Goal: Task Accomplishment & Management: Manage account settings

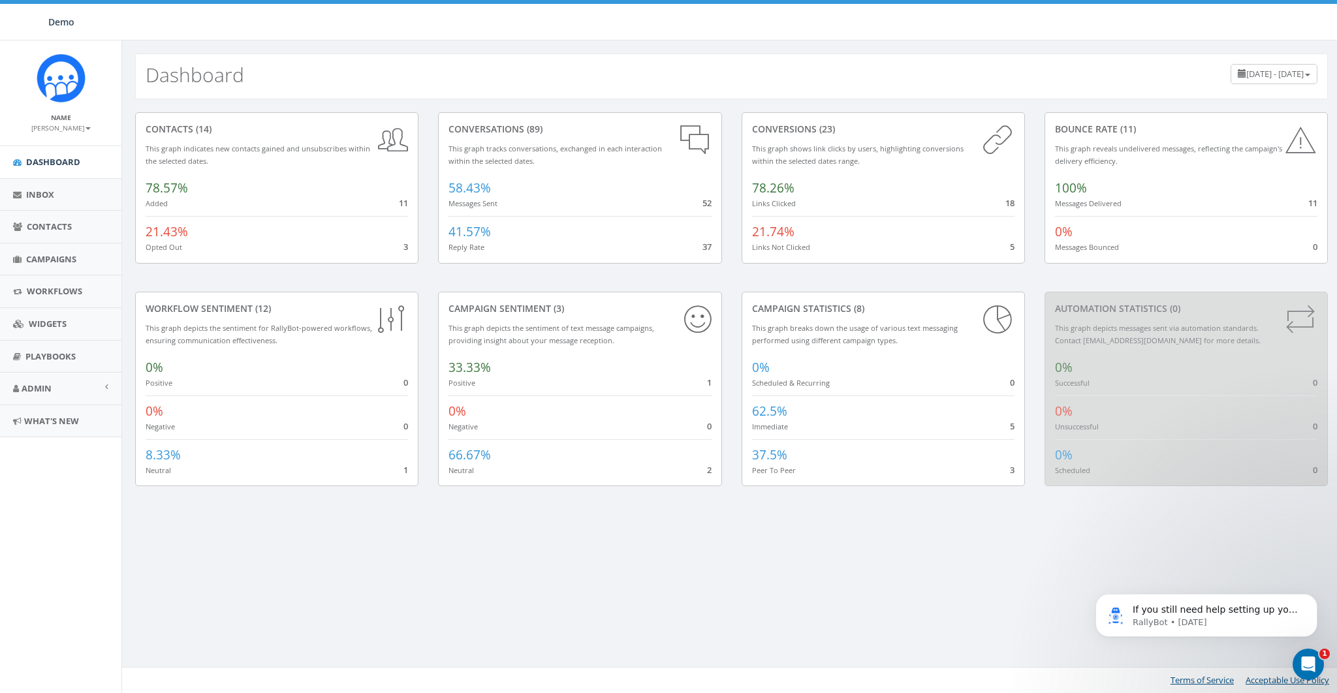
click at [621, 28] on div "Demo Demo Profile Sign Out 0.00 % of Available Amount Used You have used 0.00 %…" at bounding box center [668, 20] width 1337 height 40
click at [303, 111] on div "contacts (14) This graph indicates new contacts gained and unsubscribes within …" at bounding box center [731, 307] width 1219 height 416
drag, startPoint x: 452, startPoint y: 231, endPoint x: 510, endPoint y: 232, distance: 58.1
click at [510, 232] on div "41.57% Reply Rate 37" at bounding box center [579, 234] width 262 height 37
click at [868, 260] on div "conversions (23) This graph shows link clicks by users, highlighting conversion…" at bounding box center [883, 187] width 283 height 151
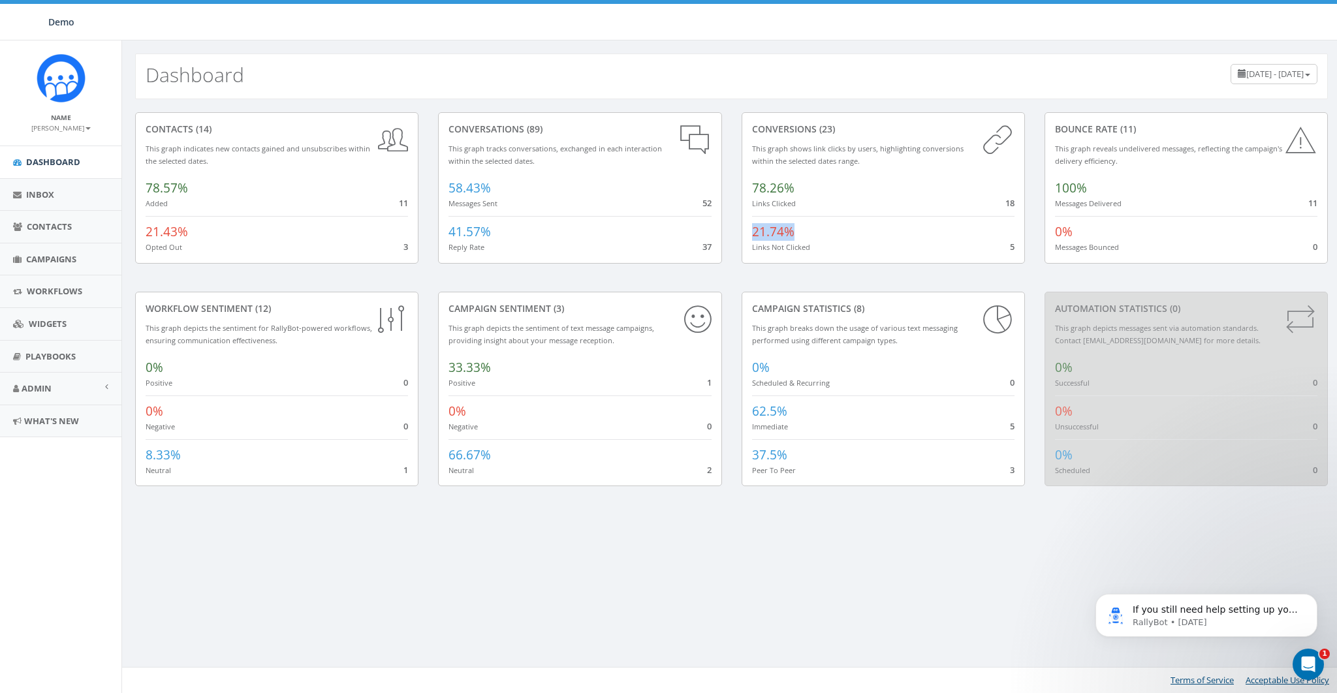
drag, startPoint x: 752, startPoint y: 231, endPoint x: 794, endPoint y: 232, distance: 41.8
click at [794, 232] on div "21.74% Links Not Clicked 5" at bounding box center [883, 234] width 262 height 37
click at [864, 236] on div "21.74% Links Not Clicked 5" at bounding box center [883, 234] width 262 height 37
click at [34, 264] on span "Campaigns" at bounding box center [51, 259] width 50 height 12
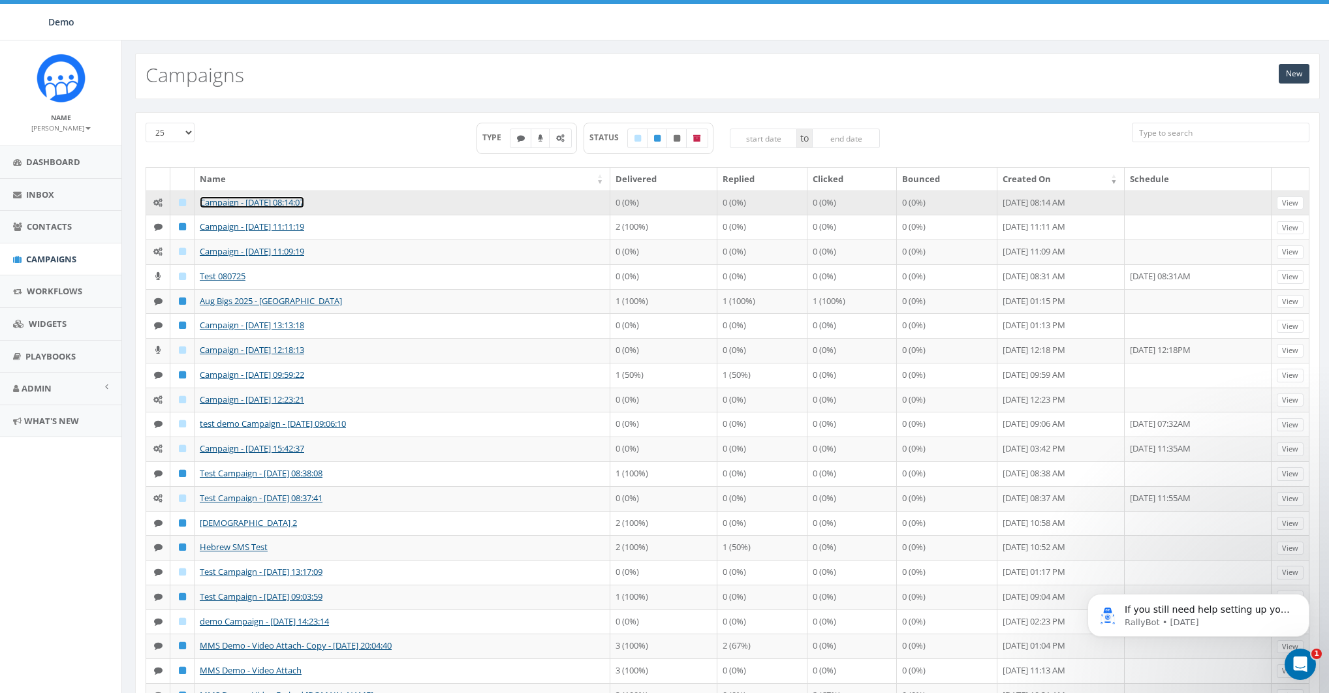
click at [236, 200] on link "Campaign - [DATE] 08:14:07" at bounding box center [252, 202] width 104 height 12
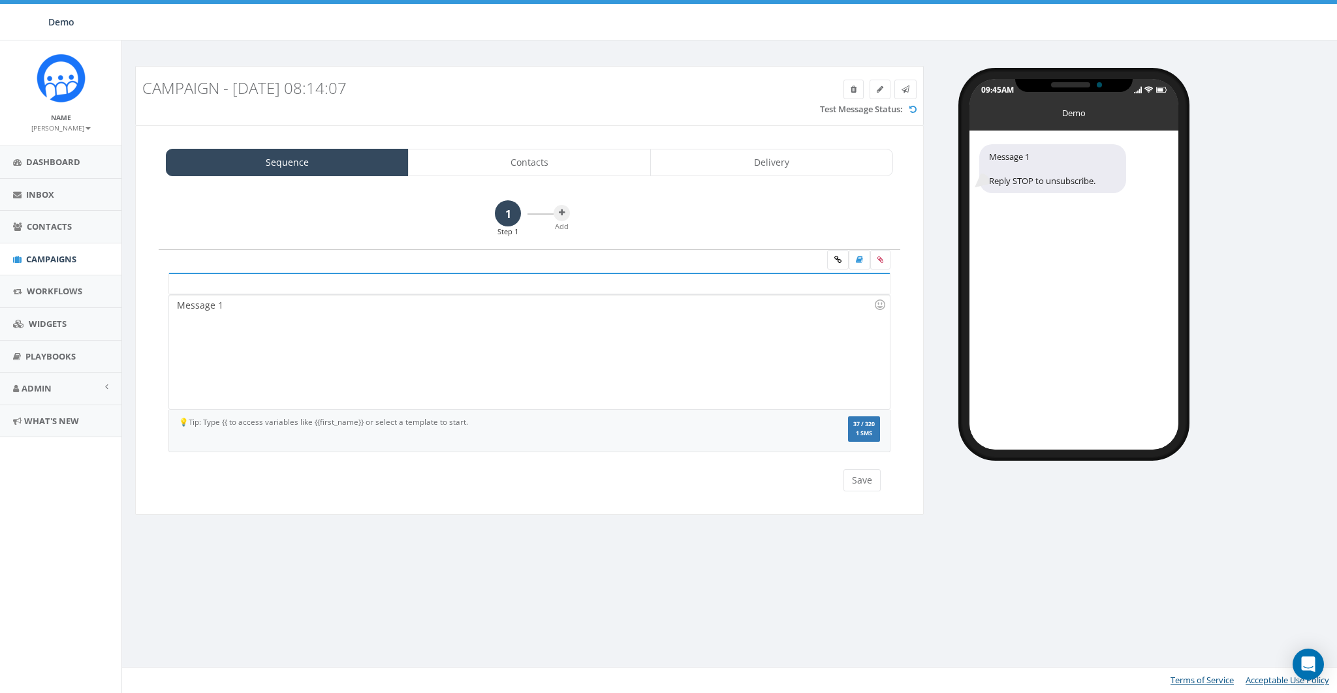
click at [272, 311] on div "Message 1" at bounding box center [529, 352] width 720 height 114
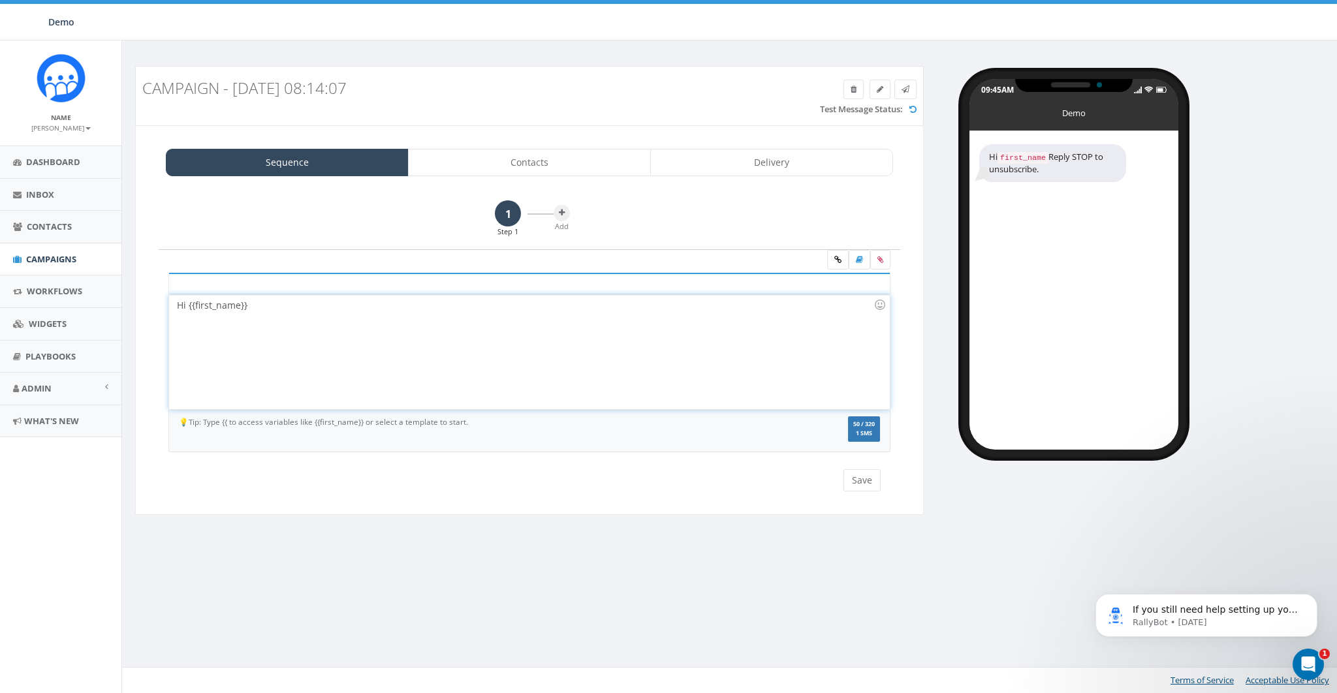
click at [276, 328] on div "Hi {{first_name}}" at bounding box center [529, 352] width 720 height 114
click at [559, 215] on icon at bounding box center [562, 213] width 6 height 8
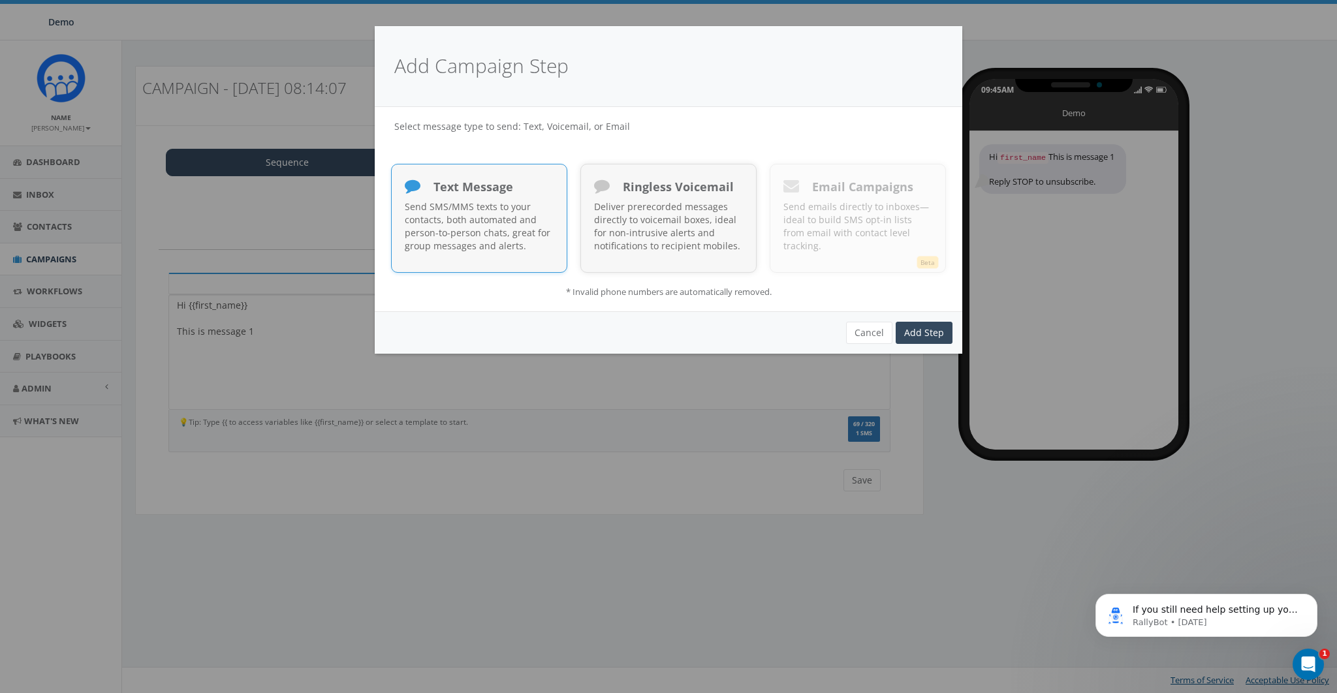
click at [453, 227] on p "Send SMS/MMS texts to your contacts, both automated and person-to-person chats,…" at bounding box center [479, 226] width 149 height 52
click at [914, 334] on link "Add Step" at bounding box center [924, 333] width 57 height 22
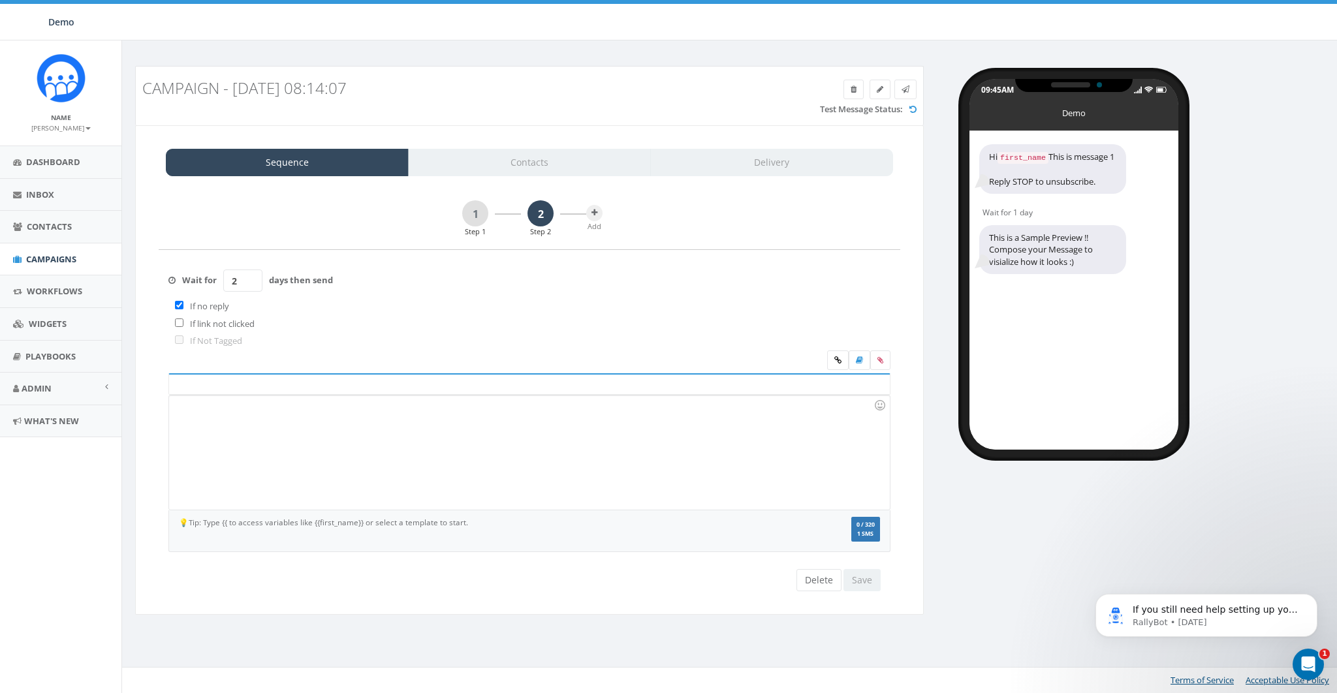
click at [247, 277] on input "2" at bounding box center [242, 281] width 39 height 22
type input "3"
click at [247, 277] on input "3" at bounding box center [242, 281] width 39 height 22
click at [180, 303] on input "checkbox" at bounding box center [179, 305] width 8 height 8
checkbox input "false"
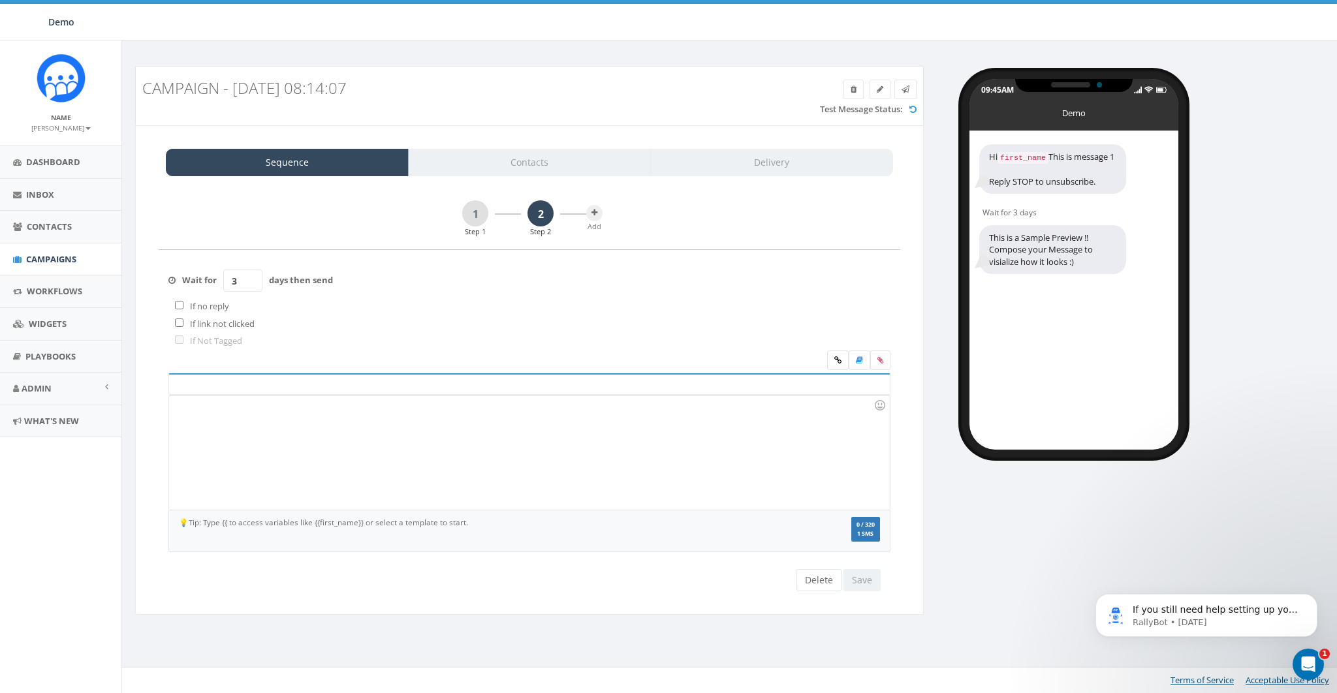
click at [217, 312] on div "If no reply" at bounding box center [250, 307] width 165 height 18
click at [181, 309] on div "If no reply" at bounding box center [250, 307] width 165 height 18
click at [178, 322] on input "checkbox" at bounding box center [179, 323] width 8 height 8
checkbox input "false"
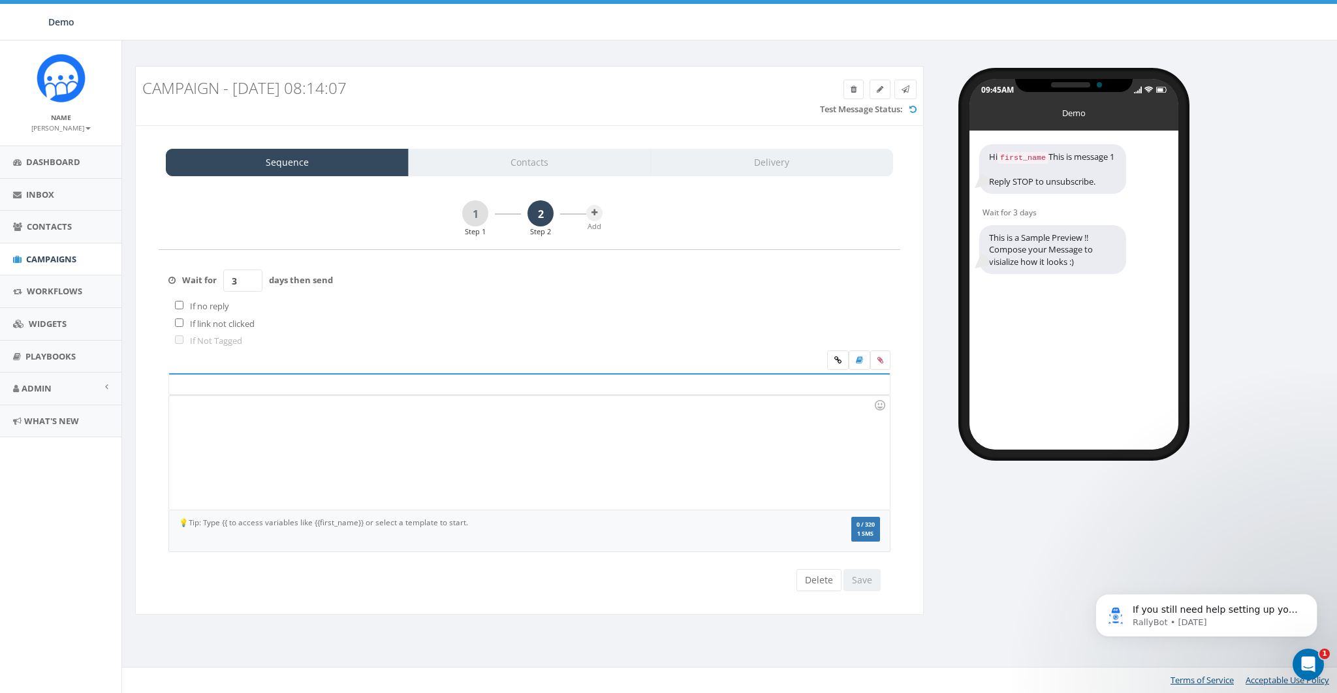
click at [174, 305] on div "If no reply" at bounding box center [250, 307] width 165 height 18
click at [177, 305] on input "checkbox" at bounding box center [179, 305] width 8 height 8
click at [178, 305] on input "checkbox" at bounding box center [179, 305] width 8 height 8
checkbox input "false"
click at [544, 168] on div "Sequence Contacts Delivery" at bounding box center [529, 162] width 727 height 27
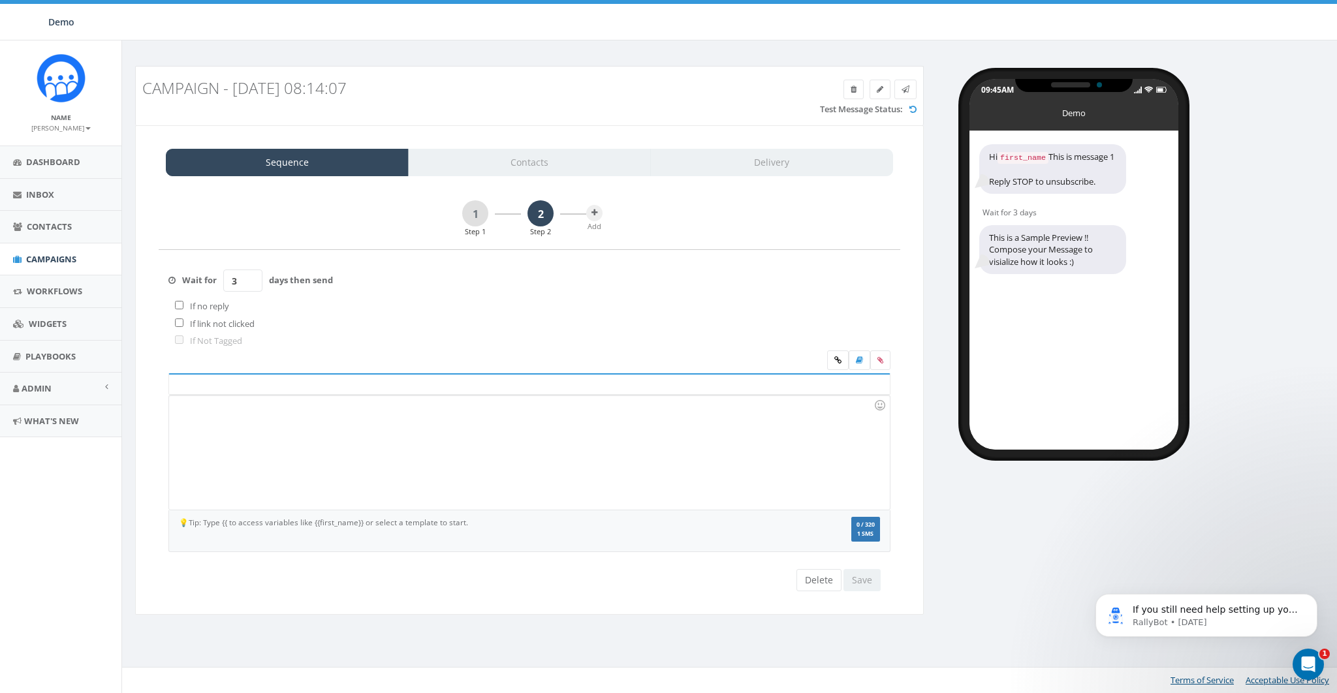
click at [534, 167] on div "Sequence Contacts Delivery" at bounding box center [529, 162] width 727 height 27
click at [484, 213] on link "1" at bounding box center [475, 213] width 26 height 26
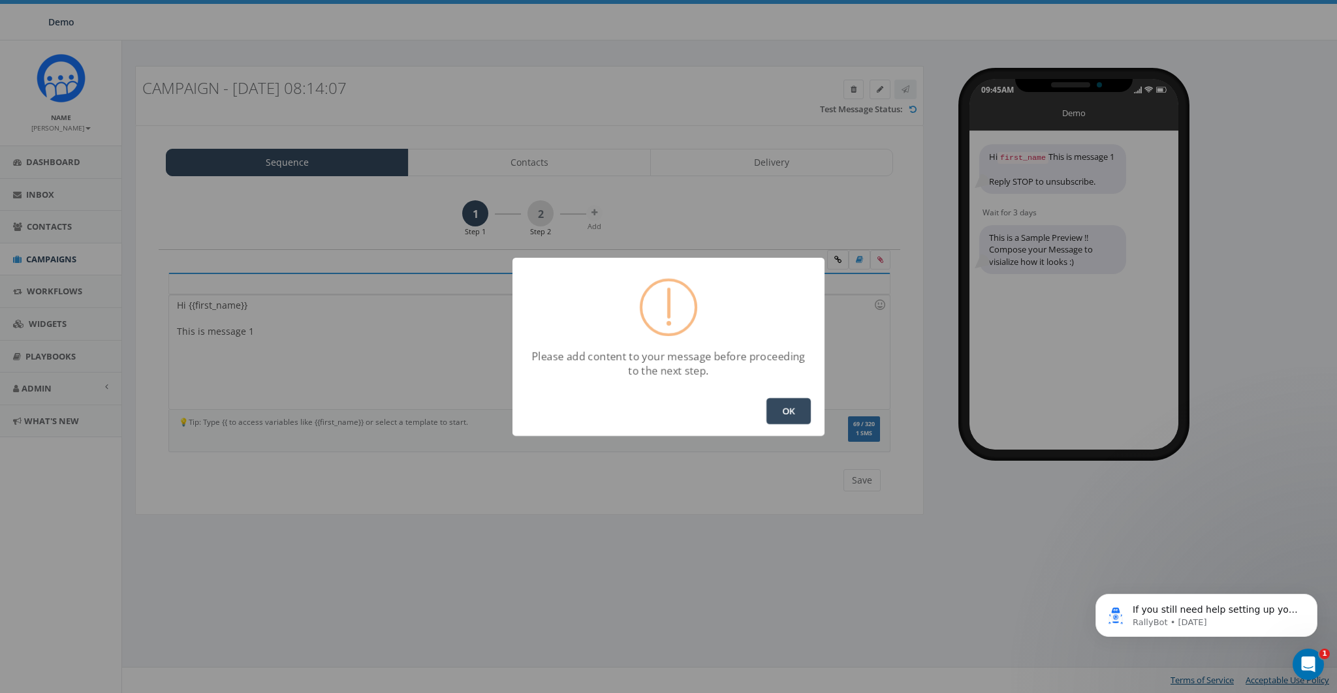
drag, startPoint x: 782, startPoint y: 407, endPoint x: 762, endPoint y: 394, distance: 23.5
click at [781, 406] on button "OK" at bounding box center [788, 411] width 44 height 26
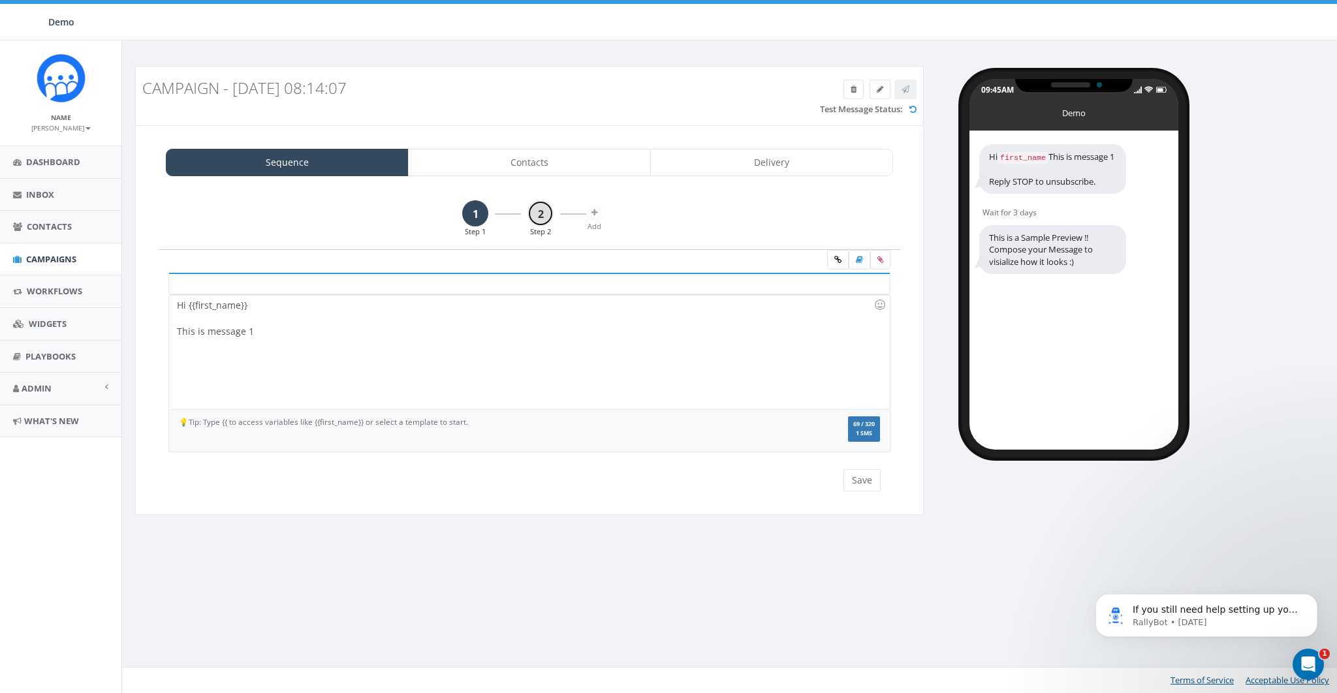
click at [548, 212] on link "2" at bounding box center [540, 213] width 26 height 26
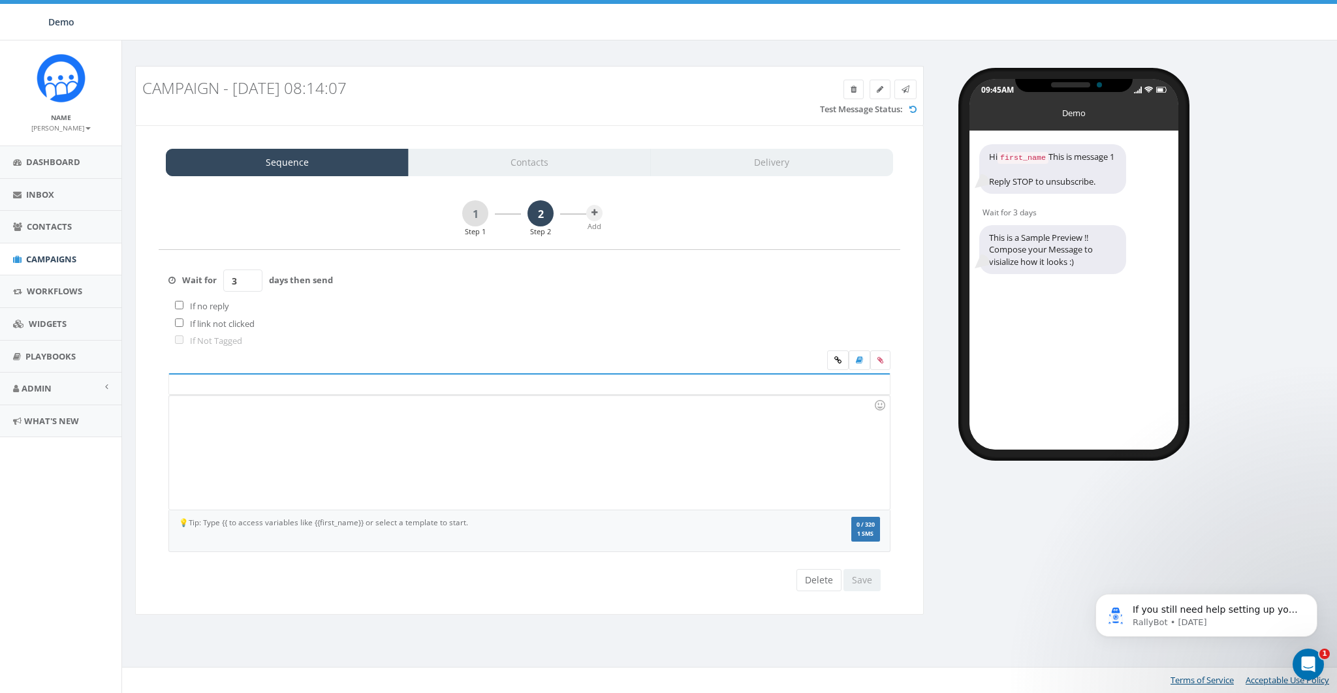
click at [433, 341] on div "Wait for 3 days then send If no reply If link not clicked If Not Tagged" at bounding box center [530, 300] width 742 height 101
click at [330, 445] on div at bounding box center [529, 453] width 720 height 114
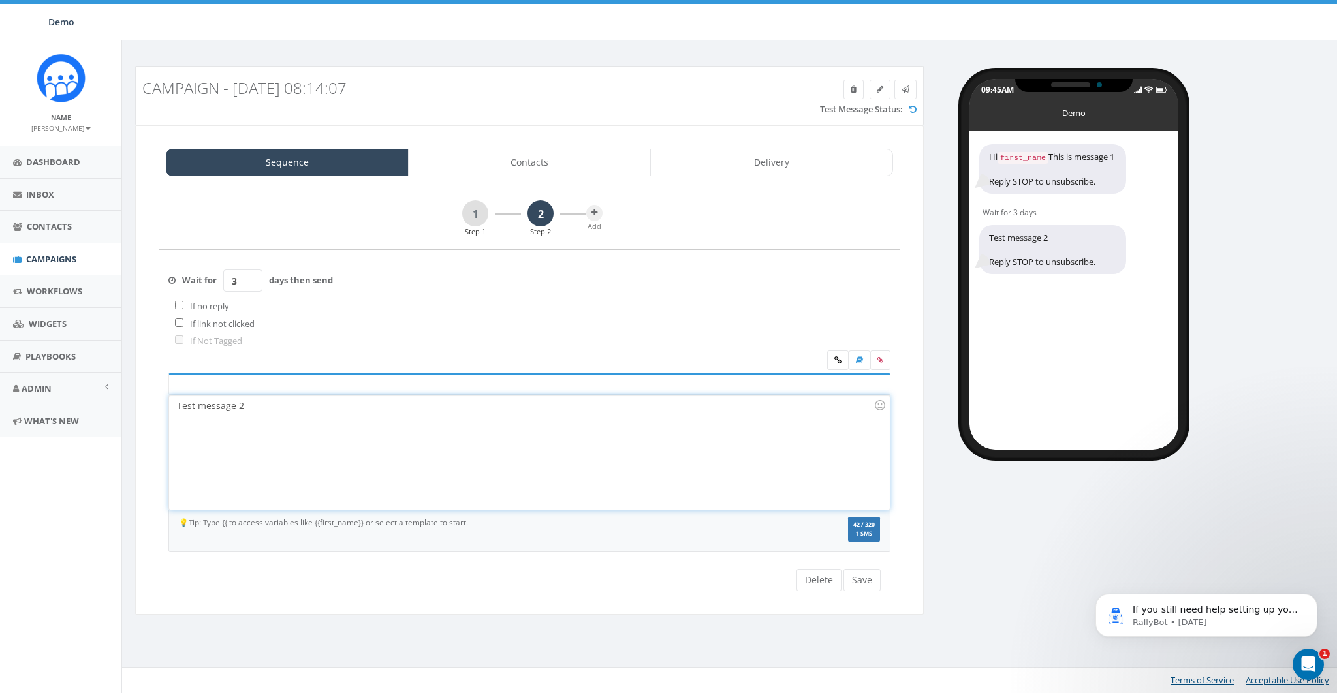
click at [505, 183] on div "Sequence Contacts Delivery 1 Step 1 2 Step 2 Add Hi {{first_name}} This is mess…" at bounding box center [529, 370] width 789 height 490
click at [516, 176] on div "Sequence Contacts Delivery 1 Step 1 2 Step 2 Add Hi {{first_name}} This is mess…" at bounding box center [529, 370] width 789 height 490
click at [529, 166] on link "Contacts" at bounding box center [529, 162] width 243 height 27
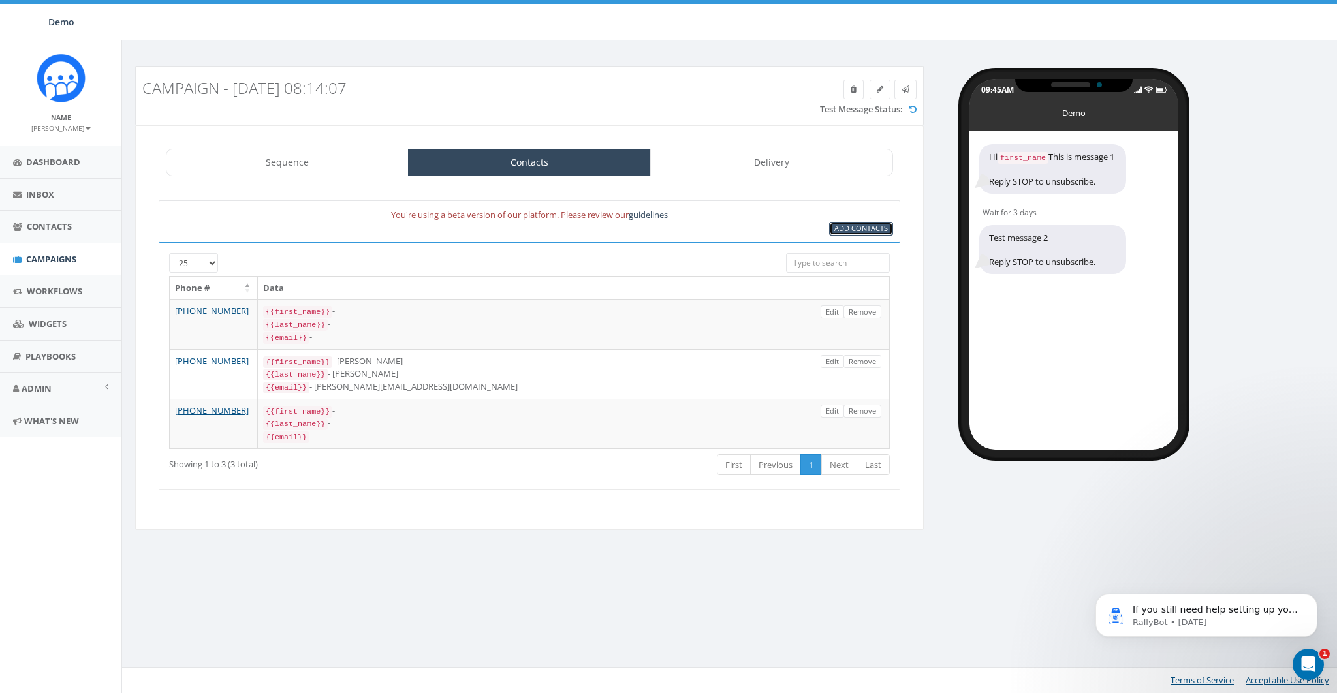
click at [863, 228] on span "Add Contacts" at bounding box center [861, 228] width 54 height 10
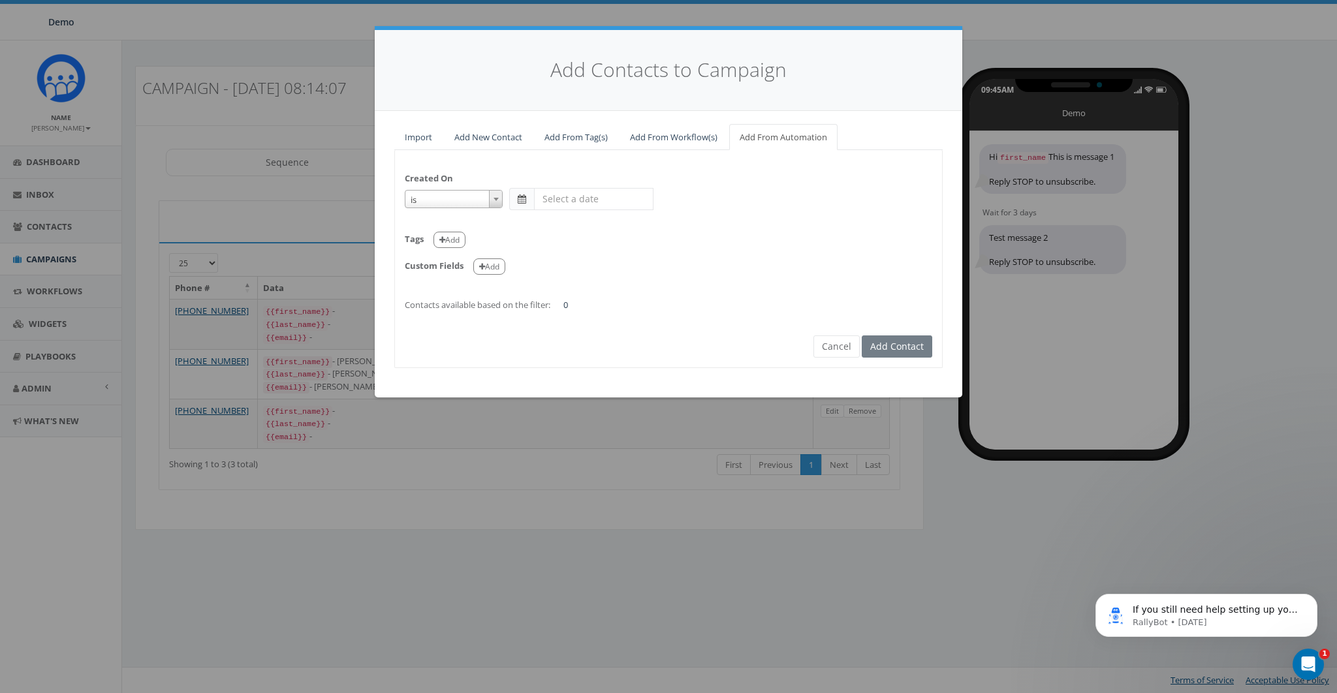
select select "is on or after"
type input "May 31 2025"
select select "contains"
select select "classy"
select select
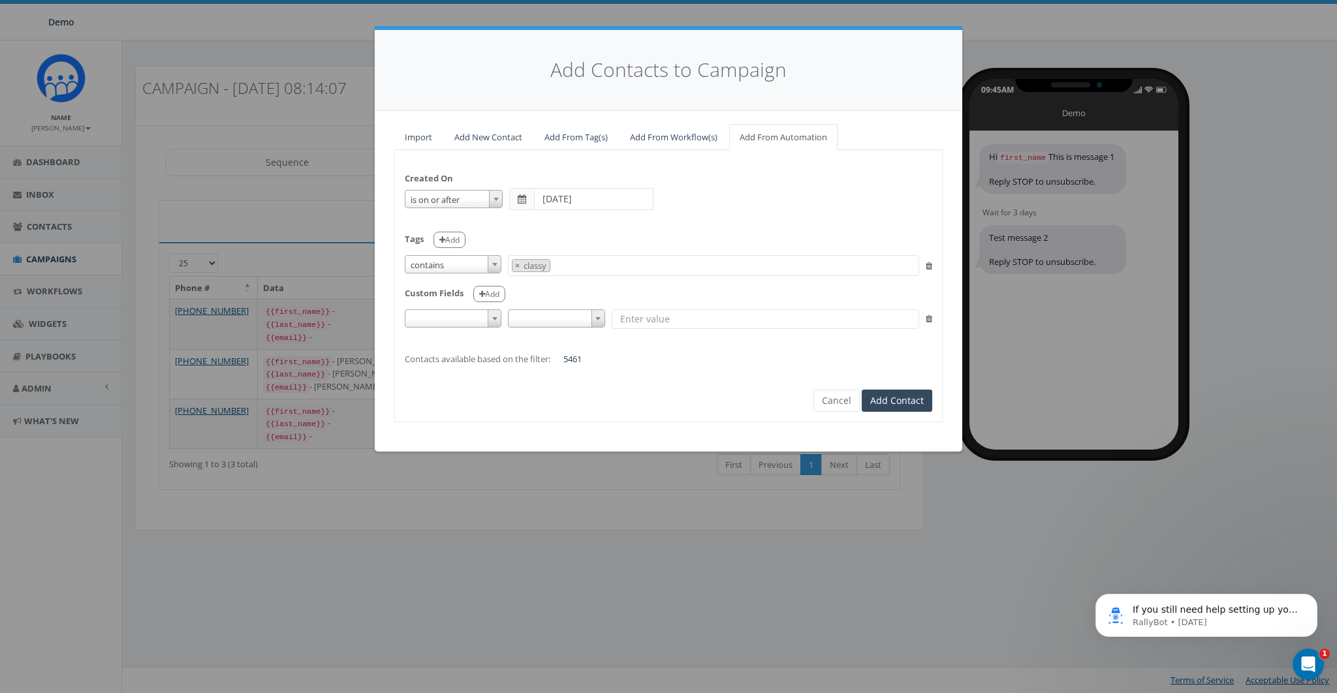
select select
type input "classy"
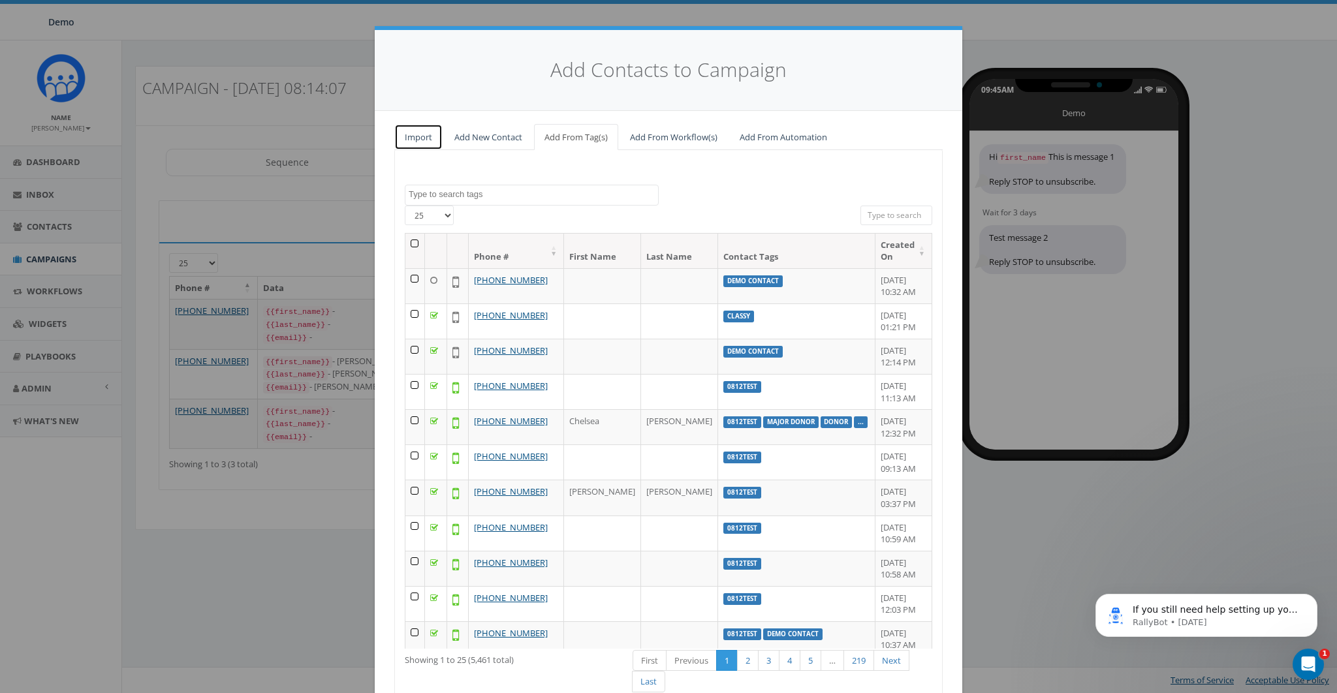
click at [430, 136] on link "Import" at bounding box center [418, 137] width 48 height 27
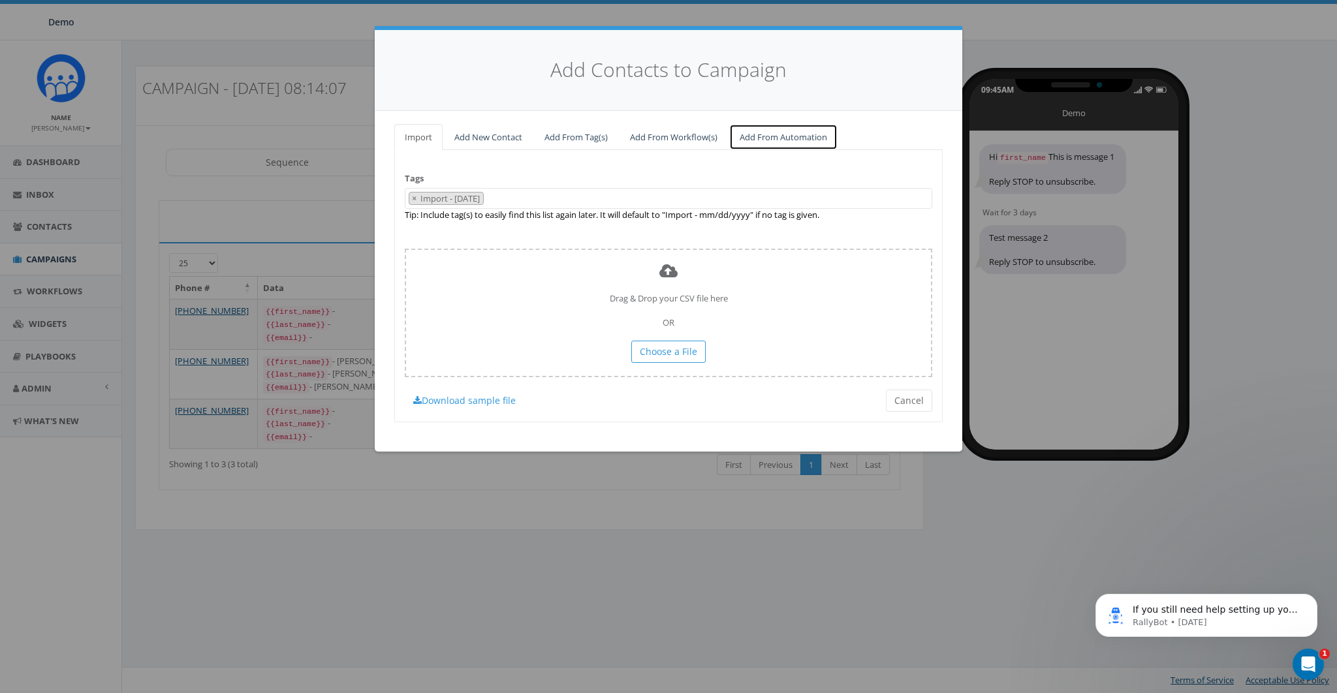
click at [781, 134] on link "Add From Automation" at bounding box center [783, 137] width 108 height 27
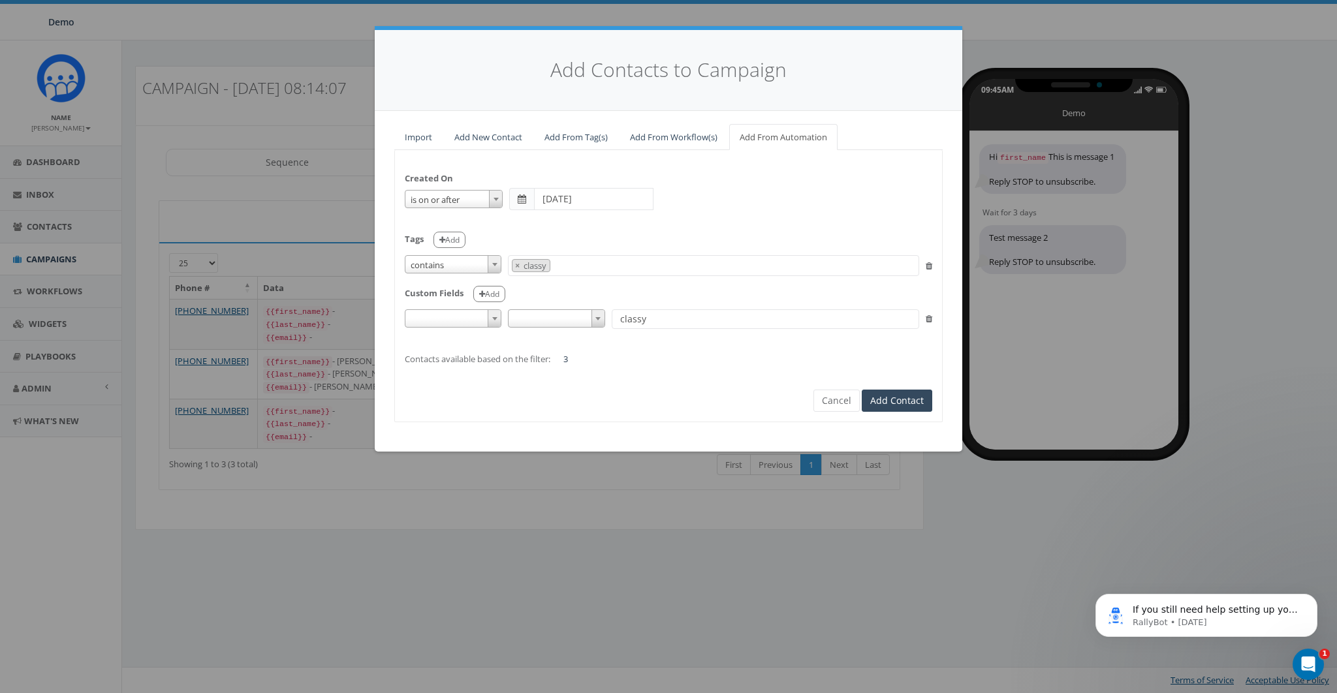
click at [456, 310] on span at bounding box center [453, 318] width 97 height 18
select select "auto_total_donation_amount"
click at [706, 318] on input "classy" at bounding box center [765, 319] width 307 height 20
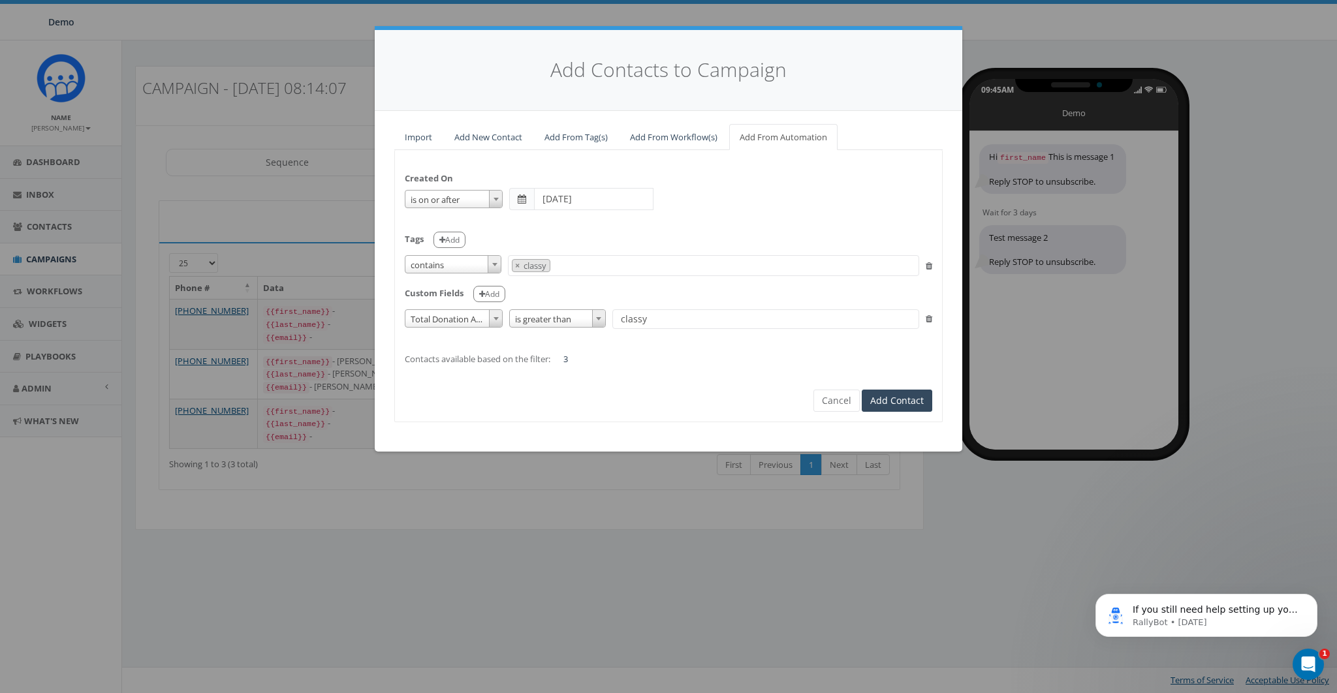
click at [706, 318] on input "classy" at bounding box center [765, 319] width 307 height 20
type input "250"
click at [723, 347] on div "Created On is is on or before is on or after is before is after is not is on or…" at bounding box center [668, 262] width 547 height 205
click at [829, 403] on button "Cancel" at bounding box center [836, 401] width 46 height 22
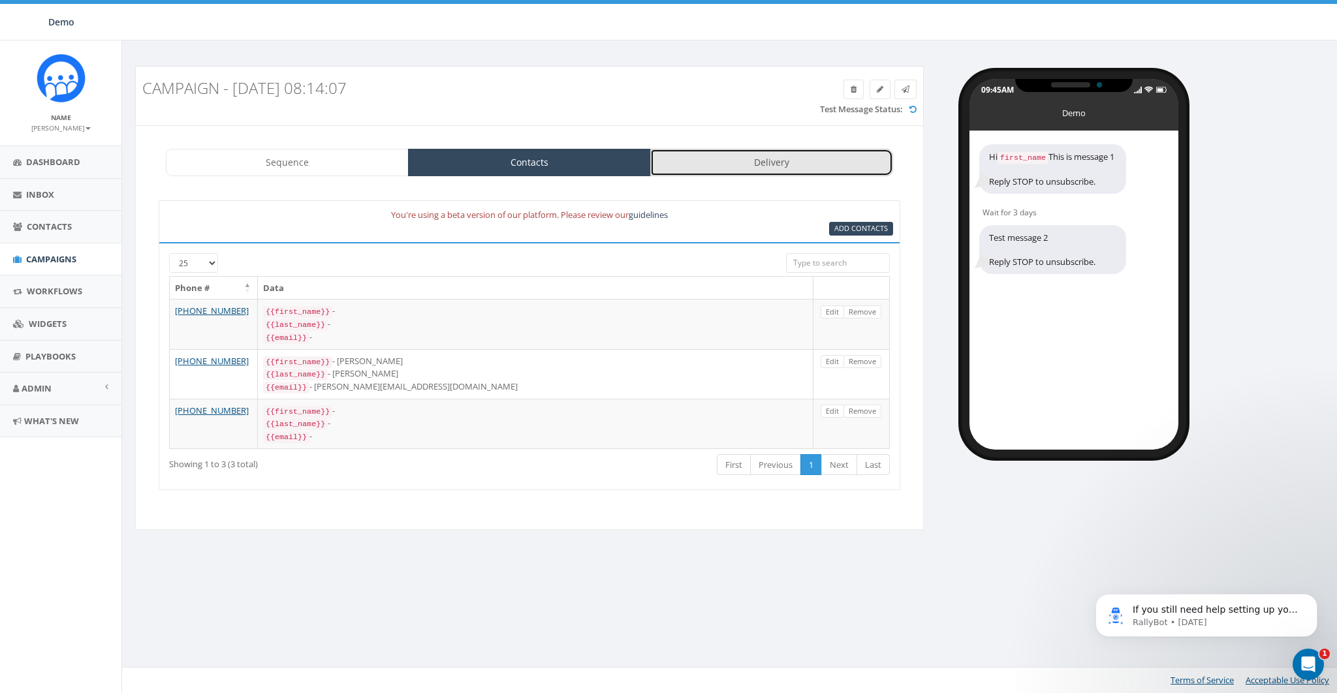
click at [796, 166] on link "Delivery" at bounding box center [771, 162] width 243 height 27
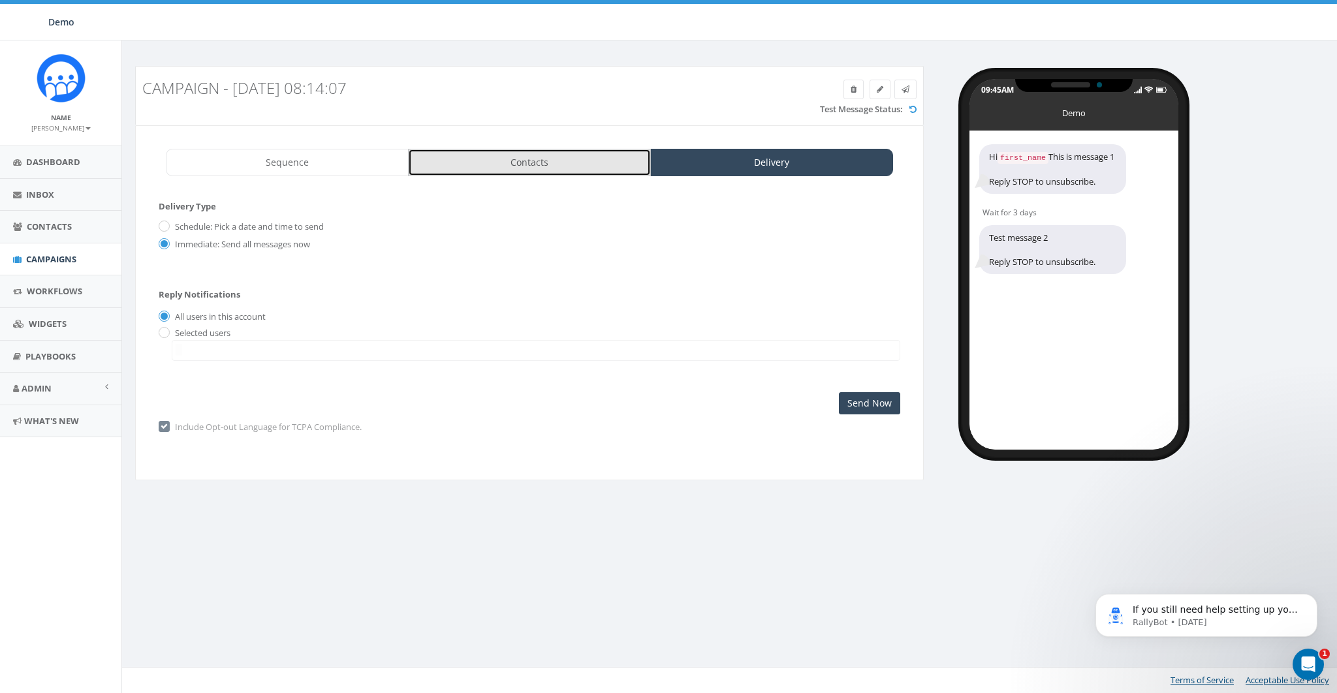
click at [581, 166] on link "Contacts" at bounding box center [529, 162] width 243 height 27
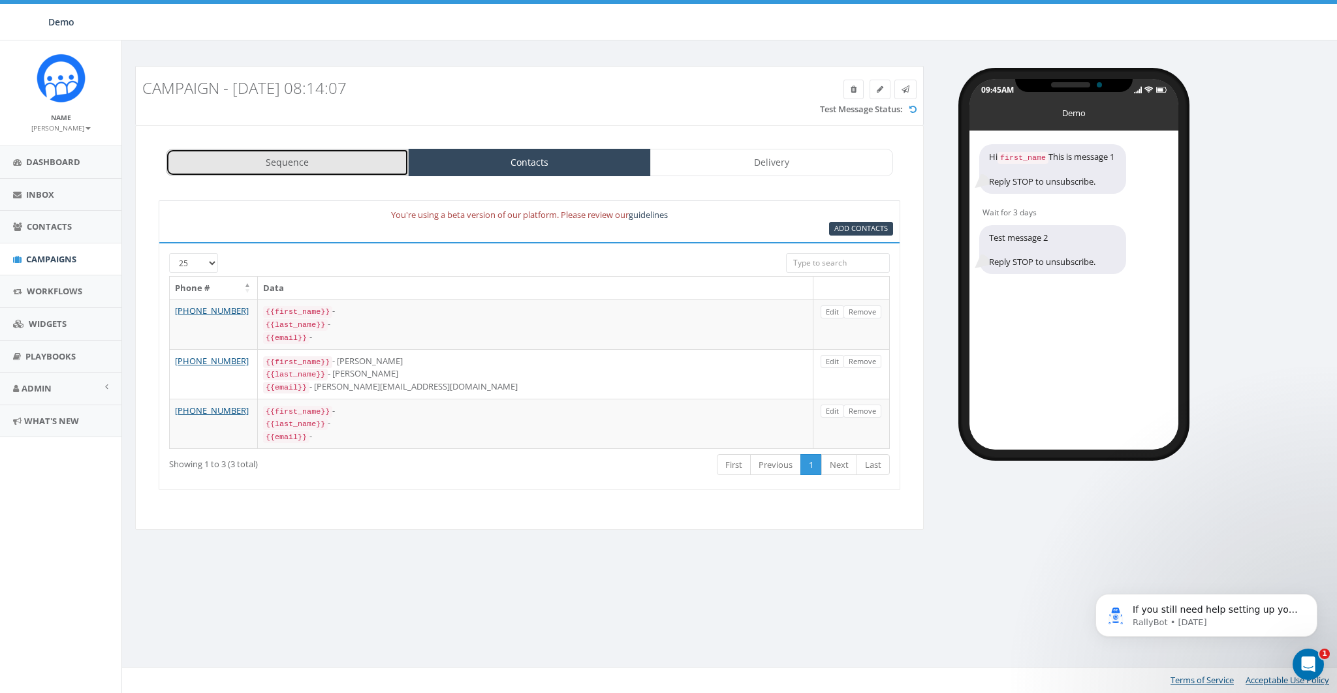
click at [257, 161] on link "Sequence" at bounding box center [287, 162] width 243 height 27
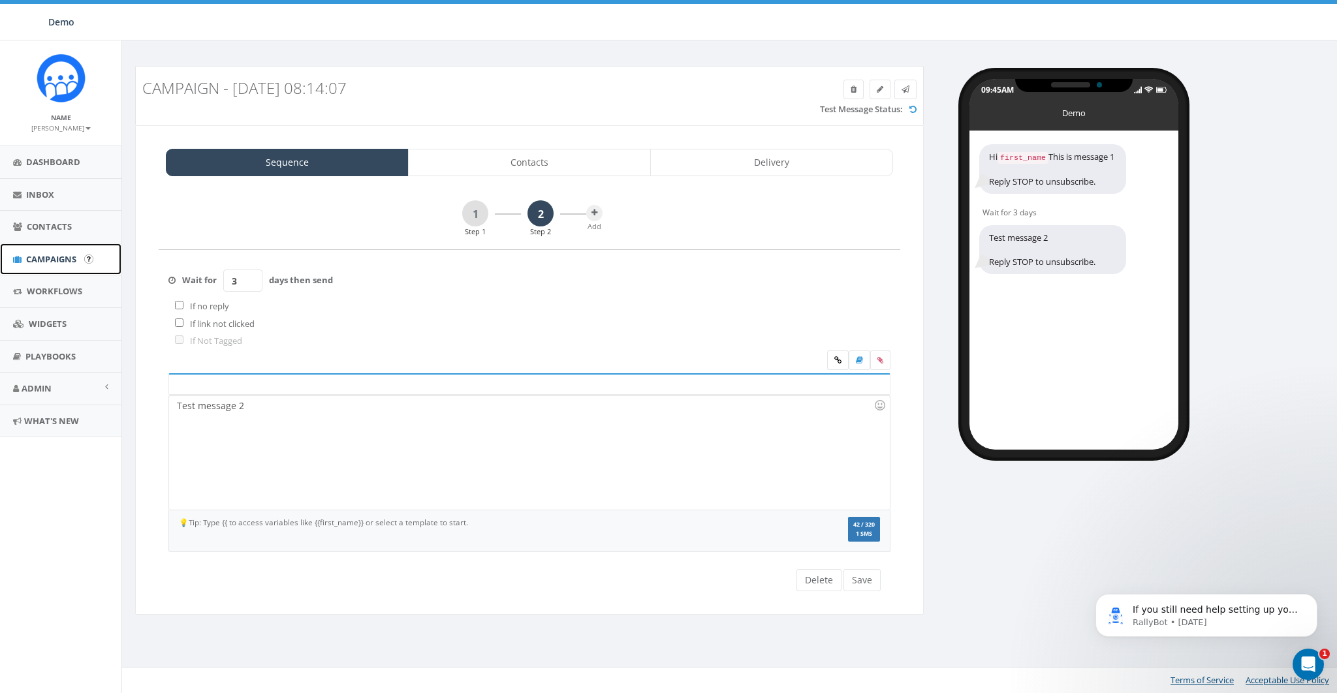
click at [61, 259] on span "Campaigns" at bounding box center [51, 259] width 50 height 12
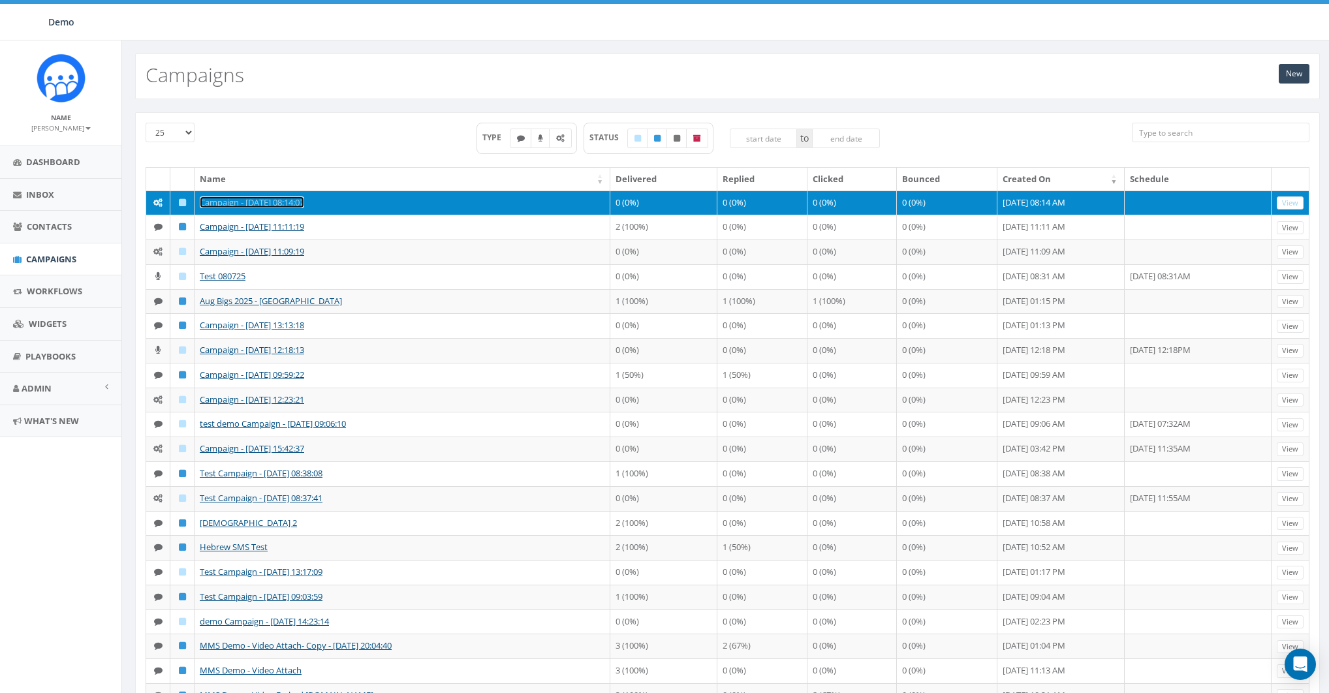
click at [253, 205] on link "Campaign - [DATE] 08:14:07" at bounding box center [252, 202] width 104 height 12
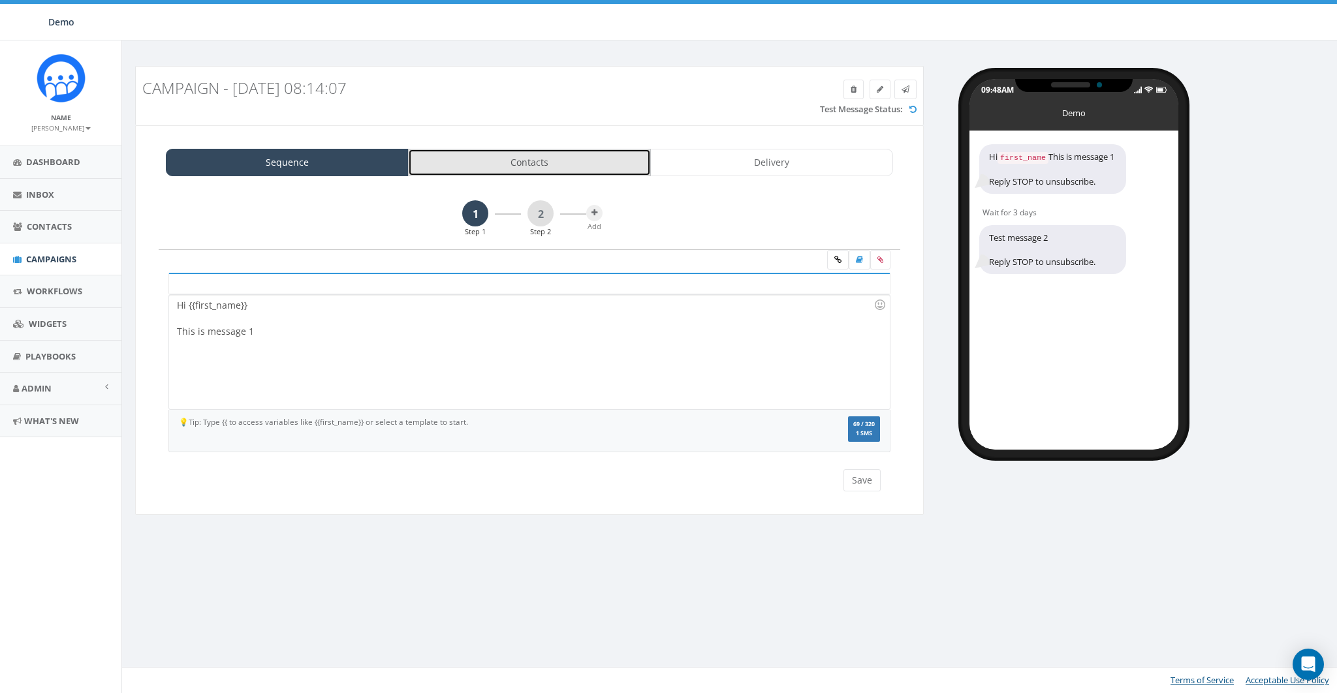
click at [557, 155] on link "Contacts" at bounding box center [529, 162] width 243 height 27
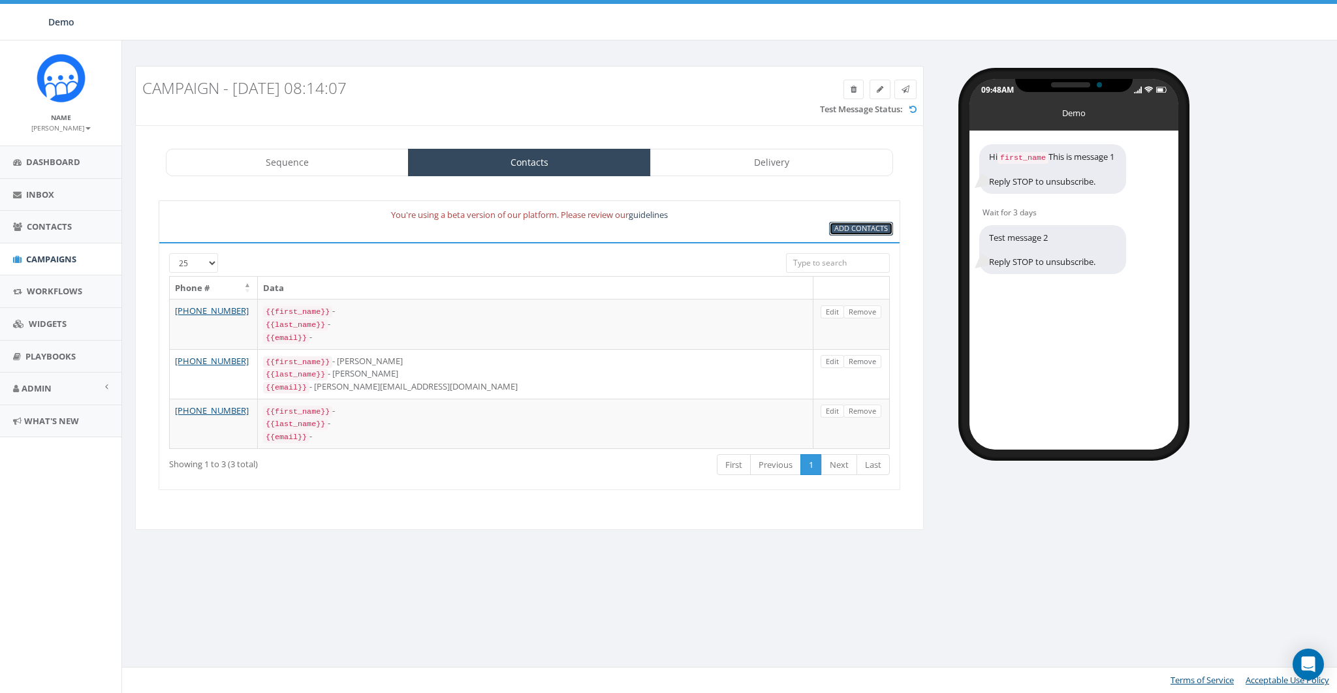
click at [845, 232] on span "Add Contacts" at bounding box center [861, 228] width 54 height 10
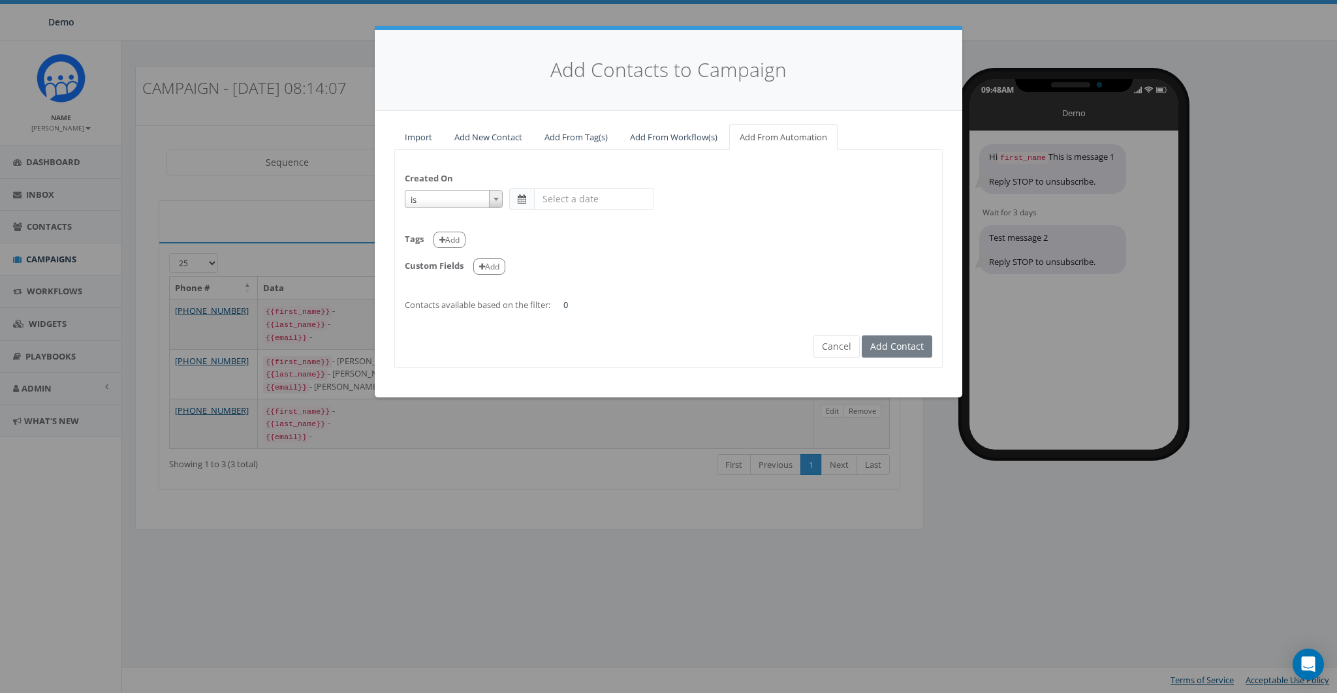
select select "is on or after"
type input "May 31 2025"
select select "contains"
select select "classy"
select select
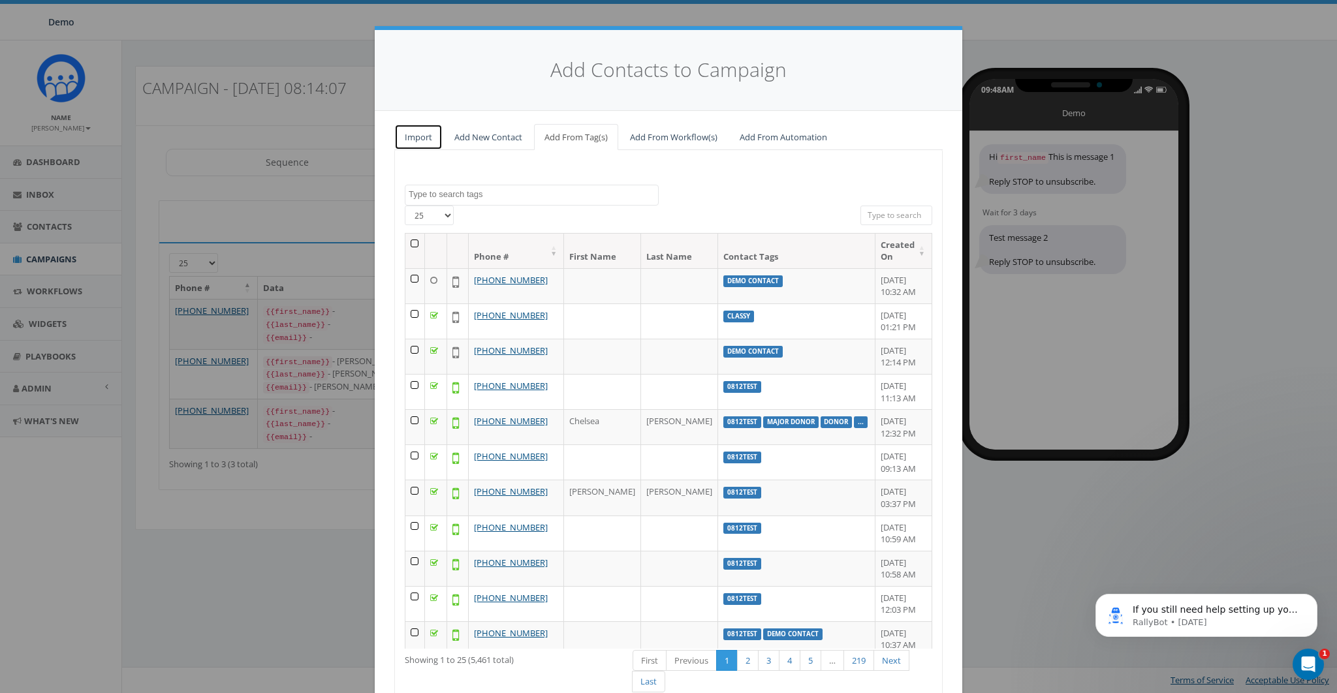
click at [420, 133] on link "Import" at bounding box center [418, 137] width 48 height 27
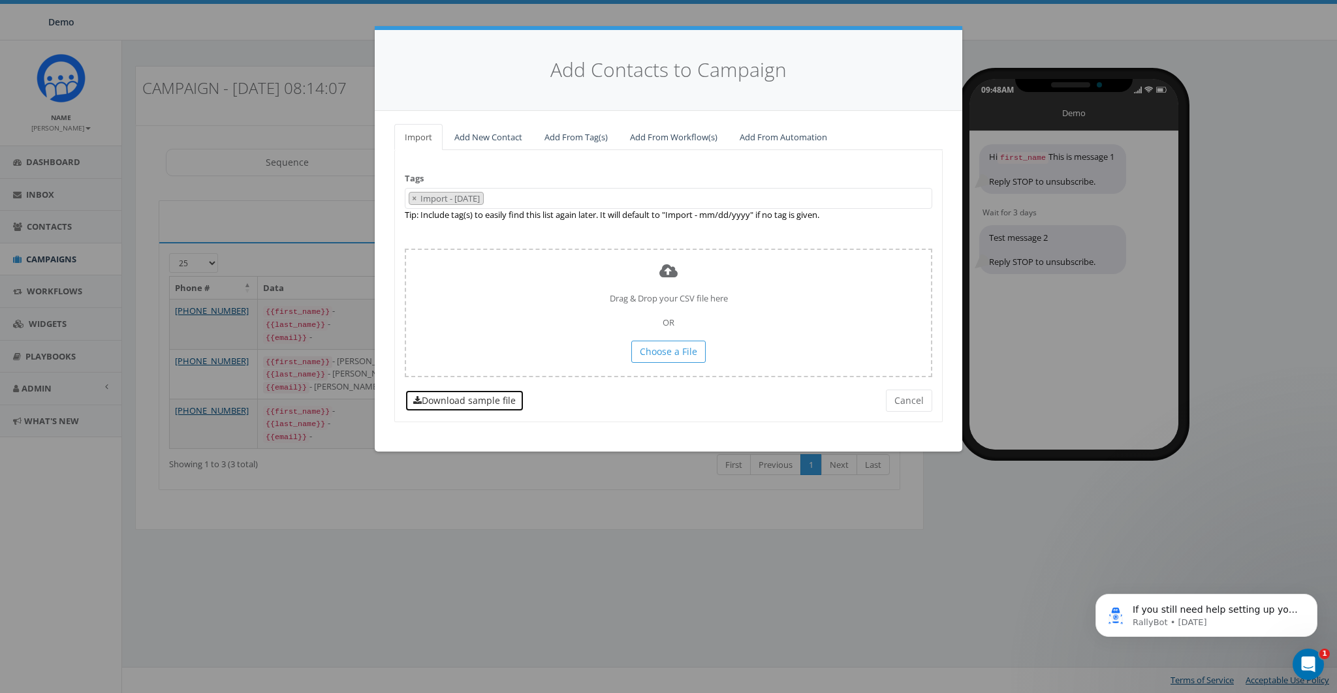
click at [456, 400] on link "Download sample file" at bounding box center [464, 401] width 119 height 22
click at [916, 397] on button "Cancel" at bounding box center [909, 401] width 46 height 22
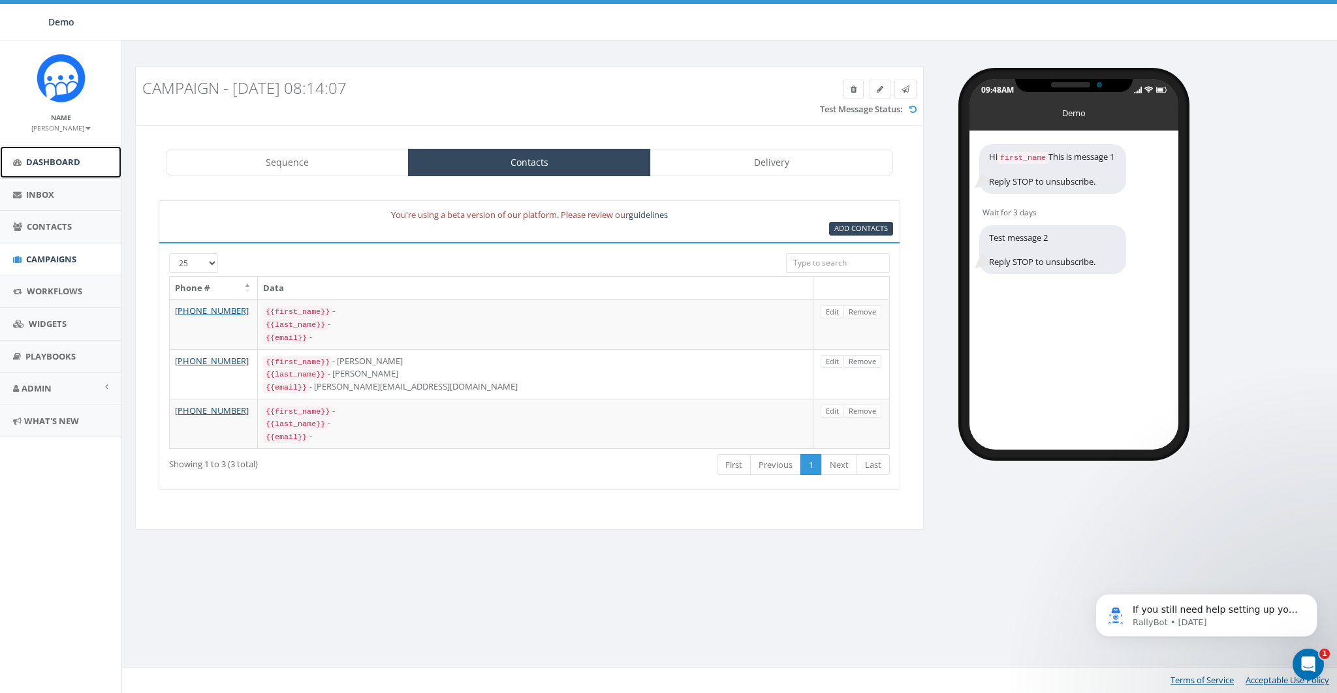
click at [83, 173] on link "Dashboard" at bounding box center [60, 162] width 121 height 32
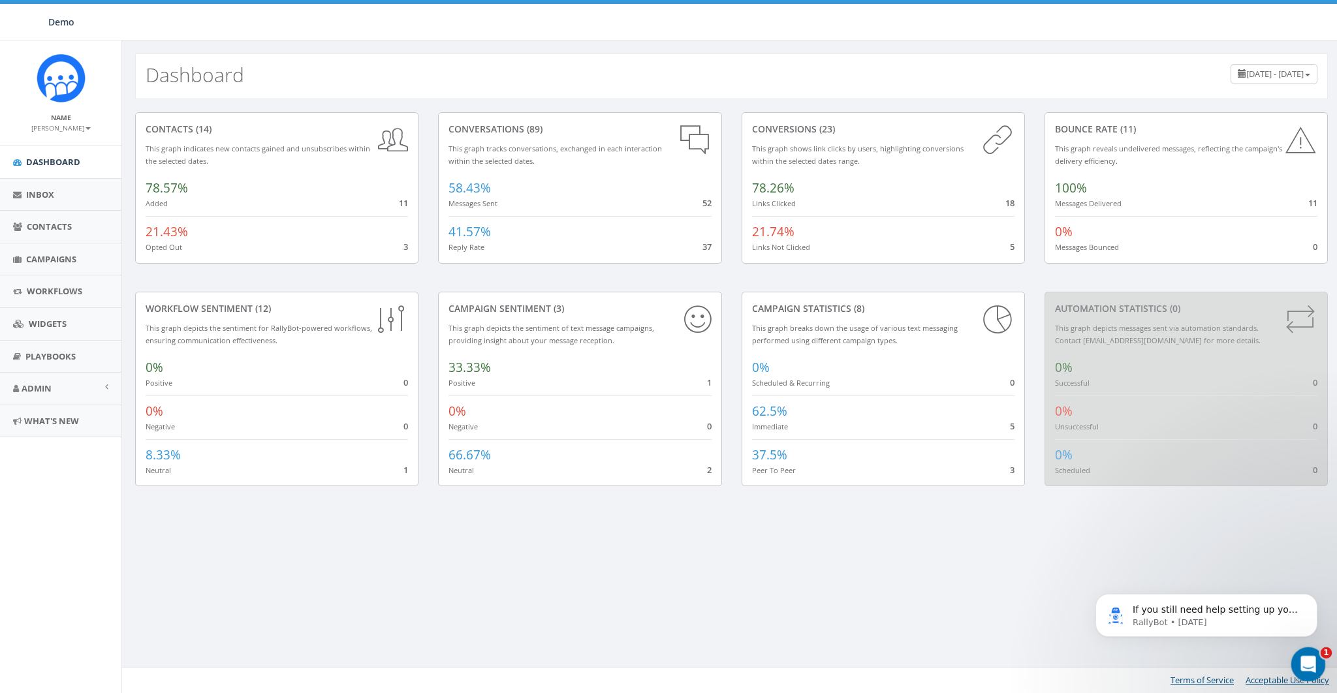
click at [1303, 651] on div "Open Intercom Messenger" at bounding box center [1306, 662] width 43 height 43
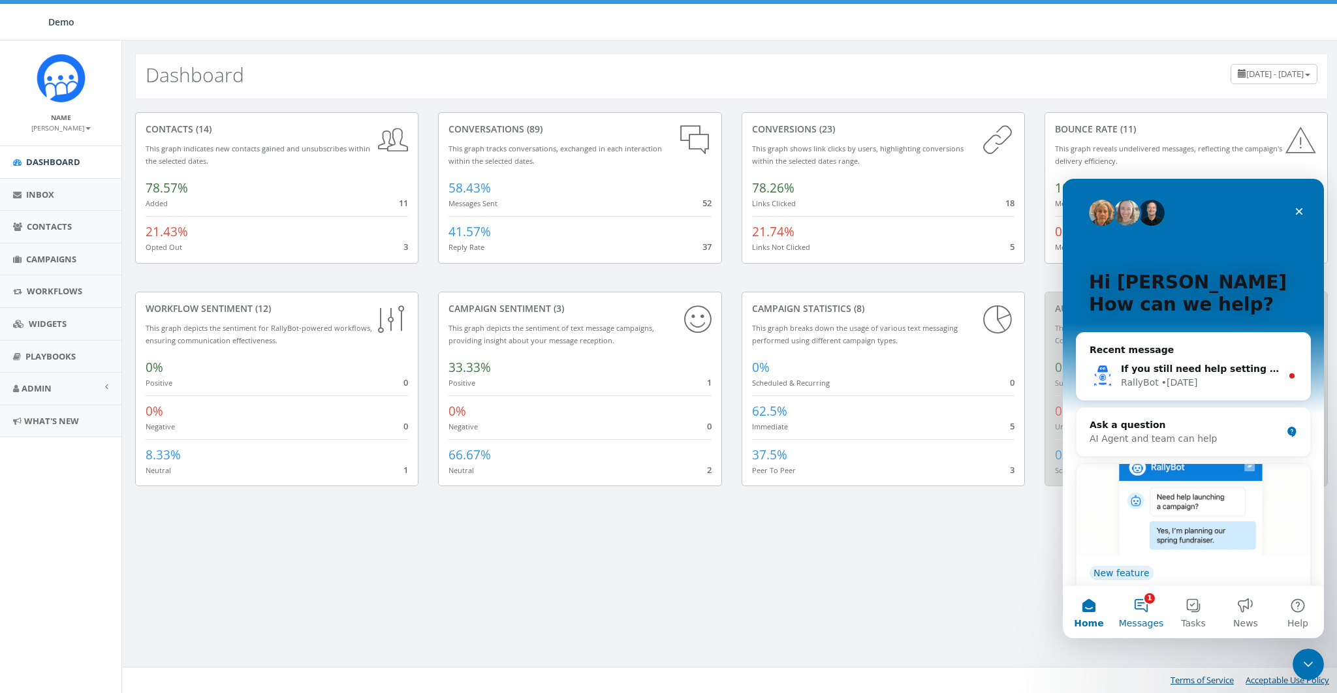
click at [1131, 603] on button "1 Messages" at bounding box center [1141, 612] width 52 height 52
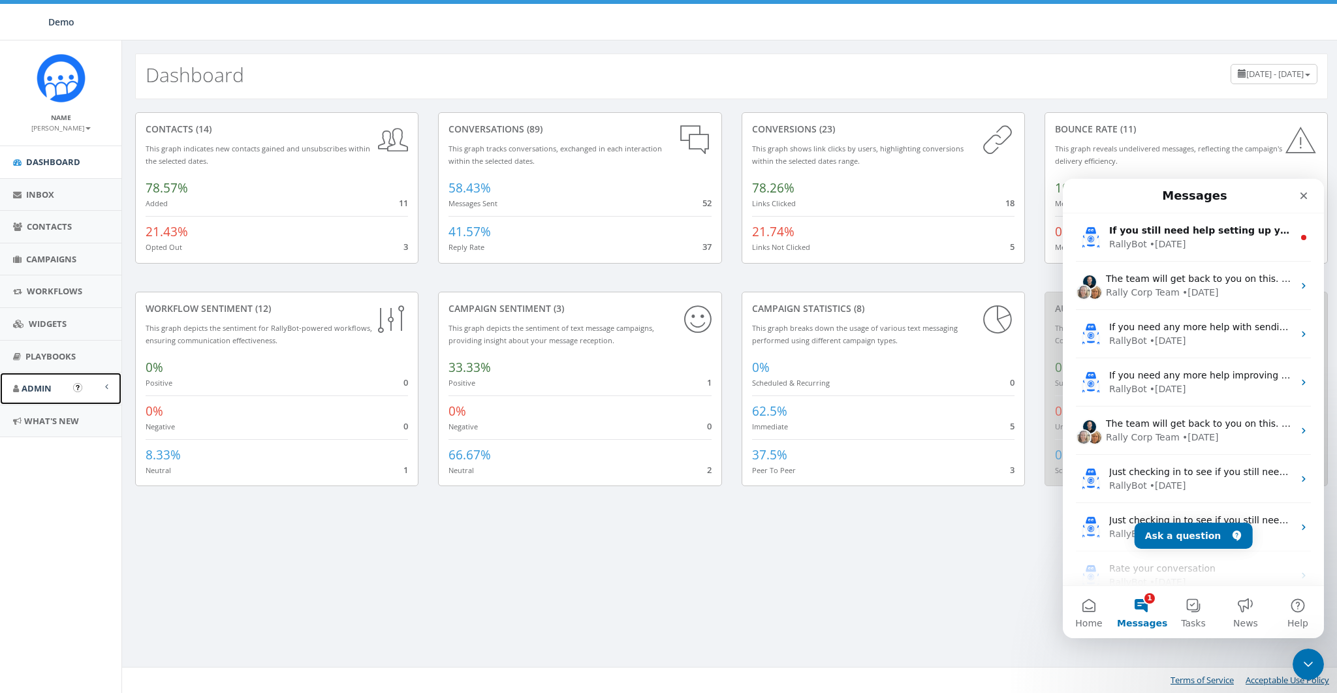
click at [22, 387] on span "Admin" at bounding box center [37, 389] width 30 height 12
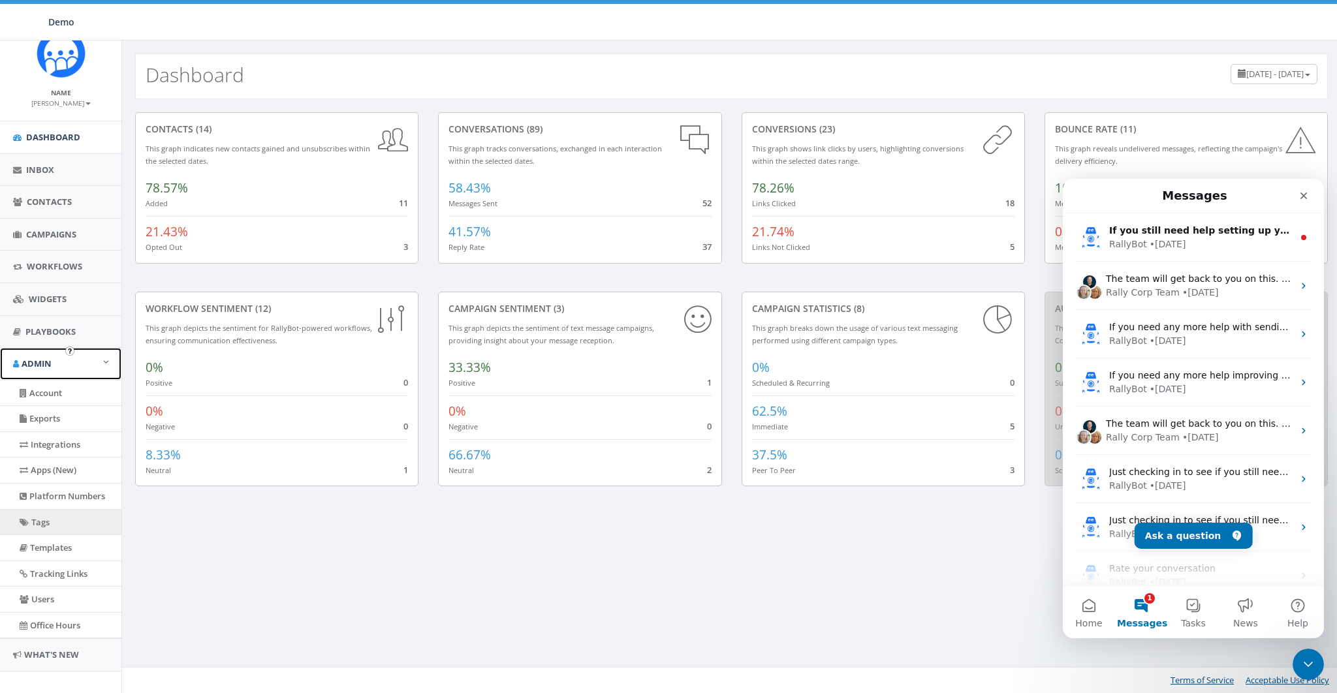
scroll to position [37, 0]
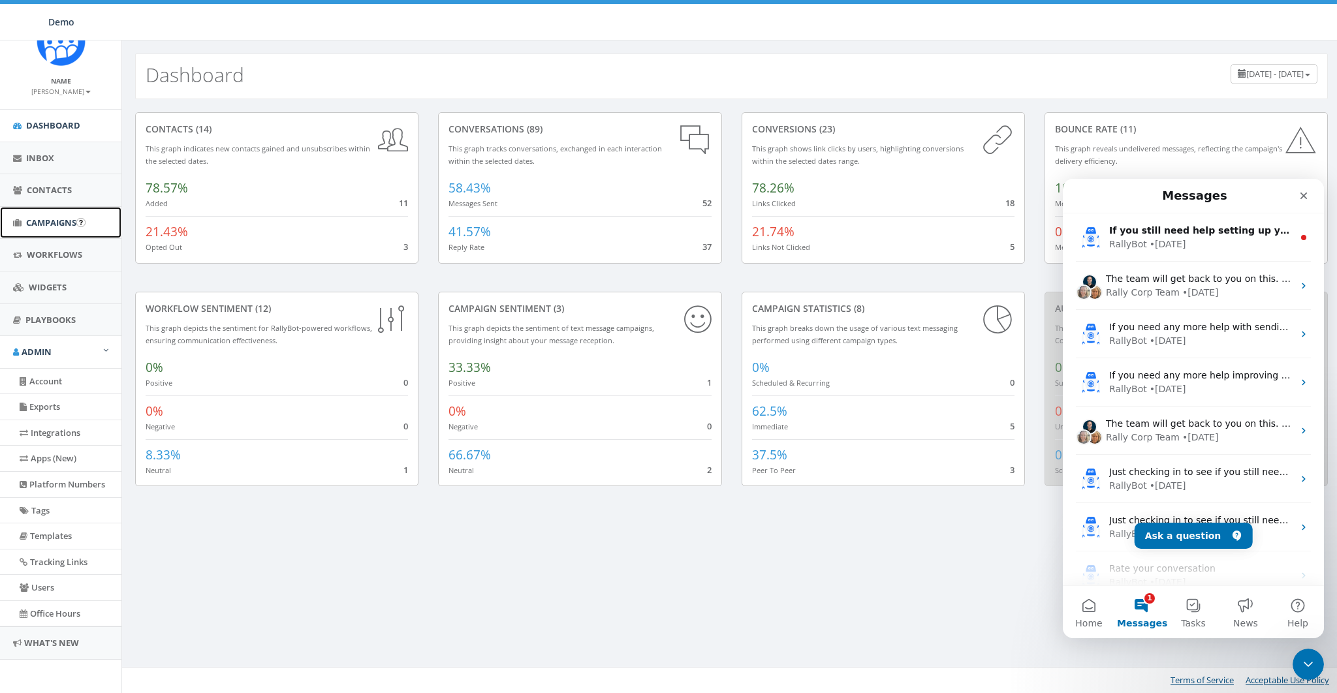
click at [41, 224] on span "Campaigns" at bounding box center [51, 223] width 50 height 12
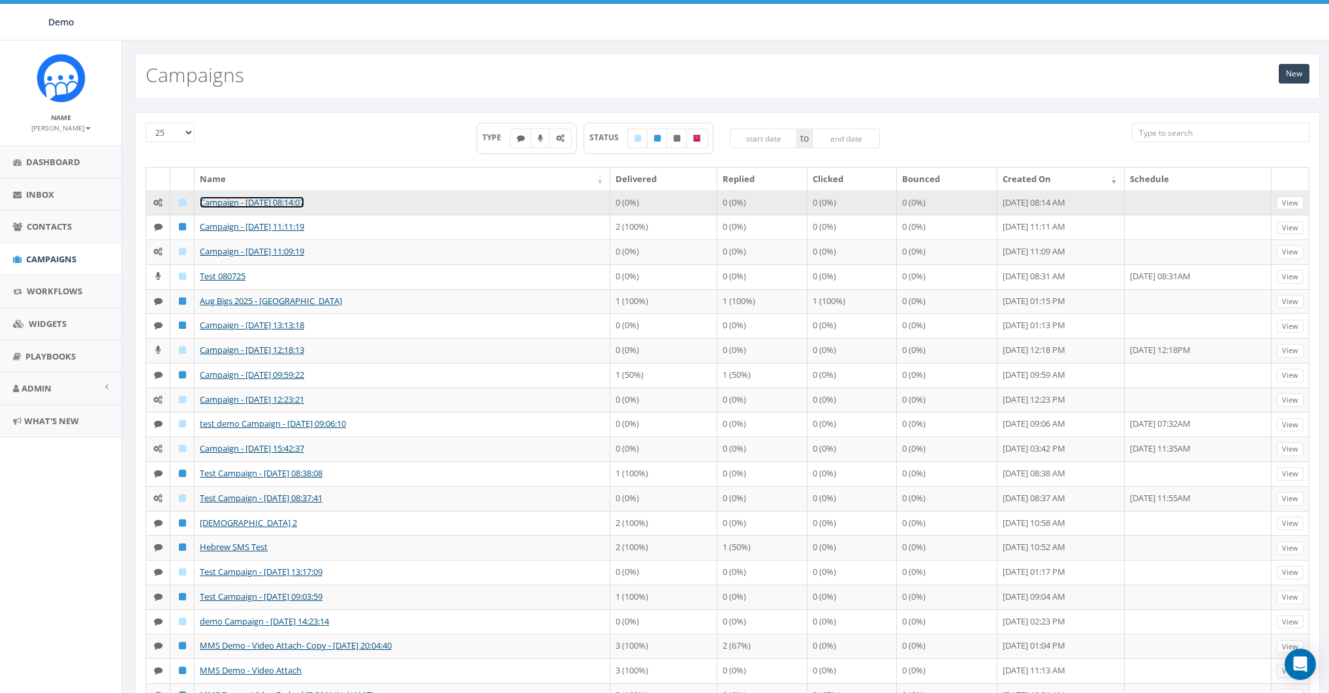
click at [245, 203] on link "Campaign - [DATE] 08:14:07" at bounding box center [252, 202] width 104 height 12
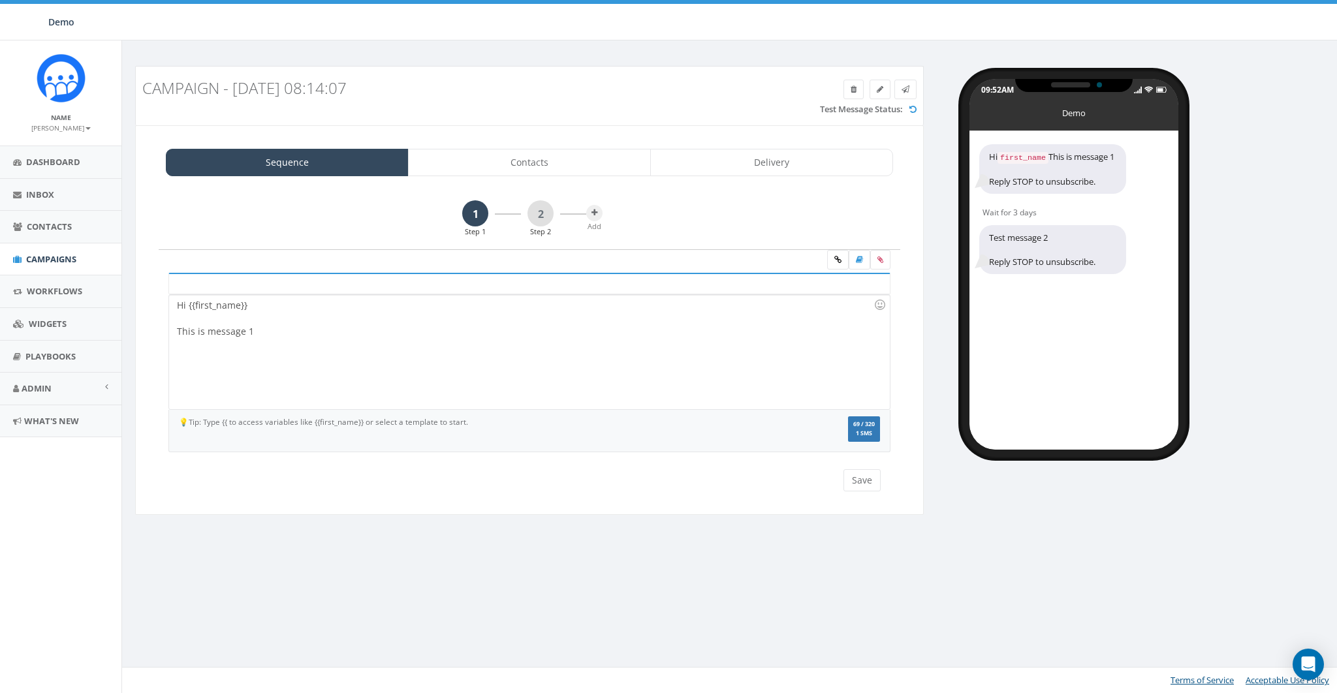
drag, startPoint x: 616, startPoint y: 311, endPoint x: 727, endPoint y: 292, distance: 112.5
click at [620, 312] on div at bounding box center [525, 318] width 697 height 13
click at [862, 258] on icon at bounding box center [859, 260] width 7 height 8
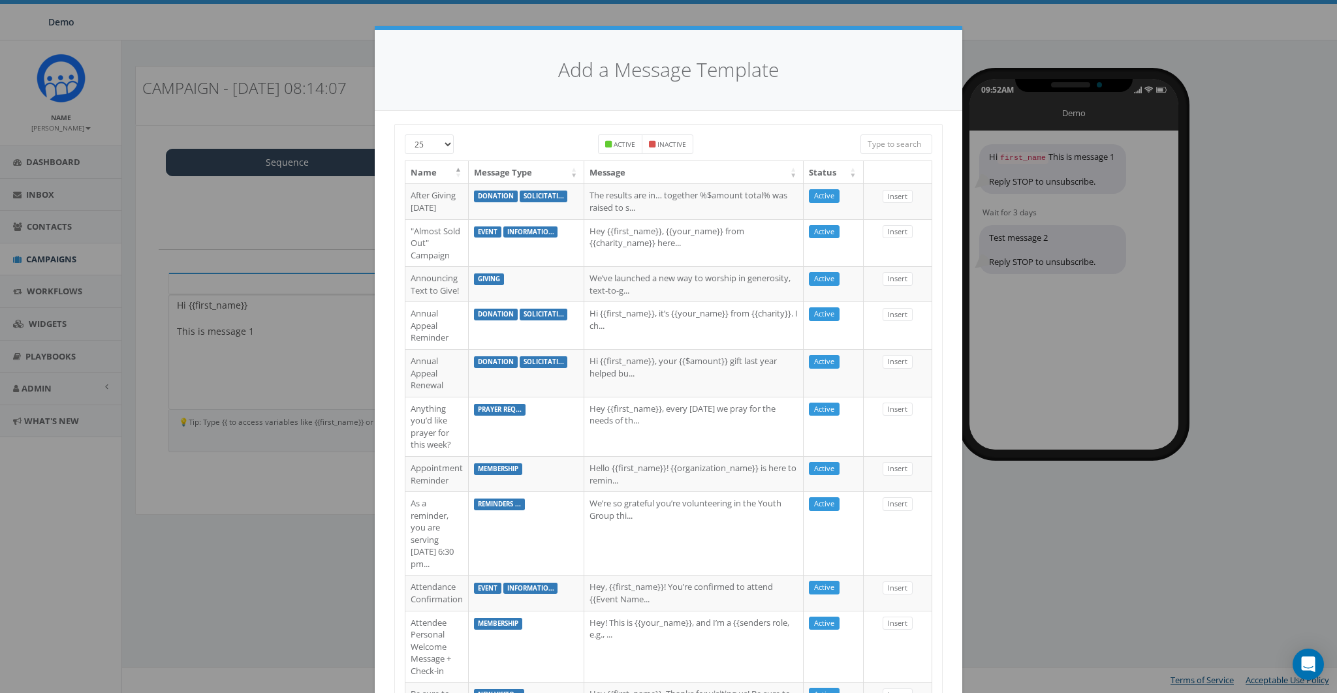
click at [882, 144] on input "search" at bounding box center [896, 144] width 72 height 20
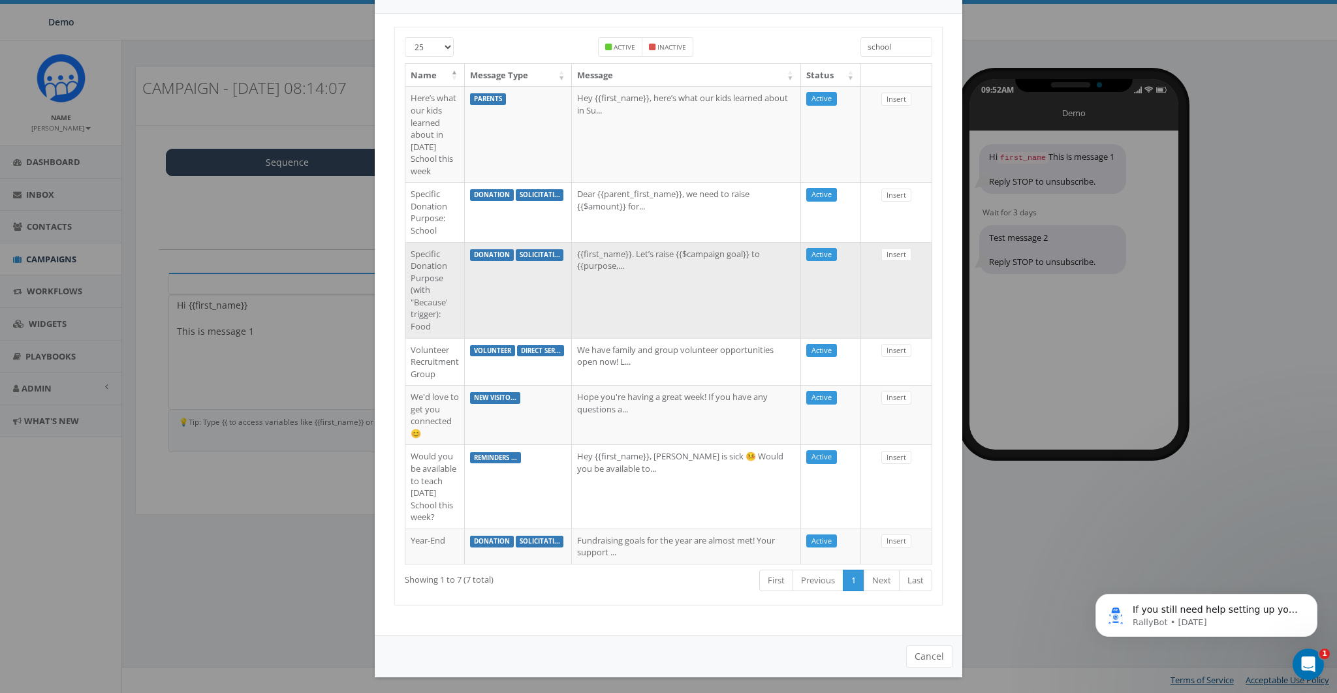
scroll to position [99, 0]
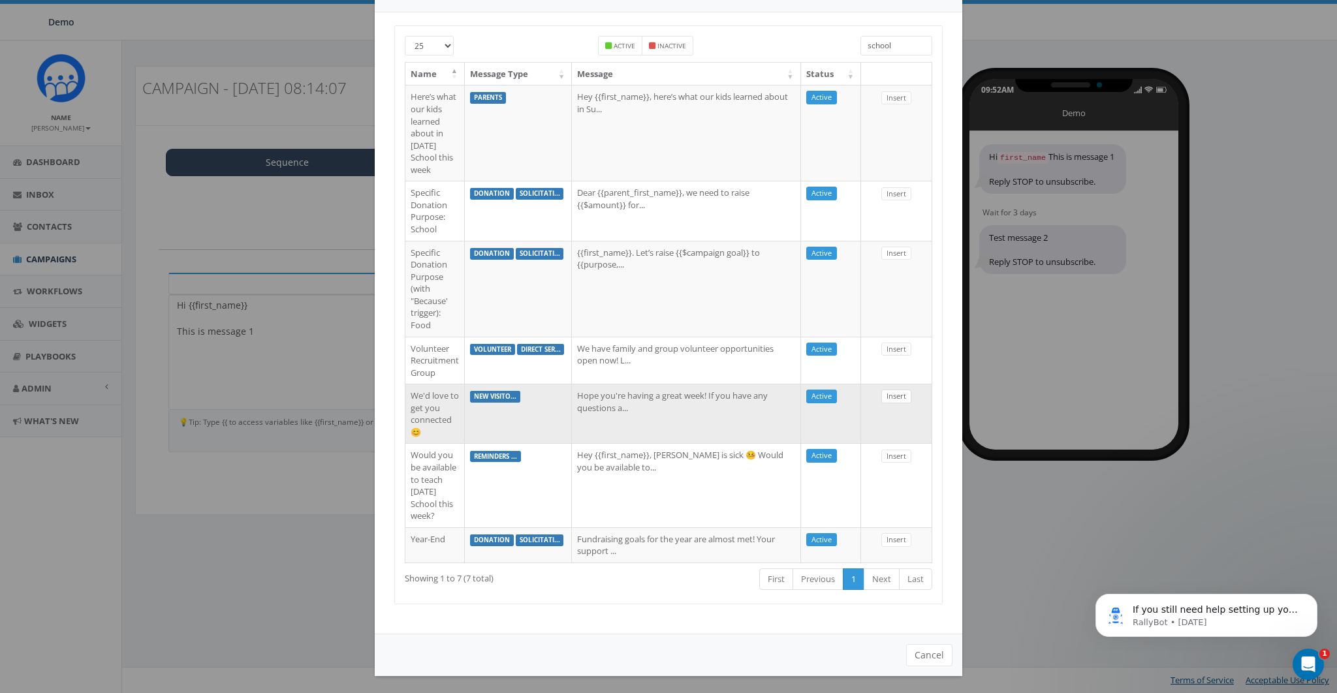
type input "school"
click at [887, 392] on link "Insert" at bounding box center [896, 397] width 30 height 14
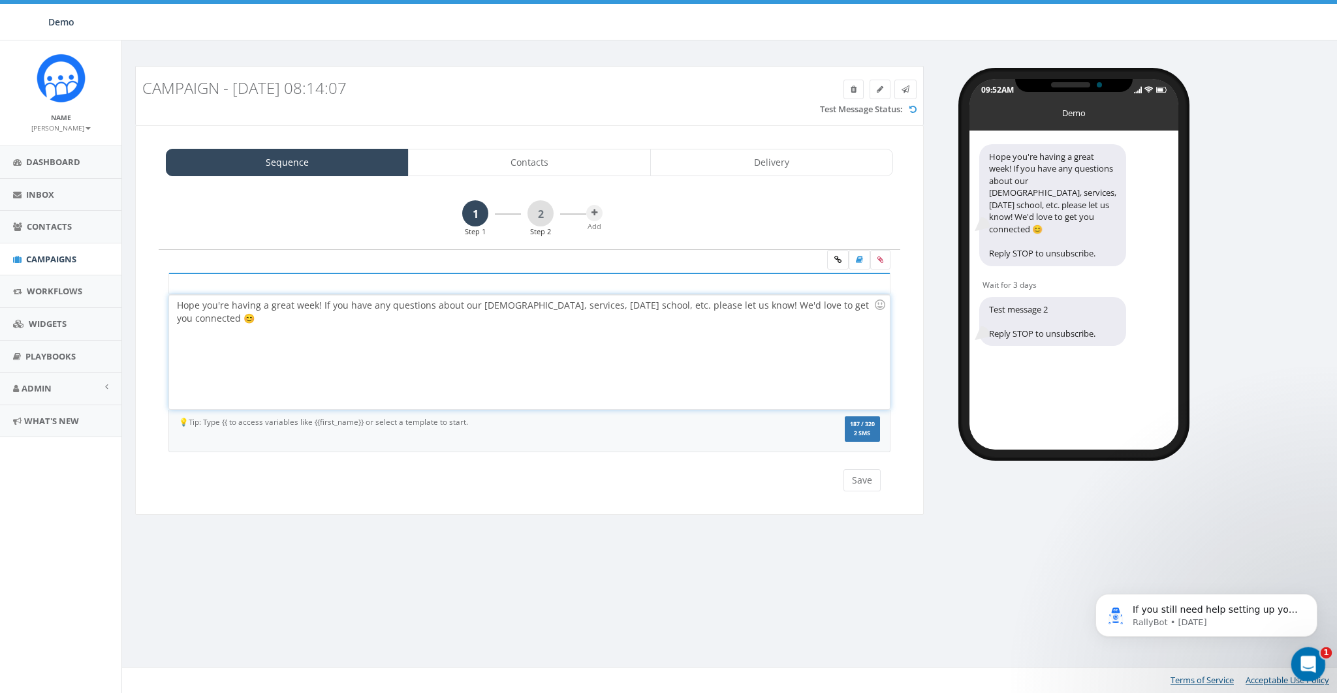
click at [1307, 665] on icon "Open Intercom Messenger" at bounding box center [1307, 663] width 22 height 22
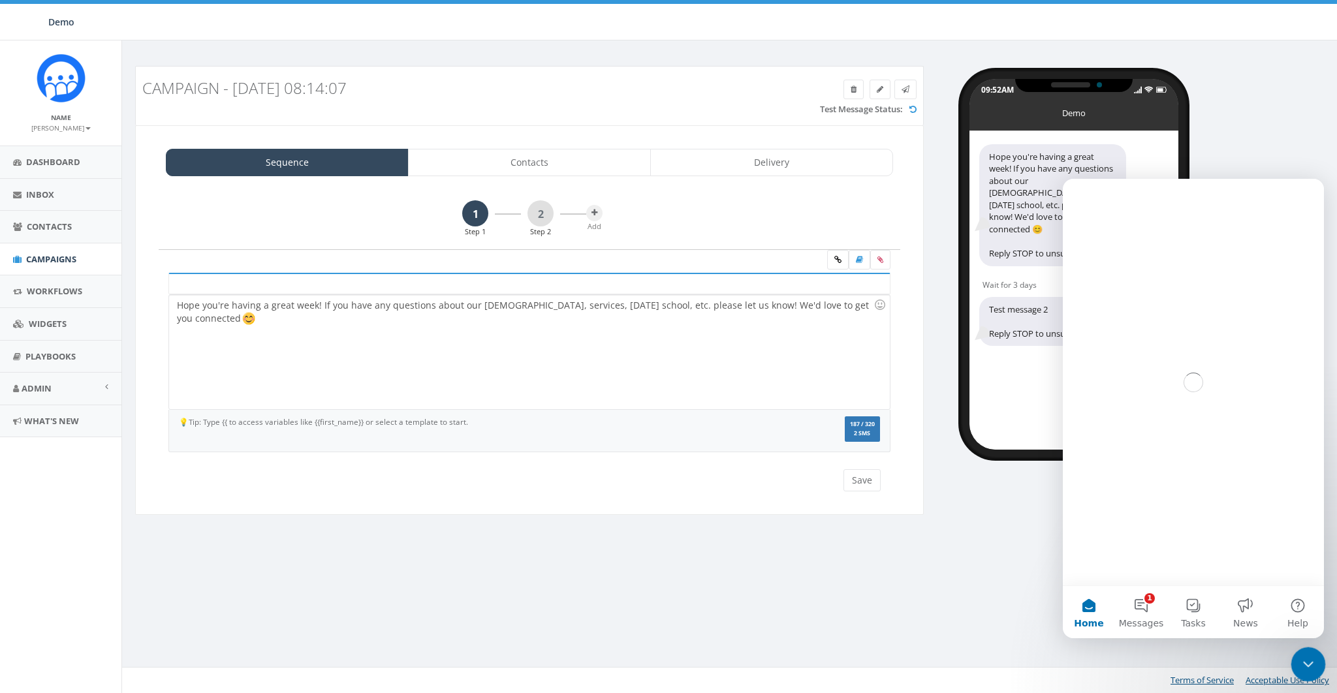
scroll to position [0, 0]
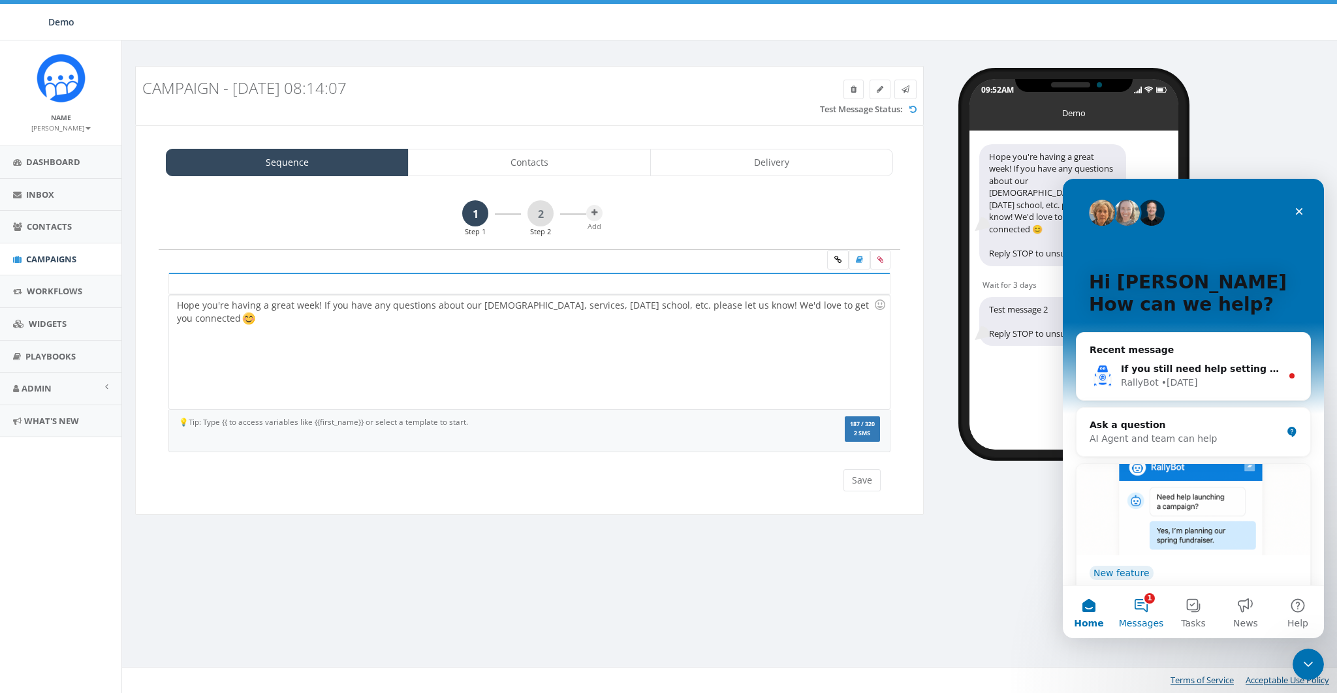
click at [1150, 607] on button "1 Messages" at bounding box center [1141, 612] width 52 height 52
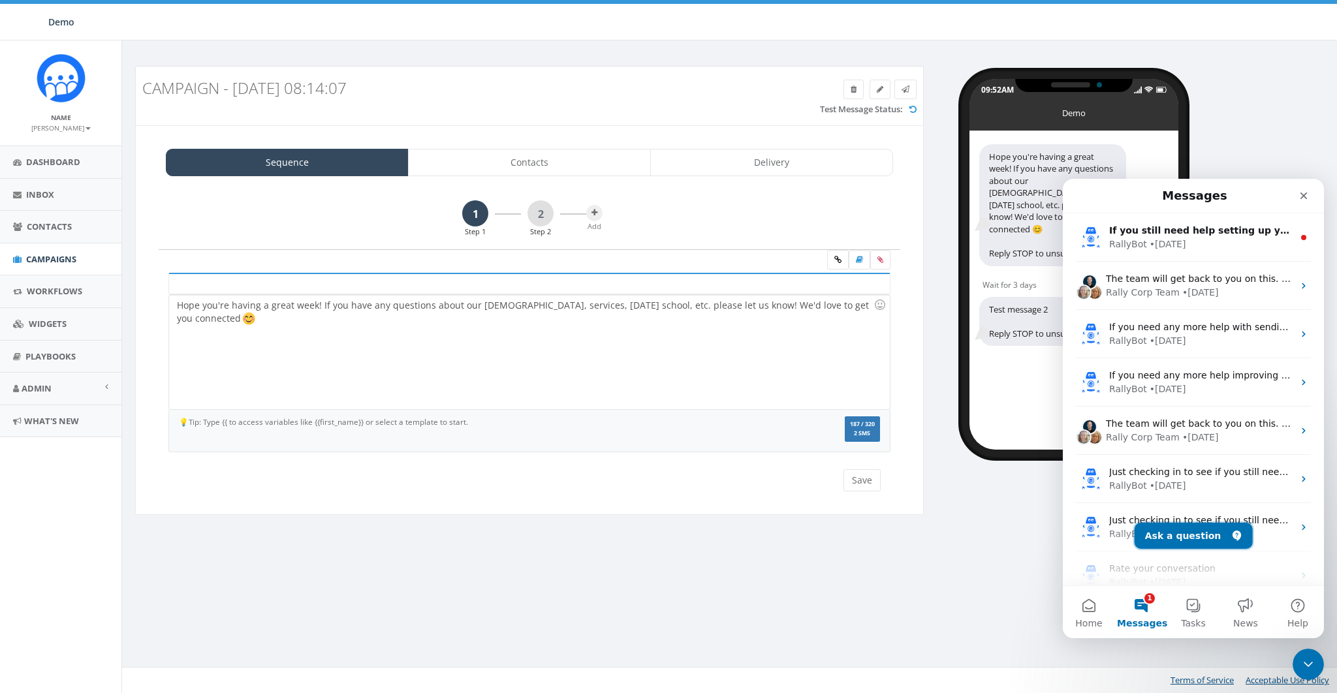
click at [1185, 542] on button "Ask a question" at bounding box center [1194, 536] width 118 height 26
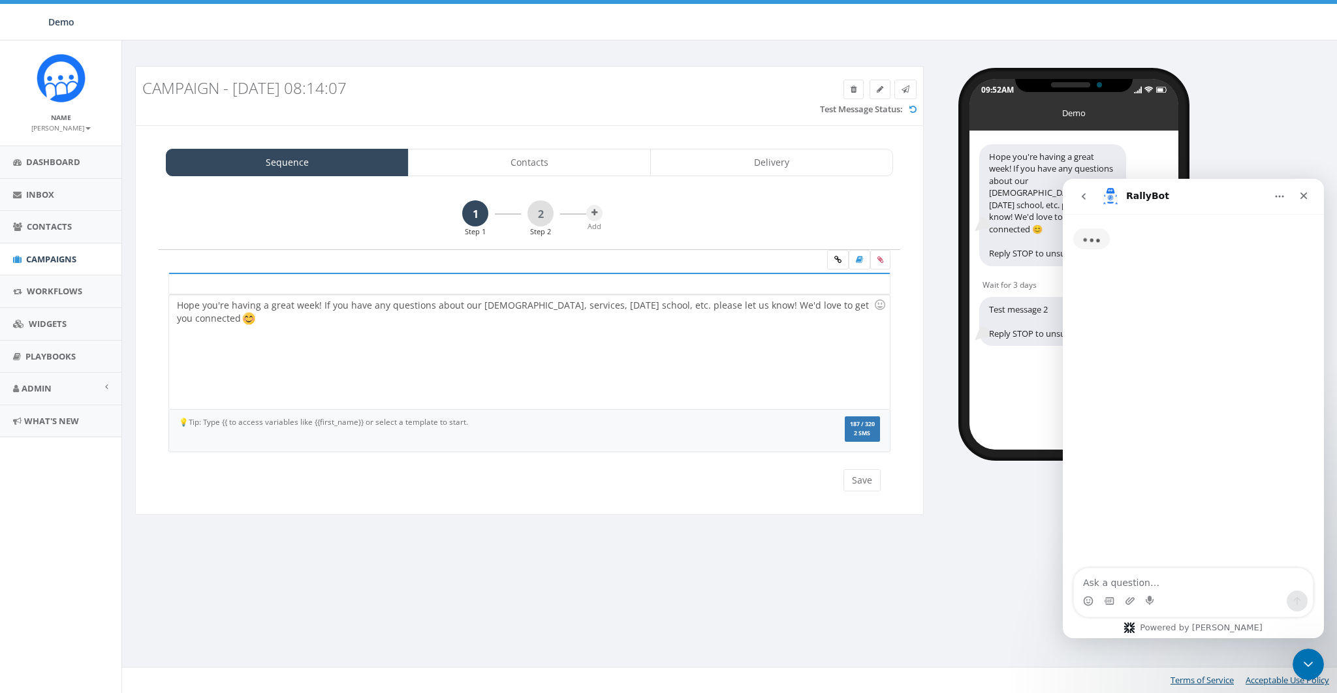
click at [1144, 589] on textarea "Ask a question…" at bounding box center [1193, 580] width 239 height 22
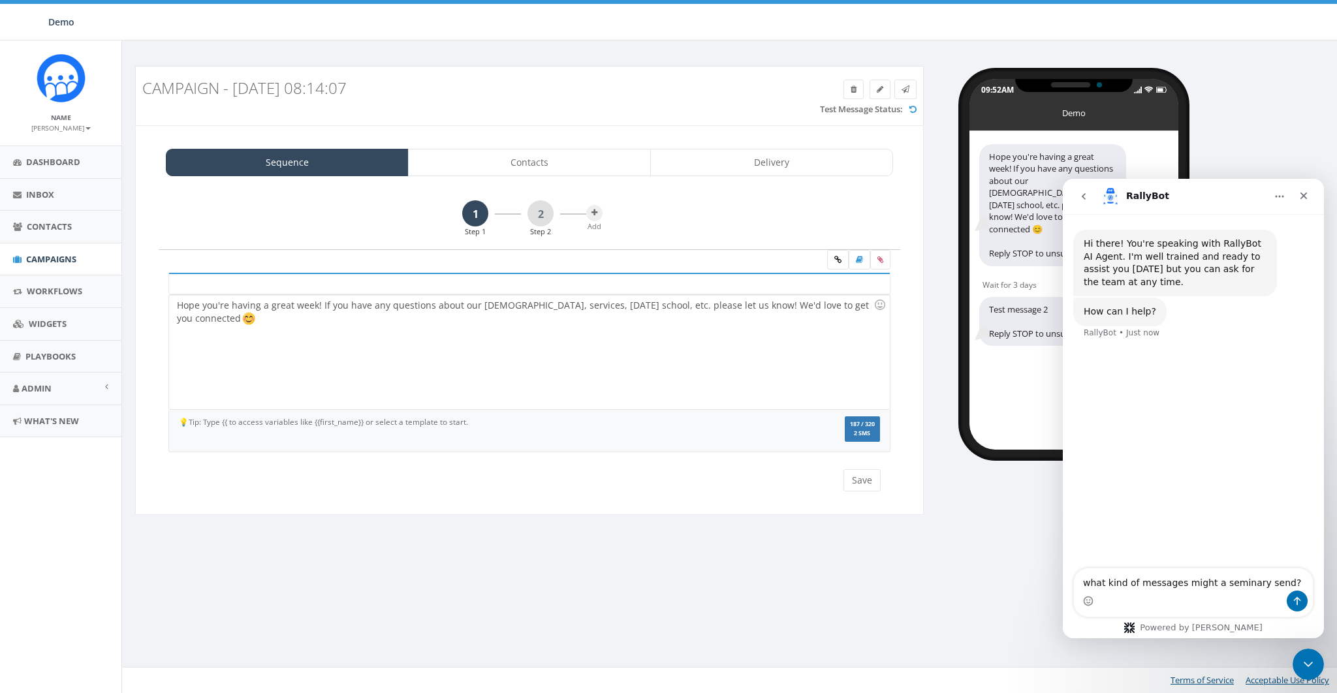
type textarea "what kind of messages might a seminary send?"
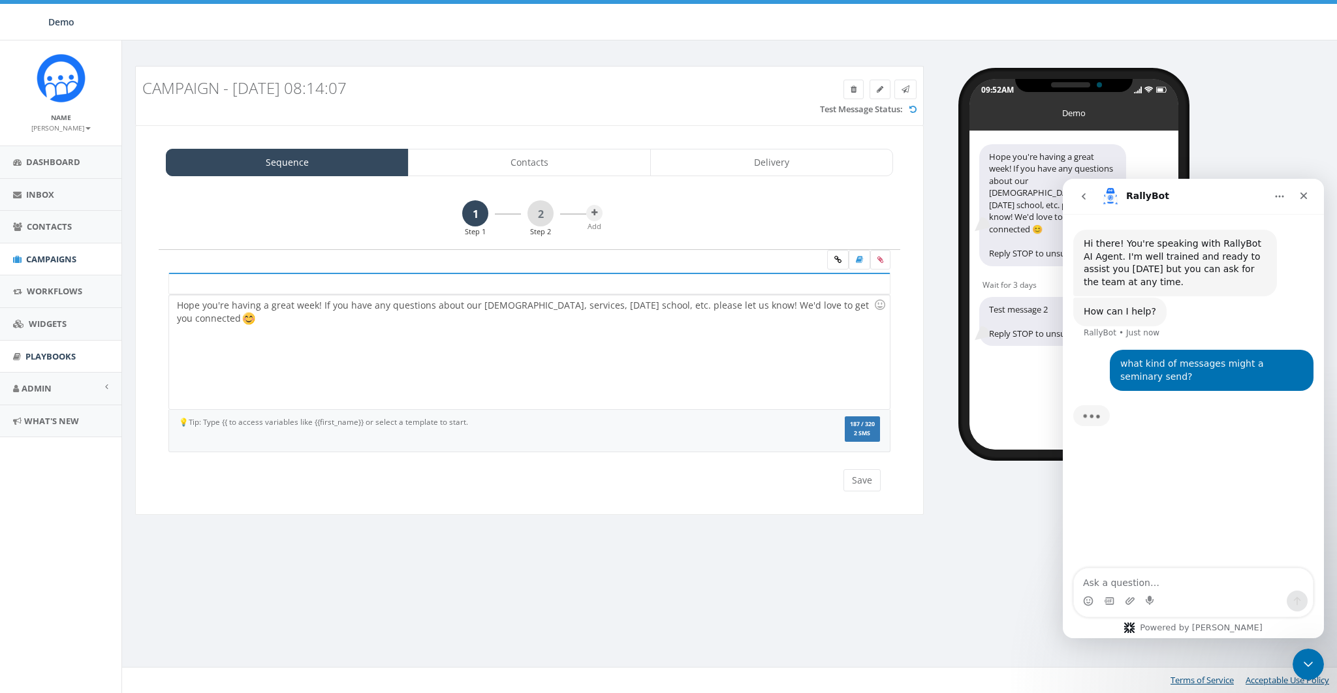
click at [54, 353] on span "Playbooks" at bounding box center [50, 357] width 50 height 12
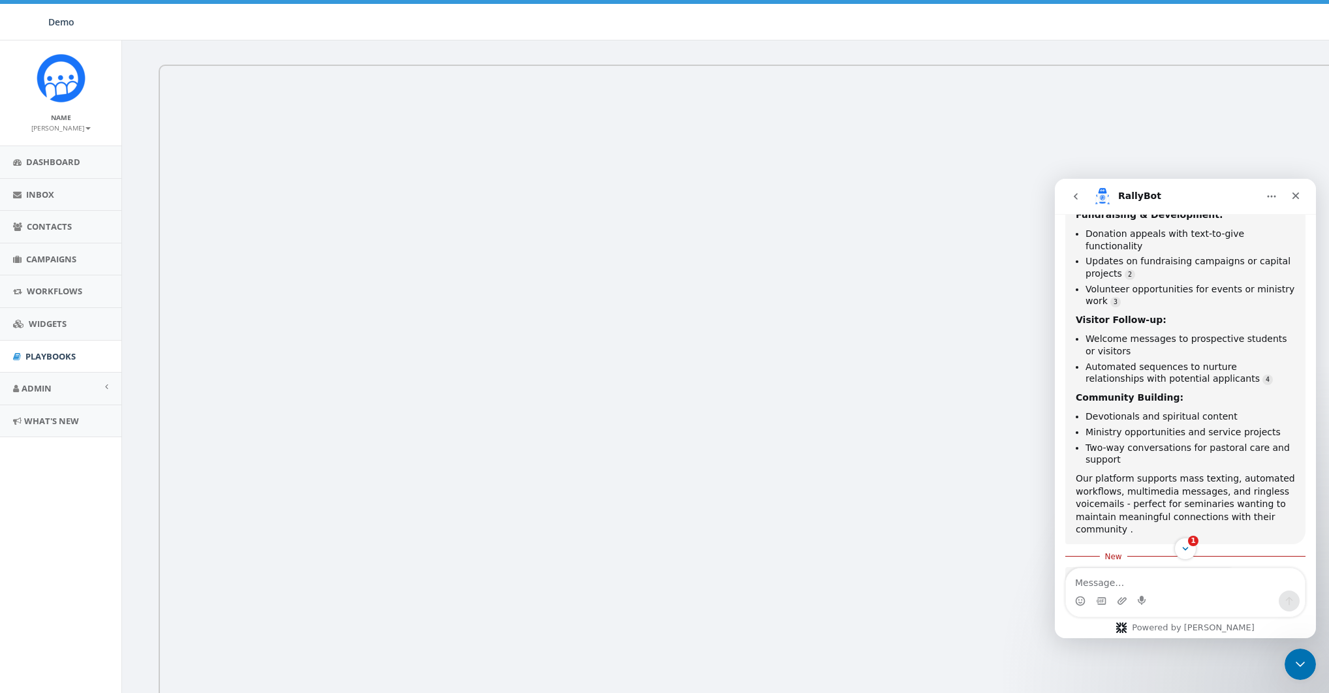
scroll to position [334, 0]
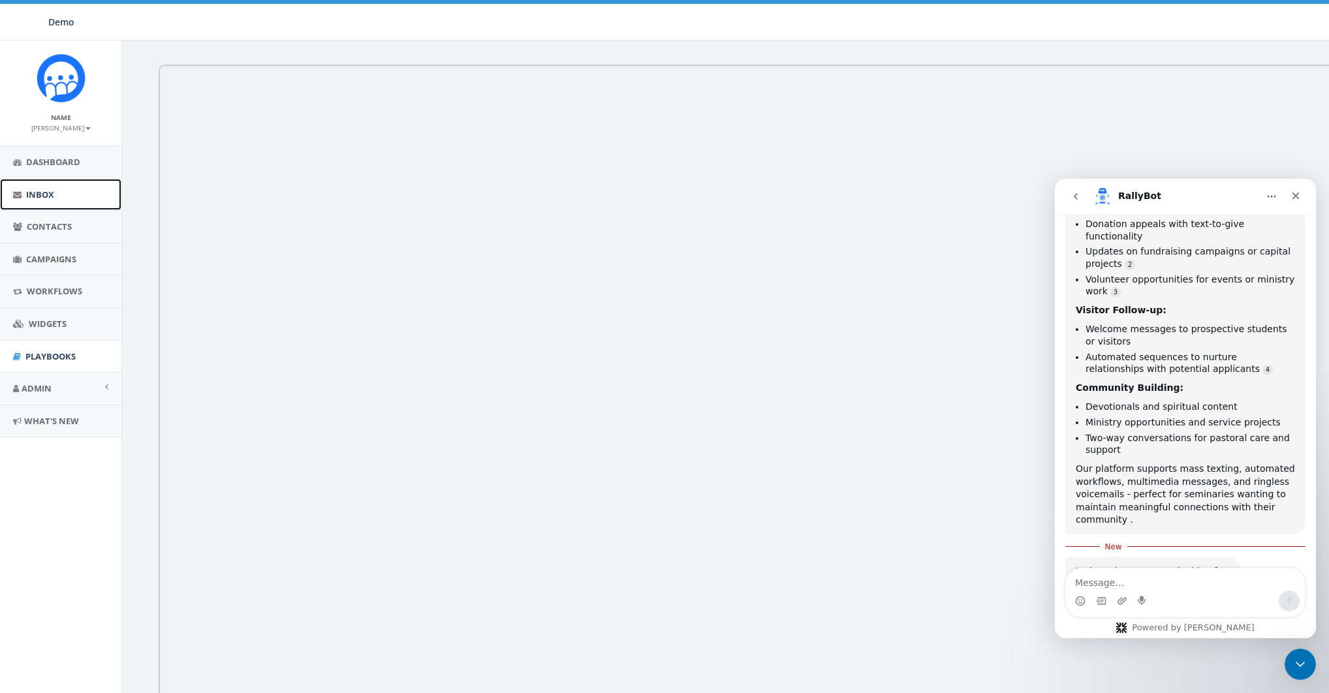
click at [43, 195] on span "Inbox" at bounding box center [40, 195] width 28 height 12
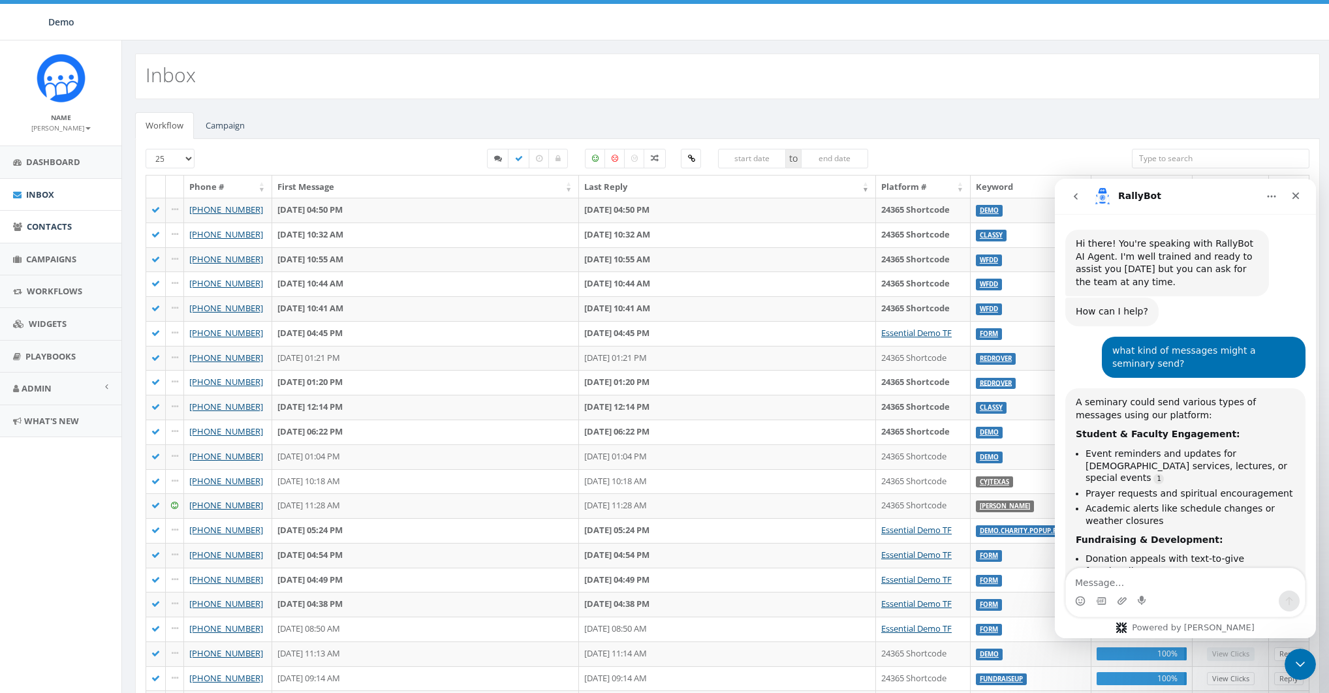
scroll to position [334, 0]
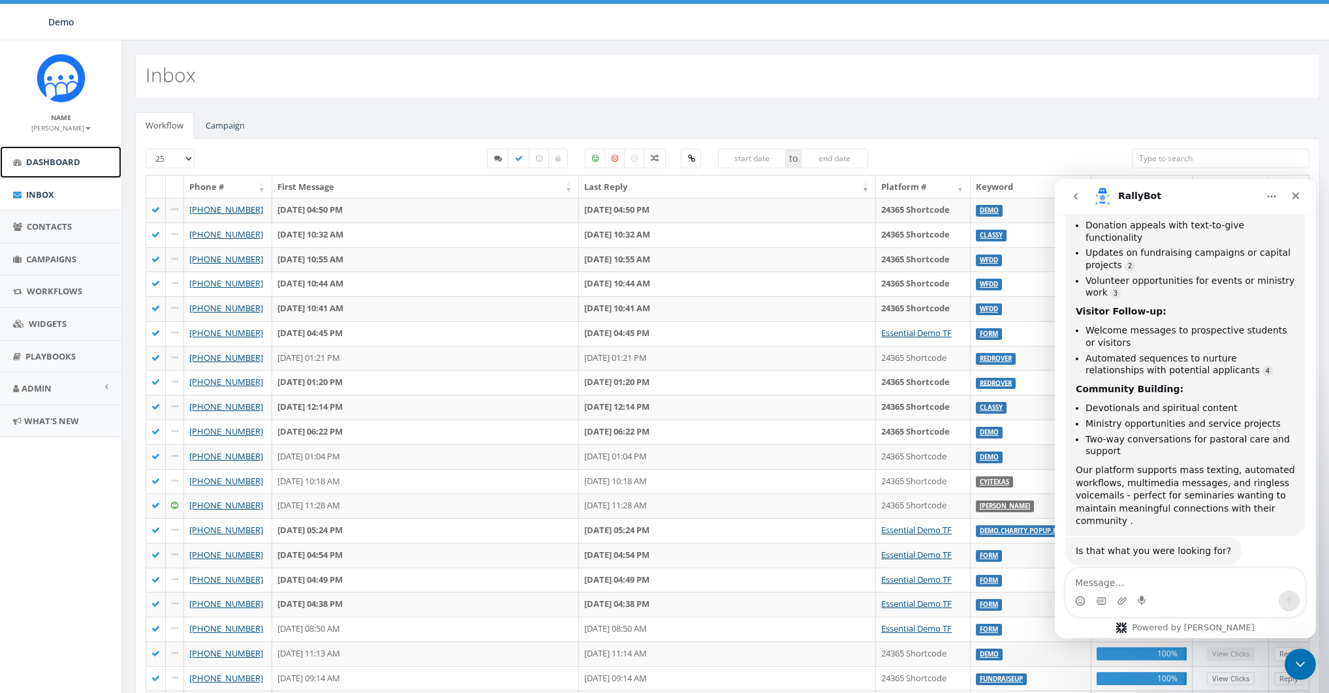
click at [44, 167] on span "Dashboard" at bounding box center [53, 162] width 54 height 12
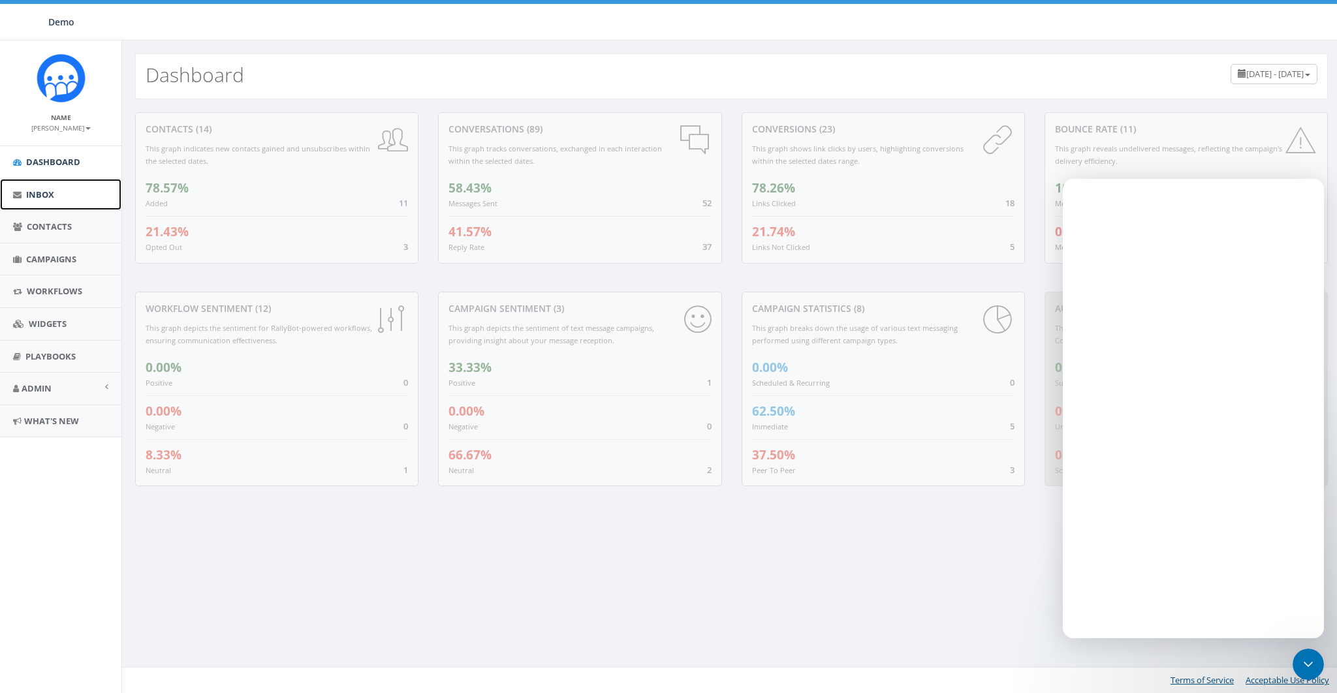
click at [42, 193] on span "Inbox" at bounding box center [40, 195] width 28 height 12
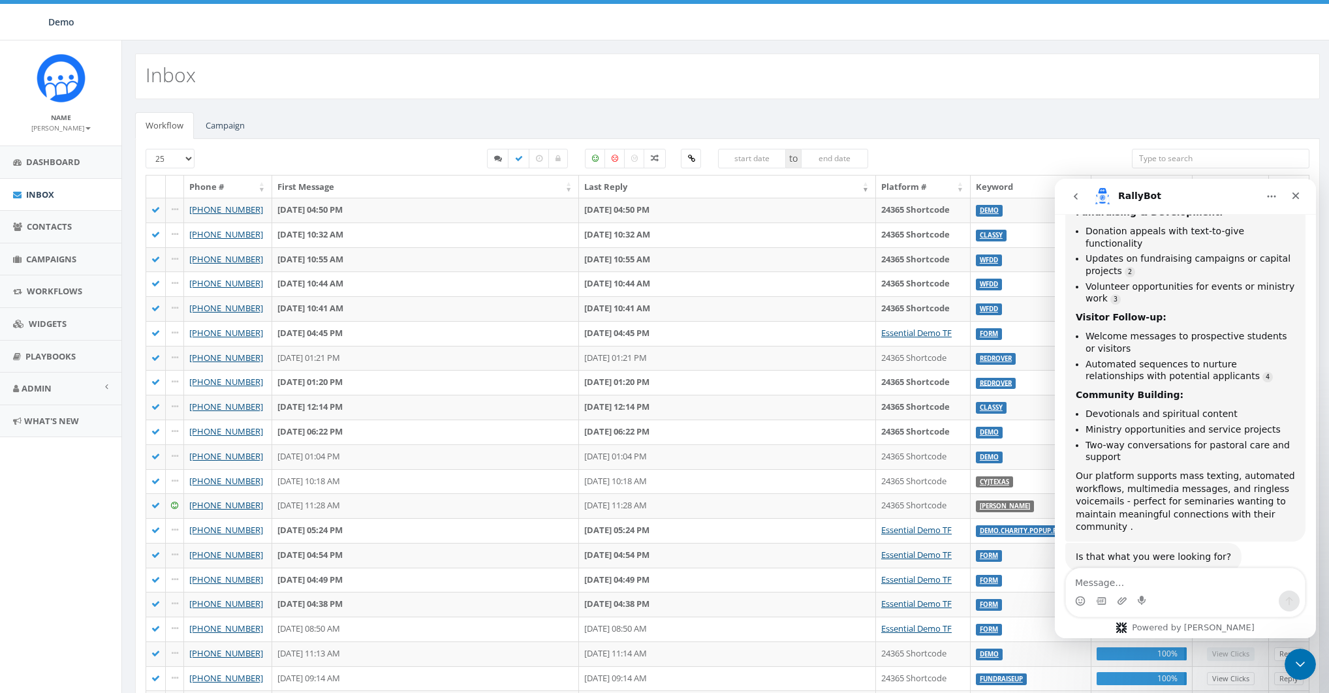
scroll to position [334, 0]
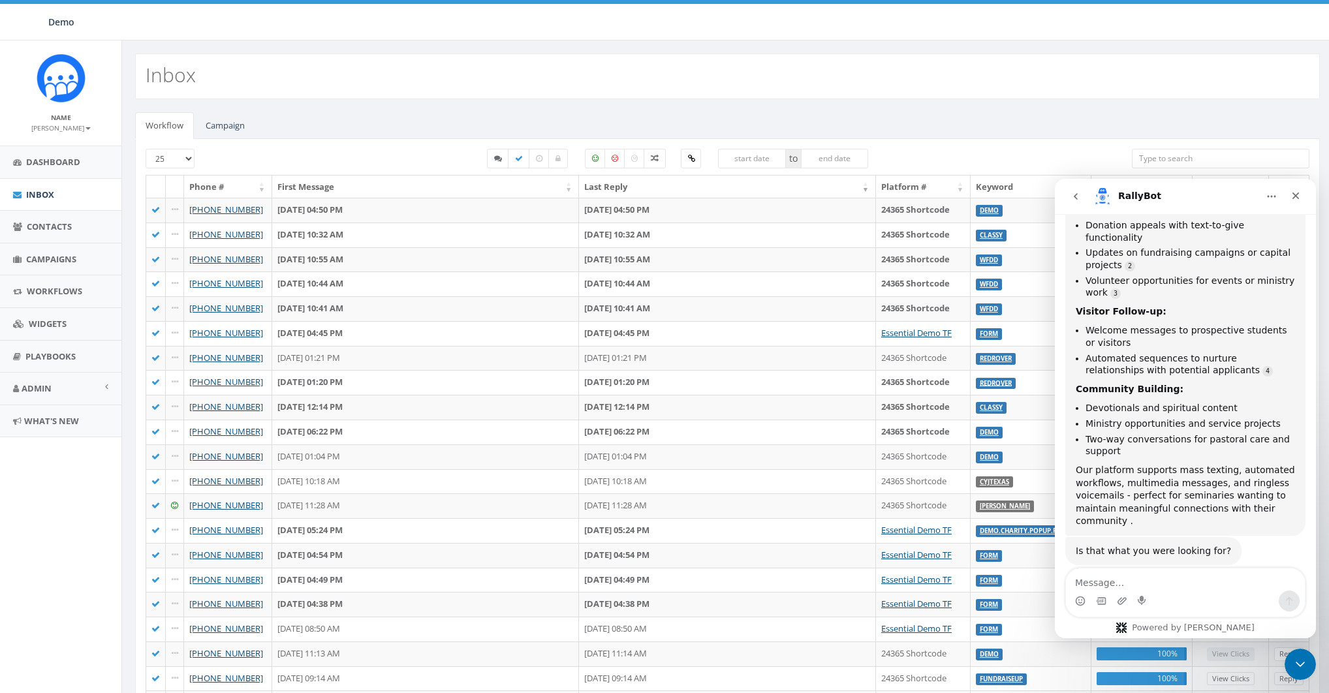
drag, startPoint x: 405, startPoint y: 109, endPoint x: 145, endPoint y: 46, distance: 268.0
click at [405, 110] on div "Workflow Campaign [PHONE_NUMBER] to Phone # First Message Last Reply Platform #…" at bounding box center [727, 492] width 1211 height 786
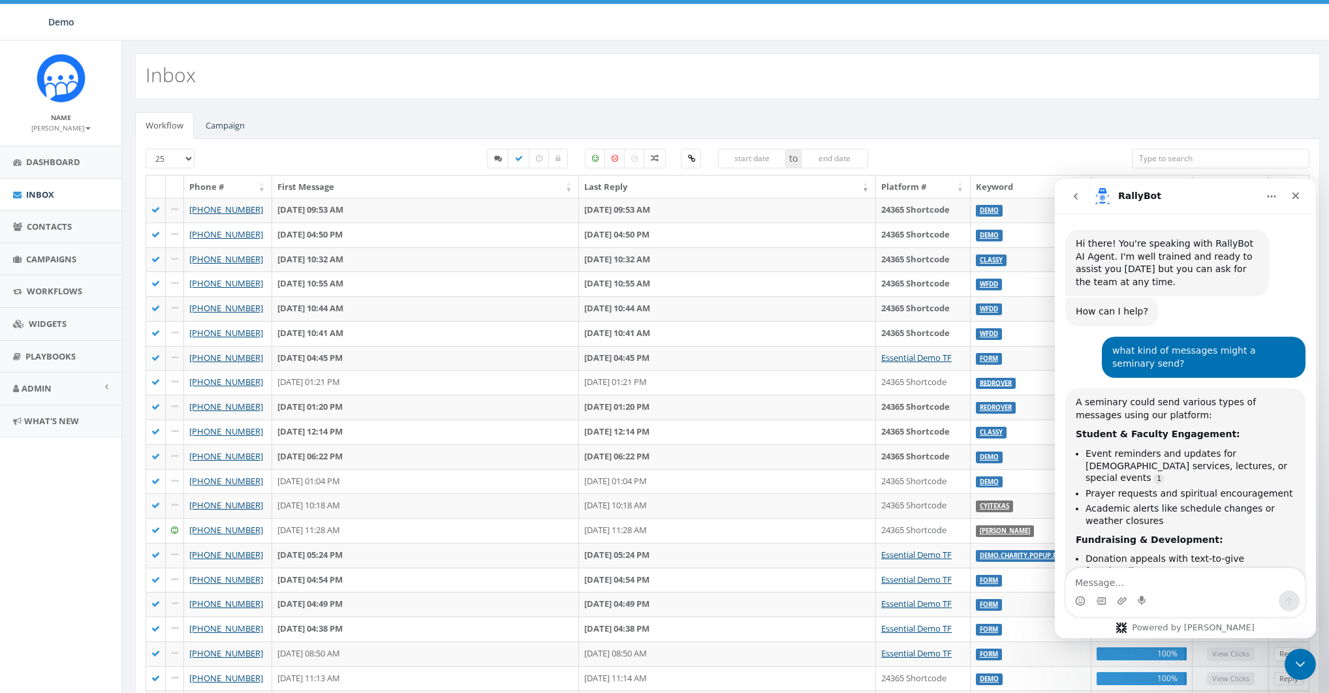
scroll to position [334, 0]
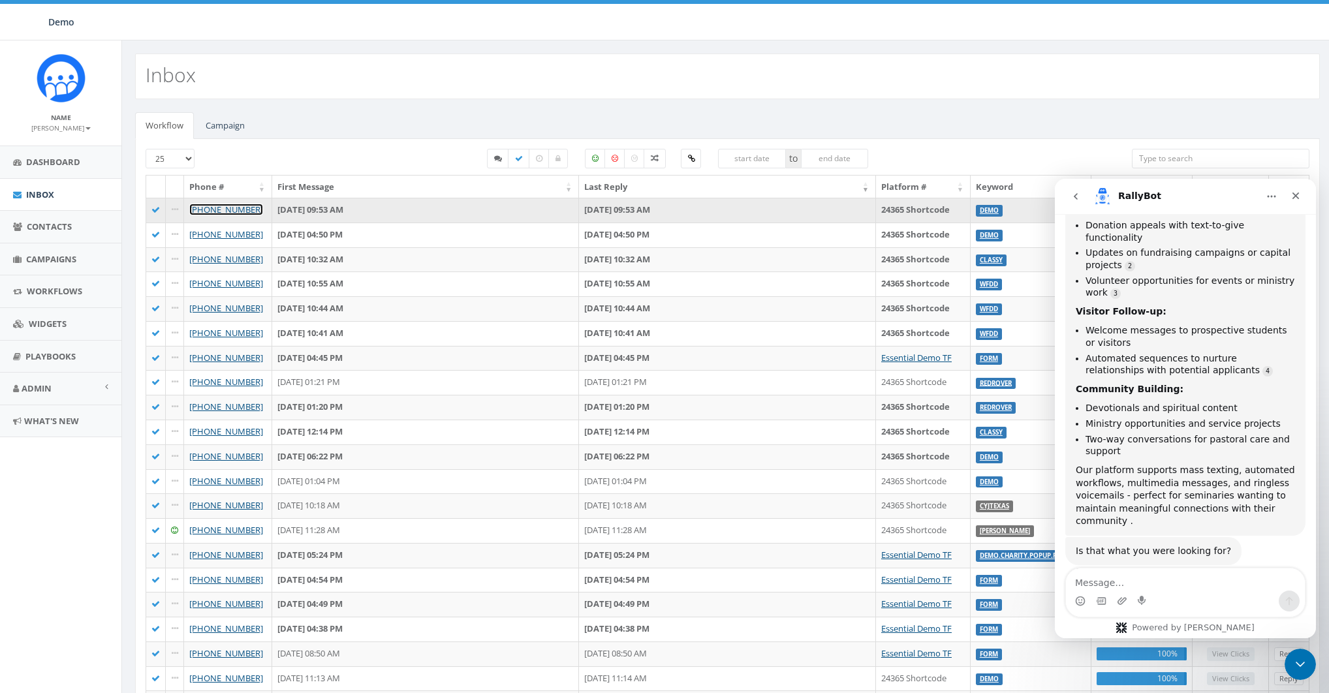
click at [209, 210] on link "[PHONE_NUMBER]" at bounding box center [226, 210] width 74 height 12
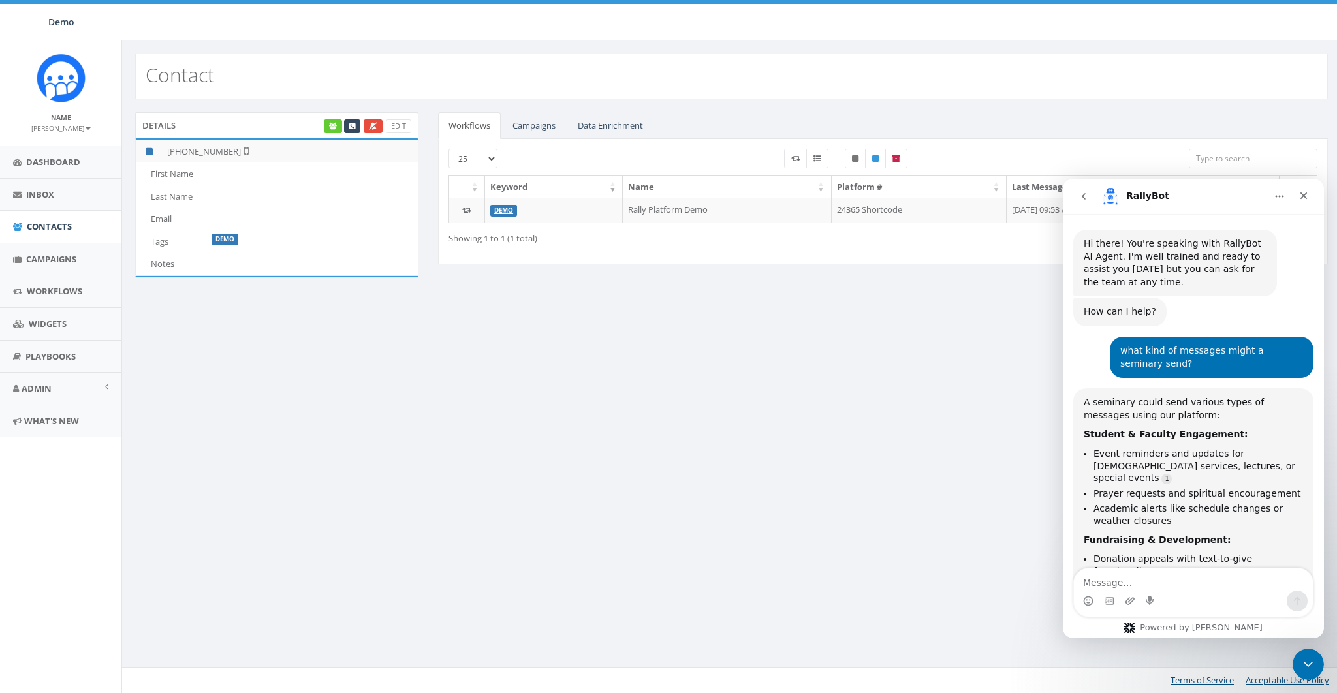
scroll to position [334, 0]
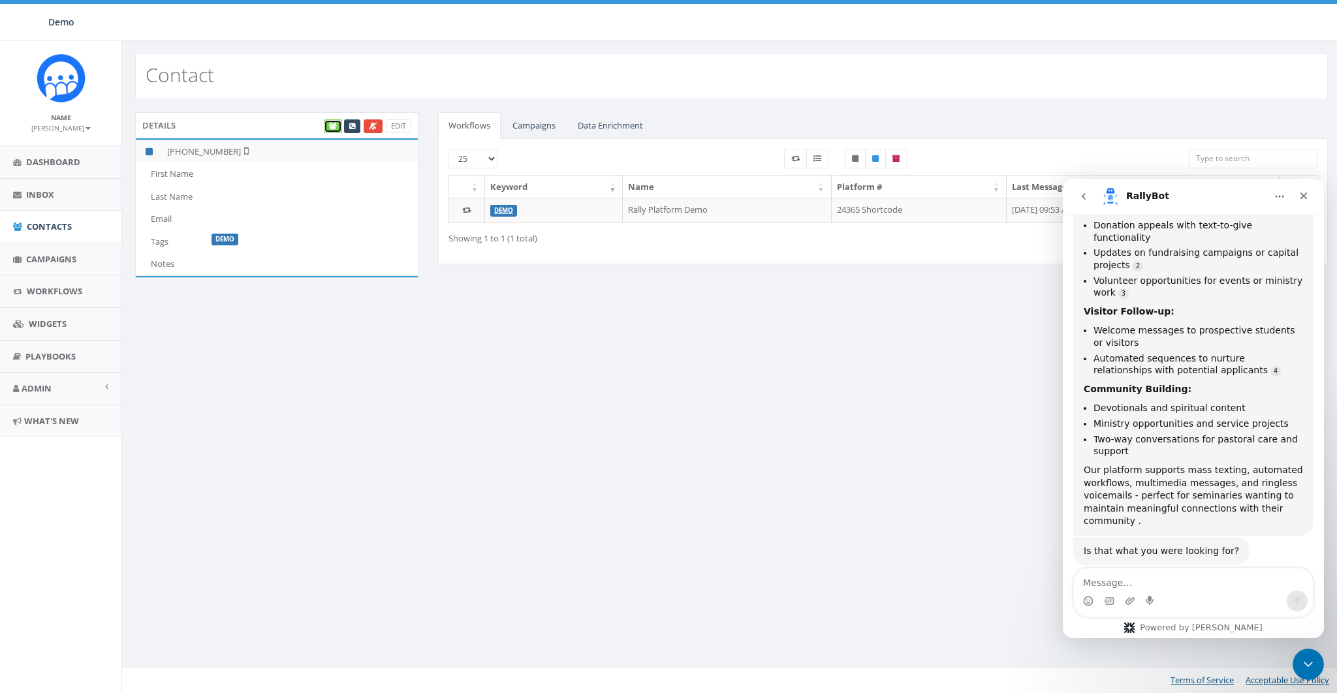
click at [331, 129] on icon at bounding box center [333, 126] width 8 height 7
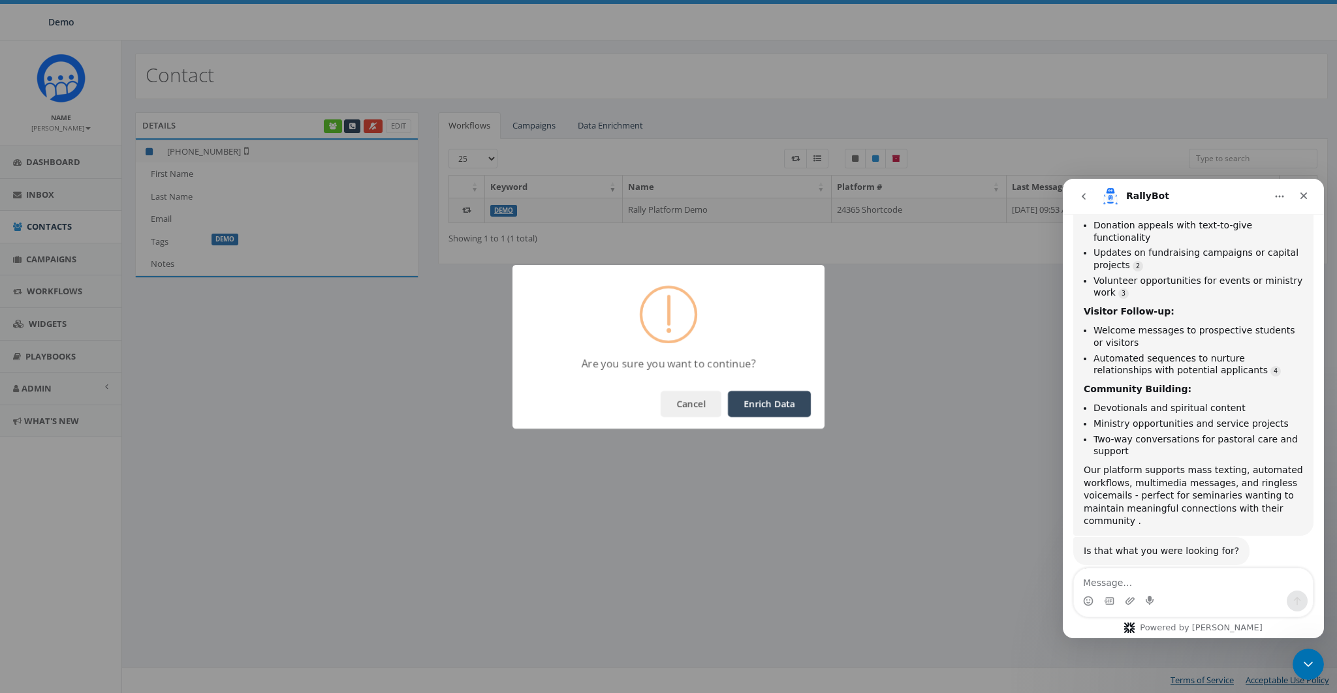
click at [770, 407] on button "Enrich Data" at bounding box center [769, 404] width 83 height 26
click at [788, 404] on button "OK" at bounding box center [788, 404] width 44 height 26
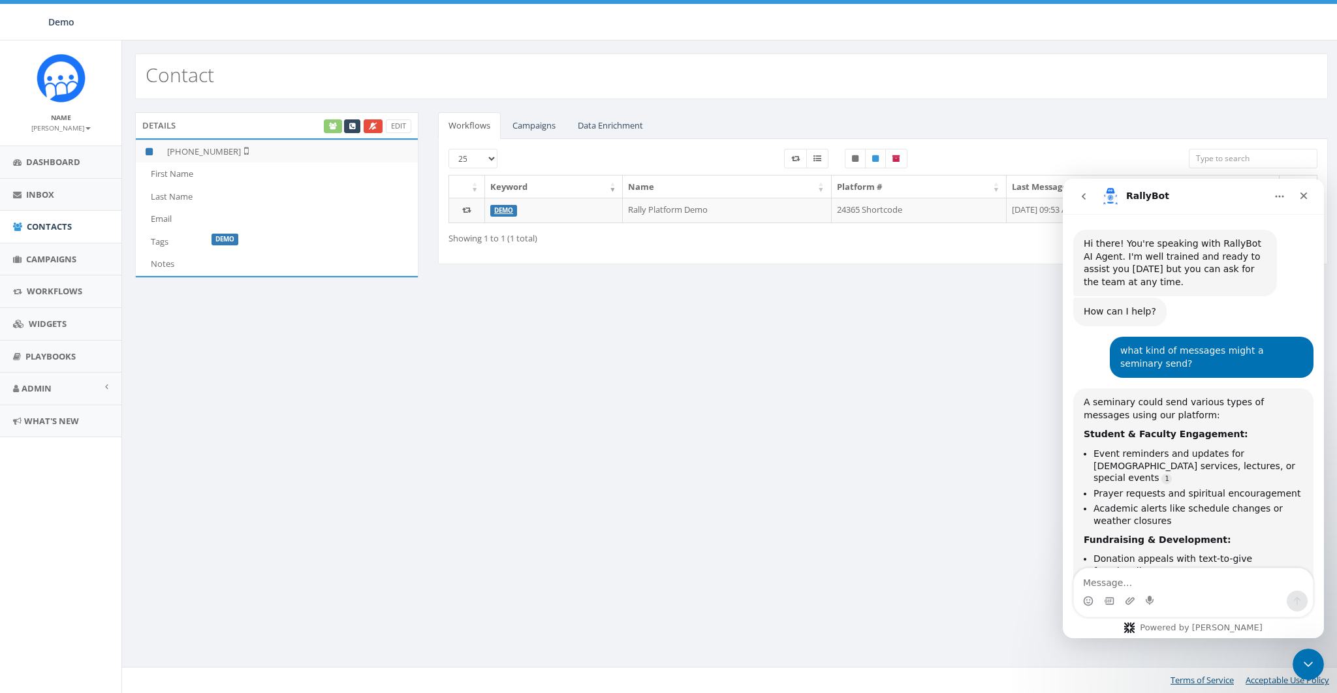
scroll to position [334, 0]
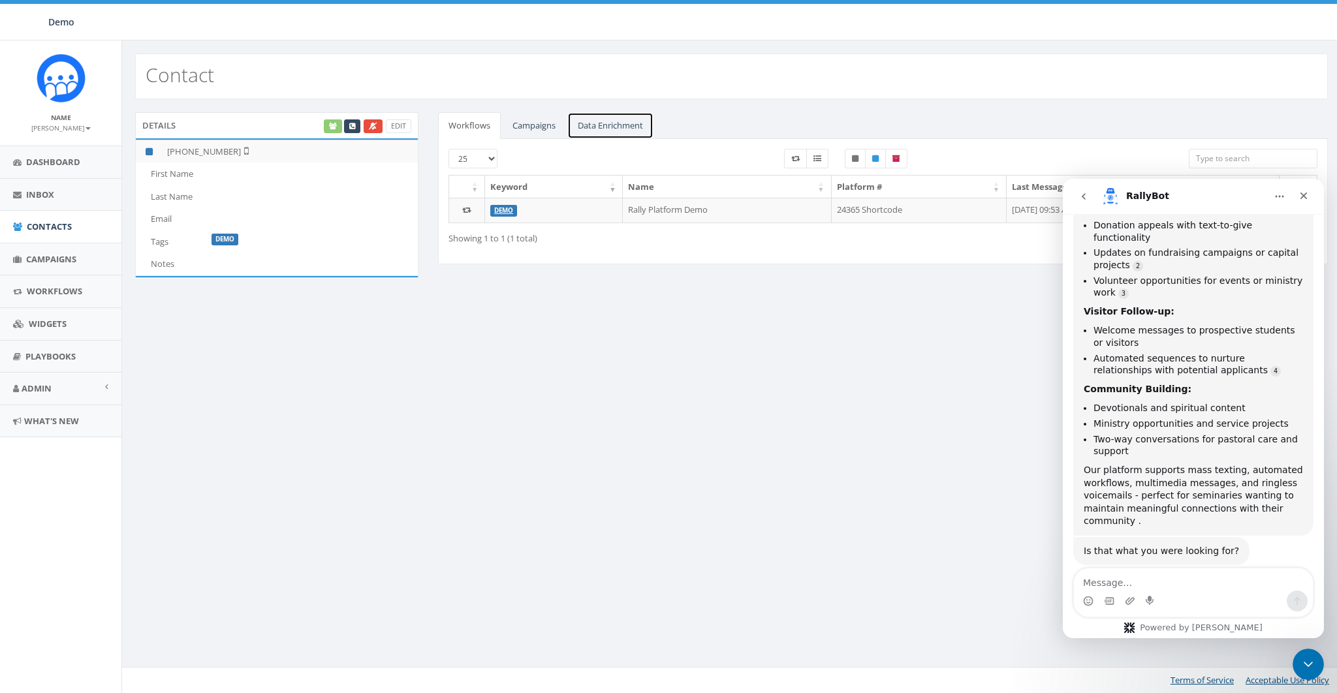
click at [603, 125] on link "Data Enrichment" at bounding box center [610, 125] width 86 height 27
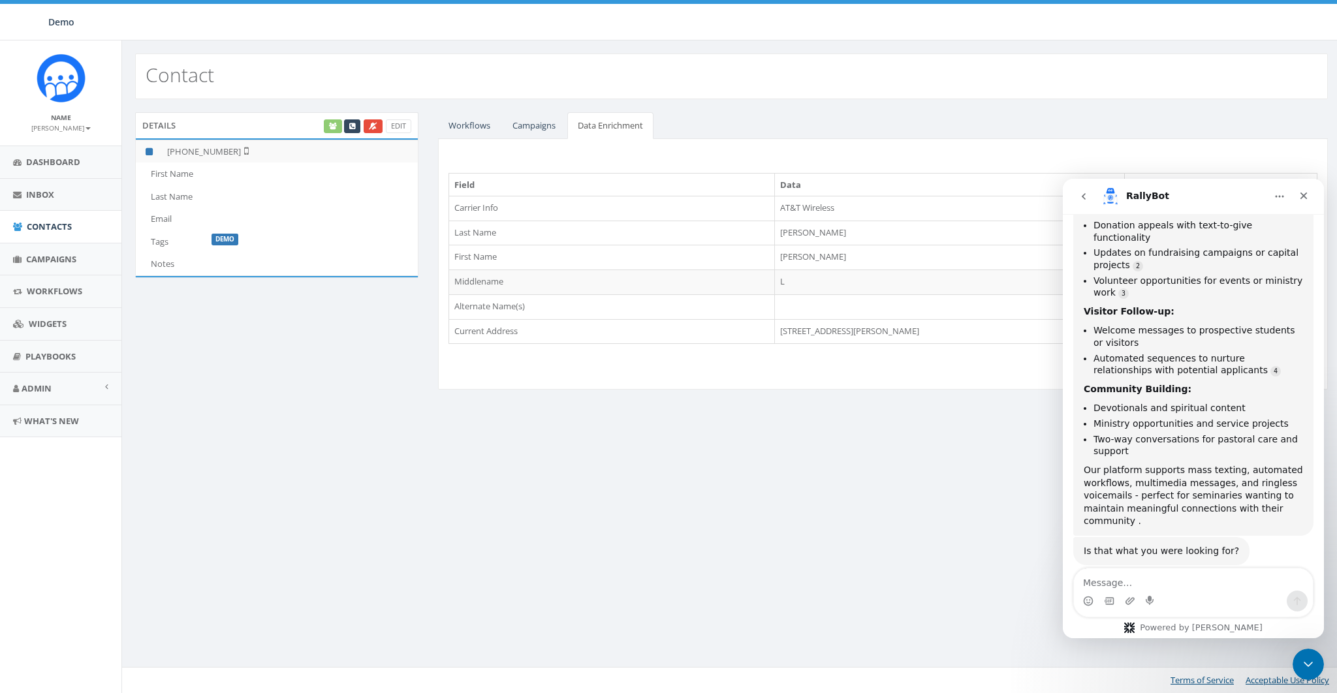
click at [799, 252] on td "Garrison" at bounding box center [949, 257] width 350 height 25
click at [905, 416] on div "Contact Details Edit +1 615-429-3431 First Name Last Name Email Tags DEMO Notes…" at bounding box center [730, 366] width 1219 height 653
drag, startPoint x: 179, startPoint y: 148, endPoint x: 230, endPoint y: 147, distance: 51.6
click at [230, 147] on td "+1 615-429-3431" at bounding box center [290, 151] width 256 height 23
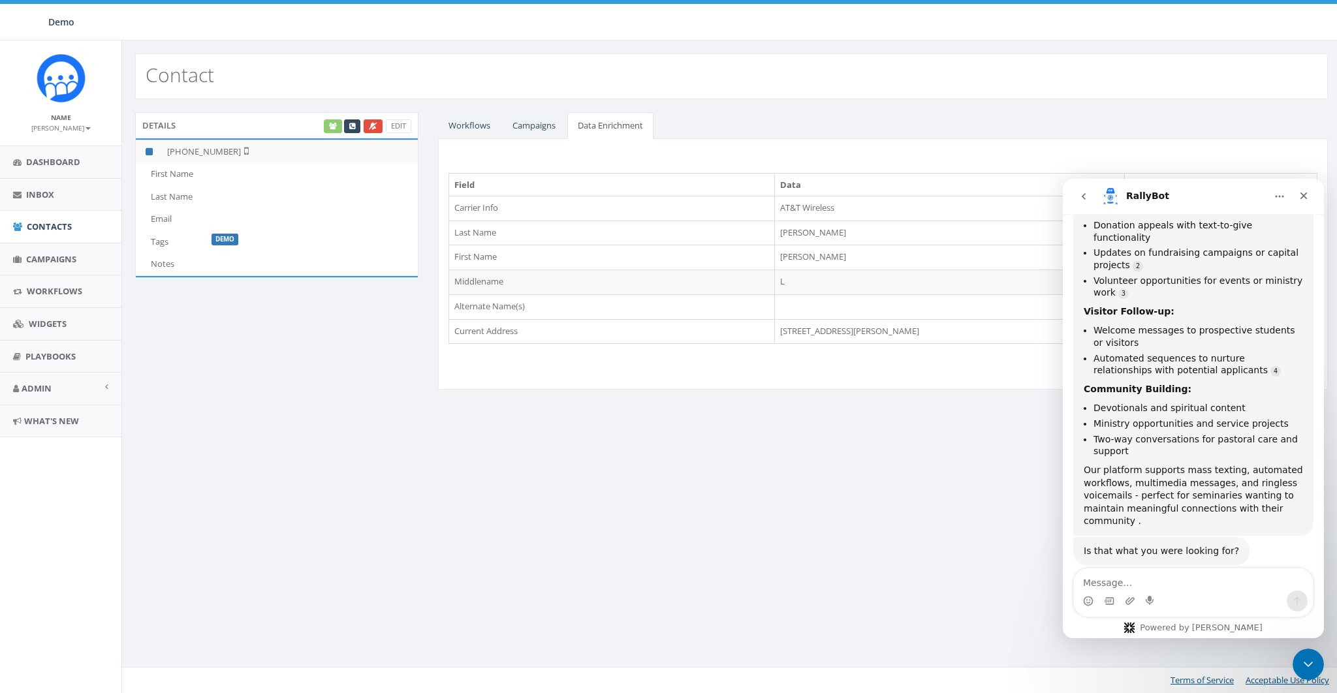
click at [834, 330] on td "5940 Obrien Ave, Nashville, TN, 37209" at bounding box center [949, 331] width 350 height 25
click at [800, 229] on td "Johnston" at bounding box center [949, 233] width 350 height 25
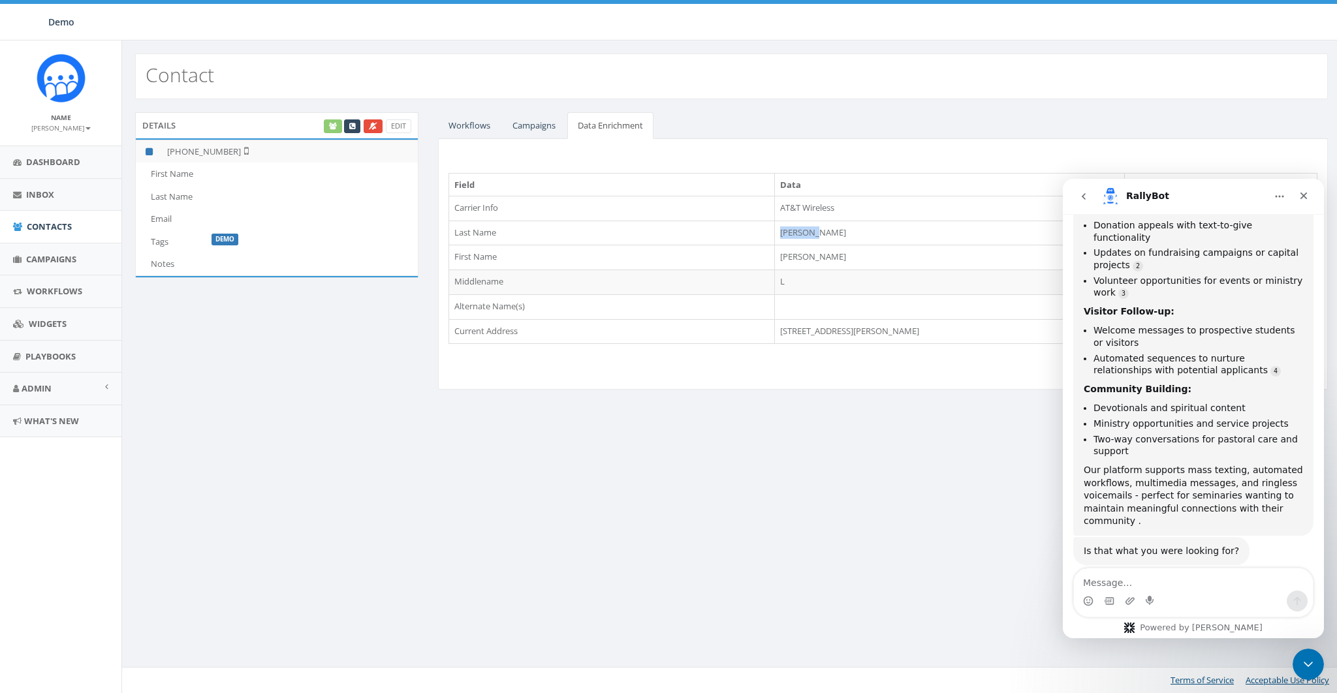
click at [800, 230] on td "Johnston" at bounding box center [949, 233] width 350 height 25
click at [850, 343] on div "Field Data Carrier Info AT&T Wireless Update Last Name Johnston Update First Na…" at bounding box center [883, 264] width 890 height 251
click at [1300, 660] on icon "Close Intercom Messenger" at bounding box center [1306, 663] width 16 height 16
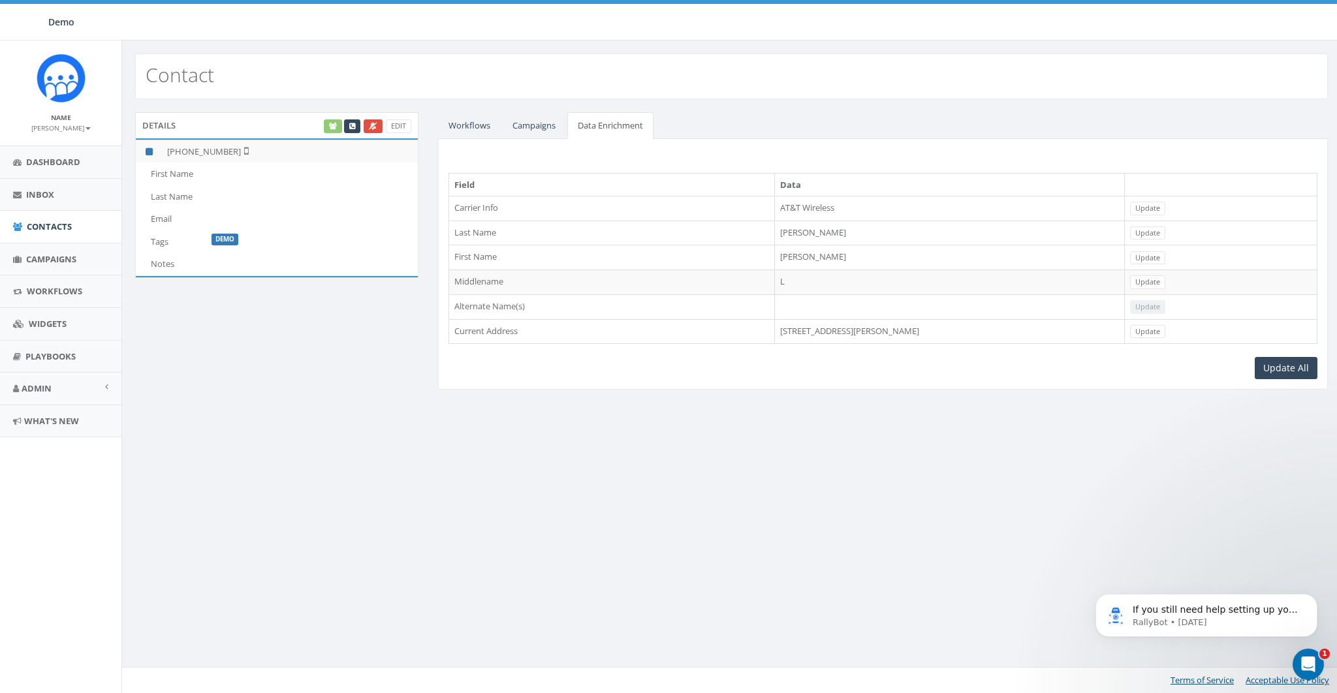
scroll to position [0, 0]
click at [734, 486] on div "Contact Details Edit +1 615-429-3431 First Name Last Name Email Tags DEMO Notes…" at bounding box center [730, 366] width 1219 height 653
click at [468, 127] on link "Workflows" at bounding box center [469, 125] width 63 height 27
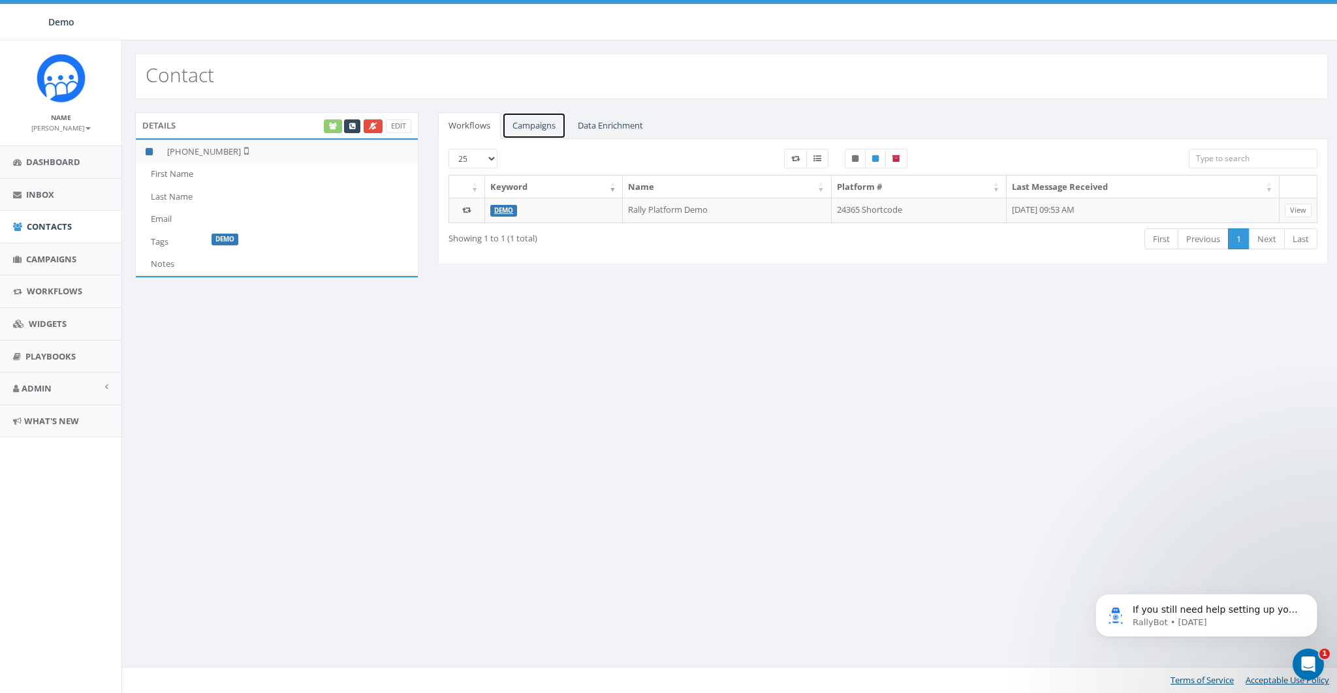
click at [546, 123] on link "Campaigns" at bounding box center [534, 125] width 64 height 27
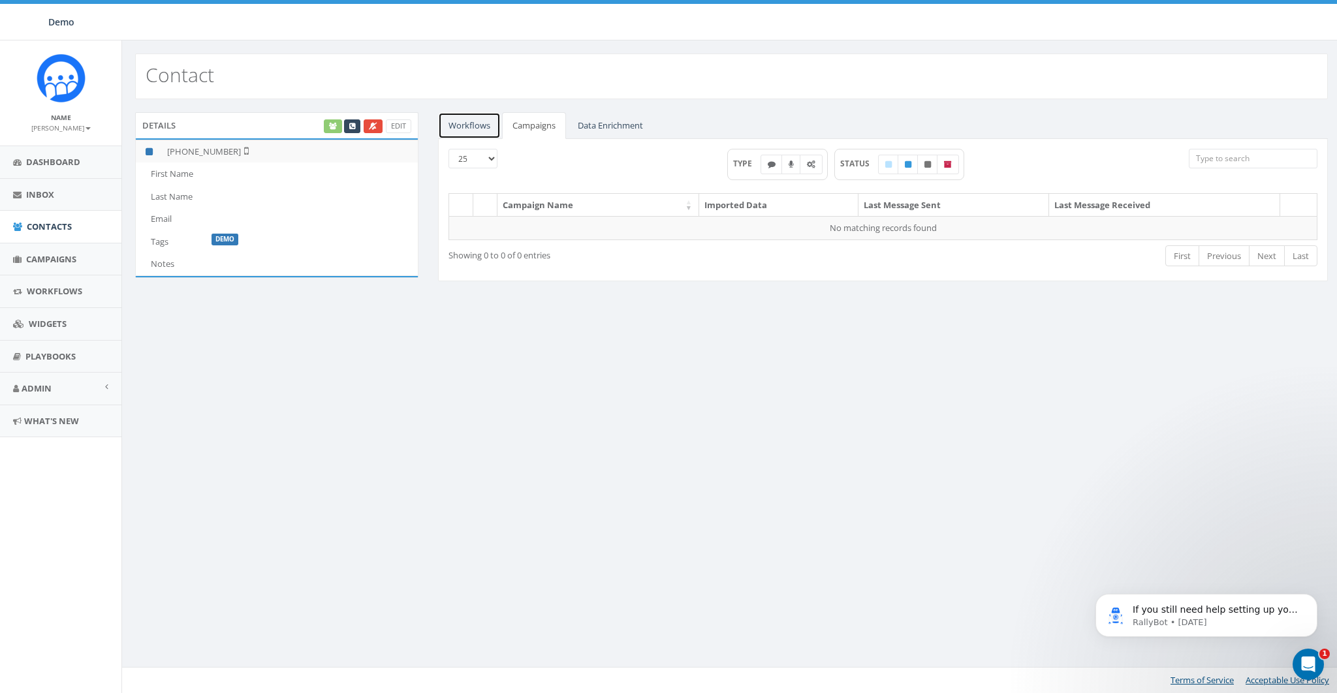
click at [485, 124] on link "Workflows" at bounding box center [469, 125] width 63 height 27
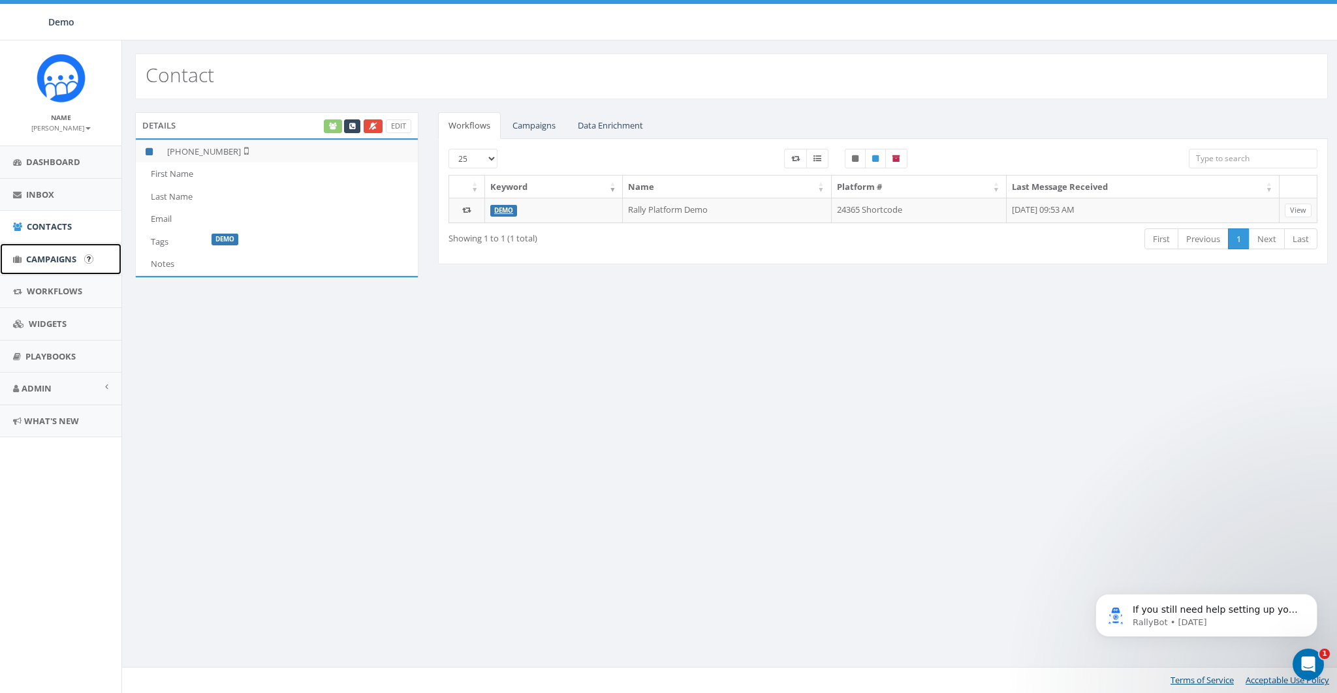
click at [48, 261] on span "Campaigns" at bounding box center [51, 259] width 50 height 12
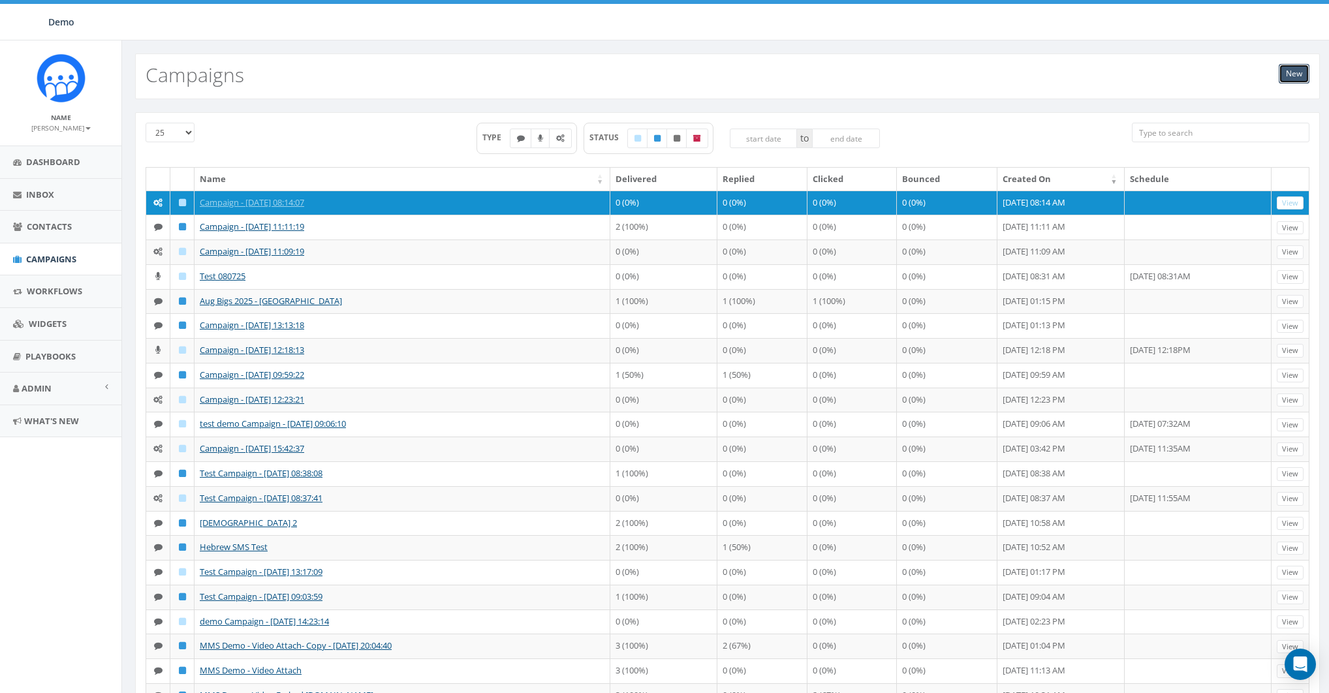
click at [1296, 76] on link "New" at bounding box center [1294, 74] width 31 height 20
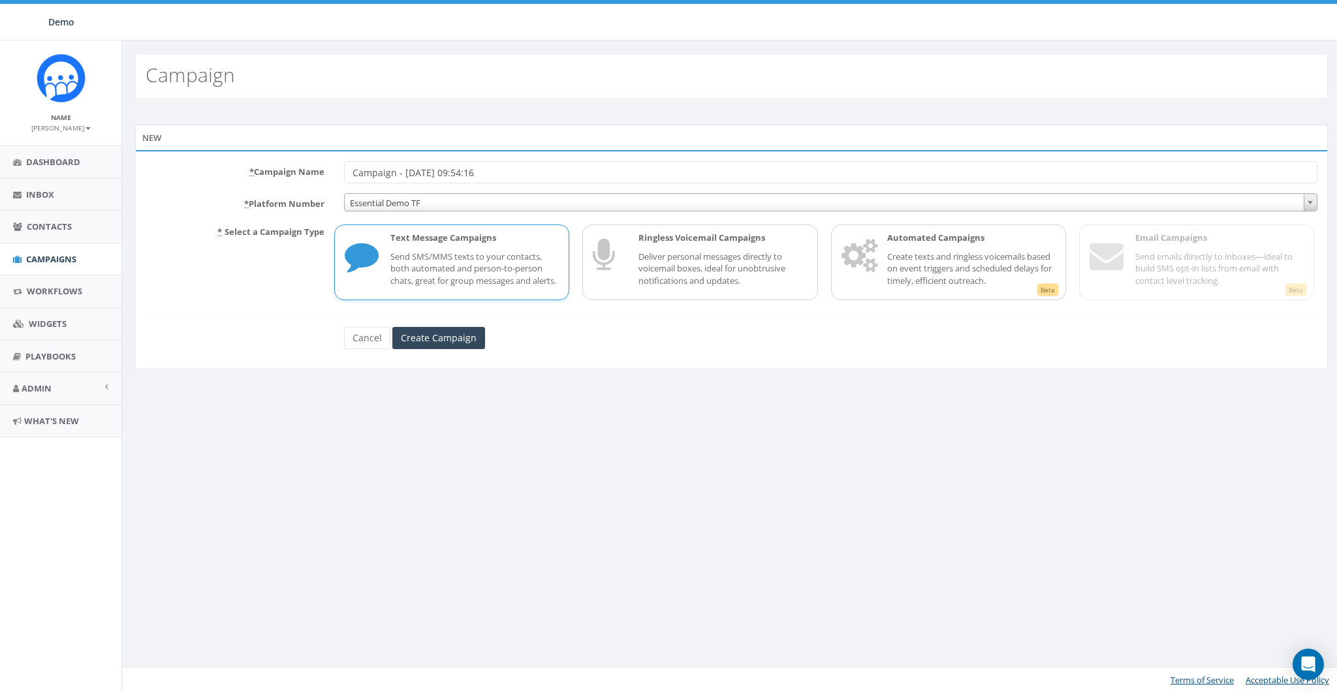
click at [450, 268] on p "Send SMS/MMS texts to your contacts, both automated and person-to-person chats,…" at bounding box center [474, 269] width 168 height 37
click at [437, 347] on input "Create Campaign" at bounding box center [438, 338] width 93 height 22
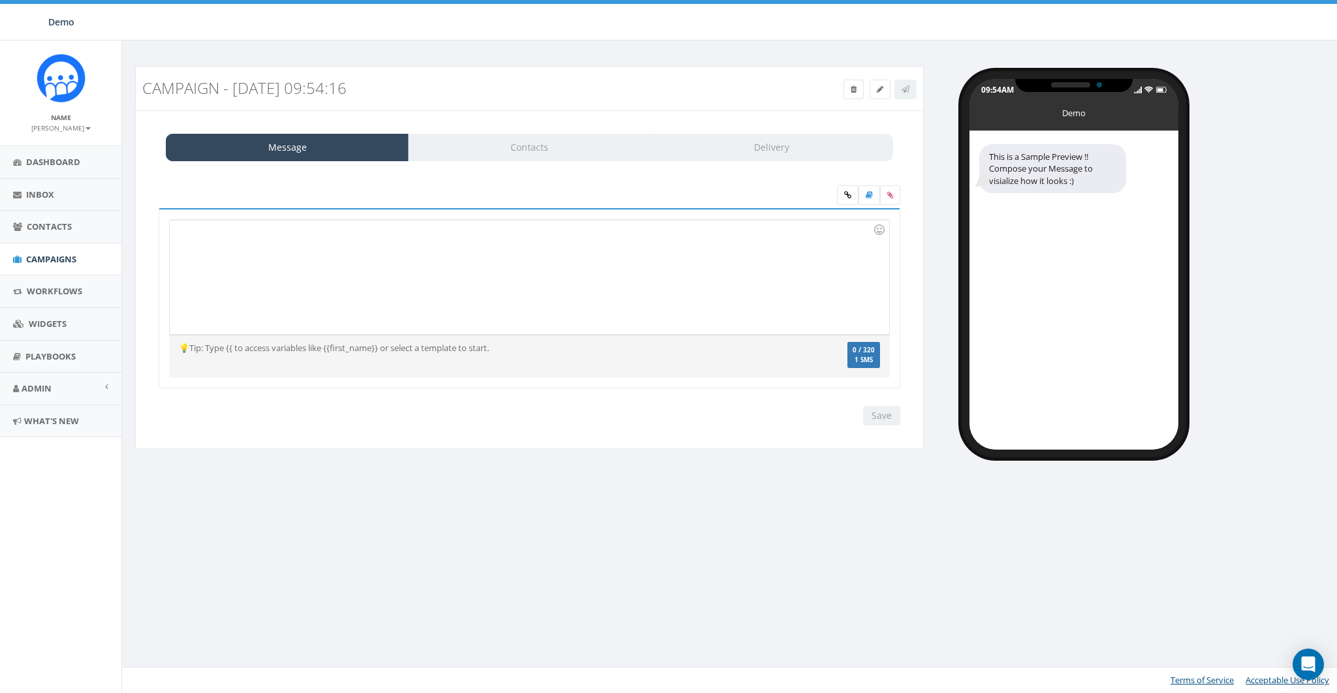
click at [458, 262] on div at bounding box center [529, 277] width 719 height 114
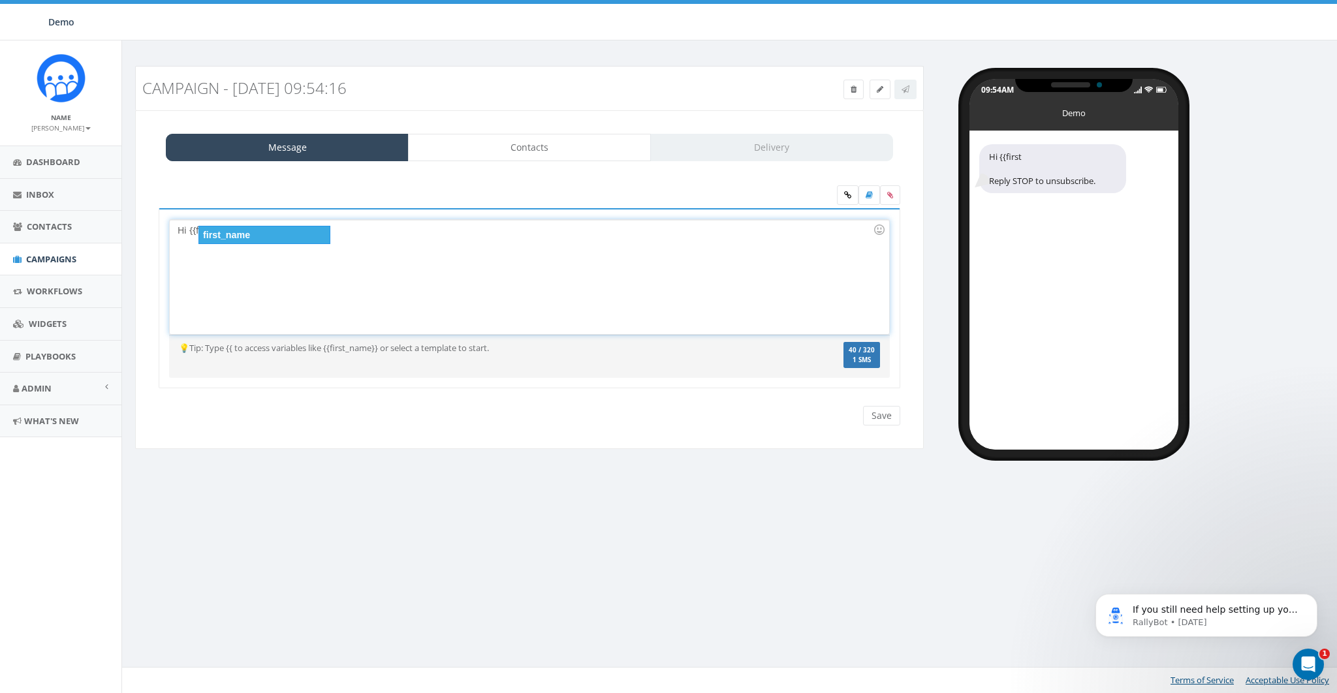
click at [243, 233] on div "first_name" at bounding box center [264, 235] width 132 height 18
click at [314, 240] on div "Hi {{first_name}}" at bounding box center [529, 277] width 719 height 114
click at [408, 248] on div "Hi {{first_name}}" at bounding box center [529, 277] width 719 height 114
click at [895, 195] on label at bounding box center [890, 195] width 20 height 20
click at [0, 0] on input "file" at bounding box center [0, 0] width 0 height 0
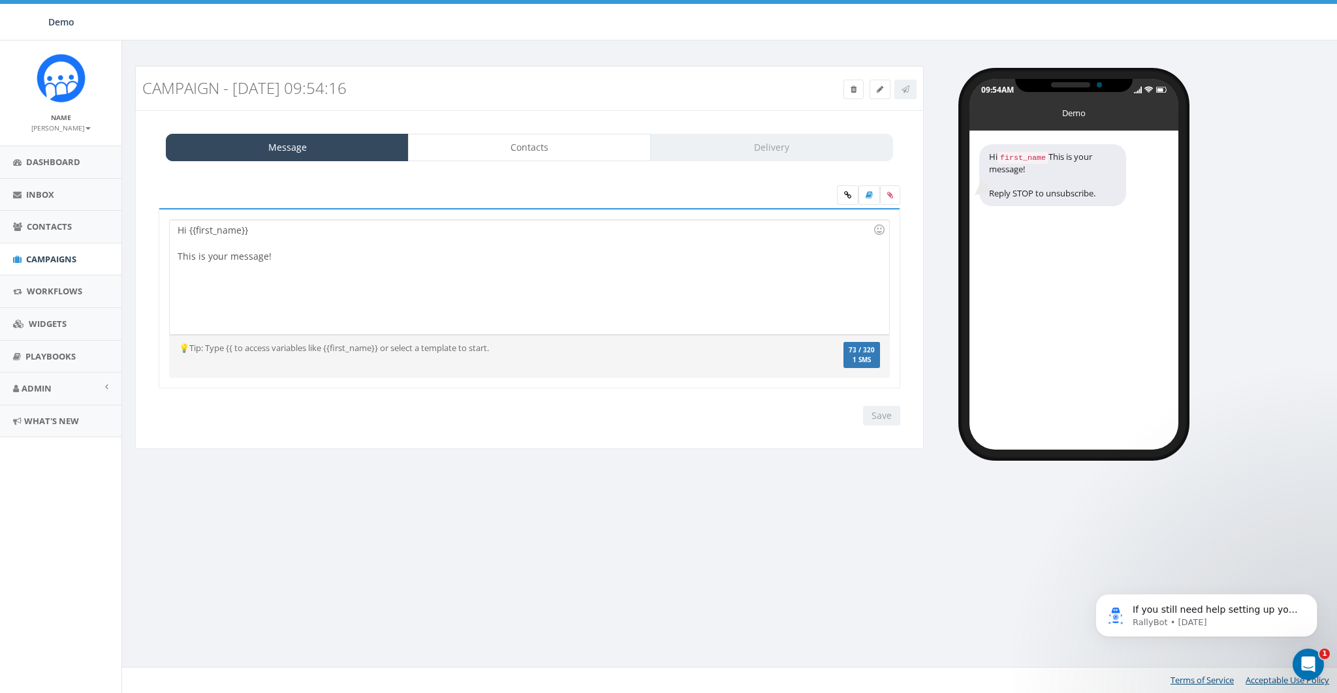
click at [783, 599] on div "Campaign - 09/02/2025, 09:54:16 Test Message Status: Message Contacts Delivery …" at bounding box center [730, 366] width 1219 height 653
click at [890, 196] on icon at bounding box center [890, 195] width 6 height 8
click at [0, 0] on input "file" at bounding box center [0, 0] width 0 height 0
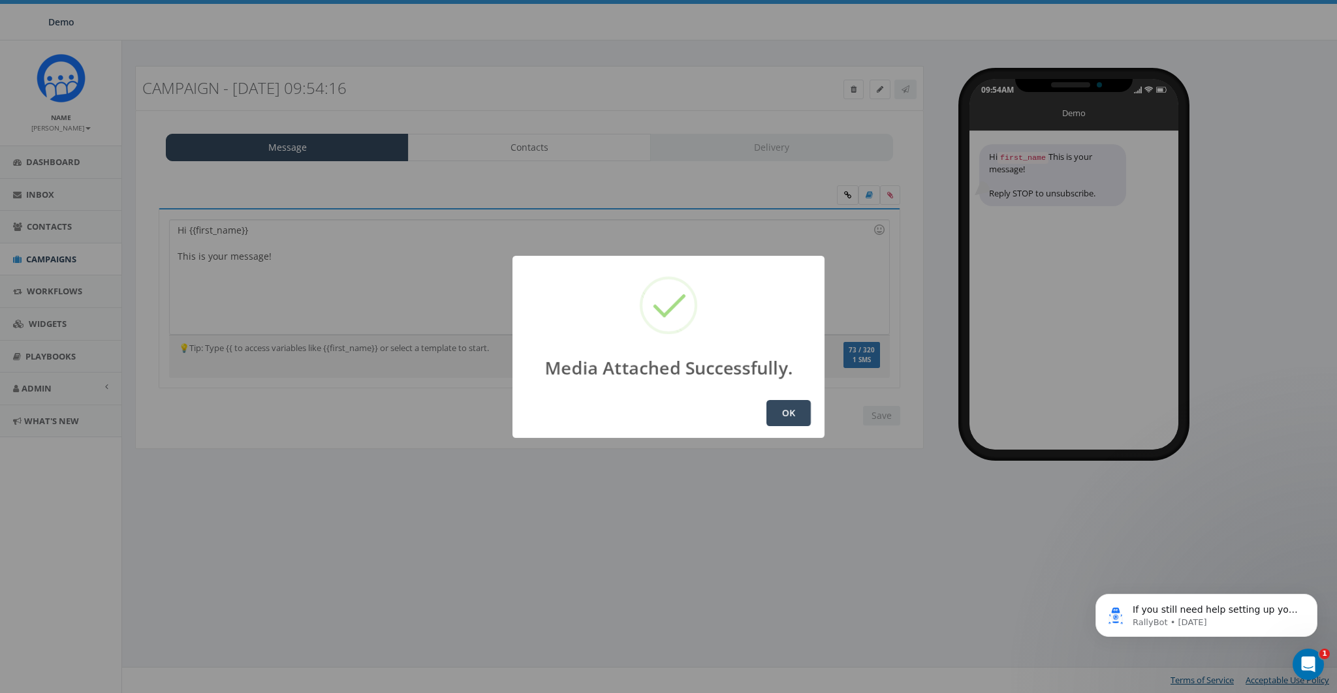
click at [758, 414] on div "OK" at bounding box center [668, 413] width 312 height 50
click at [793, 422] on button "OK" at bounding box center [788, 413] width 44 height 26
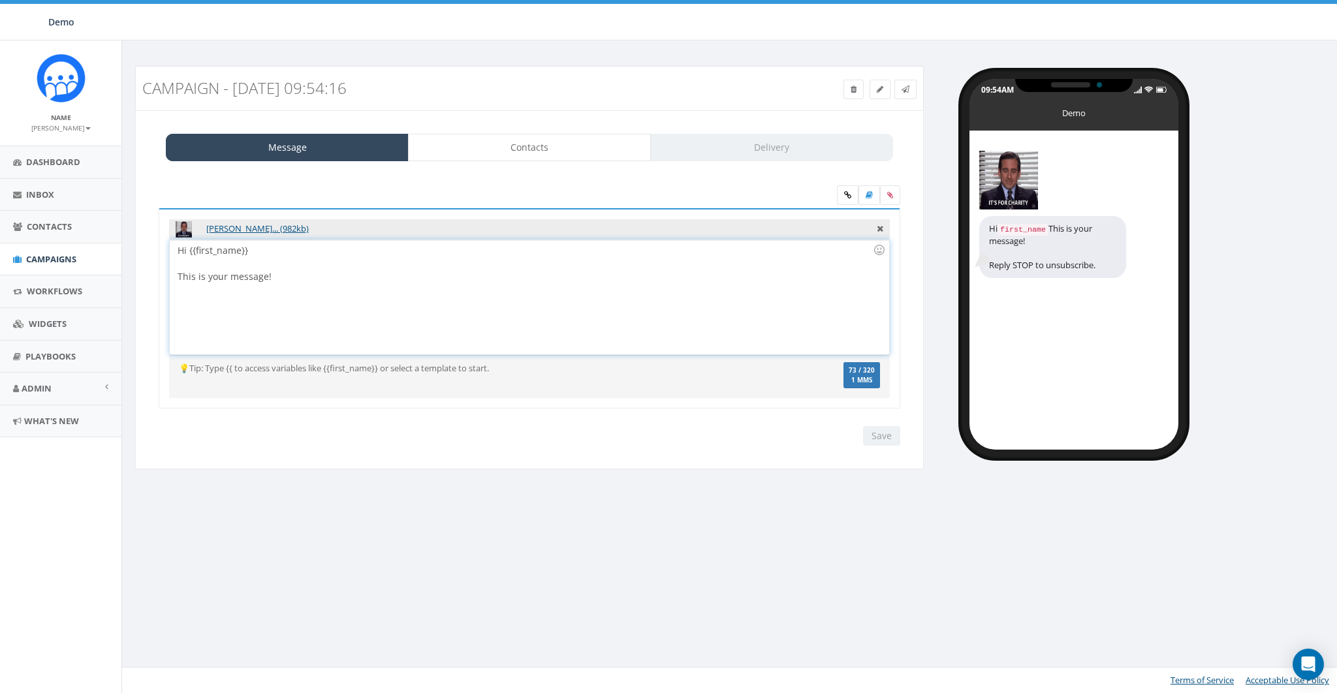
click at [632, 270] on div "Hi {{first_name}} This is your message!" at bounding box center [529, 297] width 719 height 114
click at [535, 153] on link "Contacts" at bounding box center [529, 147] width 243 height 27
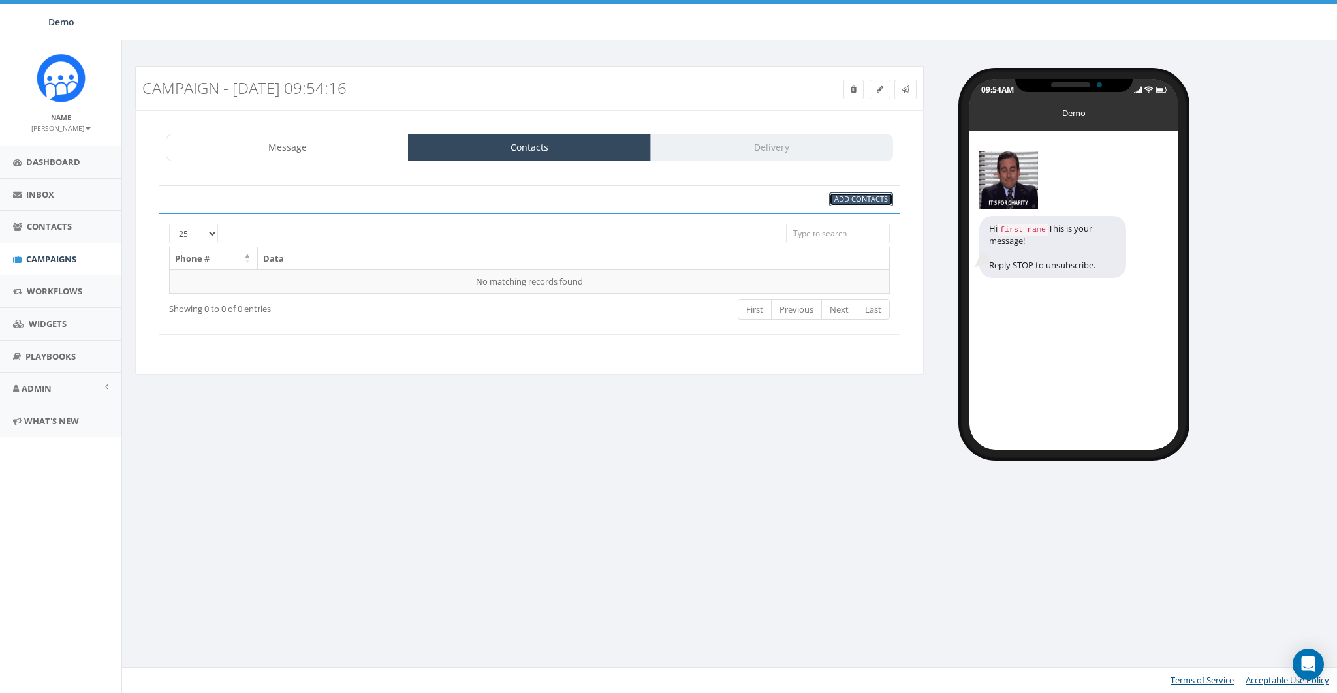
click at [863, 197] on span "Add Contacts" at bounding box center [861, 199] width 54 height 10
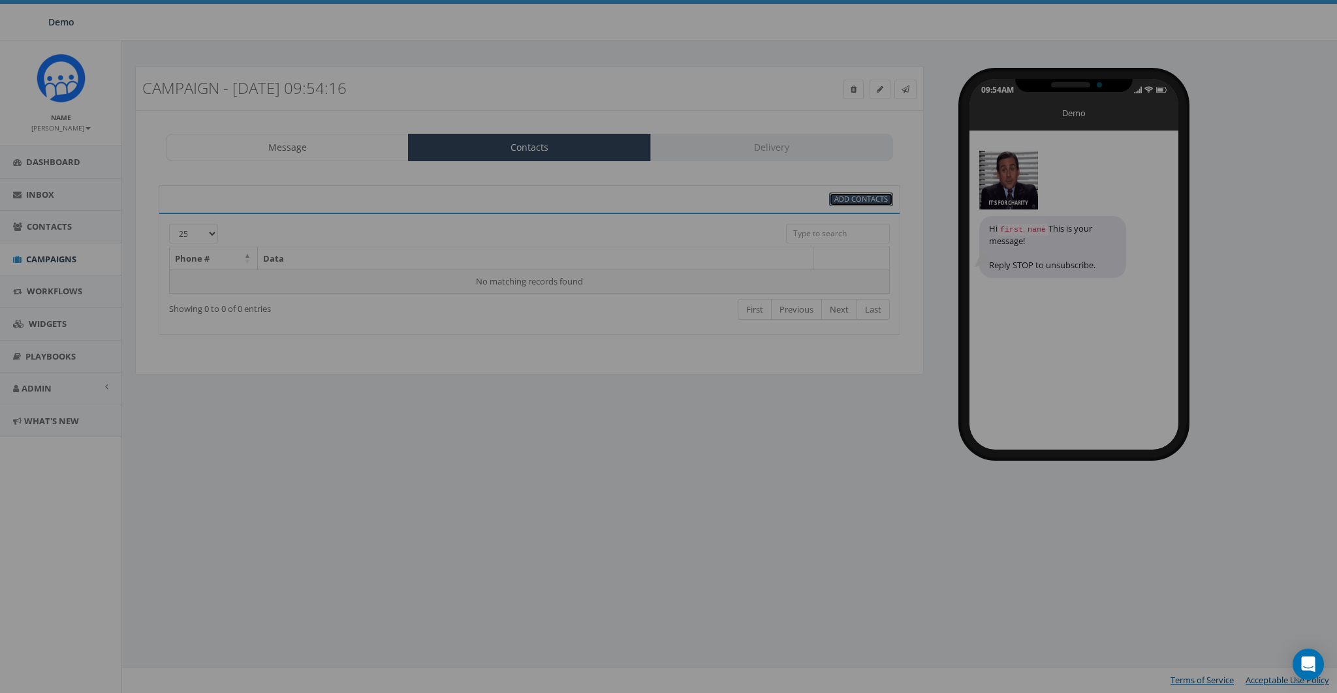
select select
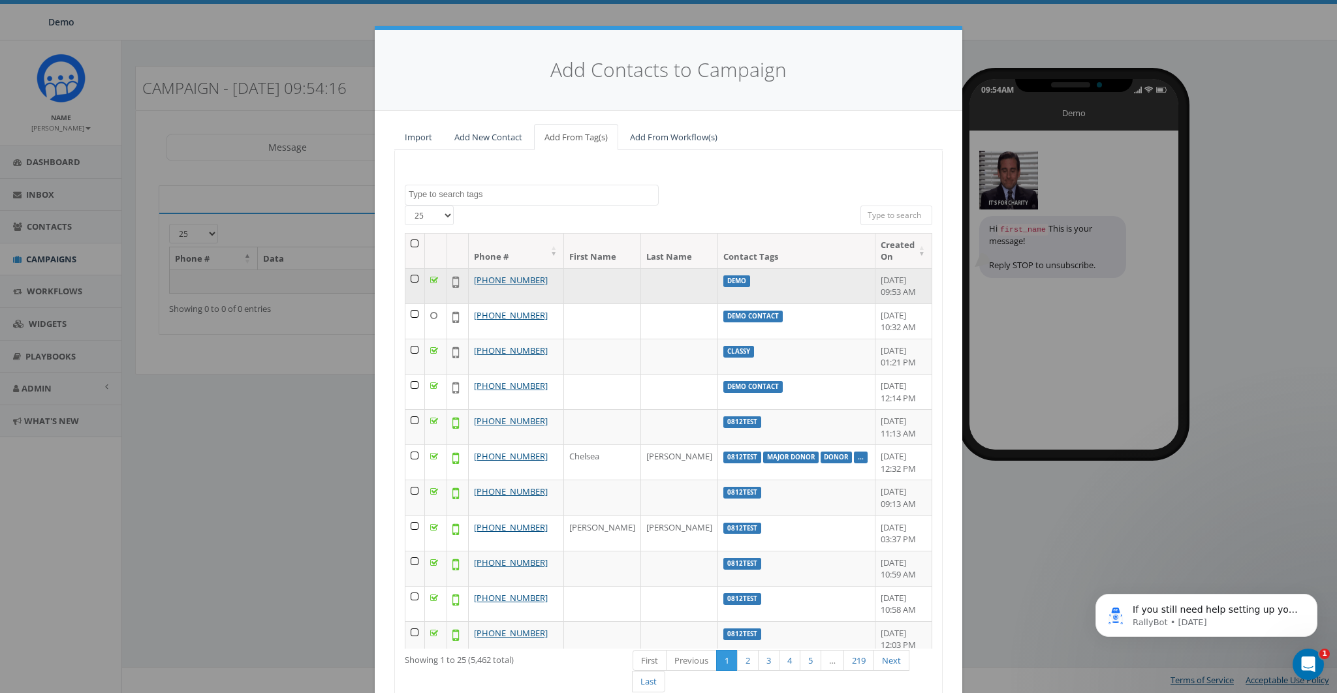
click at [413, 277] on td at bounding box center [415, 285] width 20 height 35
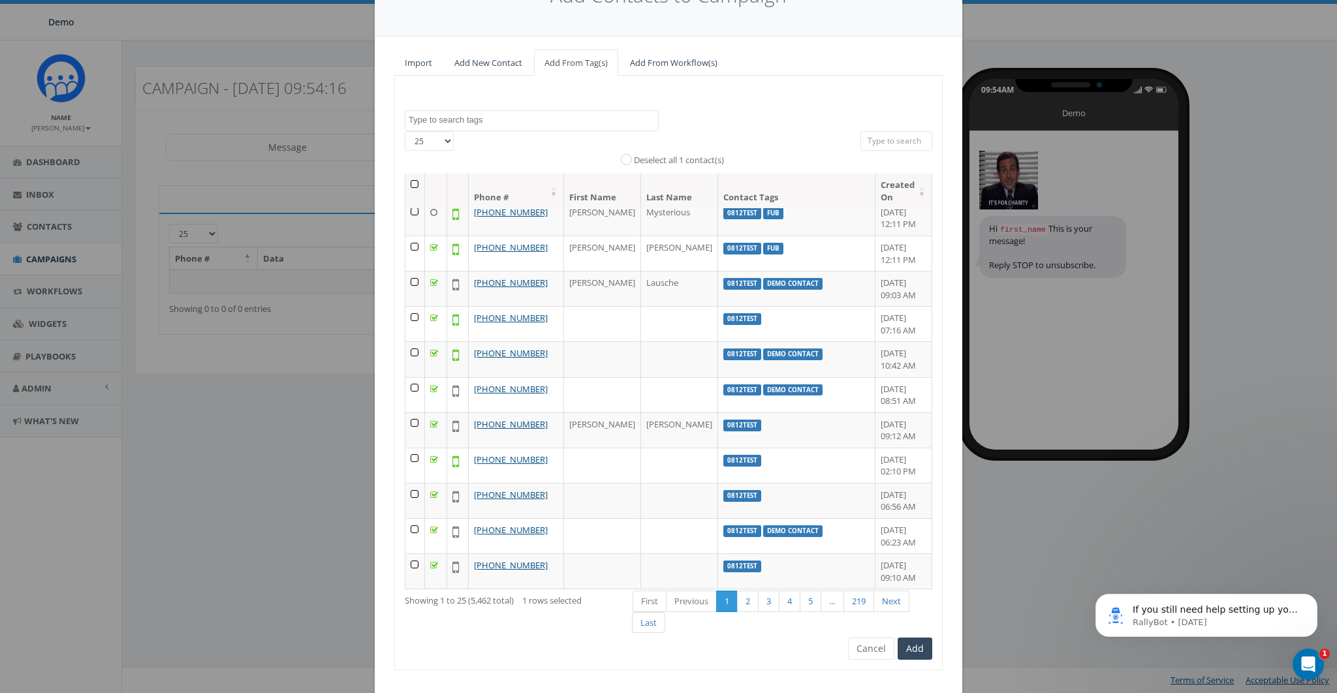
scroll to position [99, 0]
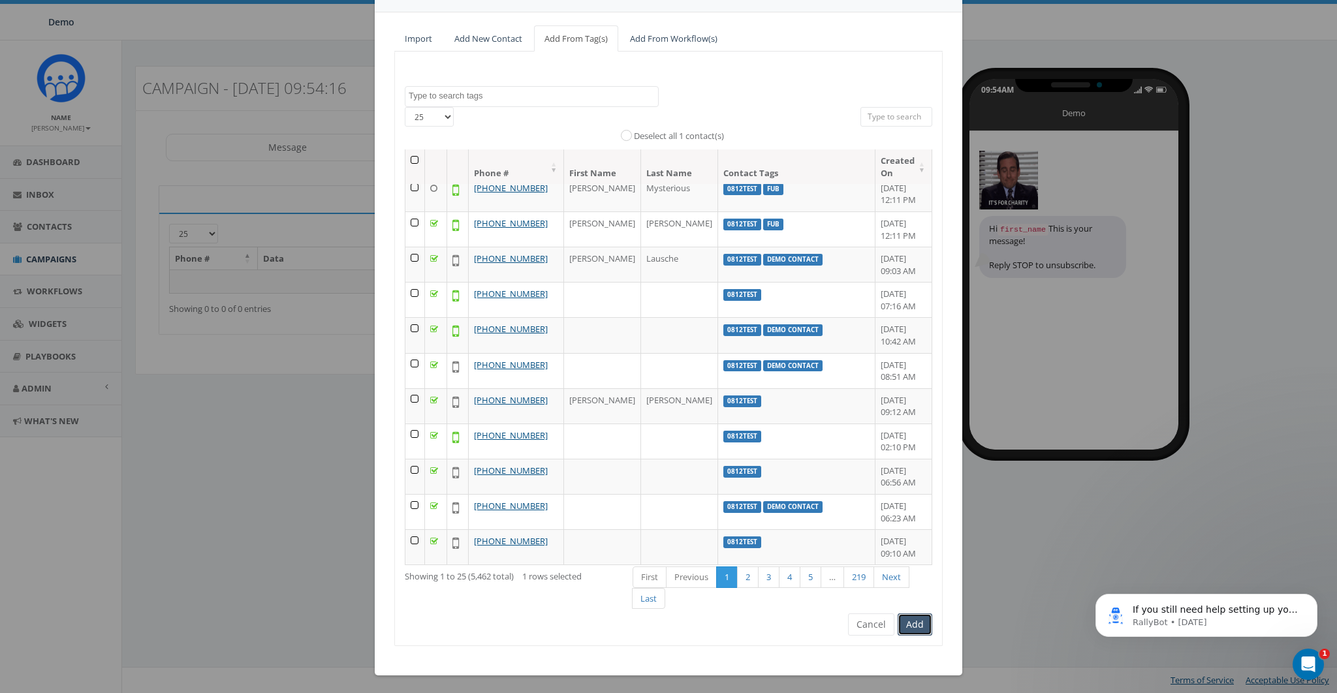
click at [912, 624] on button "Add" at bounding box center [915, 625] width 35 height 22
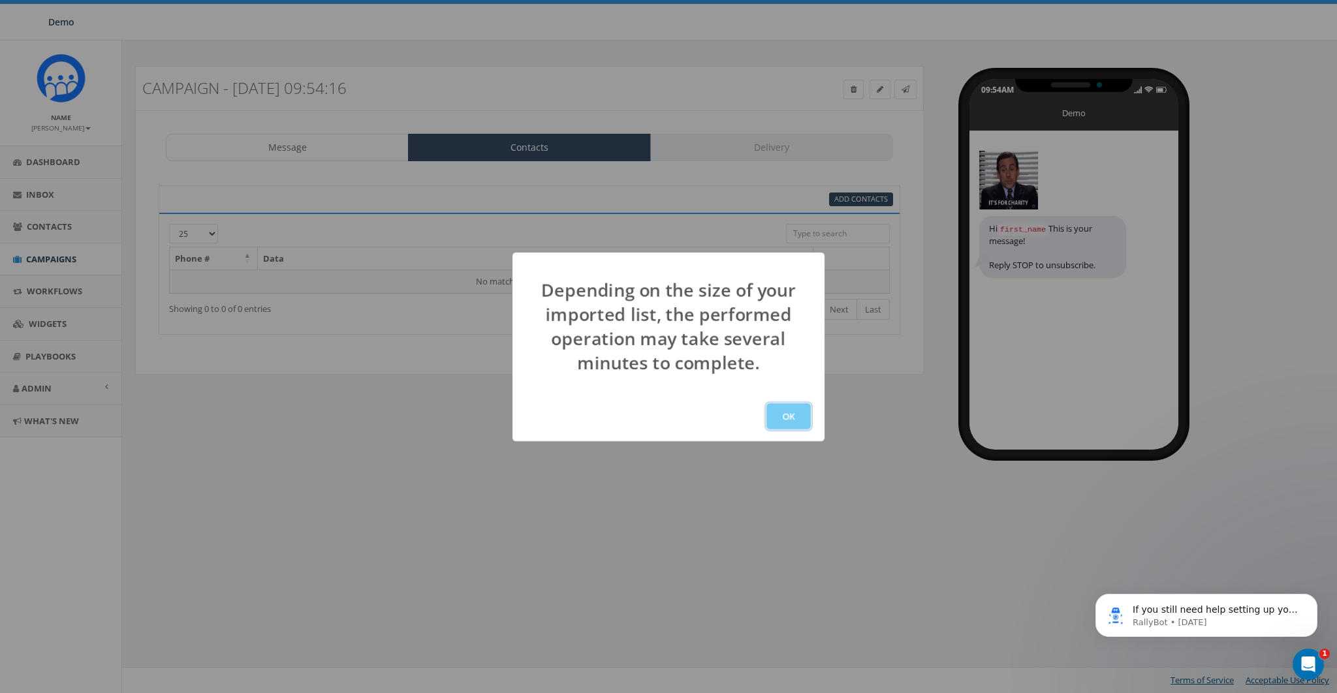
click at [802, 424] on button "OK" at bounding box center [788, 416] width 44 height 26
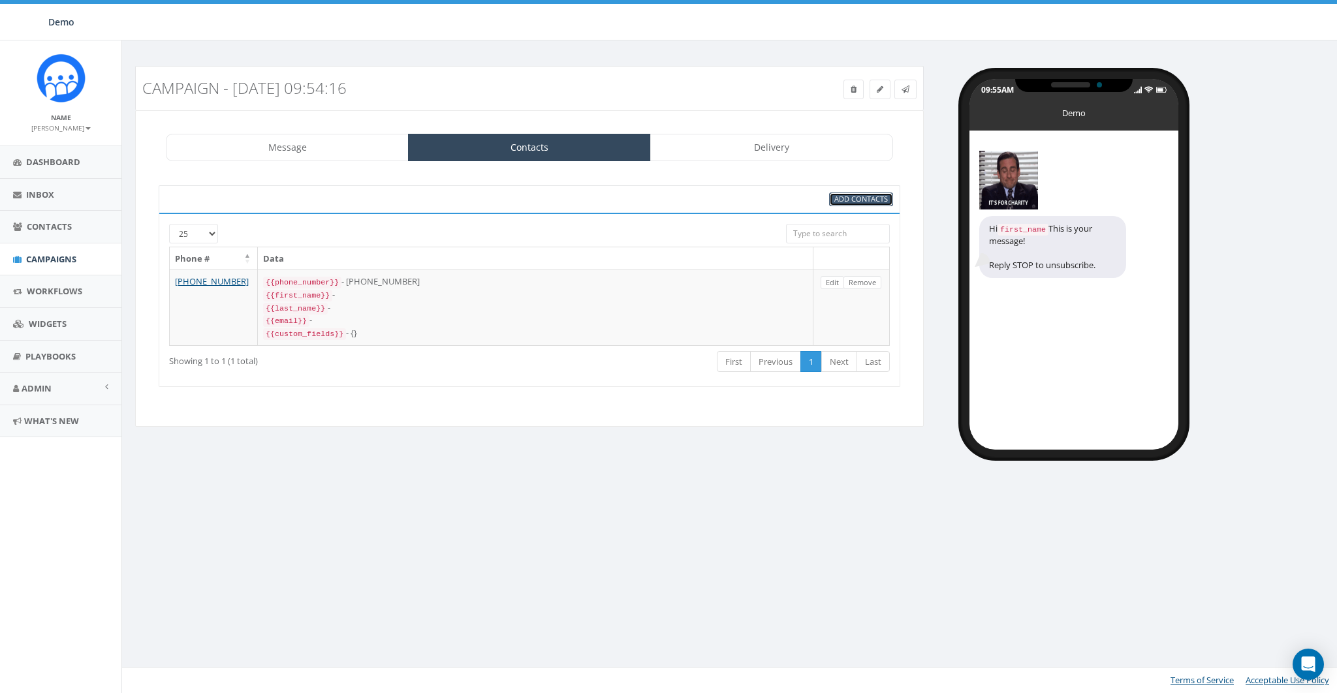
click at [873, 202] on span "Add Contacts" at bounding box center [861, 199] width 54 height 10
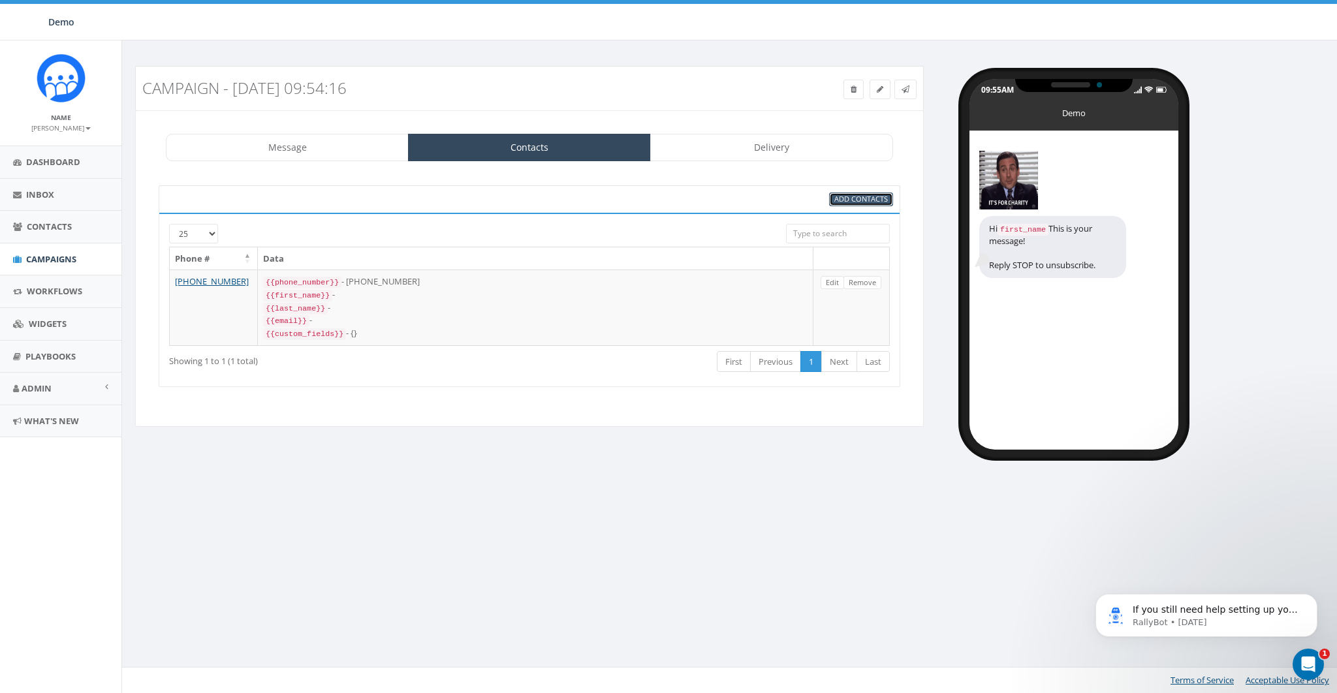
click at [857, 196] on span "Add Contacts" at bounding box center [861, 199] width 54 height 10
select select
click at [856, 200] on span "Add Contacts" at bounding box center [861, 199] width 54 height 10
select select
click at [750, 206] on div "Add Contacts" at bounding box center [530, 198] width 742 height 27
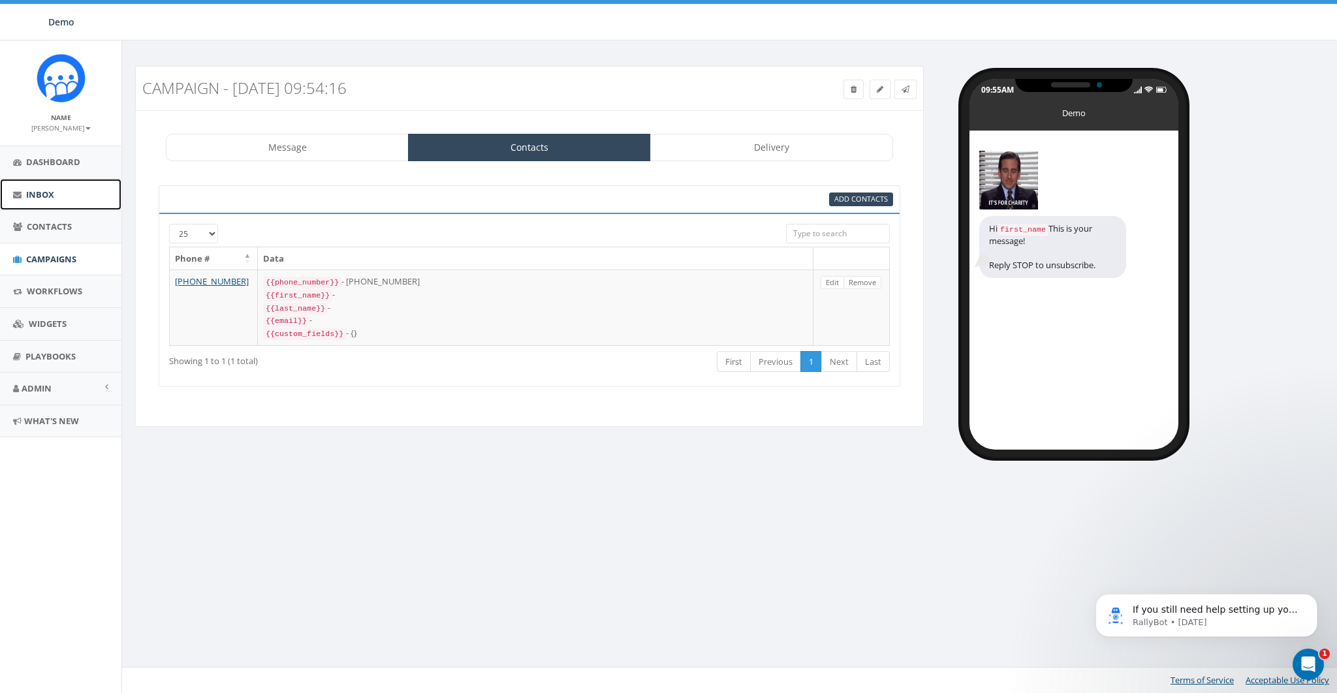
click at [22, 191] on link "Inbox" at bounding box center [60, 195] width 121 height 32
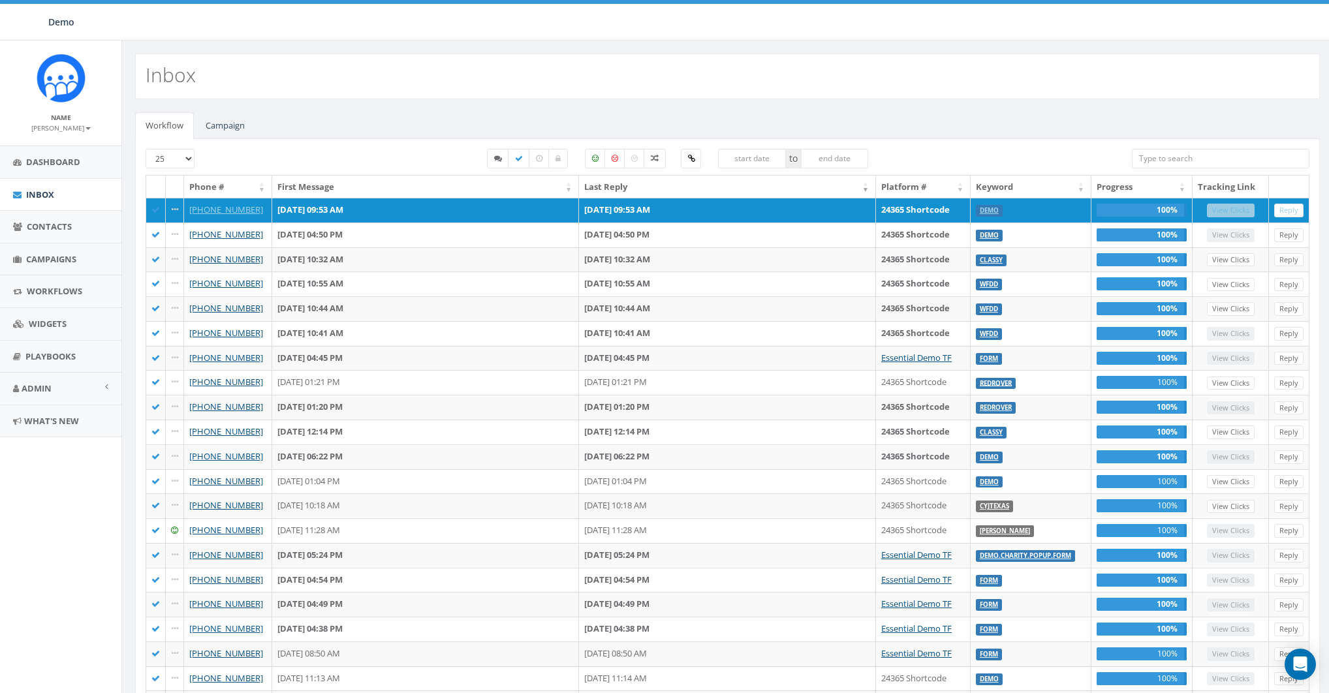
click at [389, 105] on div "Workflow Campaign 25 50 100 to Phone # First Message Last Reply Platform # Keyw…" at bounding box center [727, 492] width 1211 height 786
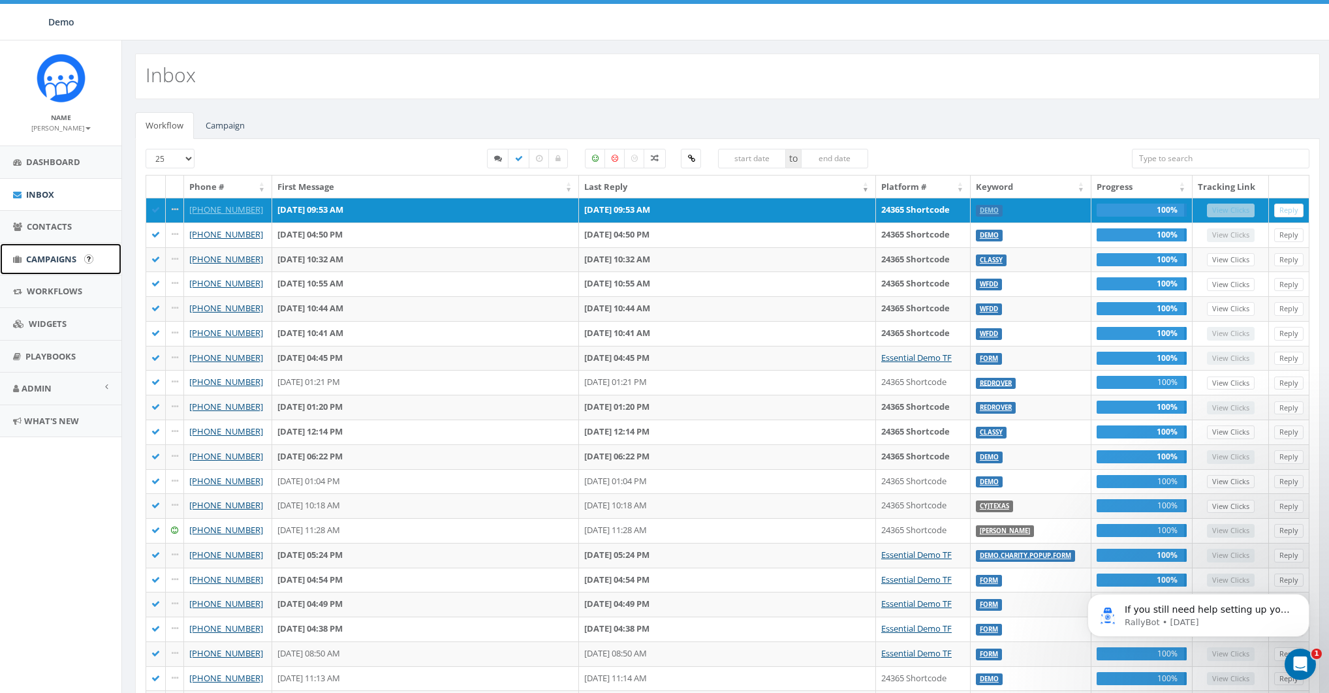
click at [39, 258] on span "Campaigns" at bounding box center [51, 259] width 50 height 12
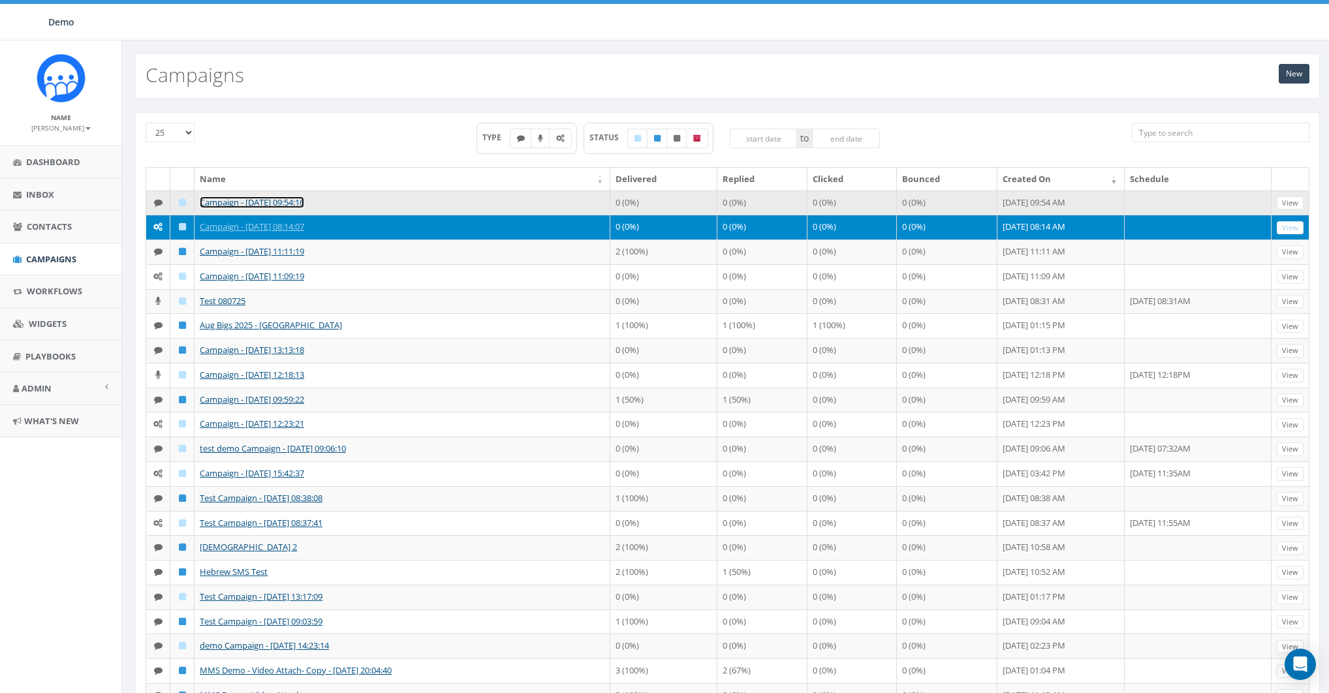
click at [242, 200] on link "Campaign - [DATE] 09:54:16" at bounding box center [252, 202] width 104 height 12
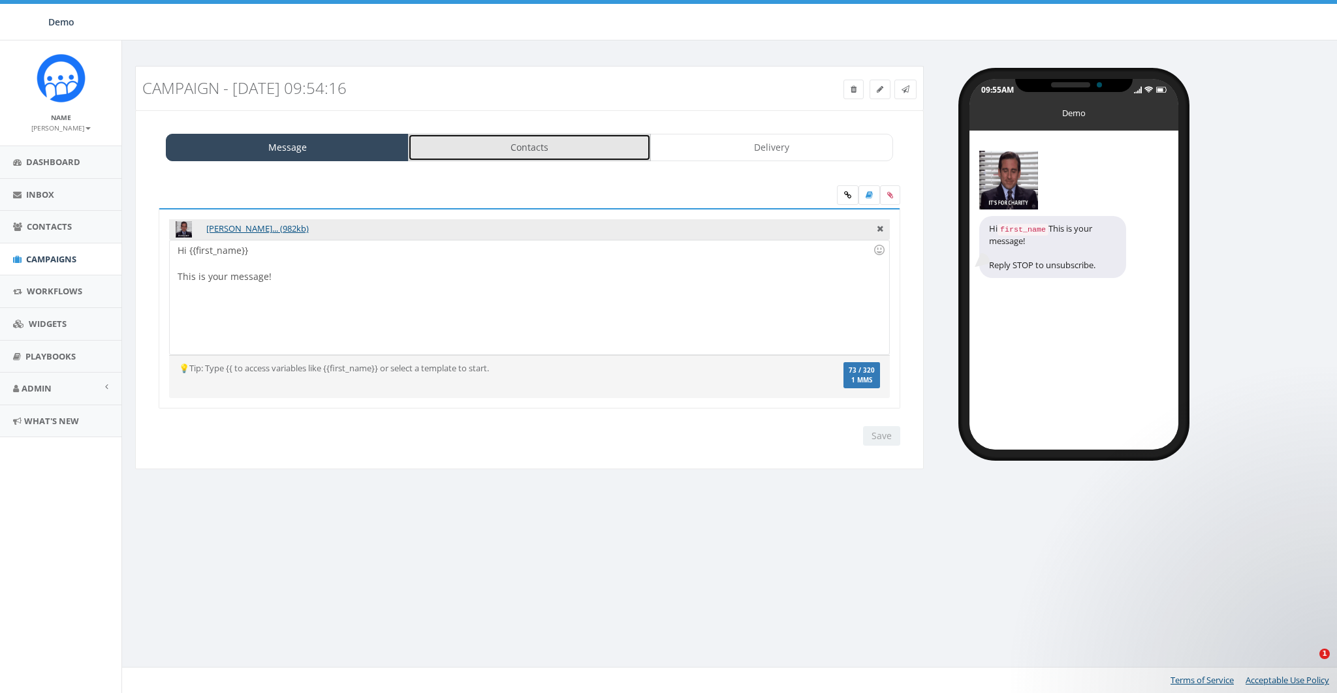
click at [559, 144] on link "Contacts" at bounding box center [529, 147] width 243 height 27
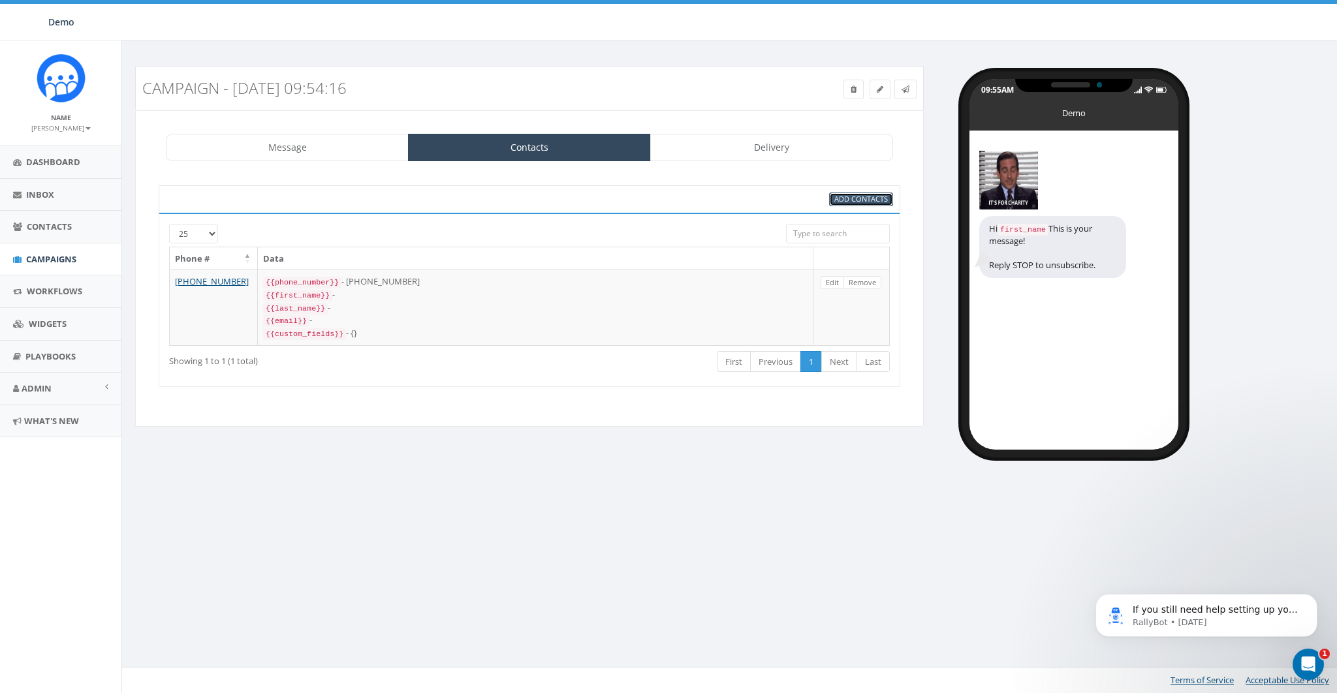
click at [850, 198] on span "Add Contacts" at bounding box center [861, 199] width 54 height 10
select select
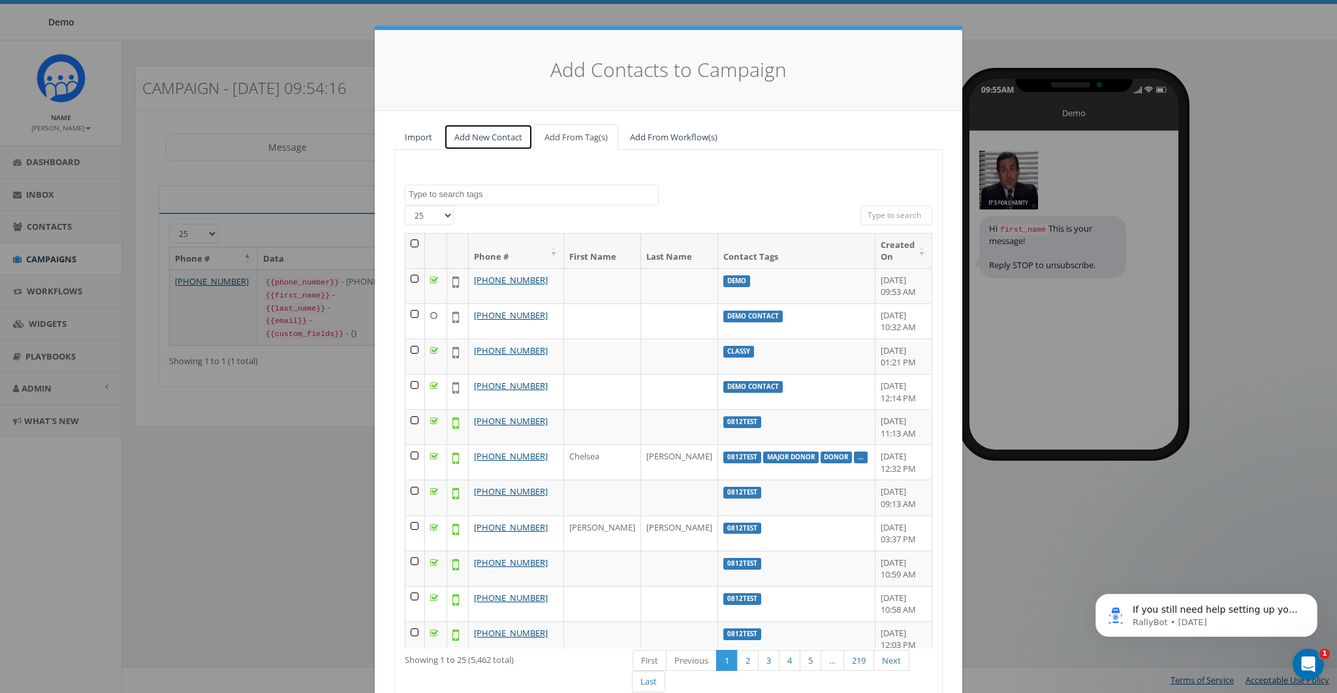
click at [471, 143] on link "Add New Contact" at bounding box center [488, 137] width 89 height 27
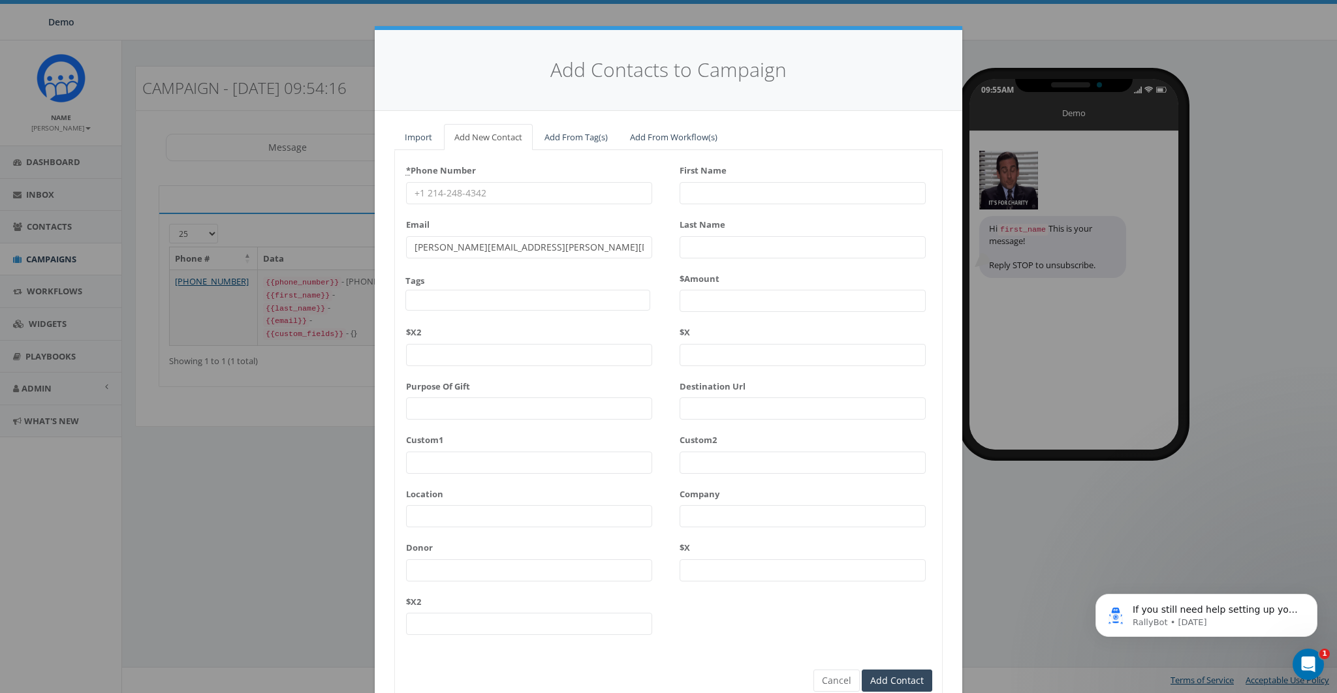
click at [445, 191] on input "* Phone Number" at bounding box center [529, 193] width 246 height 22
type input "8587365358"
type input "James"
type input "Martin"
type input "x"
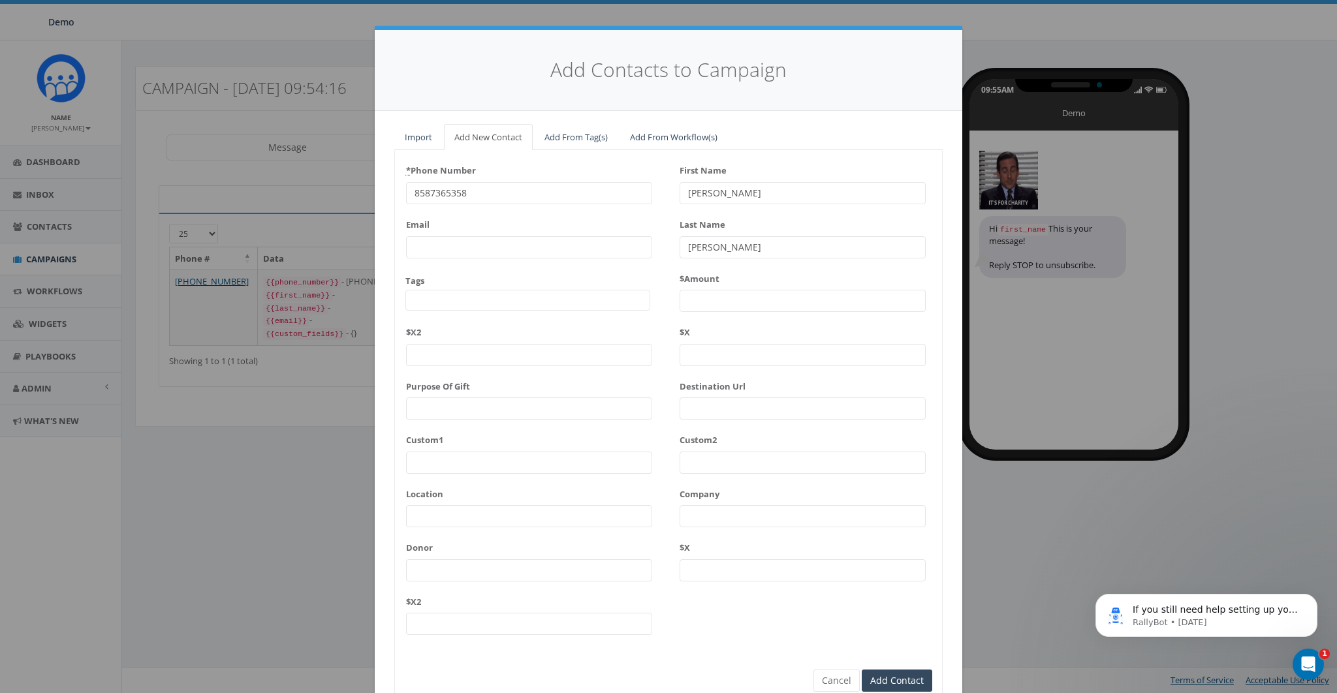
click at [480, 194] on input "8587365358" at bounding box center [529, 193] width 246 height 22
type input "5203497374"
click at [706, 183] on input "First Name" at bounding box center [803, 193] width 246 height 22
type input "Max"
drag, startPoint x: 693, startPoint y: 638, endPoint x: 762, endPoint y: 639, distance: 69.9
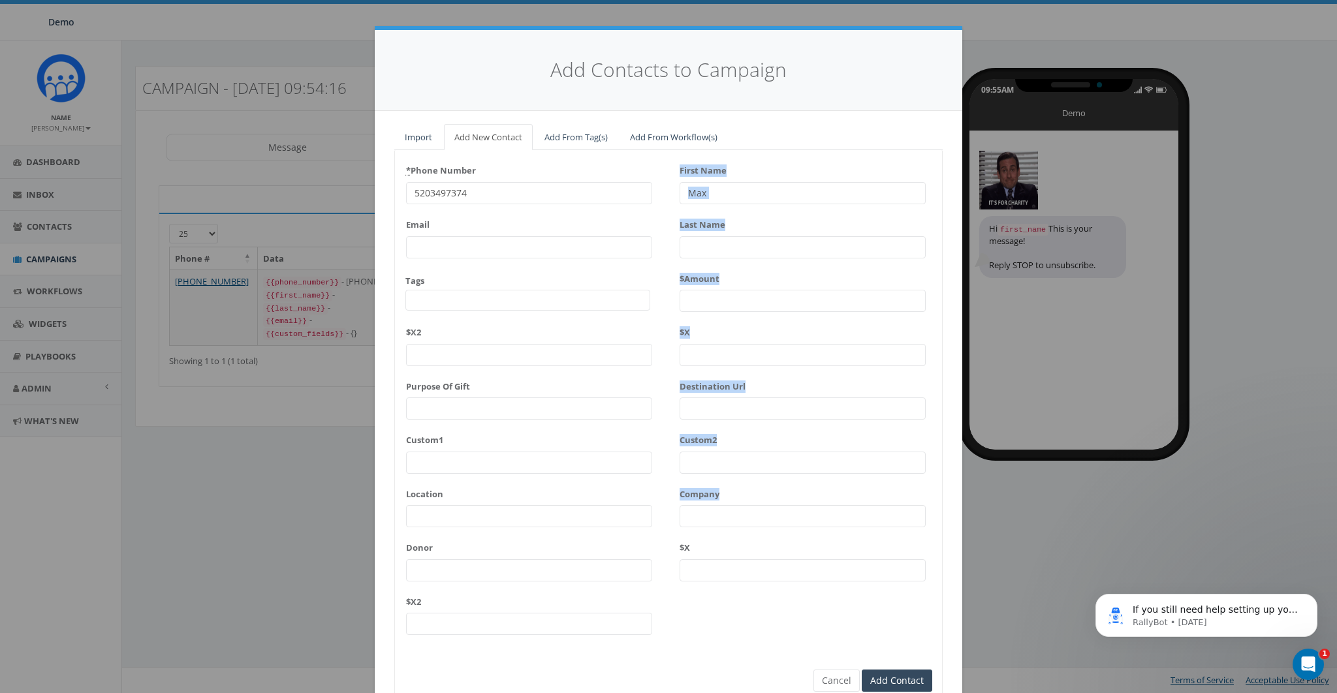
click at [750, 638] on div "* Phone Number 5203497374 Email Tags 0812test 2025/08/27 Big Reply AUG Boo clas…" at bounding box center [668, 402] width 547 height 485
click at [875, 670] on input "Add Contact" at bounding box center [897, 681] width 71 height 22
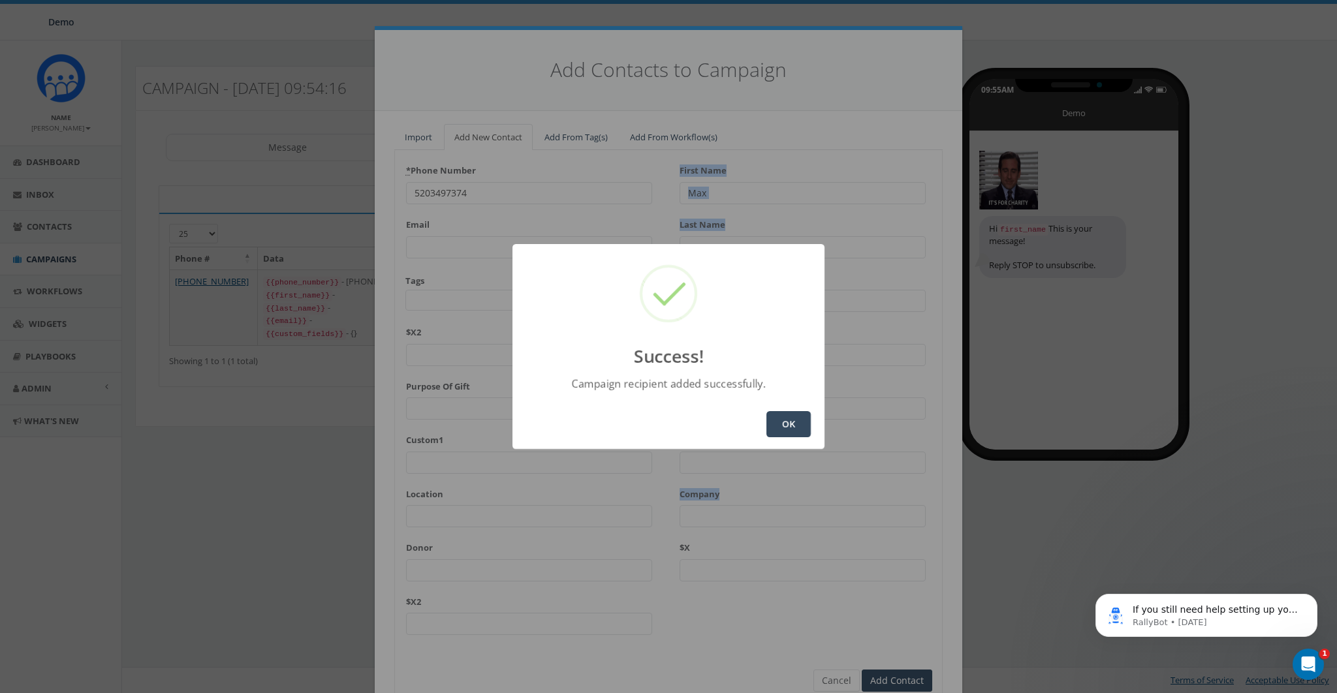
click at [787, 437] on button "OK" at bounding box center [788, 424] width 44 height 26
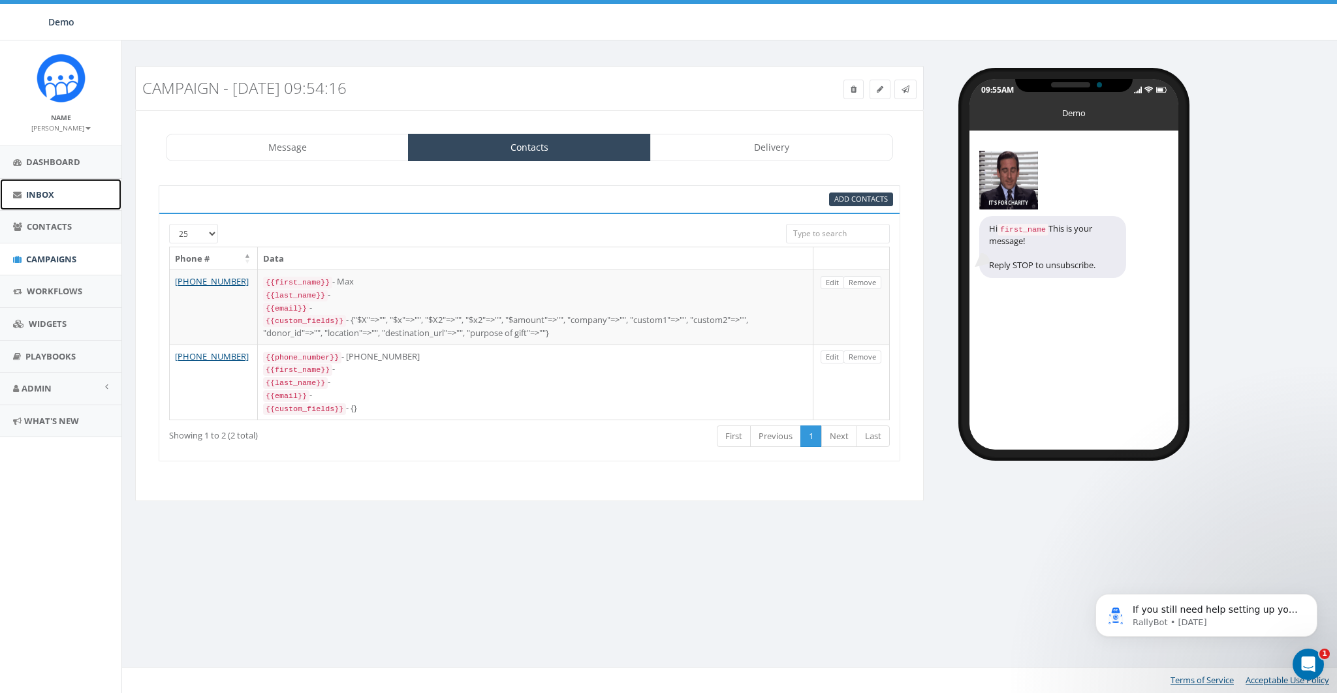
click at [39, 191] on span "Inbox" at bounding box center [40, 195] width 28 height 12
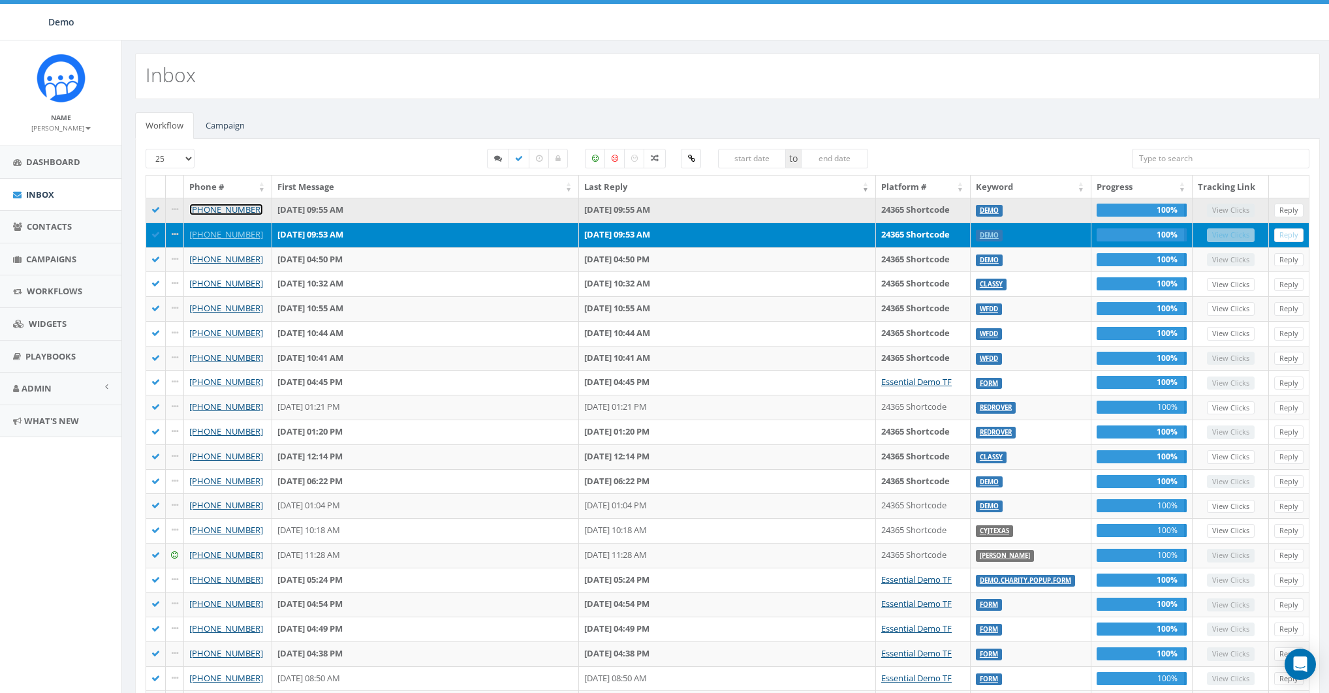
click at [224, 209] on link "+1 858-775-4058" at bounding box center [226, 210] width 74 height 12
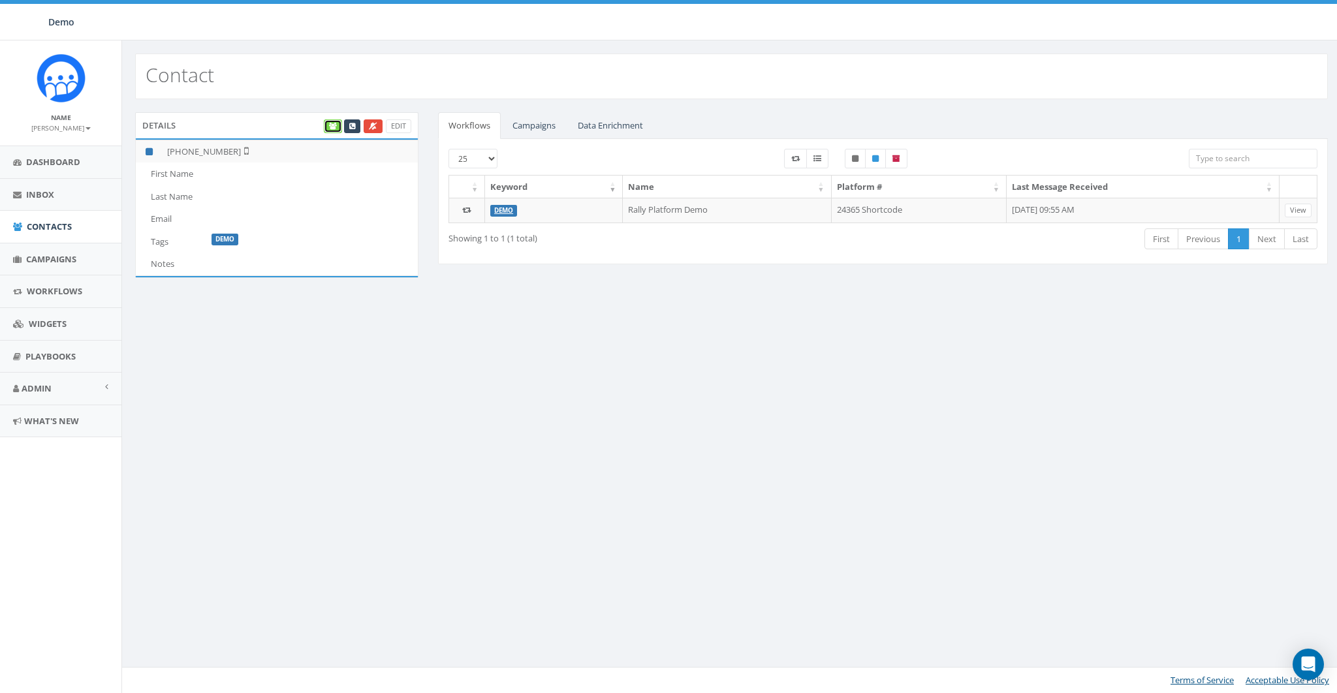
click at [333, 127] on icon at bounding box center [333, 126] width 8 height 7
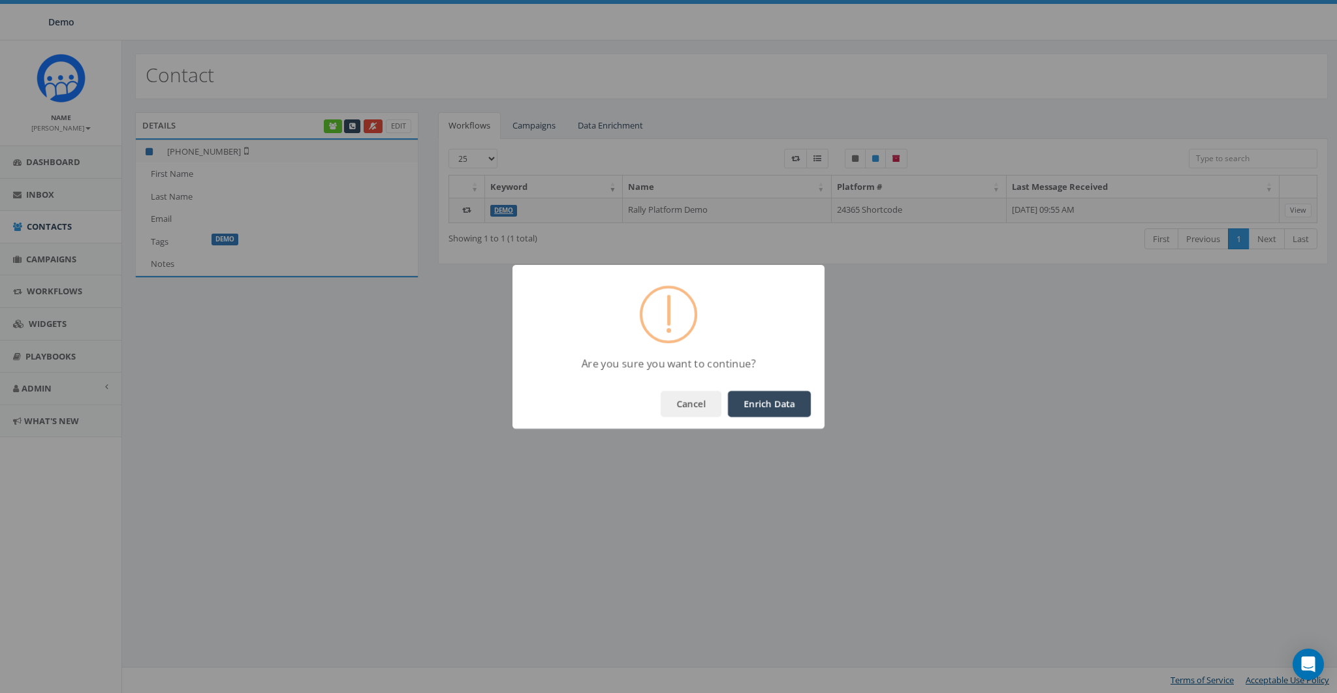
click at [770, 399] on button "Enrich Data" at bounding box center [769, 404] width 83 height 26
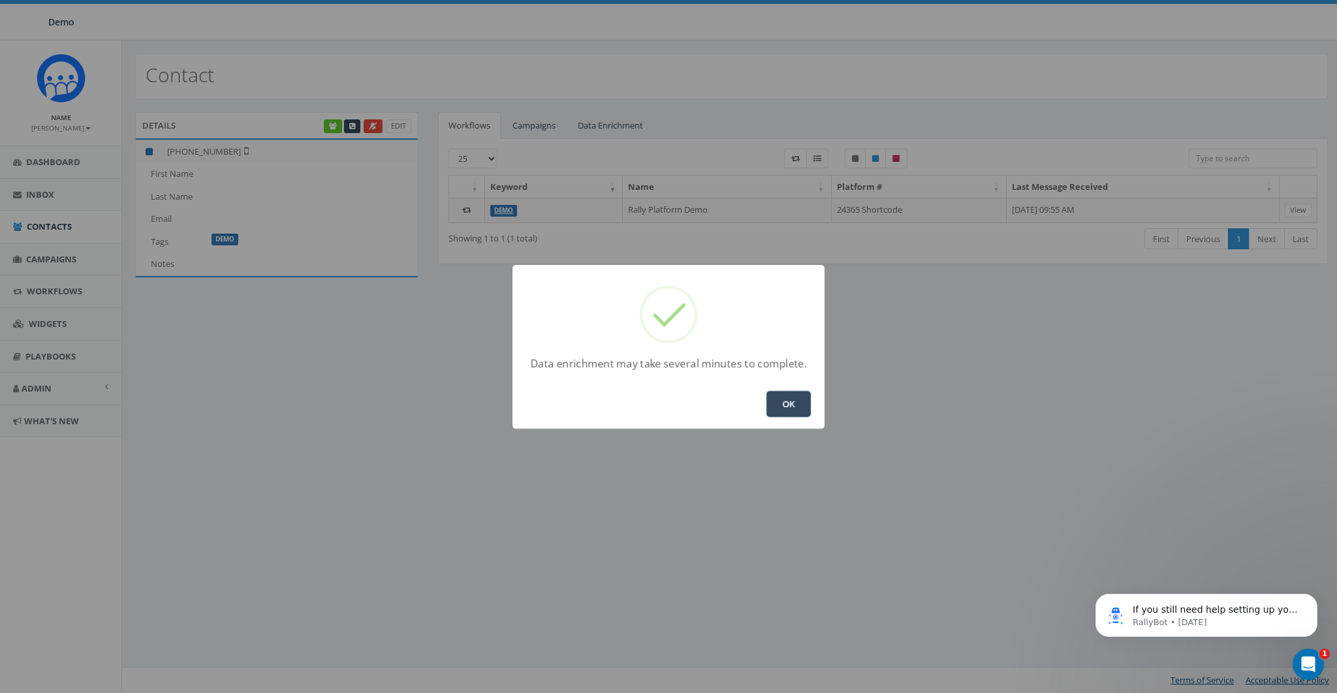
click at [787, 409] on button "OK" at bounding box center [788, 404] width 44 height 26
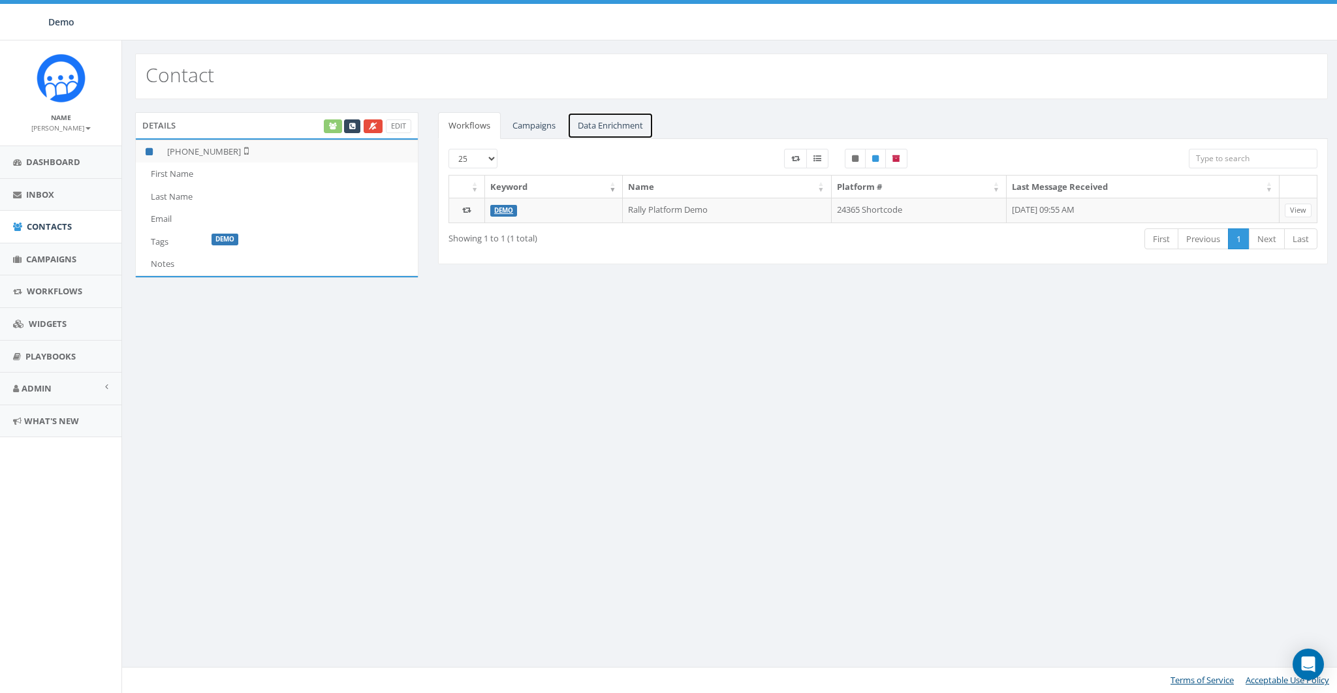
click at [629, 127] on link "Data Enrichment" at bounding box center [610, 125] width 86 height 27
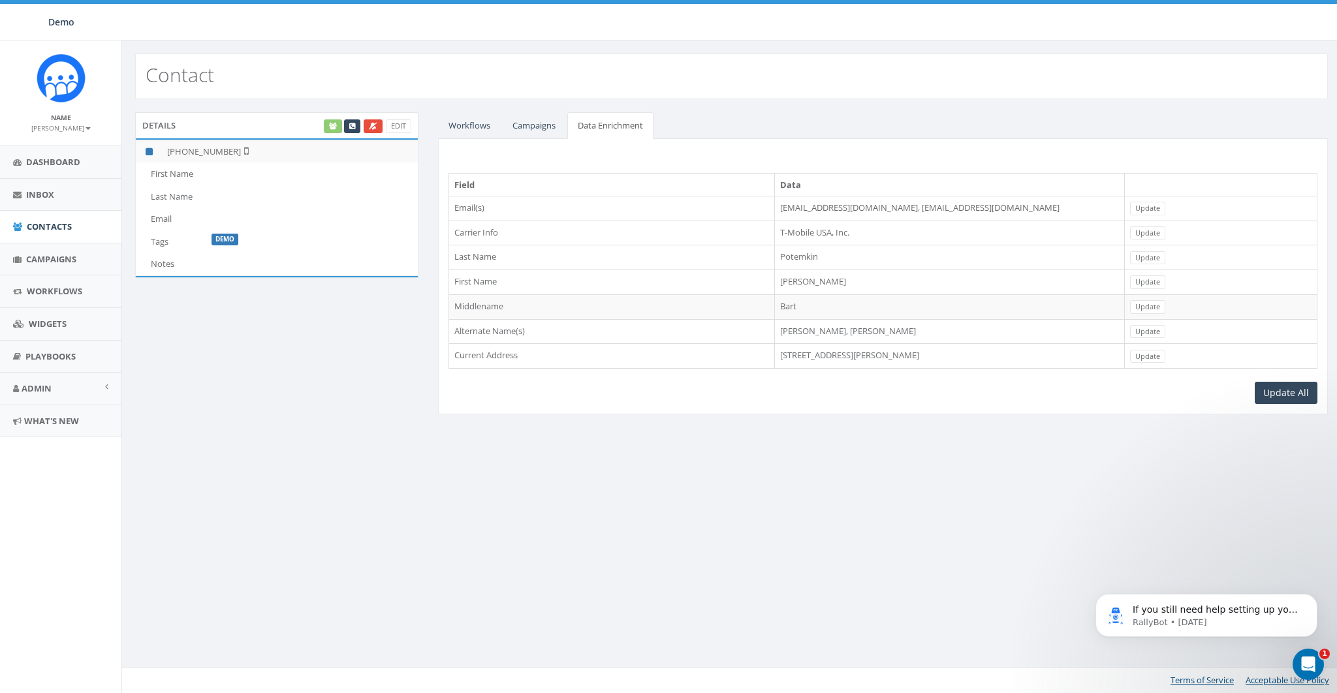
click at [774, 282] on td "[PERSON_NAME]" at bounding box center [949, 282] width 350 height 25
copy td "[PERSON_NAME]"
click at [1165, 279] on link "Update" at bounding box center [1147, 282] width 35 height 14
click at [49, 234] on link "Contacts" at bounding box center [60, 227] width 121 height 32
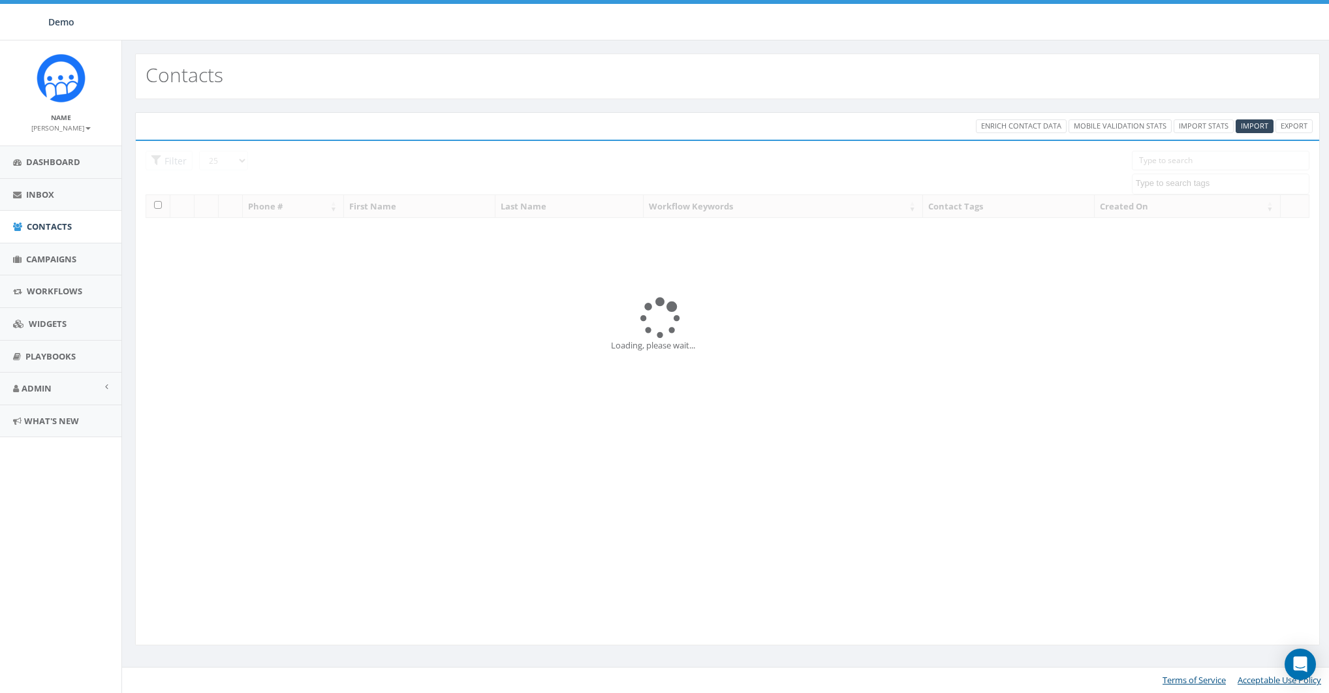
select select
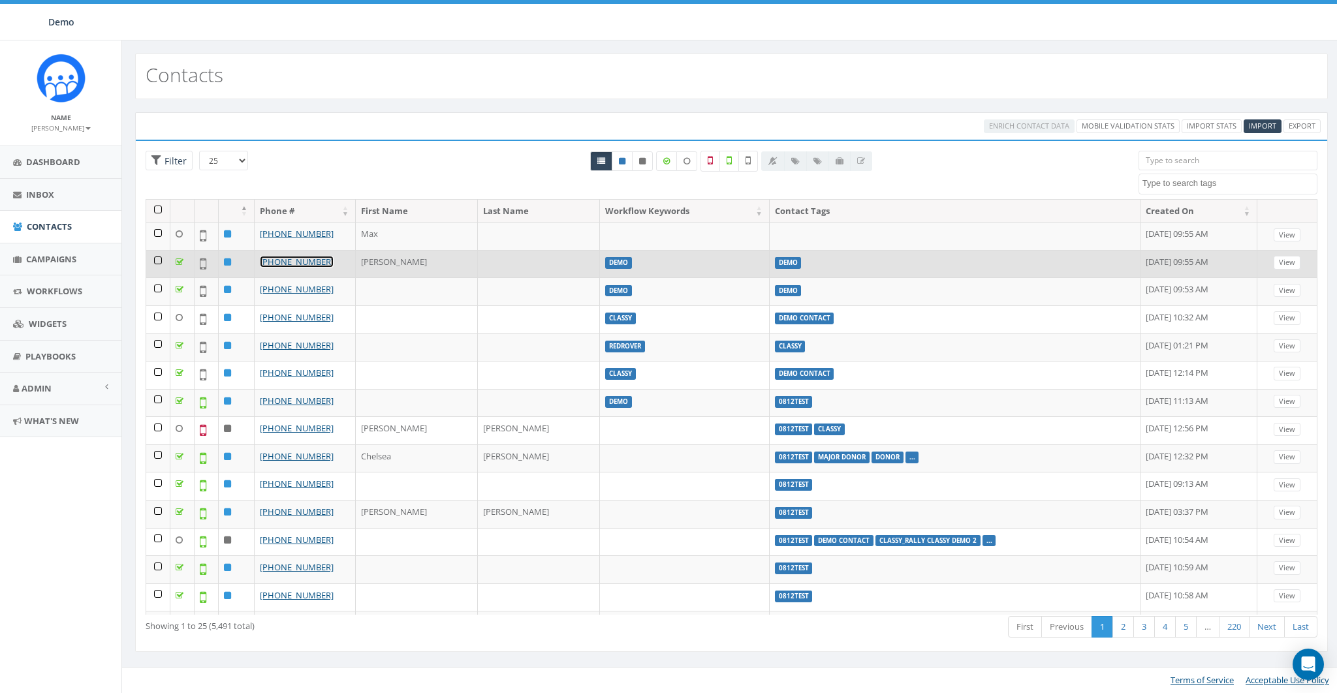
click at [280, 258] on link "[PHONE_NUMBER]" at bounding box center [297, 262] width 74 height 12
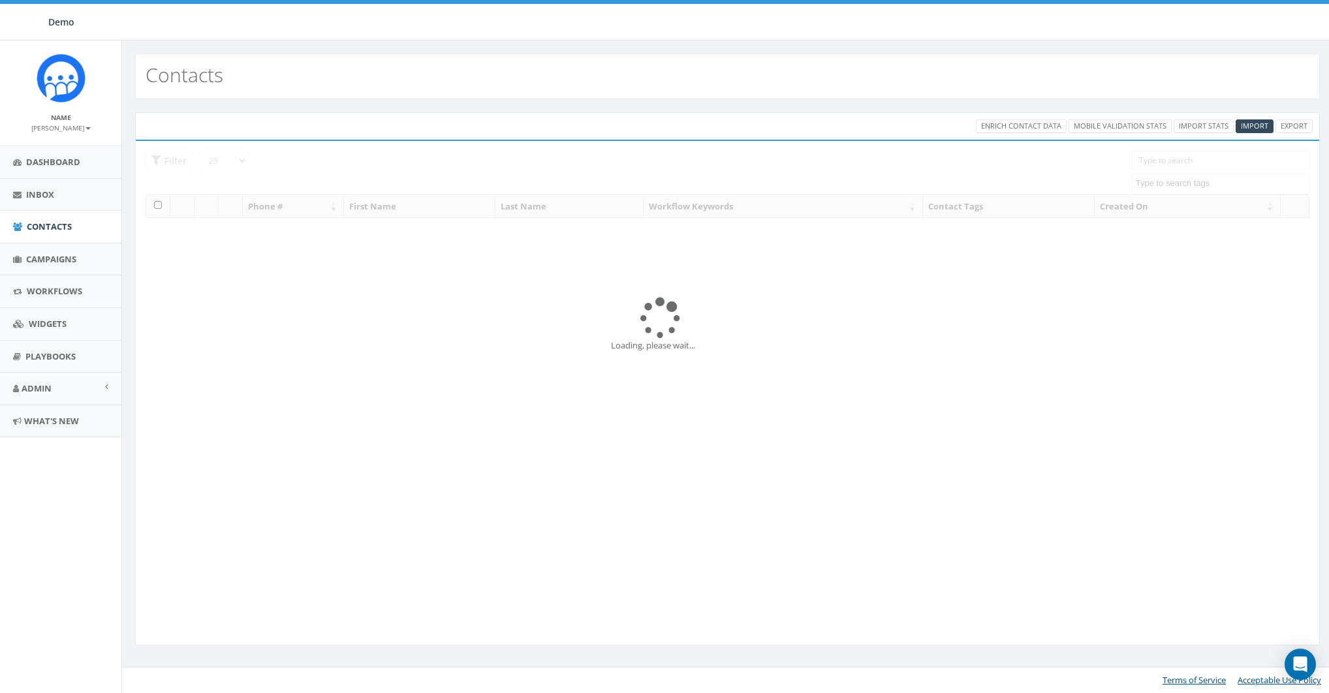
select select
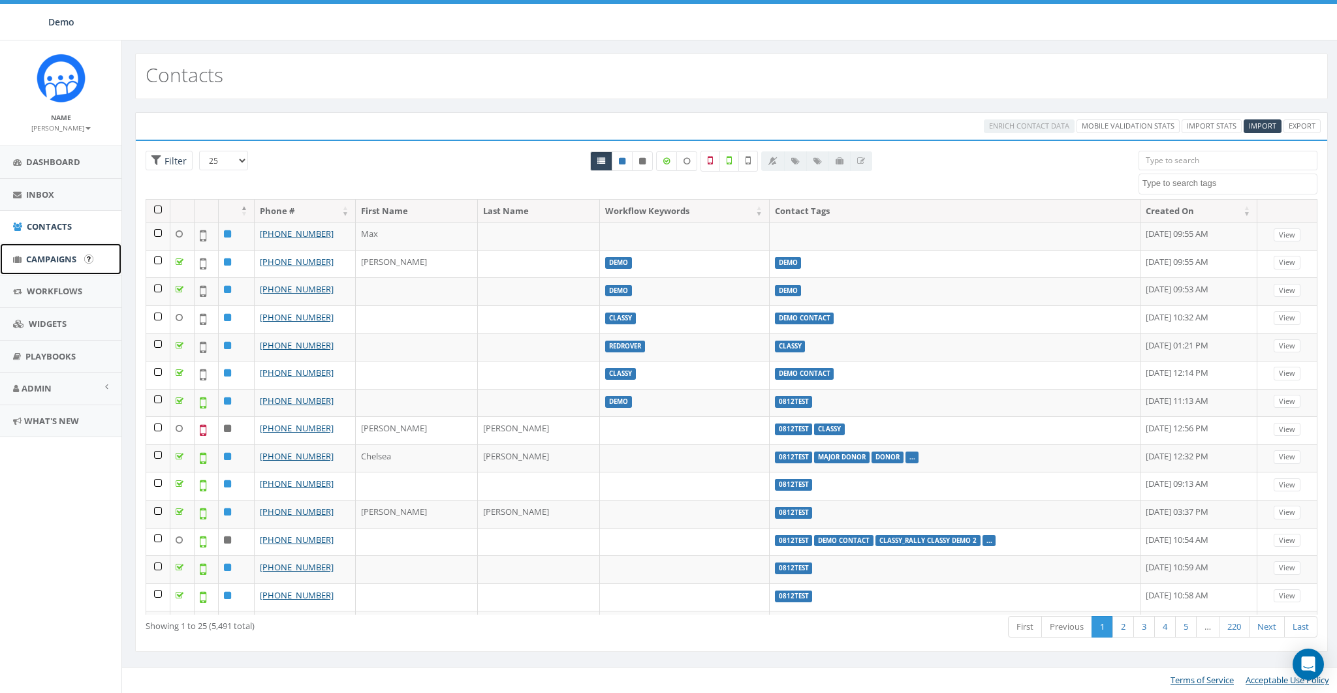
click at [50, 253] on span "Campaigns" at bounding box center [51, 259] width 50 height 12
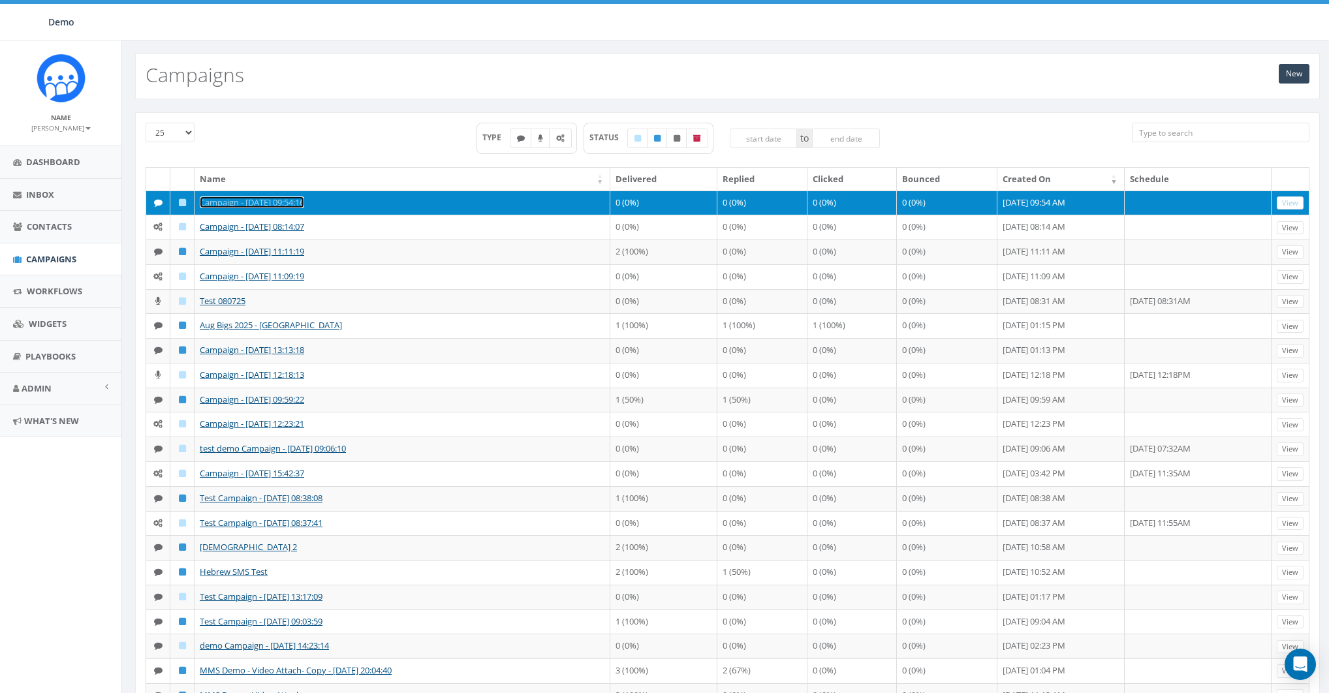
click at [229, 206] on link "Campaign - [DATE] 09:54:16" at bounding box center [252, 202] width 104 height 12
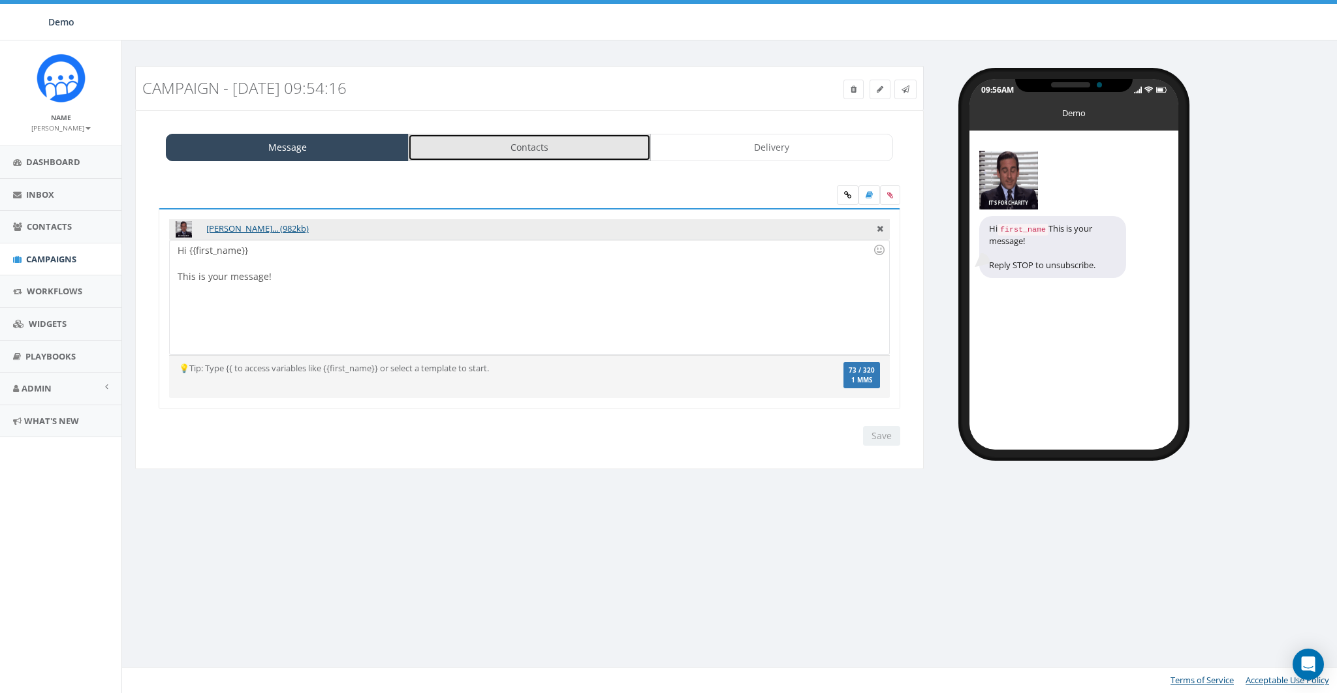
click at [531, 146] on link "Contacts" at bounding box center [529, 147] width 243 height 27
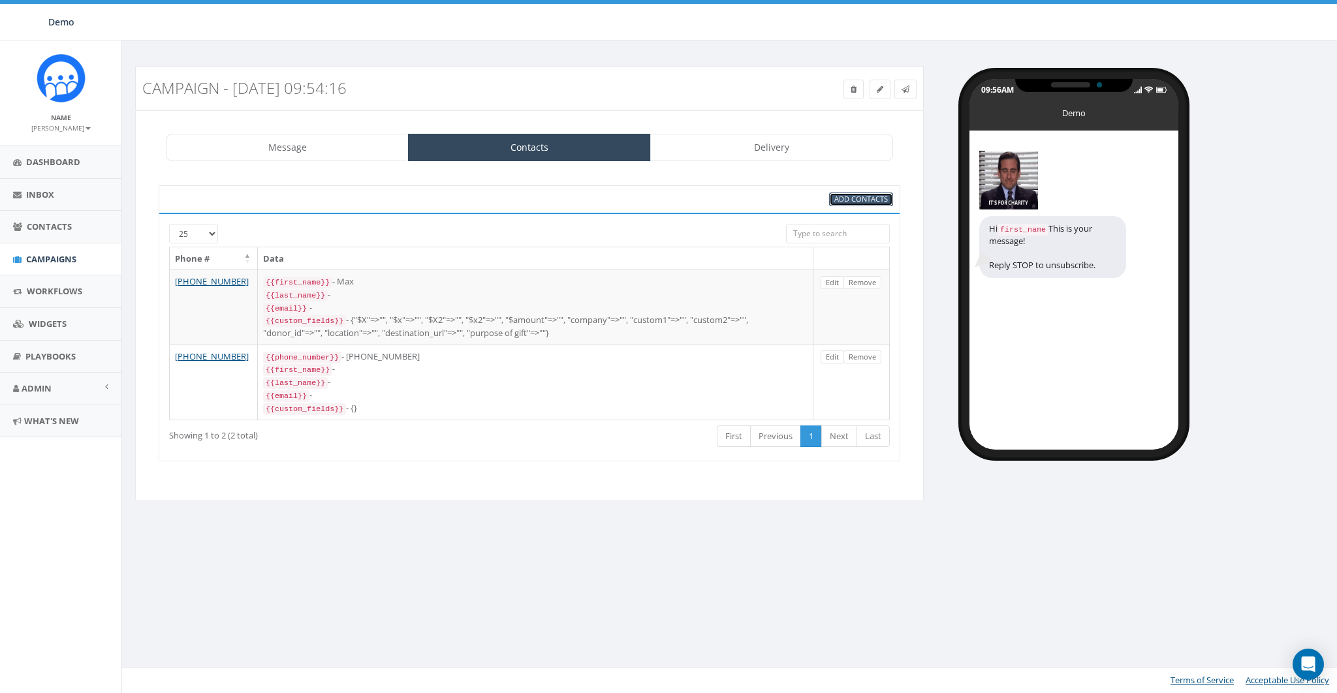
click at [853, 201] on span "Add Contacts" at bounding box center [861, 199] width 54 height 10
select select
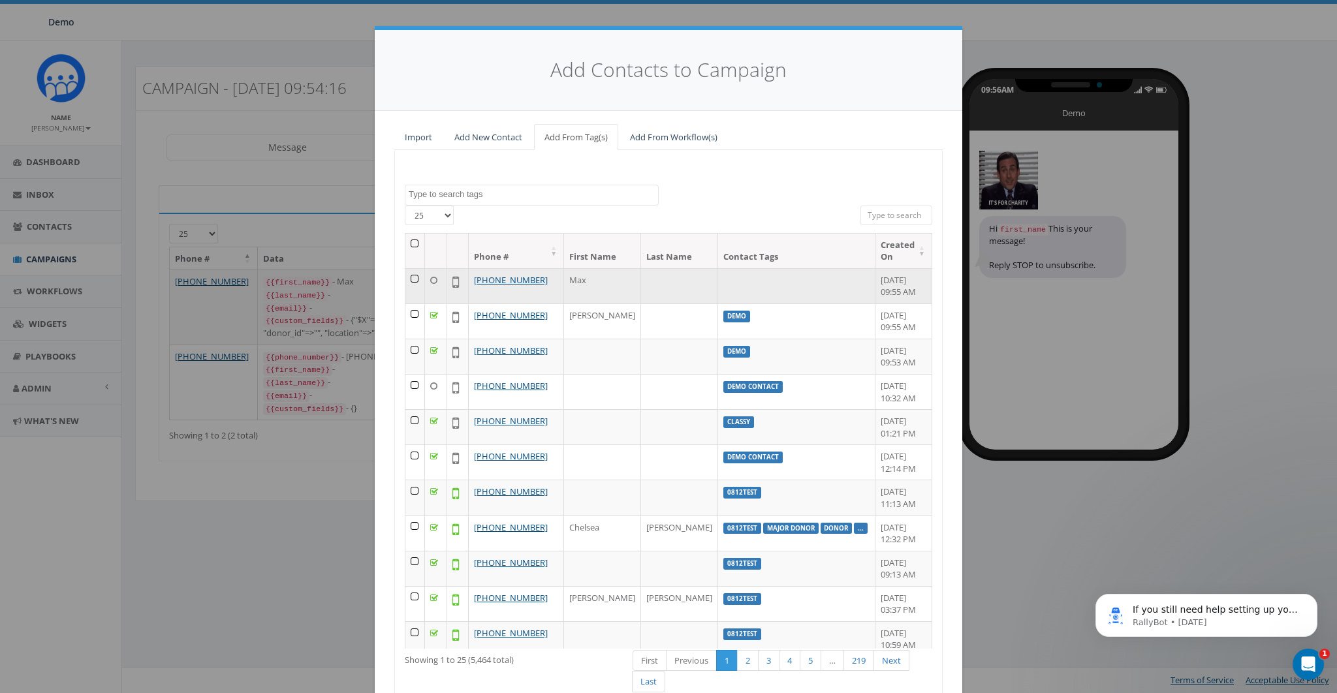
click at [416, 277] on td at bounding box center [415, 285] width 20 height 35
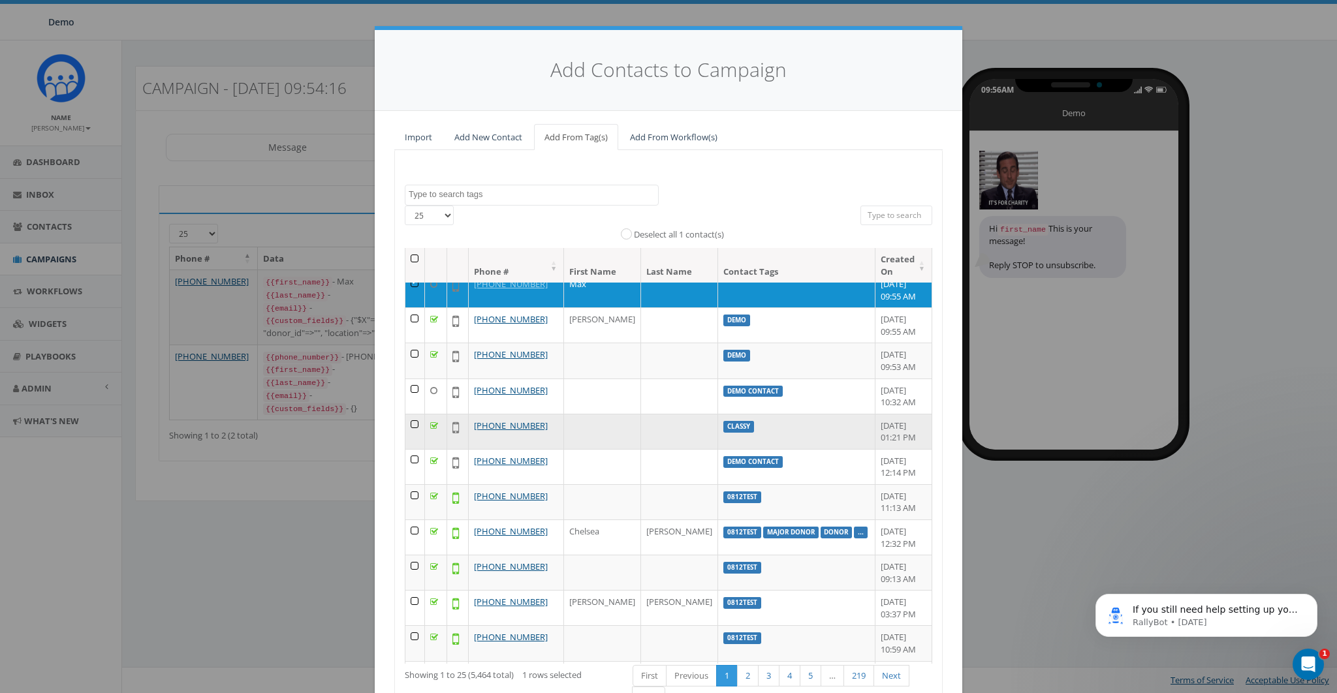
scroll to position [12, 0]
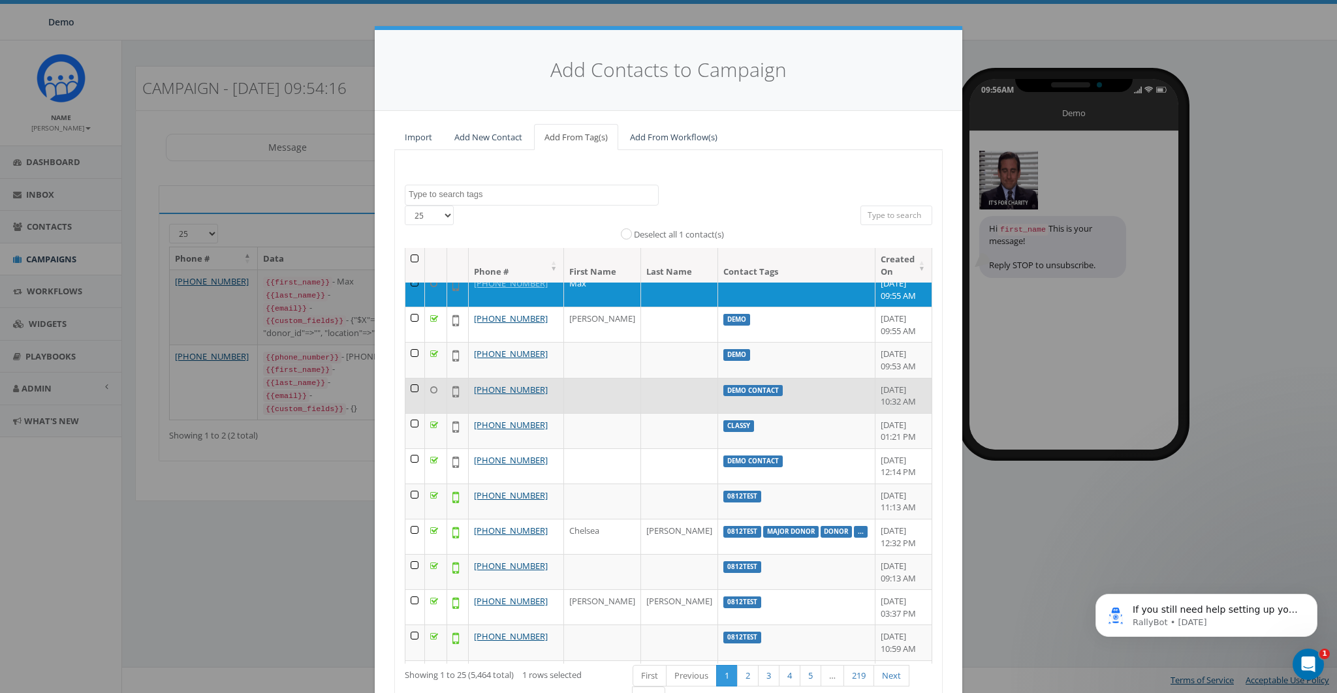
drag, startPoint x: 412, startPoint y: 318, endPoint x: 552, endPoint y: 382, distance: 154.2
click at [413, 319] on td at bounding box center [415, 324] width 20 height 35
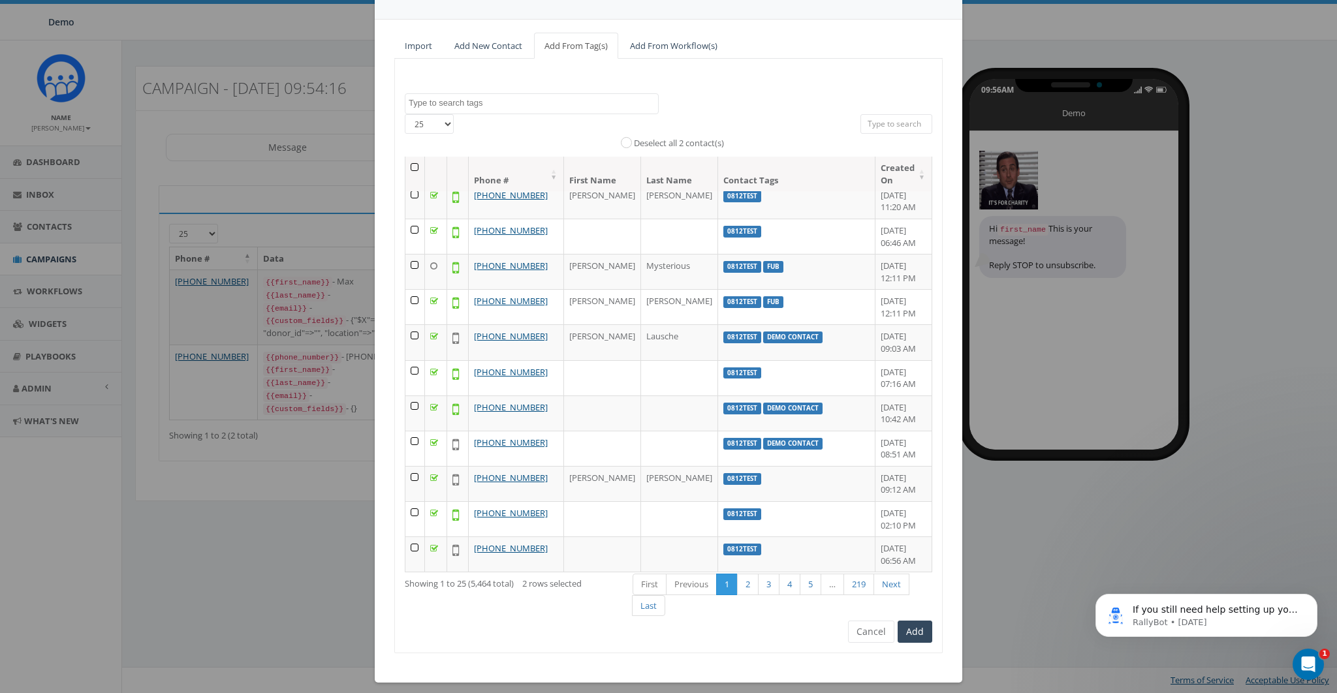
scroll to position [99, 0]
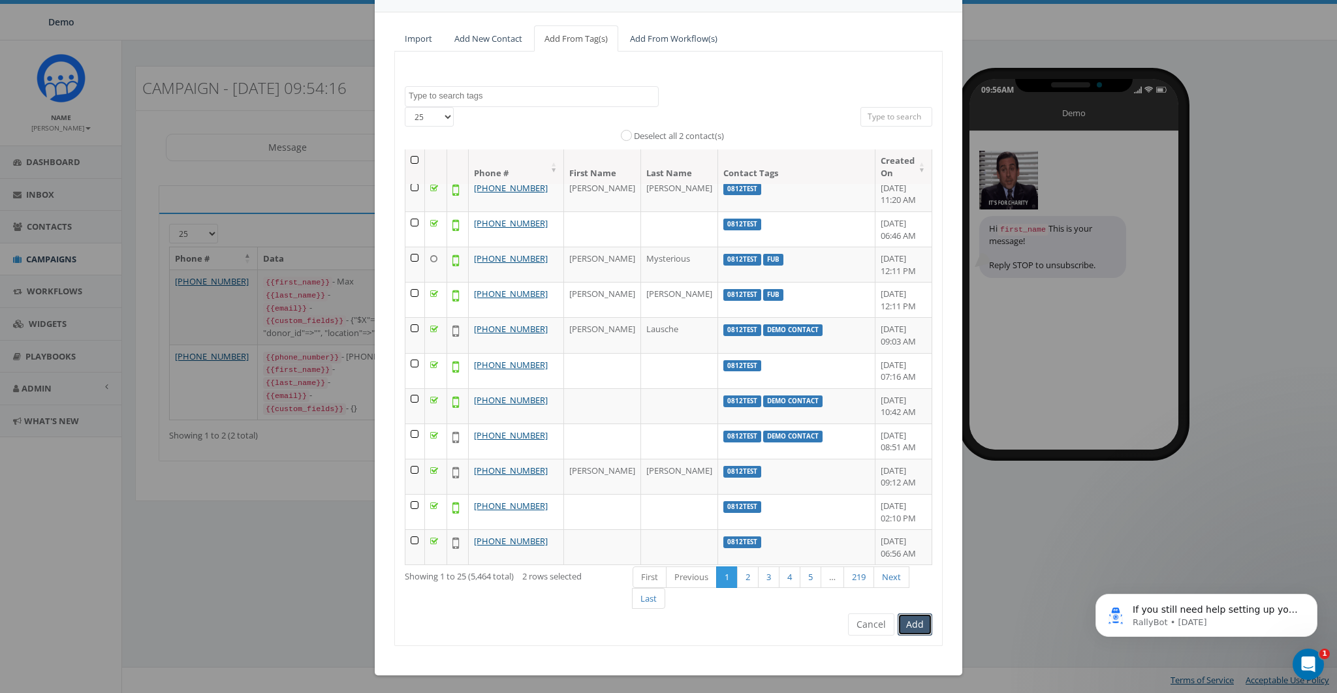
click at [901, 621] on button "Add" at bounding box center [915, 625] width 35 height 22
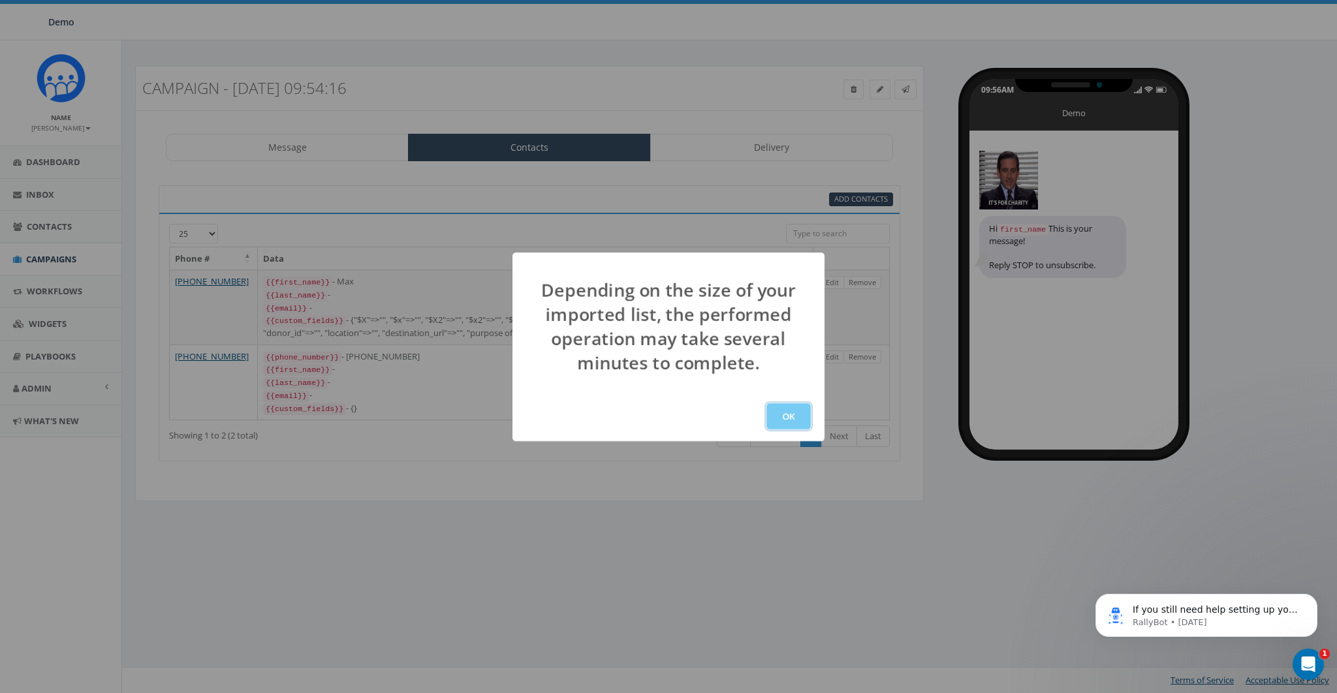
click at [802, 413] on button "OK" at bounding box center [788, 416] width 44 height 26
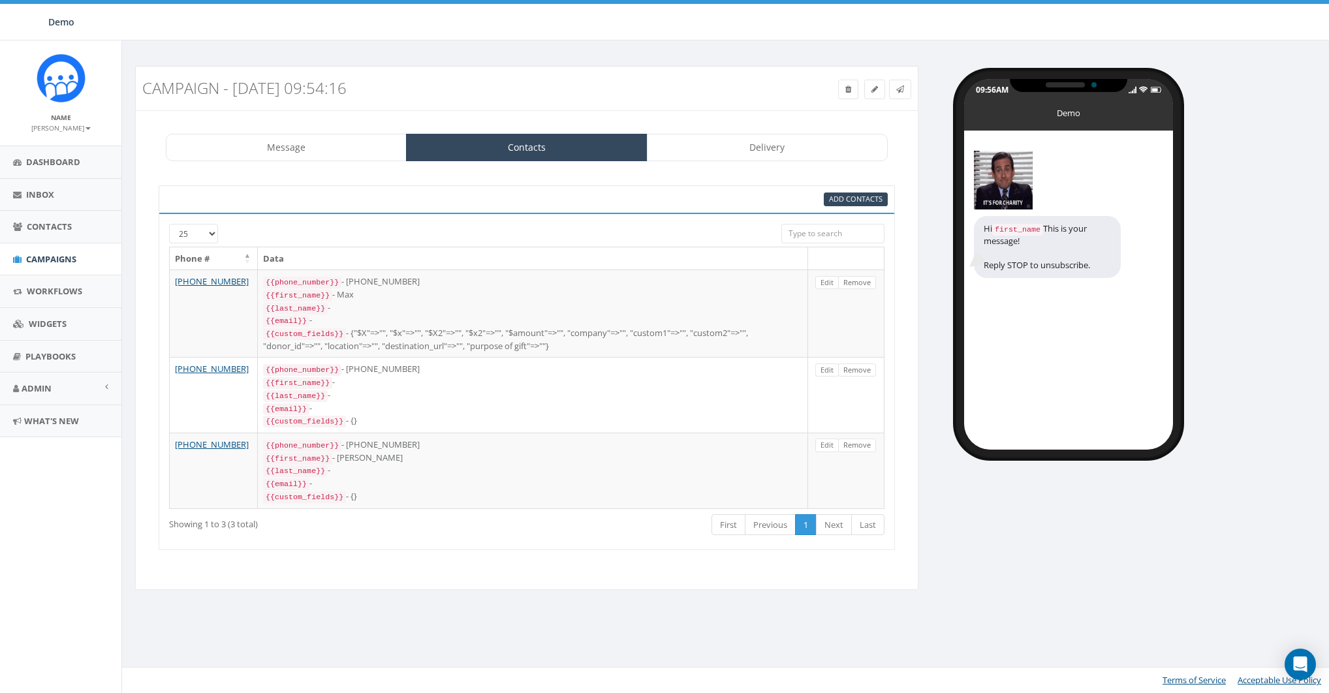
select select
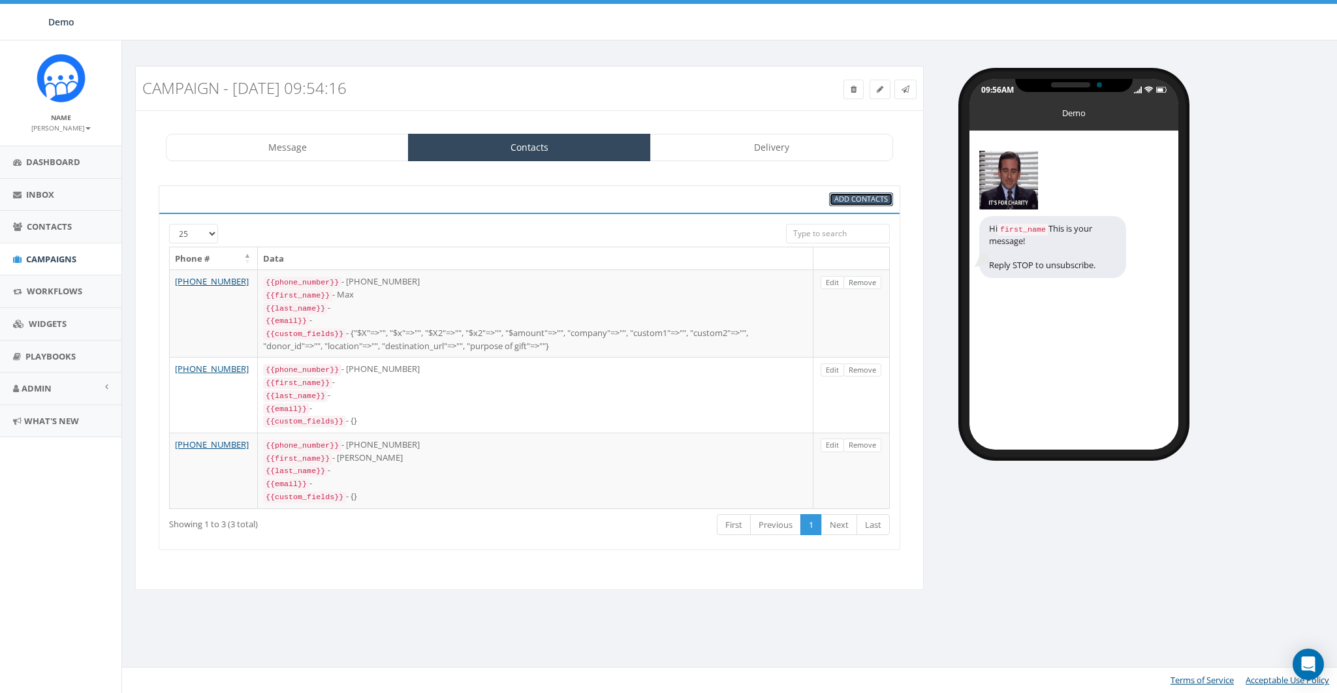
click at [851, 194] on span "Add Contacts" at bounding box center [861, 199] width 54 height 10
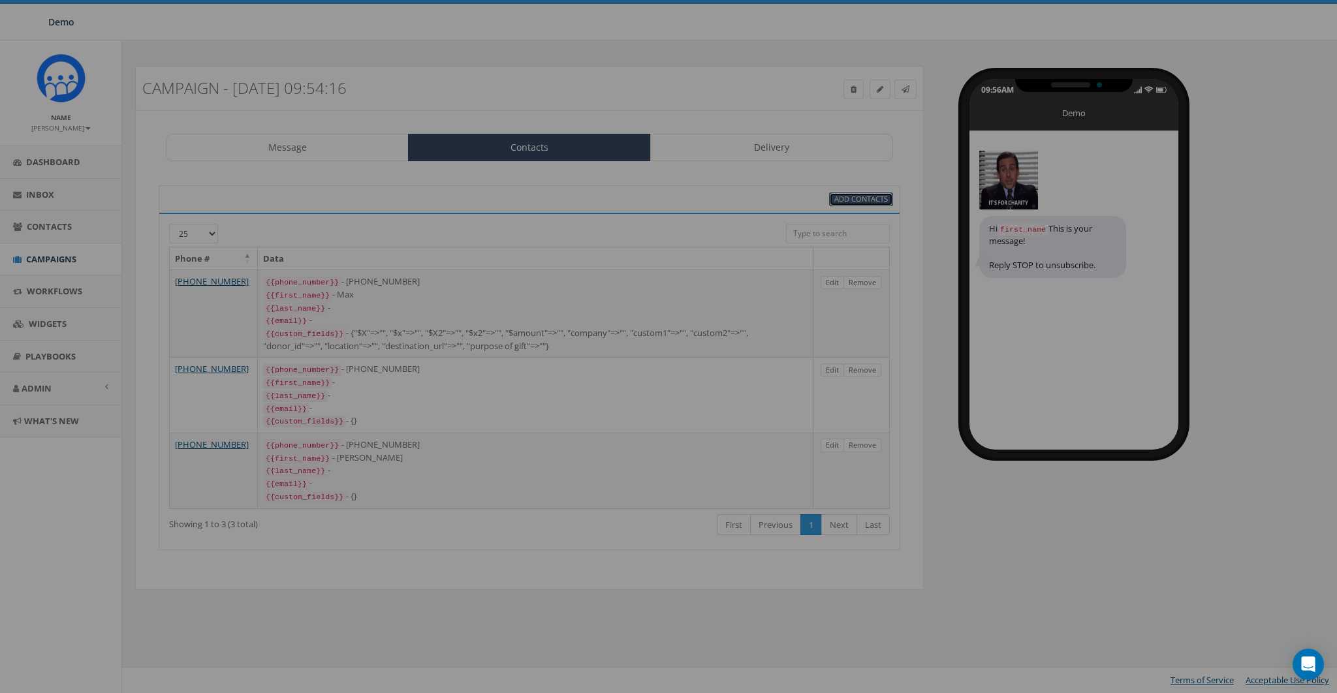
select select
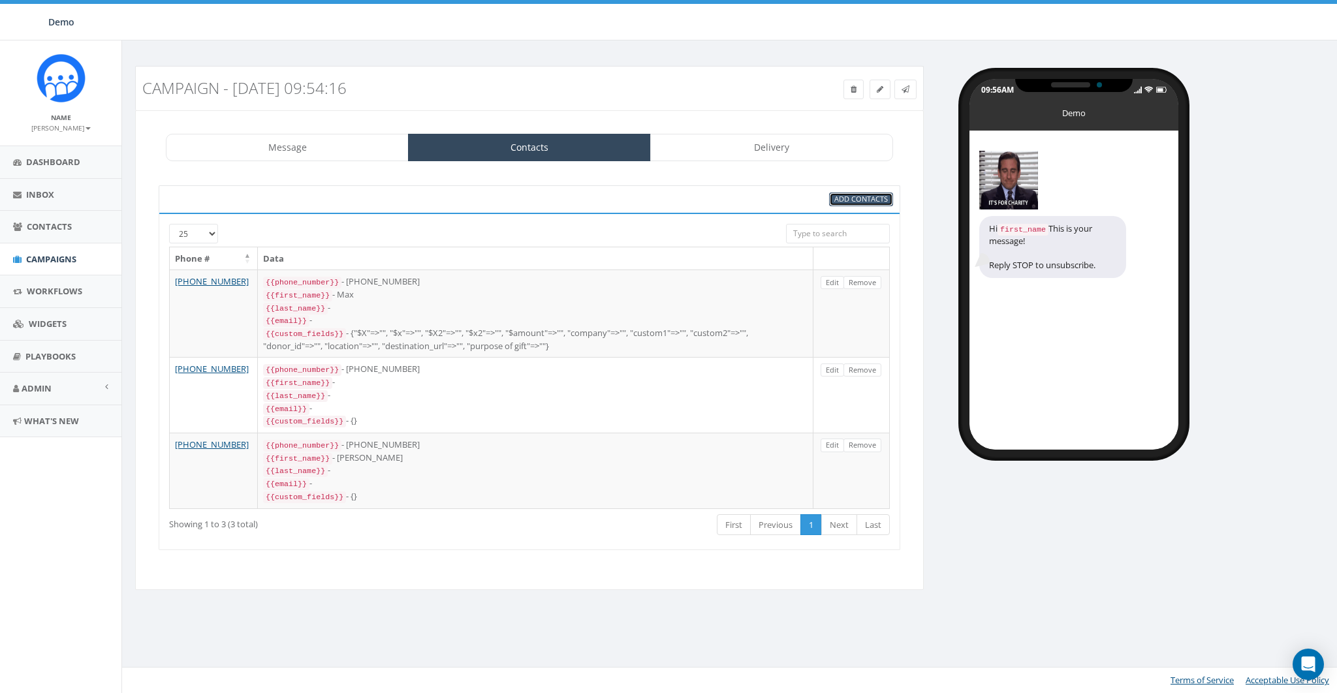
click at [870, 198] on span "Add Contacts" at bounding box center [861, 199] width 54 height 10
select select
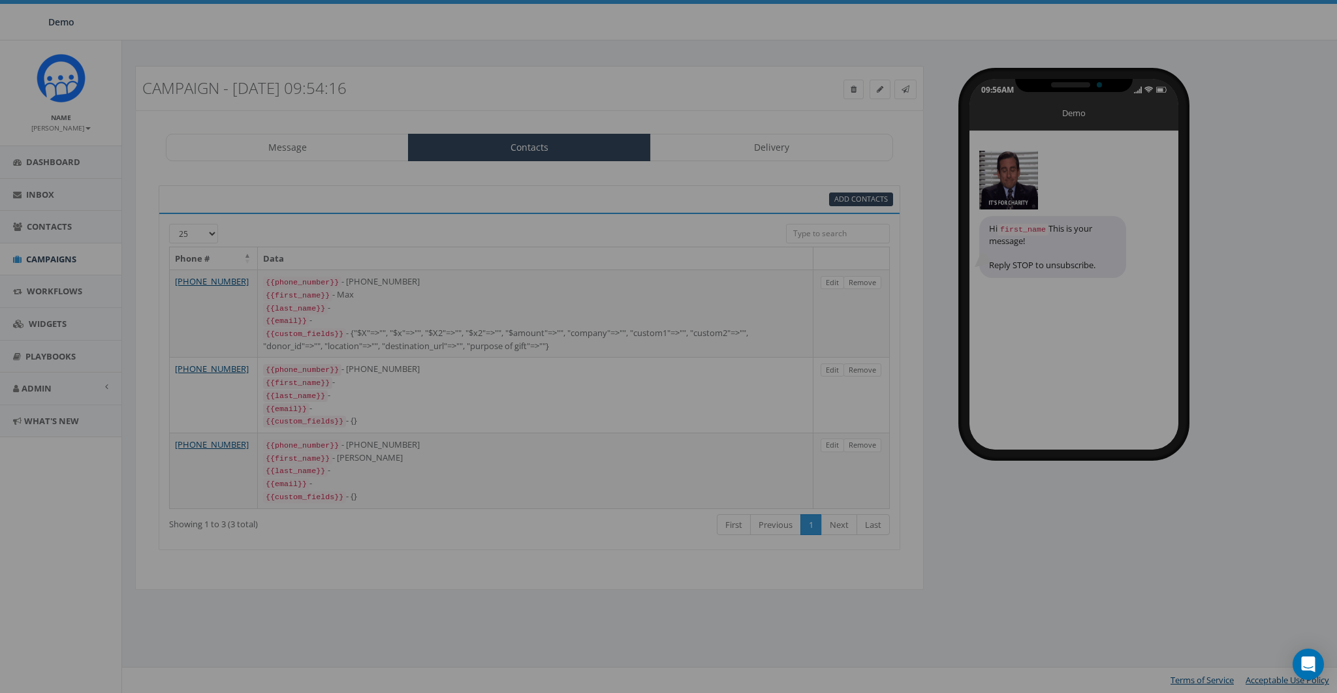
click at [653, 196] on body "Demo Demo Profile Sign Out 0.28 % of Available Amount Used You have used 0.28 %…" at bounding box center [668, 346] width 1337 height 693
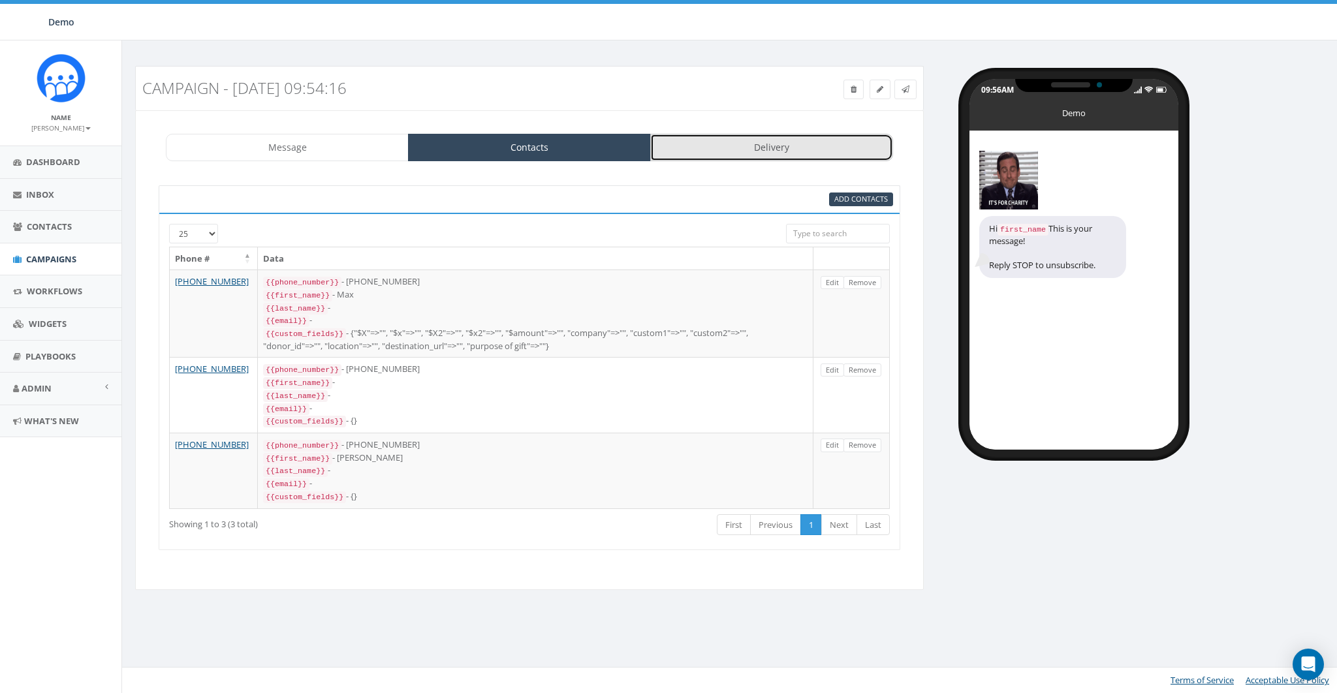
click at [734, 140] on link "Delivery" at bounding box center [771, 147] width 243 height 27
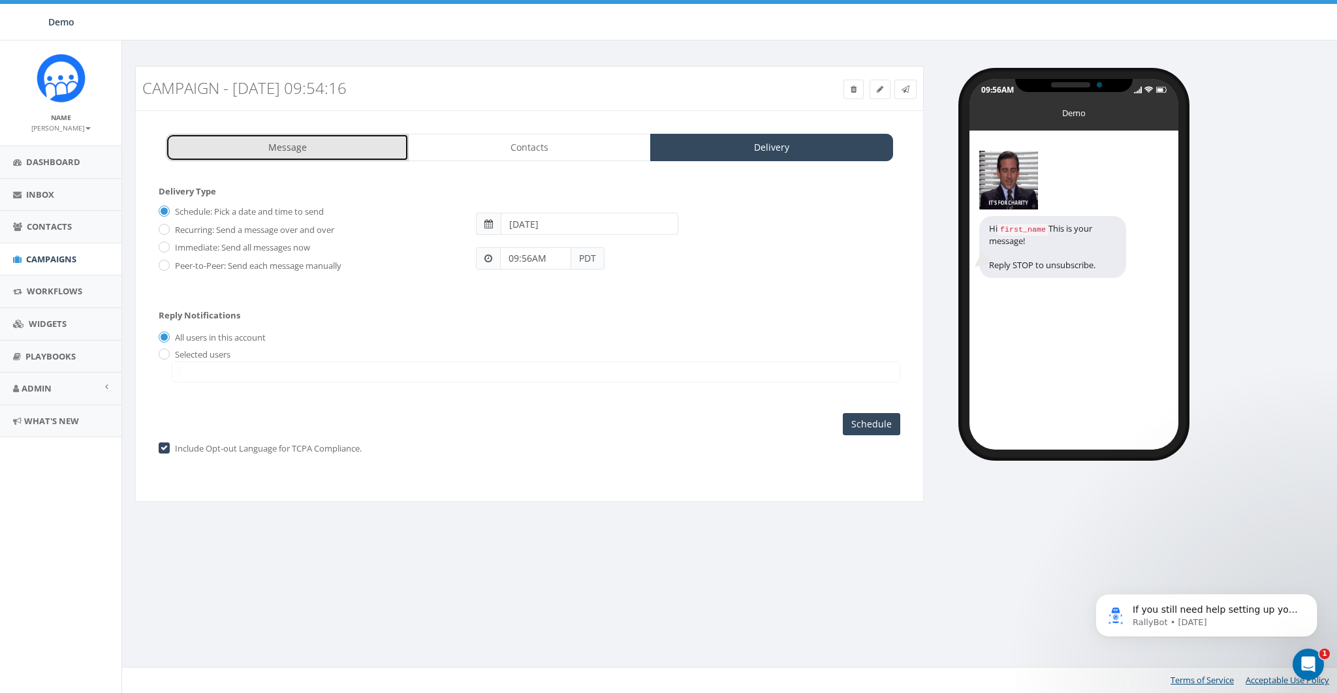
click at [274, 148] on link "Message" at bounding box center [287, 147] width 243 height 27
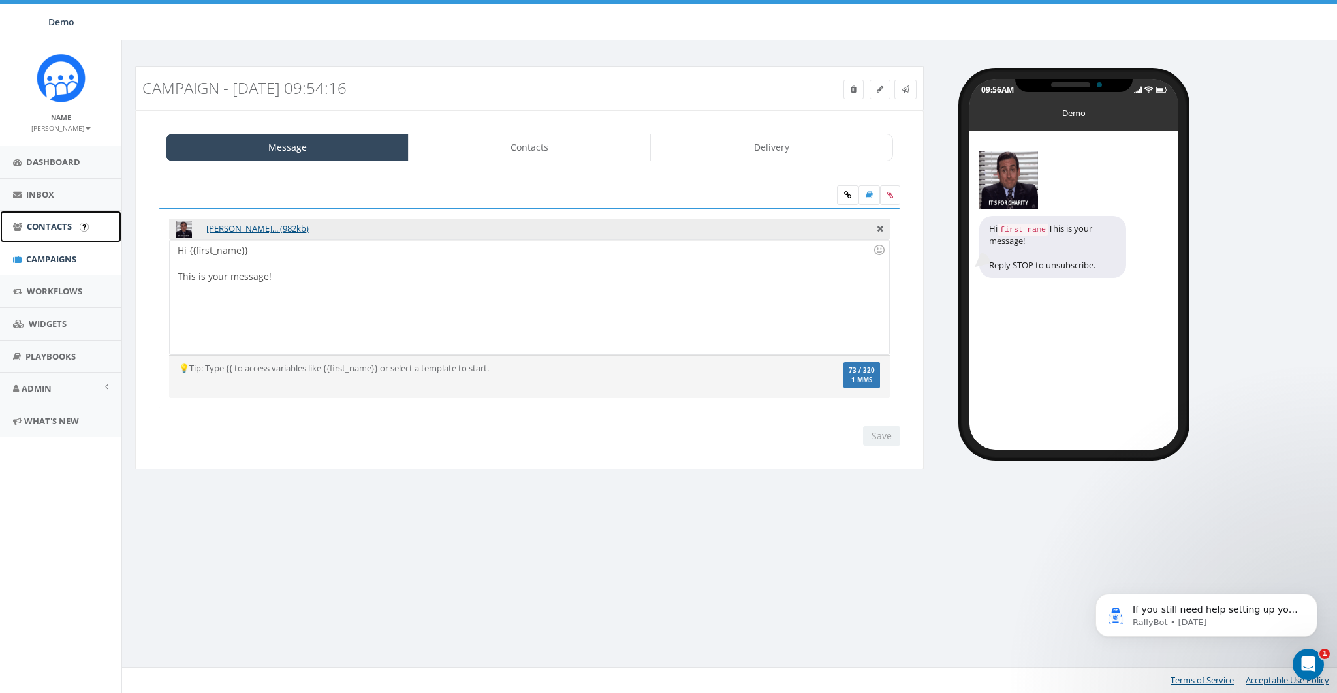
click at [38, 225] on span "Contacts" at bounding box center [49, 227] width 45 height 12
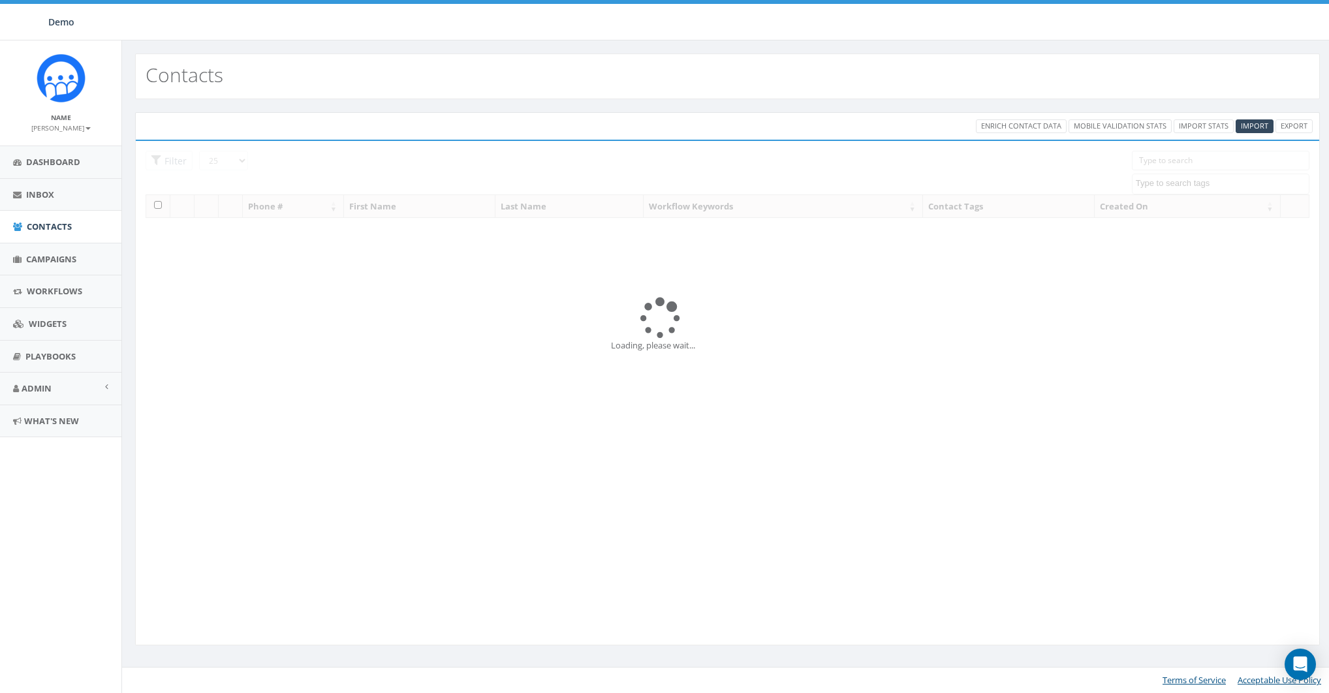
select select
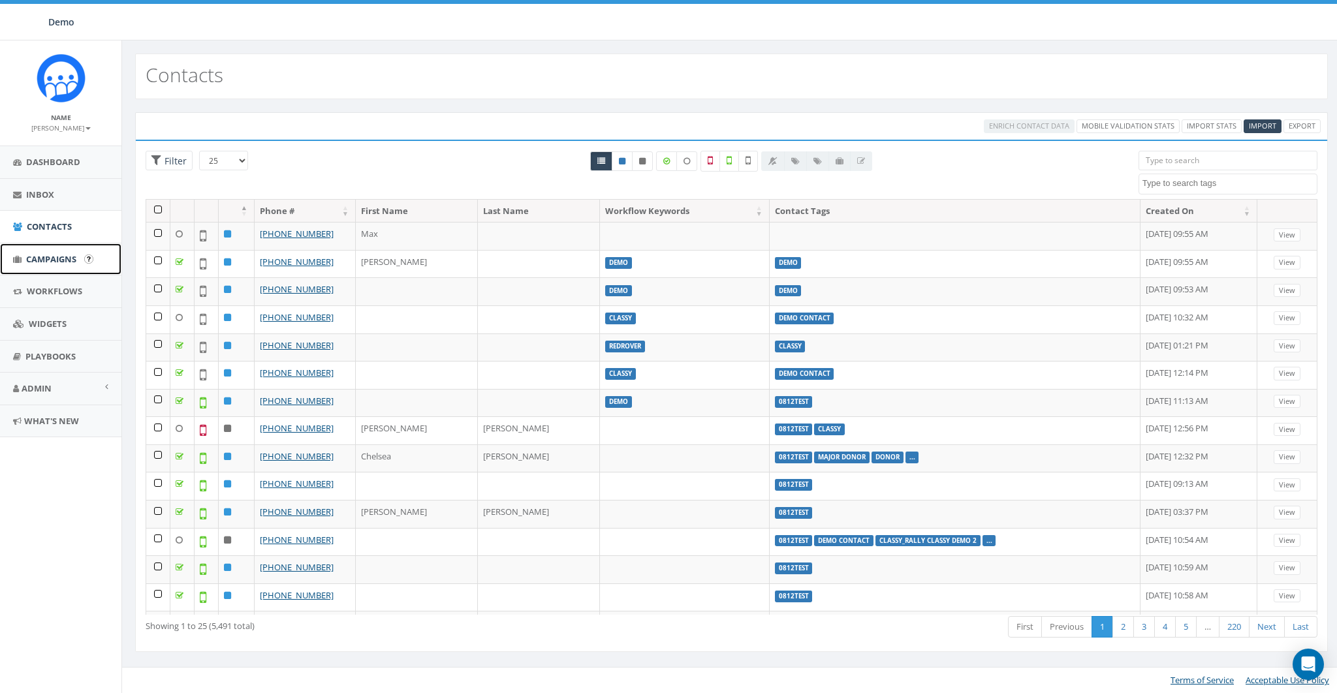
click at [39, 261] on span "Campaigns" at bounding box center [51, 259] width 50 height 12
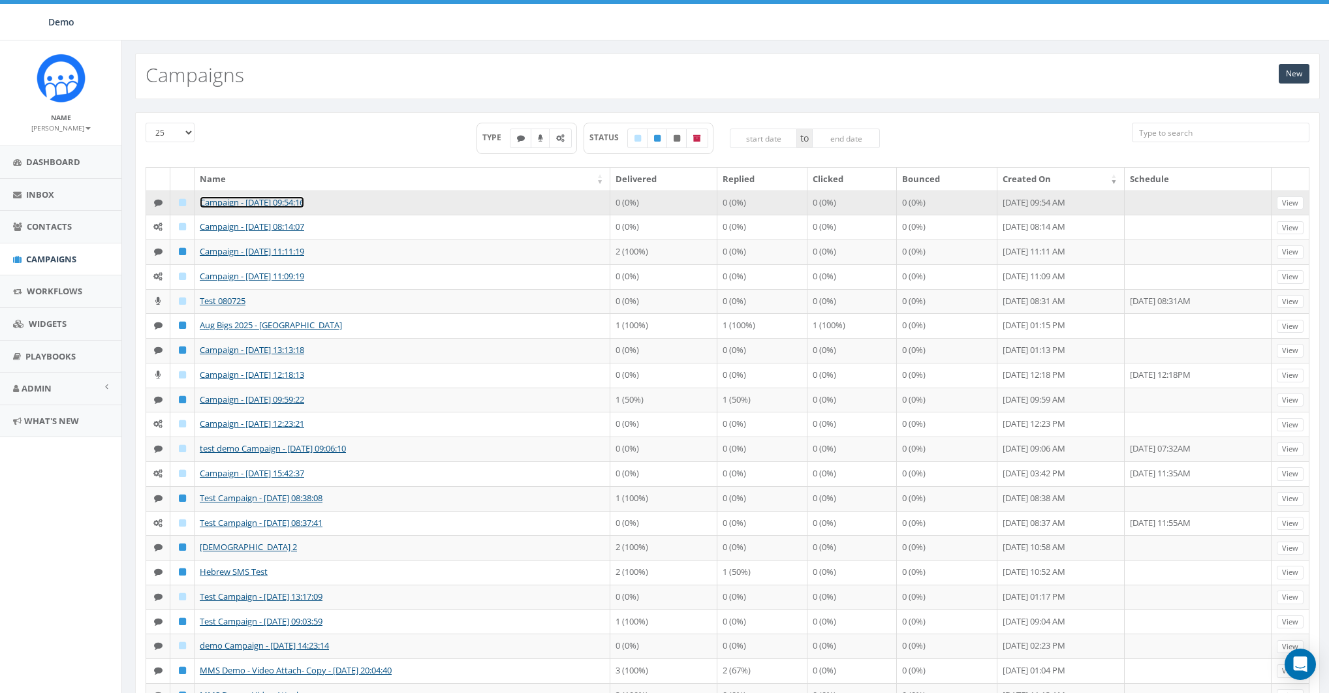
click at [247, 202] on link "Campaign - [DATE] 09:54:16" at bounding box center [252, 202] width 104 height 12
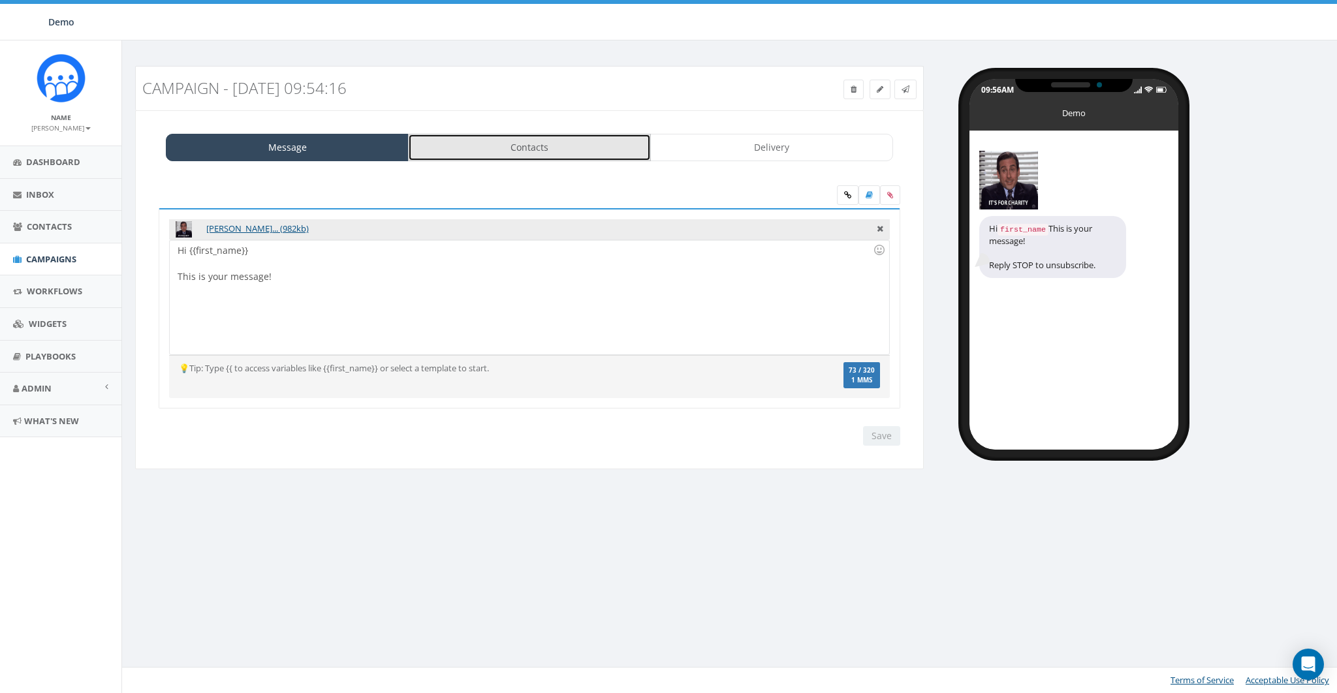
click at [501, 152] on link "Contacts" at bounding box center [529, 147] width 243 height 27
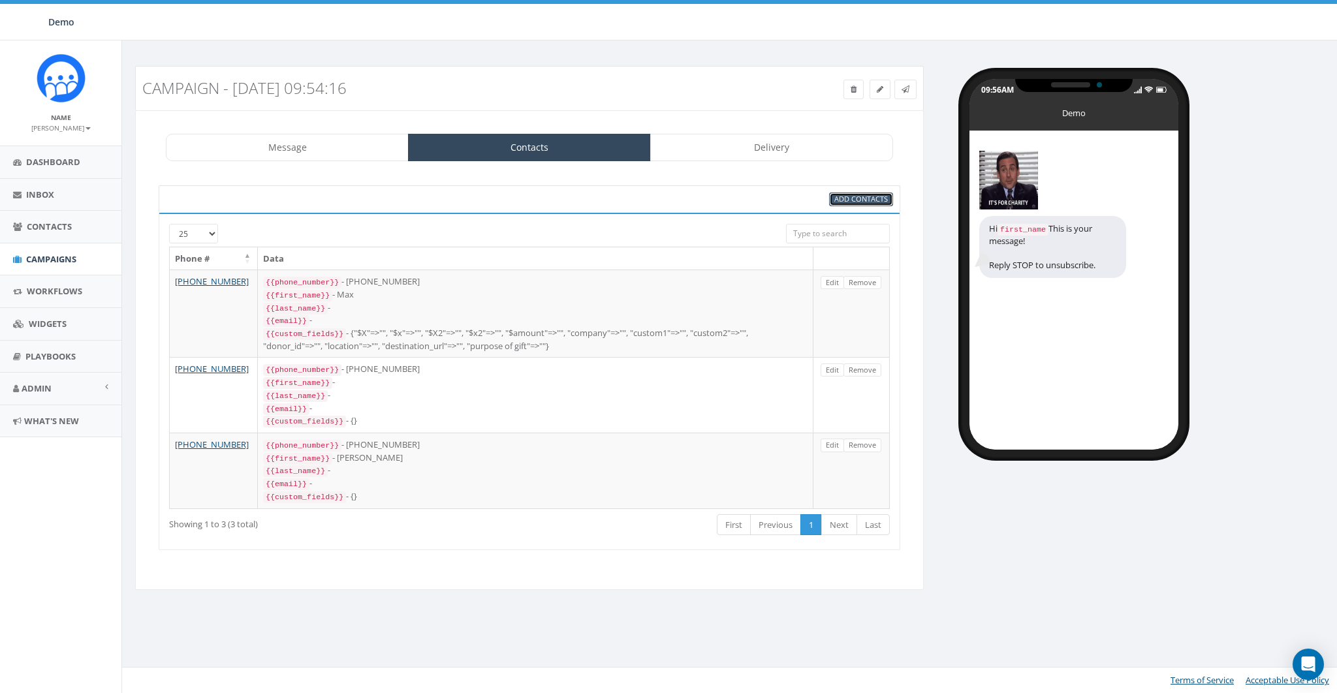
click at [872, 195] on span "Add Contacts" at bounding box center [861, 199] width 54 height 10
select select
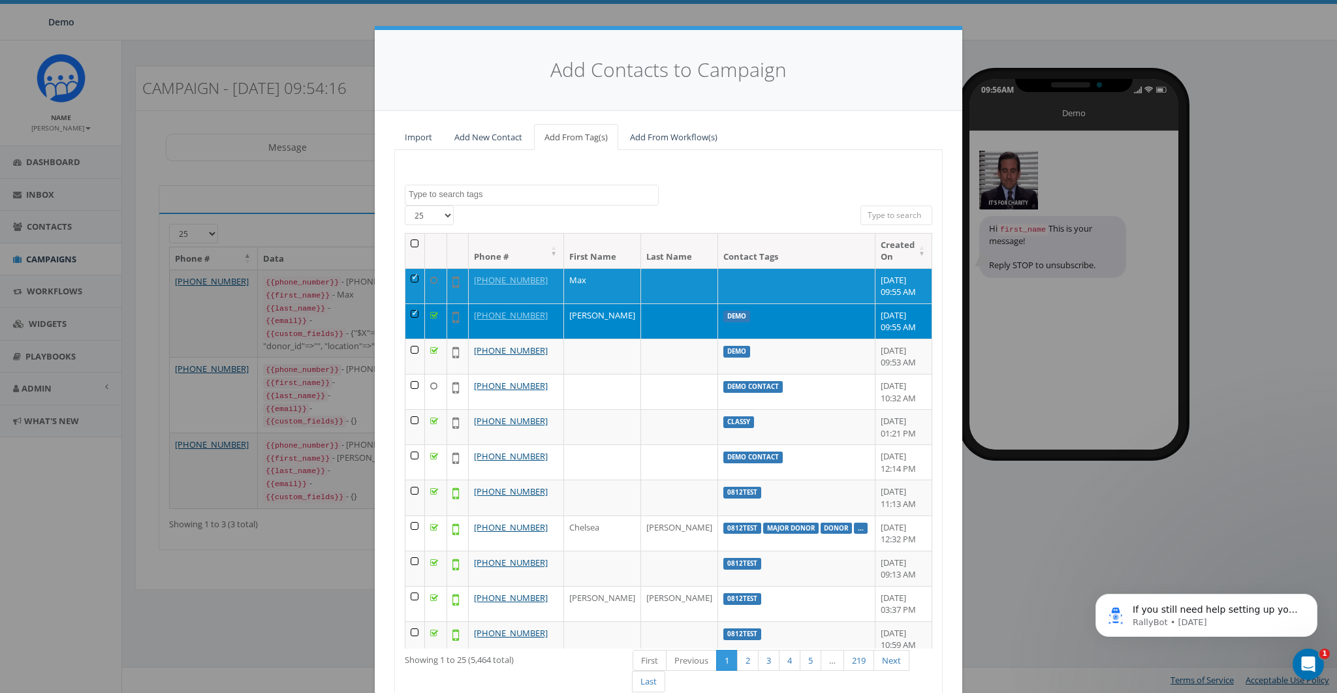
click at [448, 195] on textarea "Search" at bounding box center [533, 195] width 249 height 12
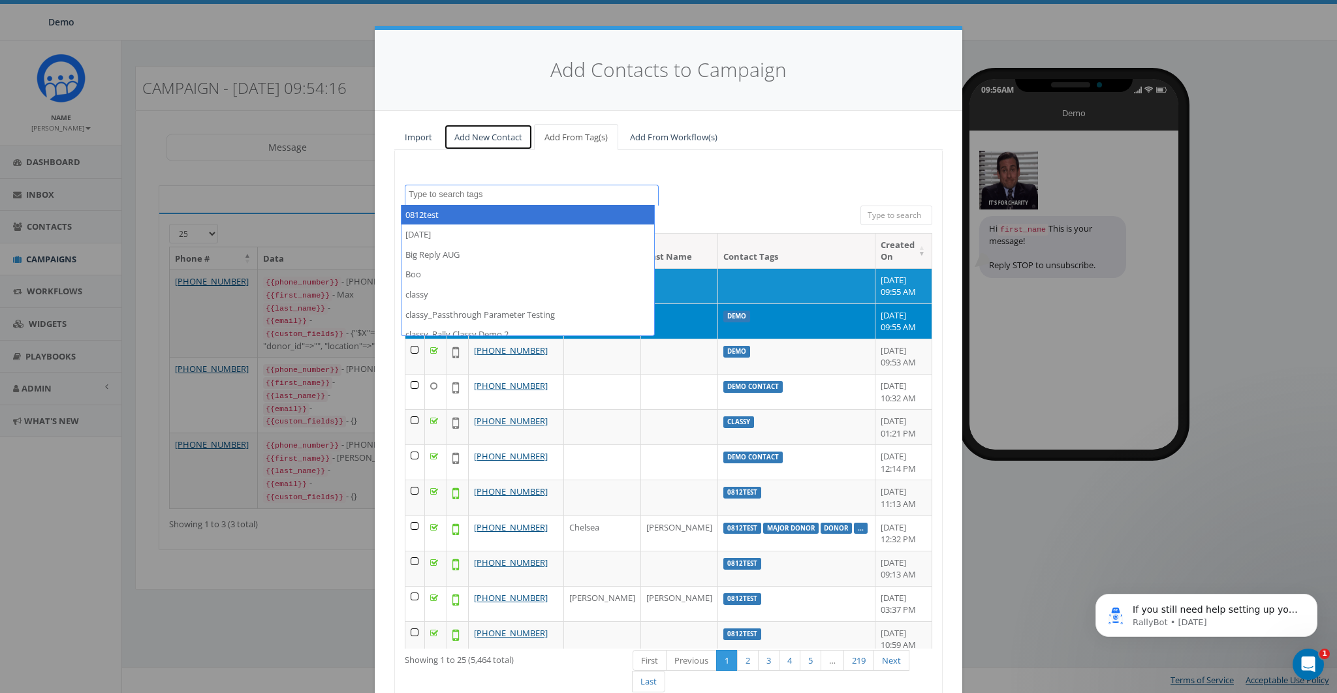
click at [489, 140] on link "Add New Contact" at bounding box center [488, 137] width 89 height 27
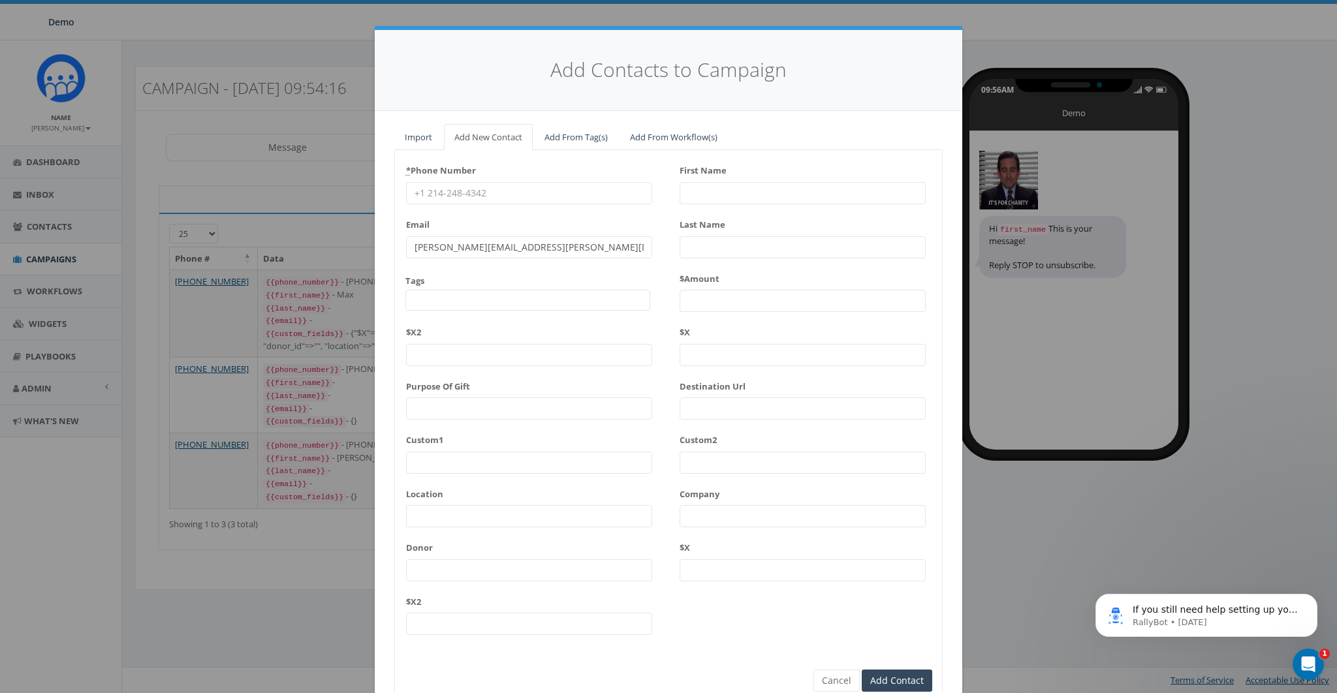
click at [450, 194] on input "* Phone Number" at bounding box center [529, 193] width 246 height 22
type input "8587365358"
type input "James"
type input "Martin"
click at [796, 635] on div "* Phone Number 8587365358 Email Tags 0812test 2025/08/27 Big Reply AUG Boo clas…" at bounding box center [668, 402] width 547 height 485
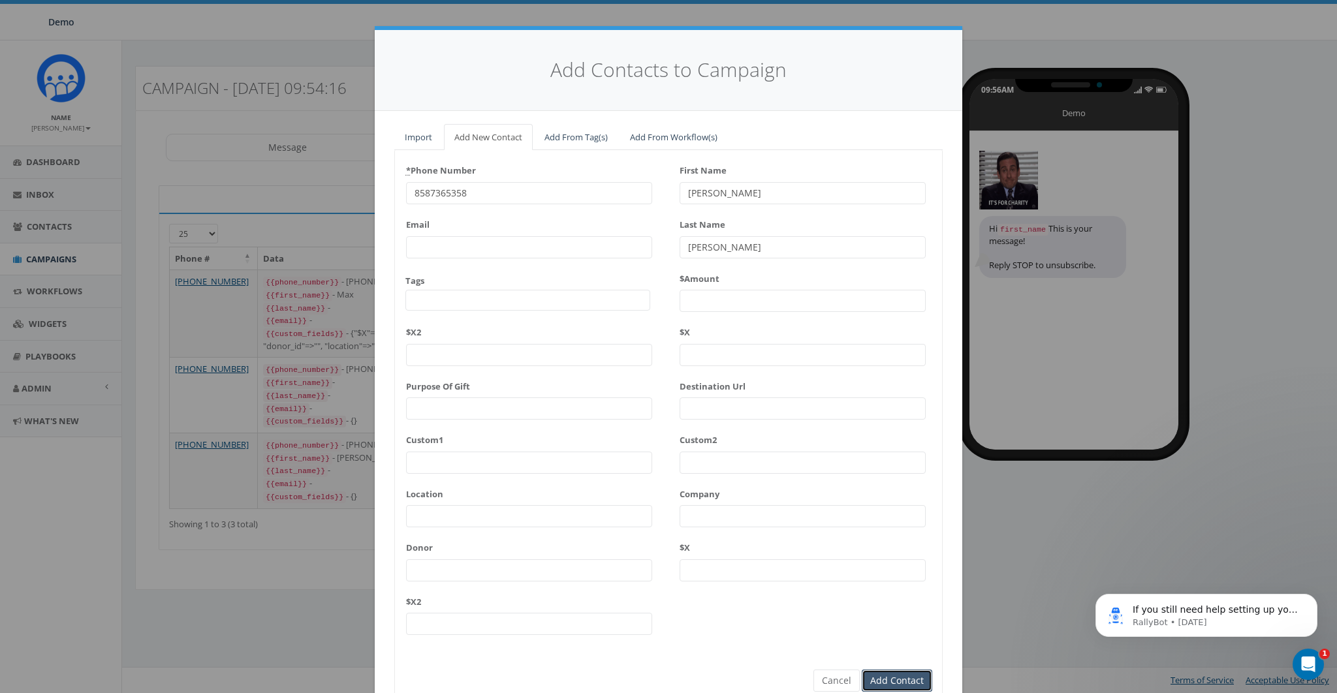
click at [908, 679] on input "Add Contact" at bounding box center [897, 681] width 71 height 22
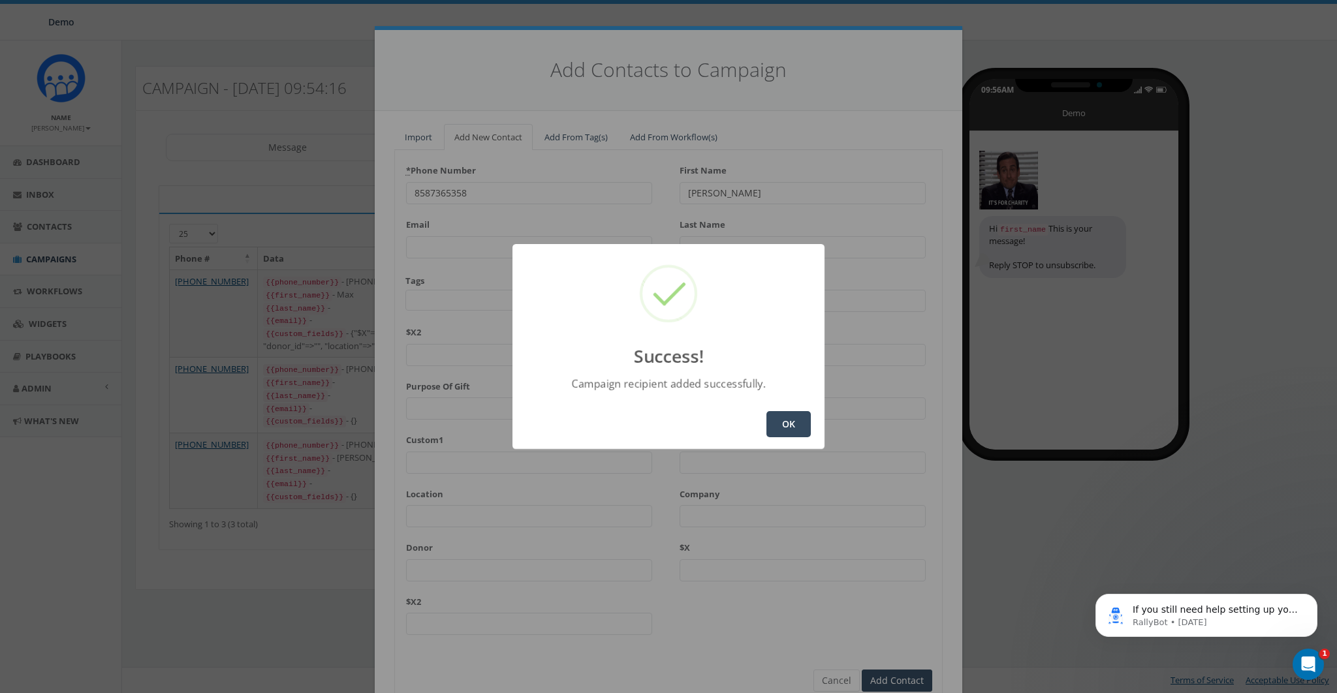
click at [798, 429] on button "OK" at bounding box center [788, 424] width 44 height 26
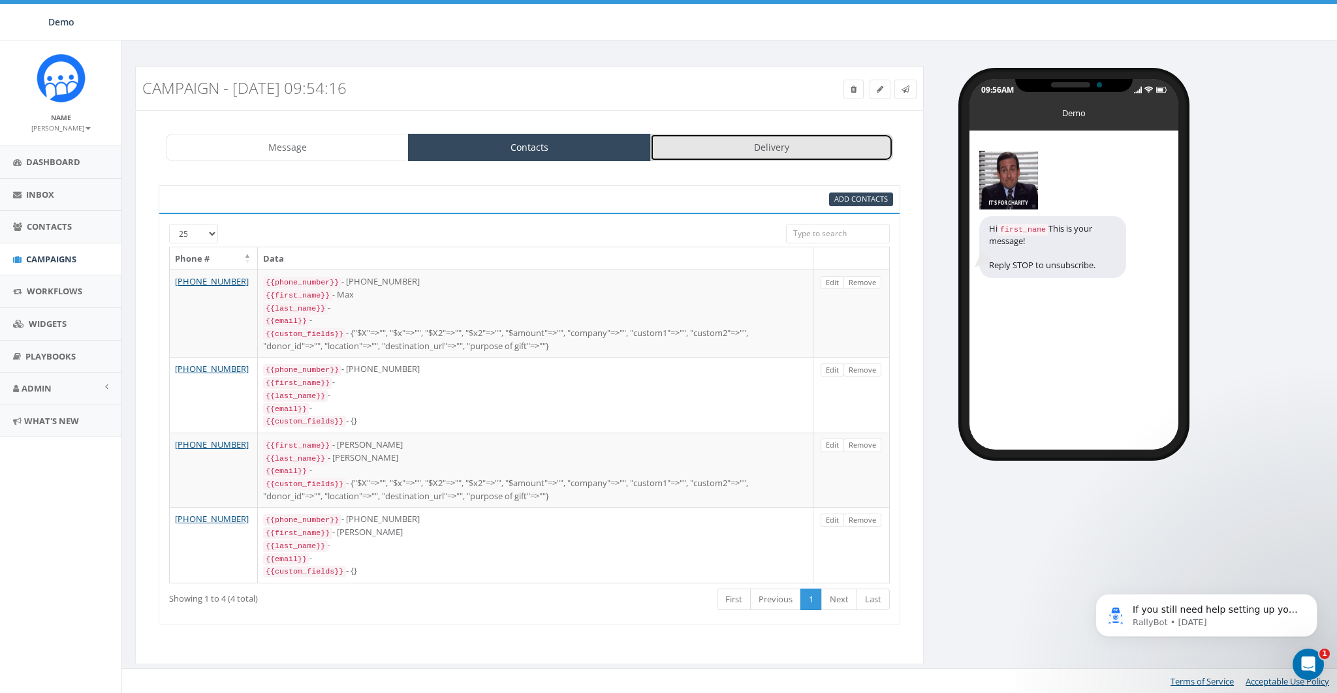
click at [761, 148] on link "Delivery" at bounding box center [771, 147] width 243 height 27
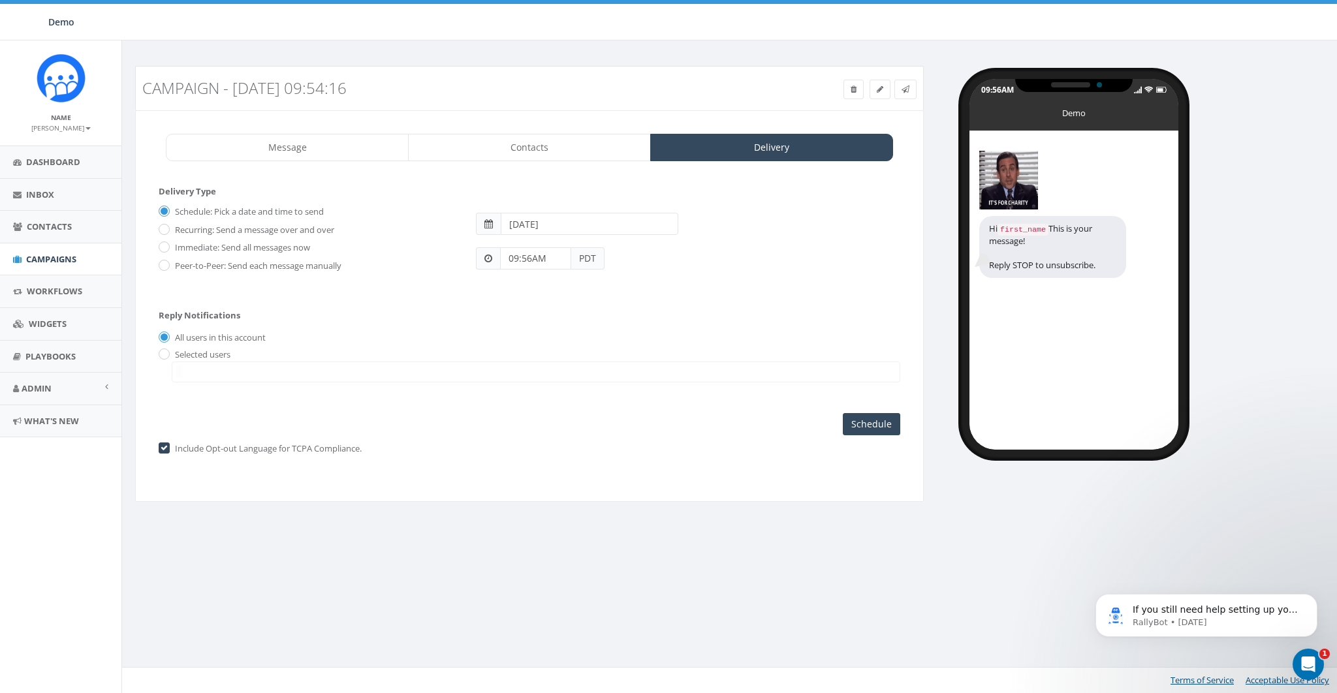
click at [189, 245] on label "Immediate: Send all messages now" at bounding box center [241, 248] width 138 height 13
click at [167, 245] on input "Immediate: Send all messages now" at bounding box center [163, 248] width 8 height 8
radio input "true"
click at [191, 266] on label "Peer-to-Peer: Send each message manually" at bounding box center [257, 266] width 170 height 13
click at [167, 266] on input "Peer-to-Peer: Send each message manually" at bounding box center [163, 266] width 8 height 8
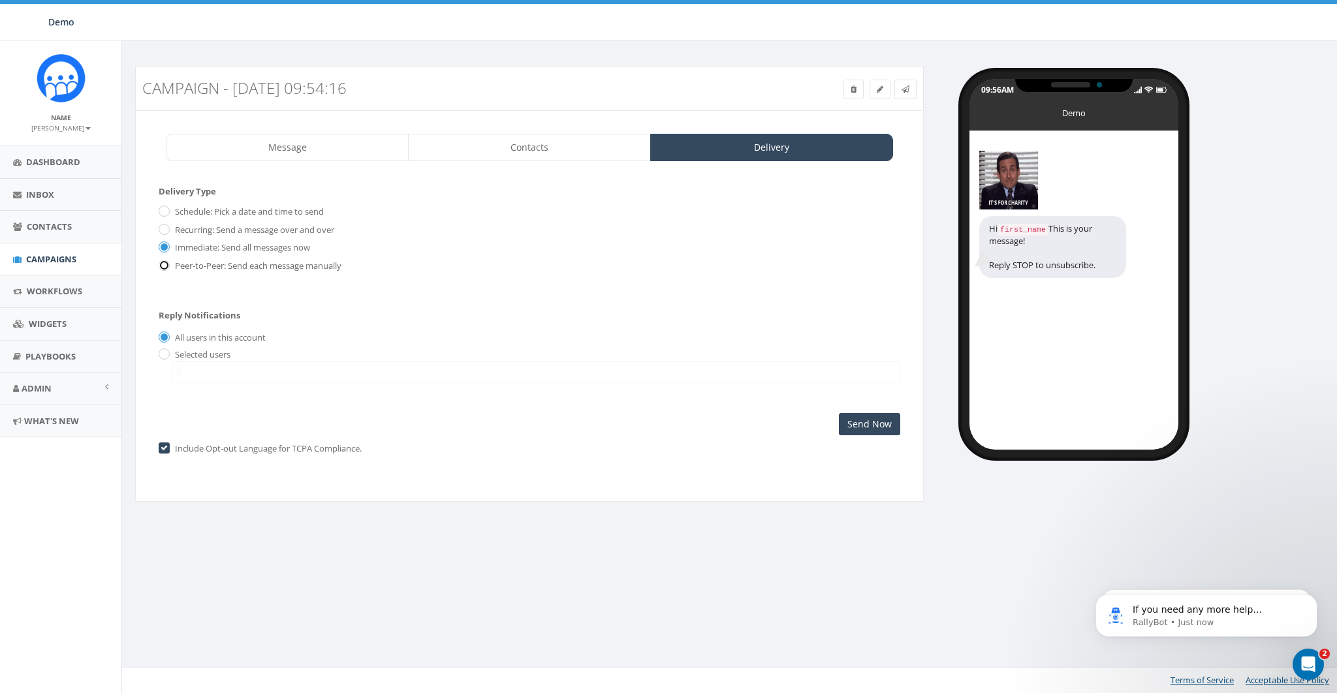
radio input "true"
click at [165, 448] on input "checkbox" at bounding box center [163, 449] width 8 height 8
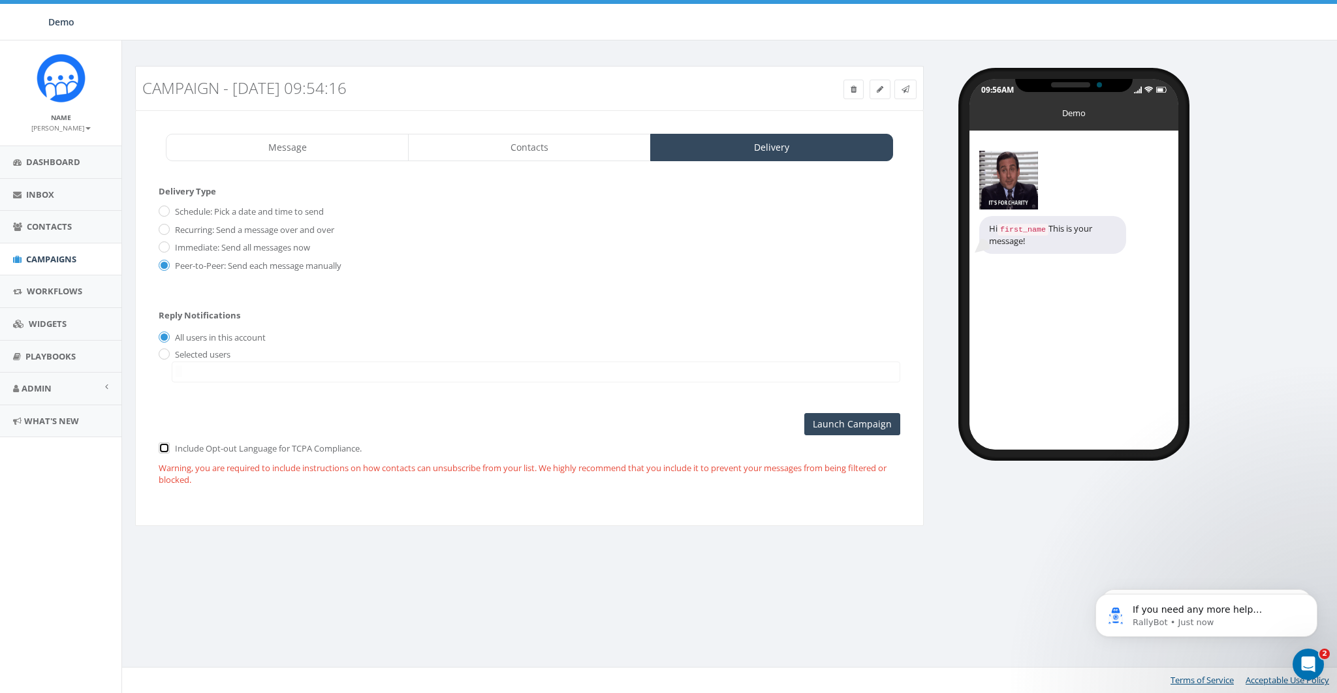
click at [161, 447] on input "checkbox" at bounding box center [163, 449] width 8 height 8
checkbox input "true"
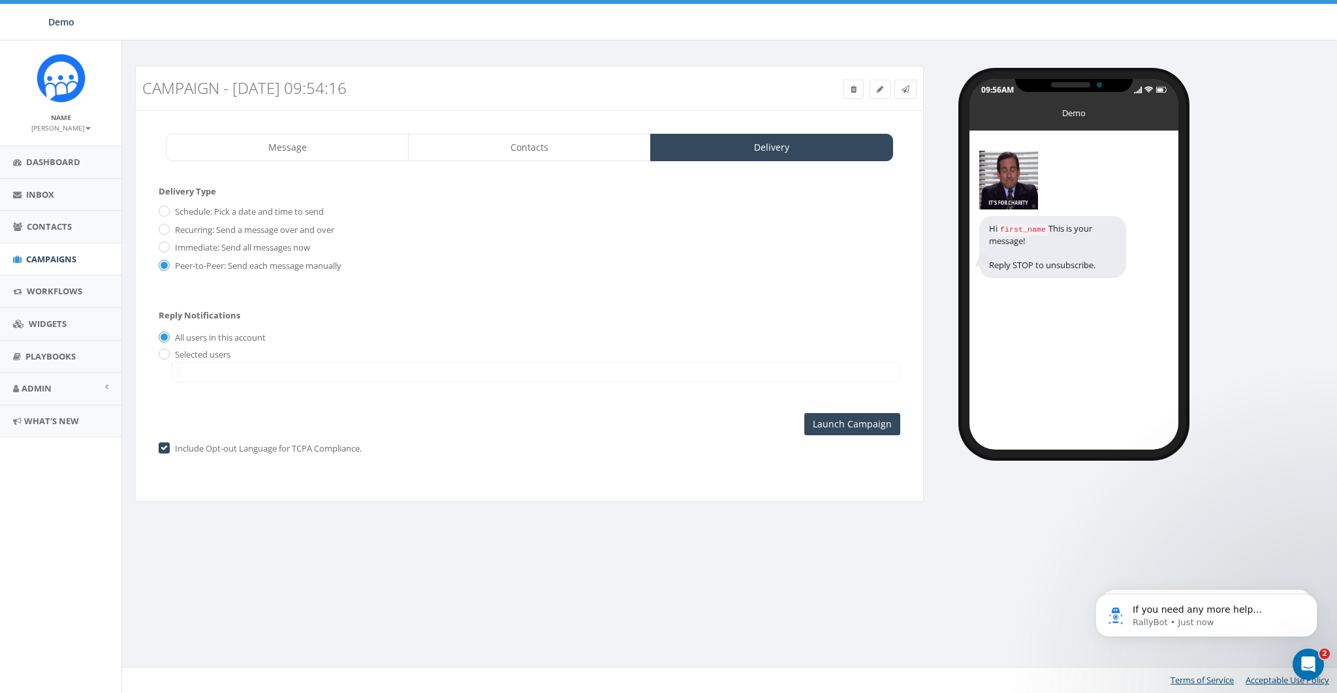
click at [847, 435] on div "Include Opt-out Language for TCPA Compliance. Warning, you are required to incl…" at bounding box center [530, 448] width 742 height 27
click at [845, 430] on input "Launch Campaign" at bounding box center [852, 424] width 96 height 22
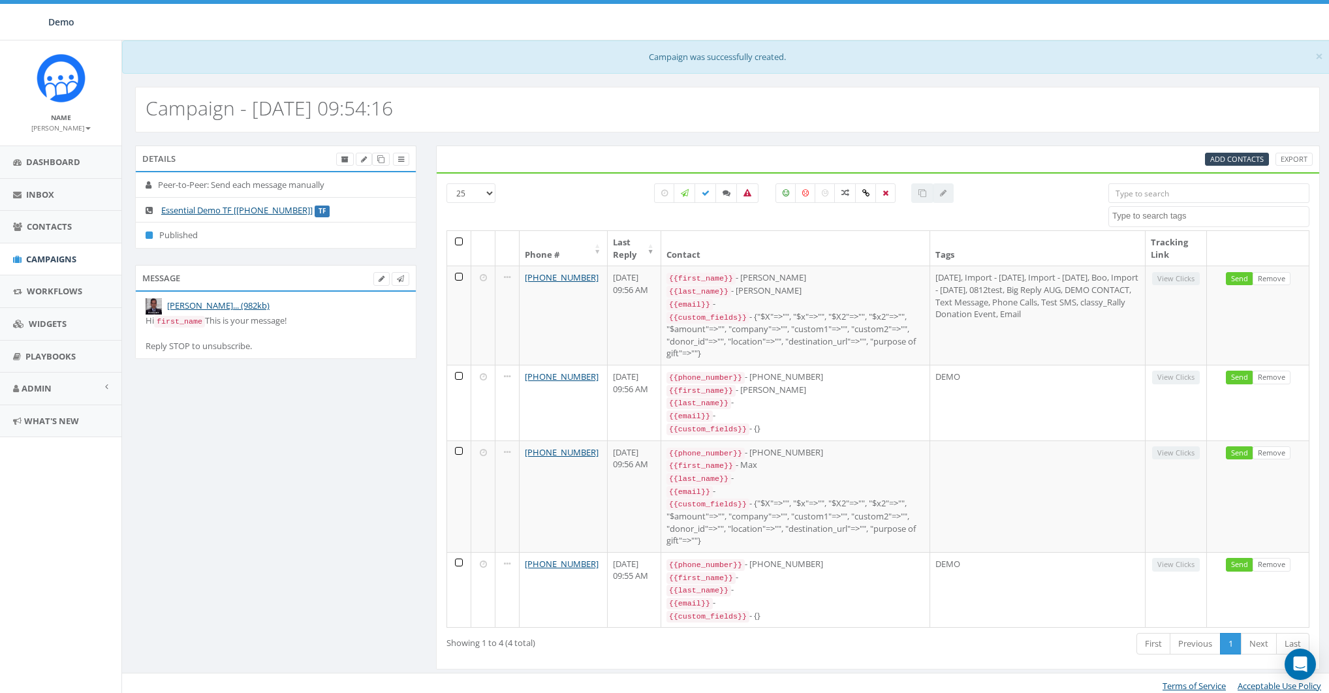
select select
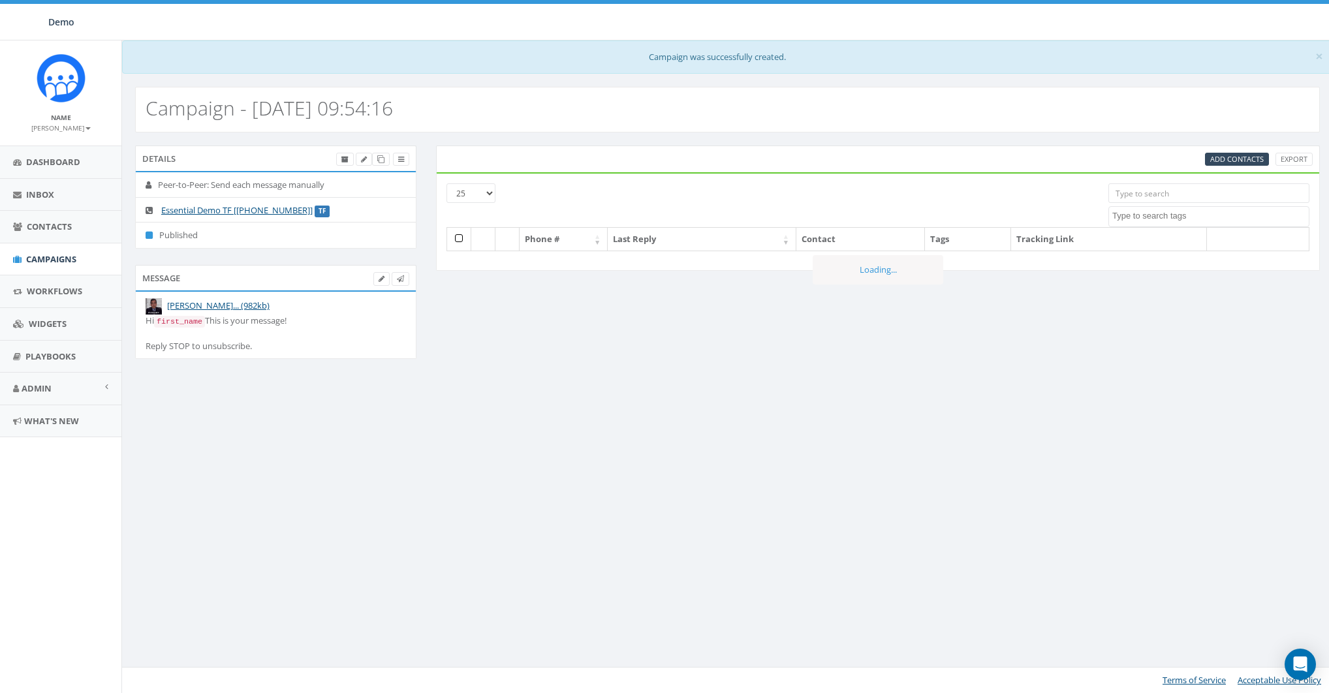
select select
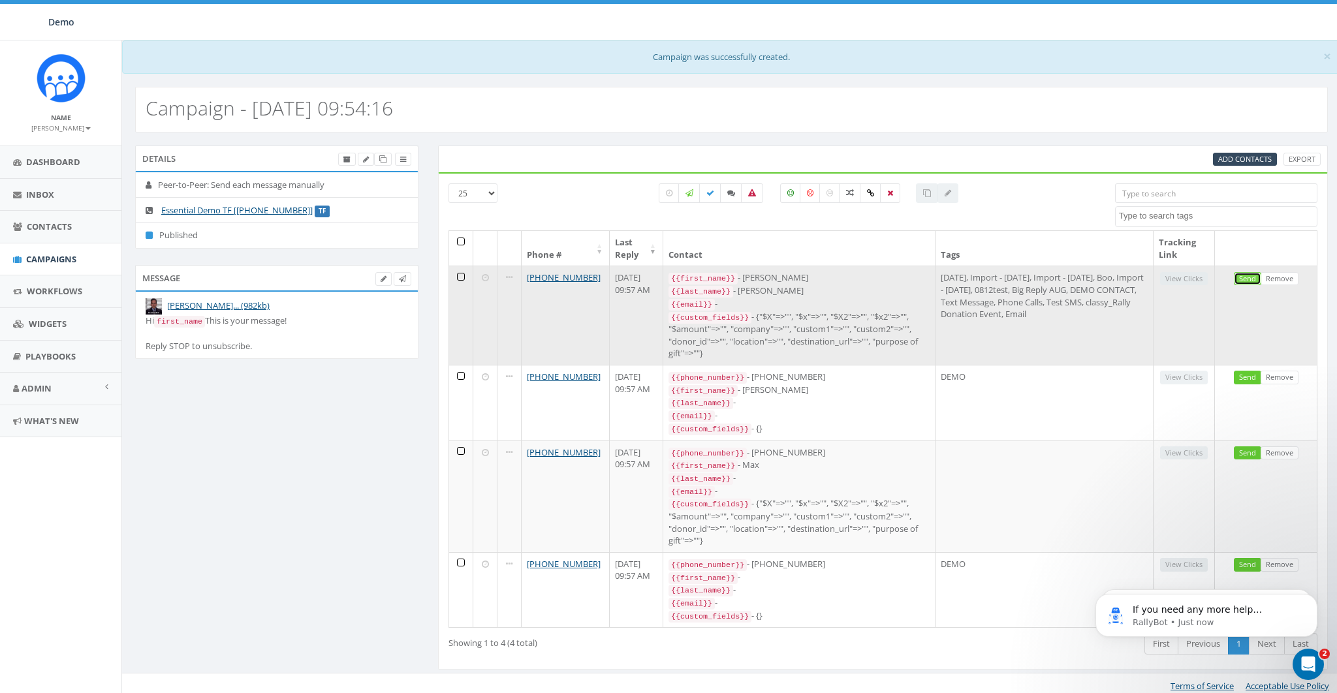
click at [1249, 277] on link "Send" at bounding box center [1247, 279] width 27 height 14
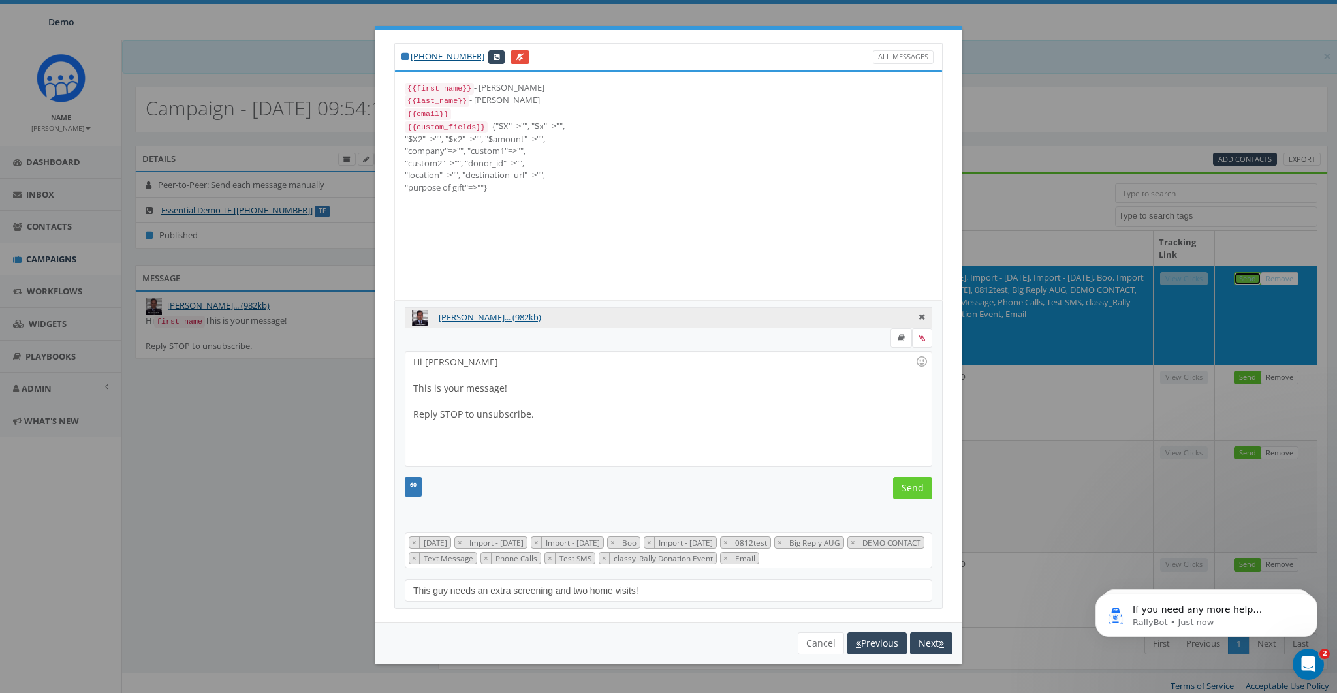
scroll to position [155, 0]
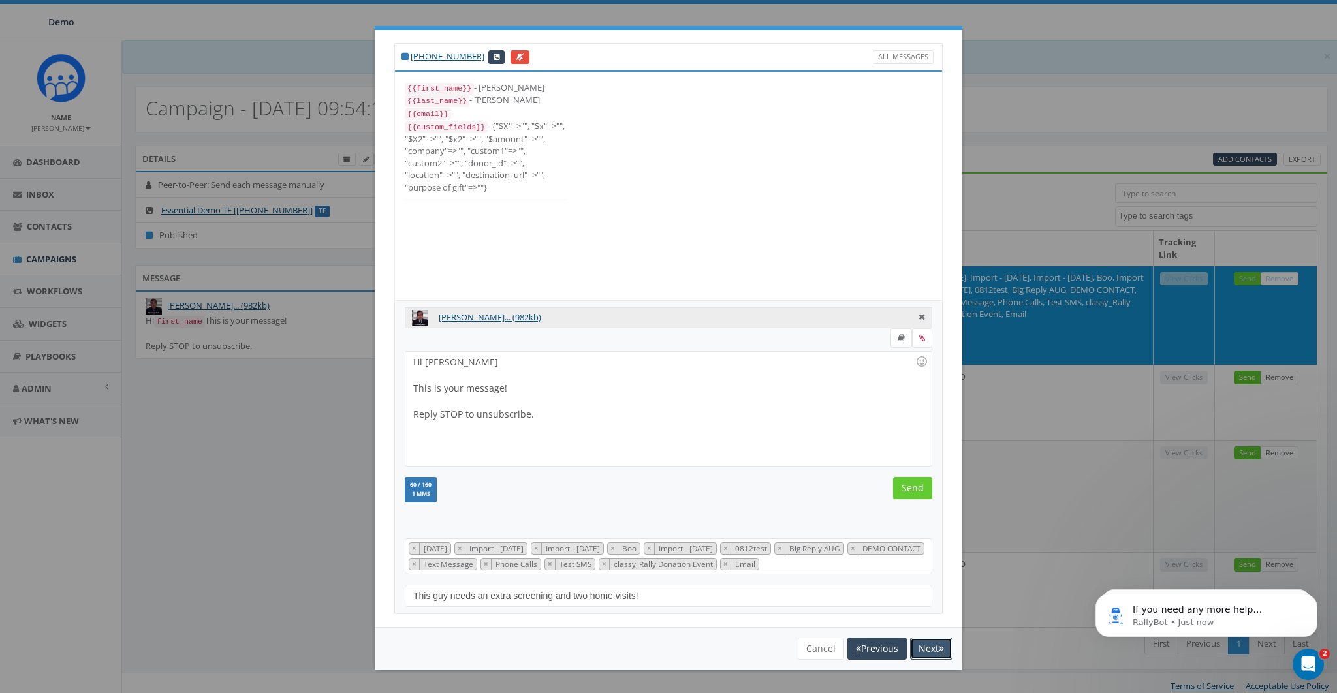
click at [924, 647] on button "Next" at bounding box center [931, 649] width 42 height 22
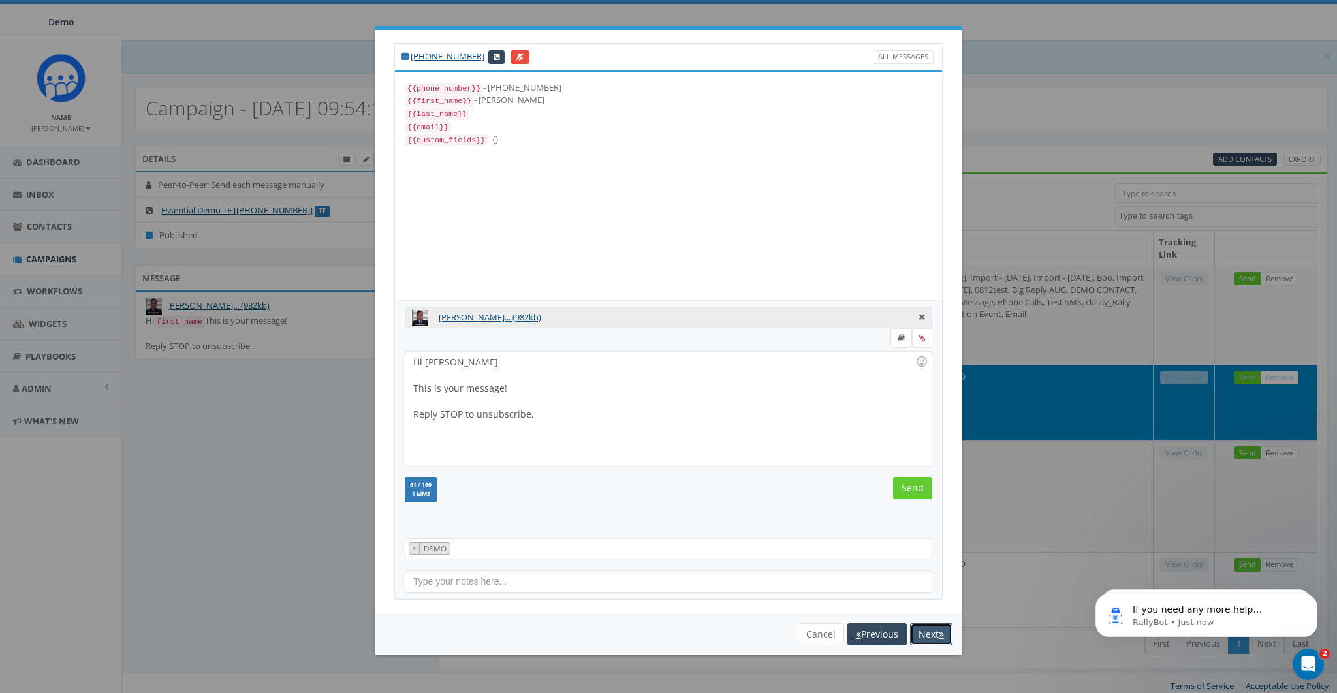
click at [928, 633] on button "Next" at bounding box center [931, 634] width 42 height 22
select select
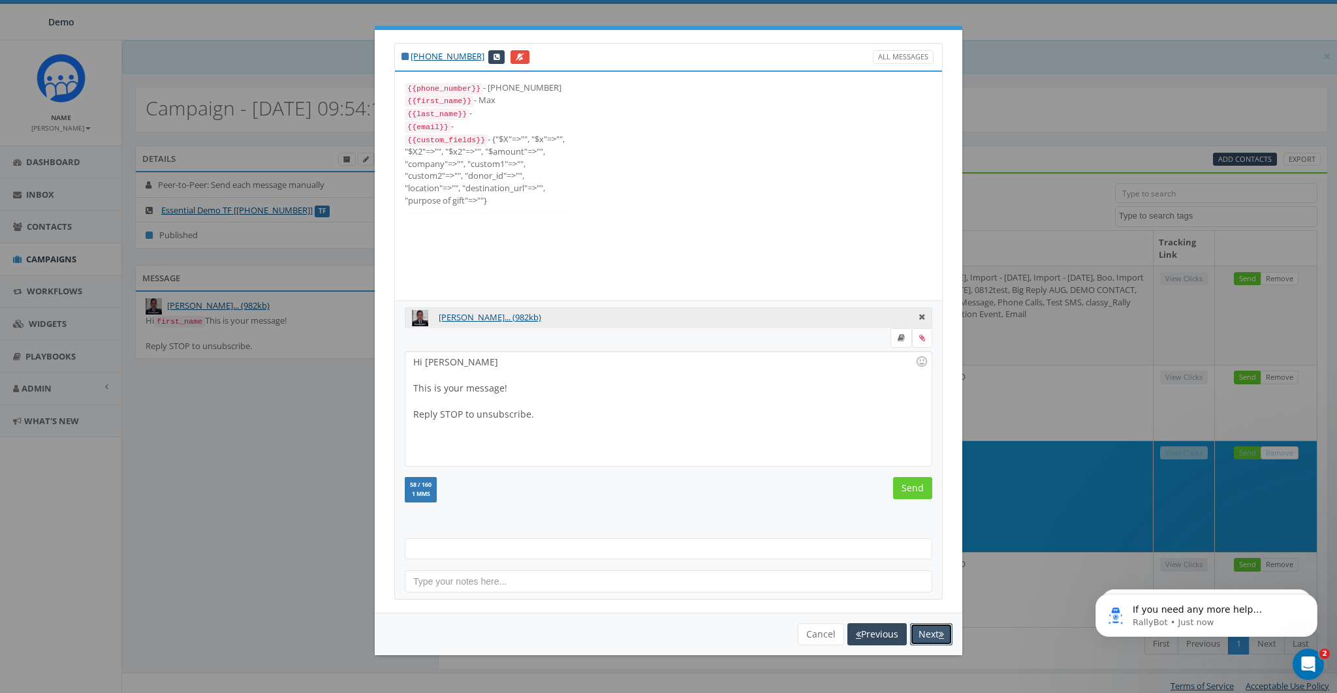
click at [928, 633] on button "Next" at bounding box center [931, 634] width 42 height 22
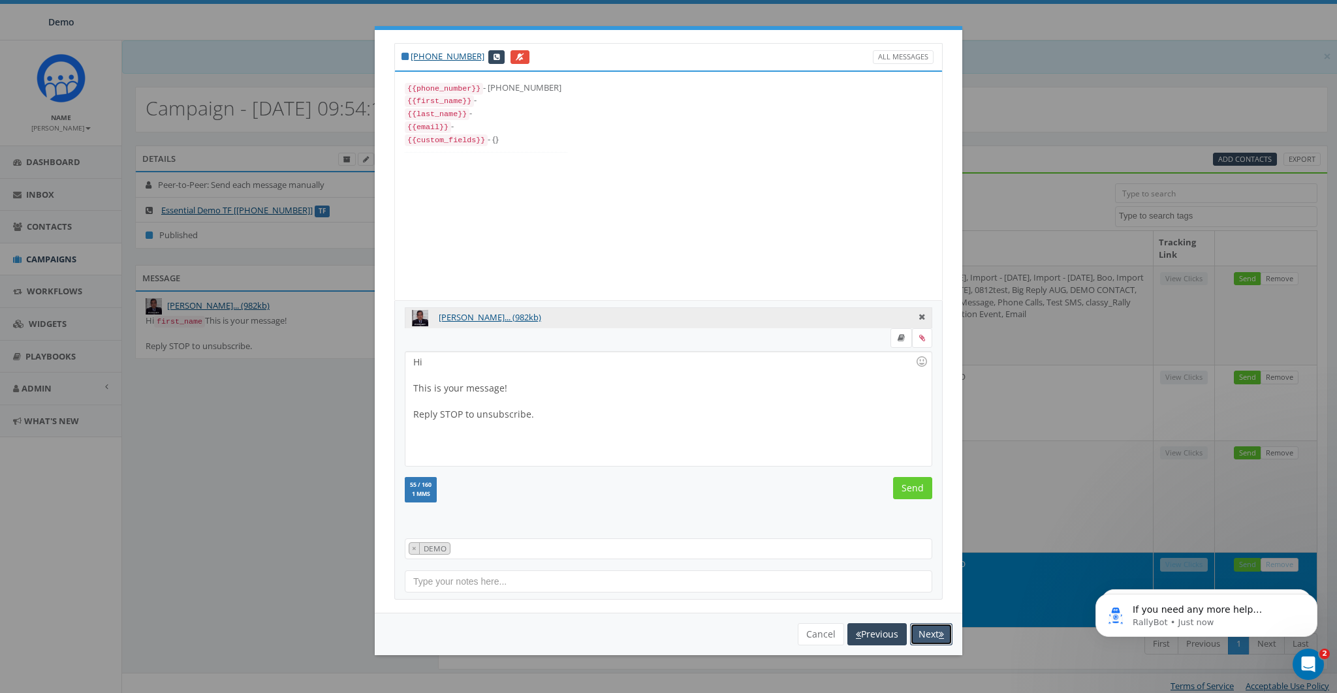
click at [928, 633] on button "Next" at bounding box center [931, 634] width 42 height 22
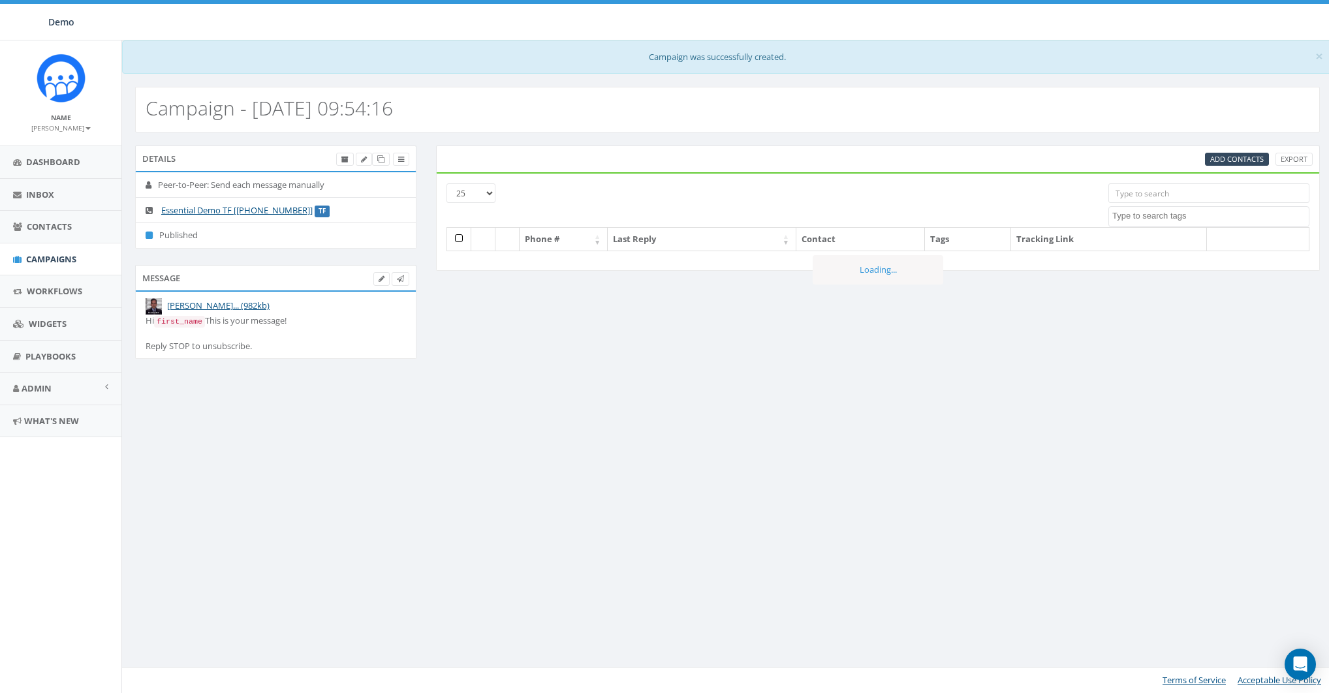
select select
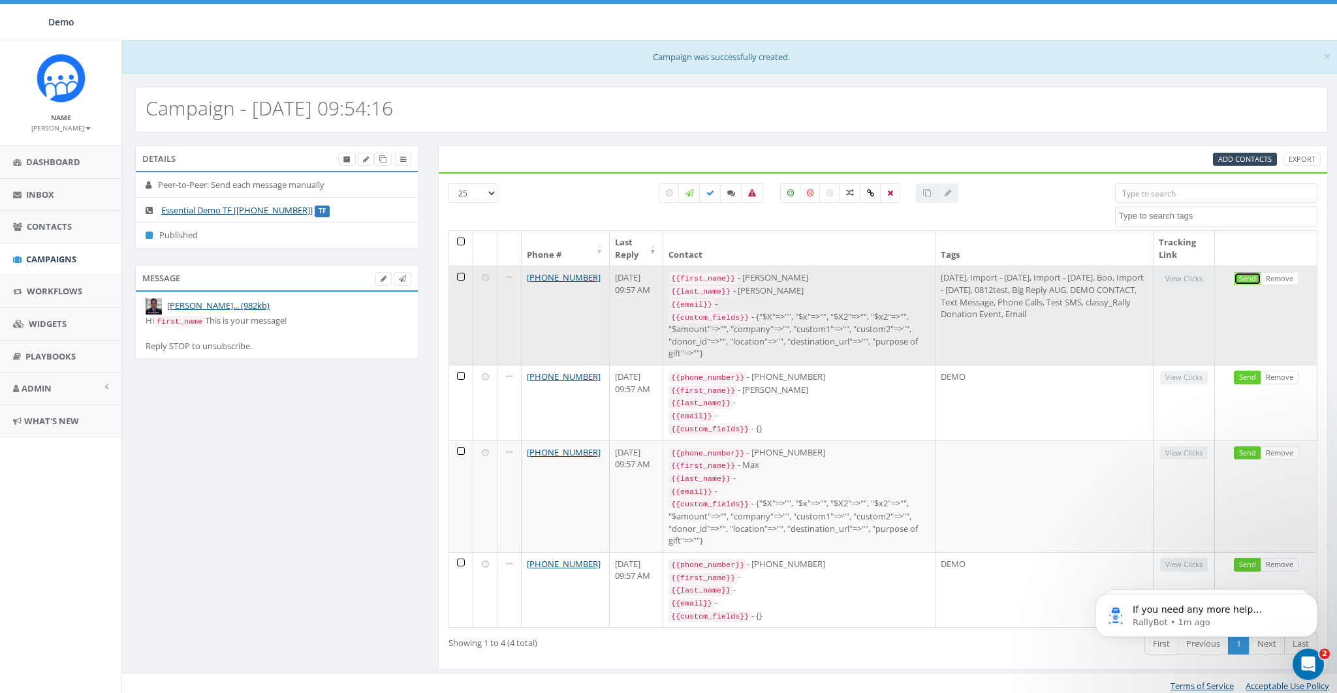
click at [1249, 275] on link "Send" at bounding box center [1247, 279] width 27 height 14
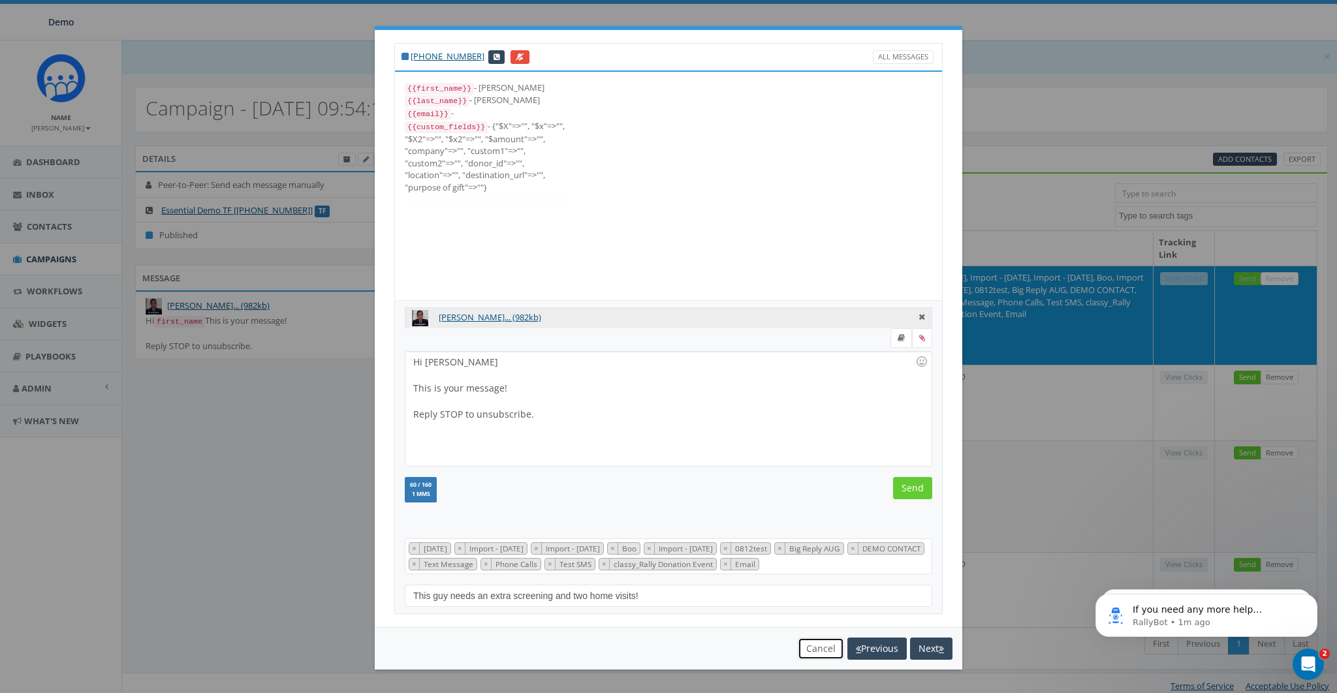
click at [806, 646] on button "Cancel" at bounding box center [821, 649] width 46 height 22
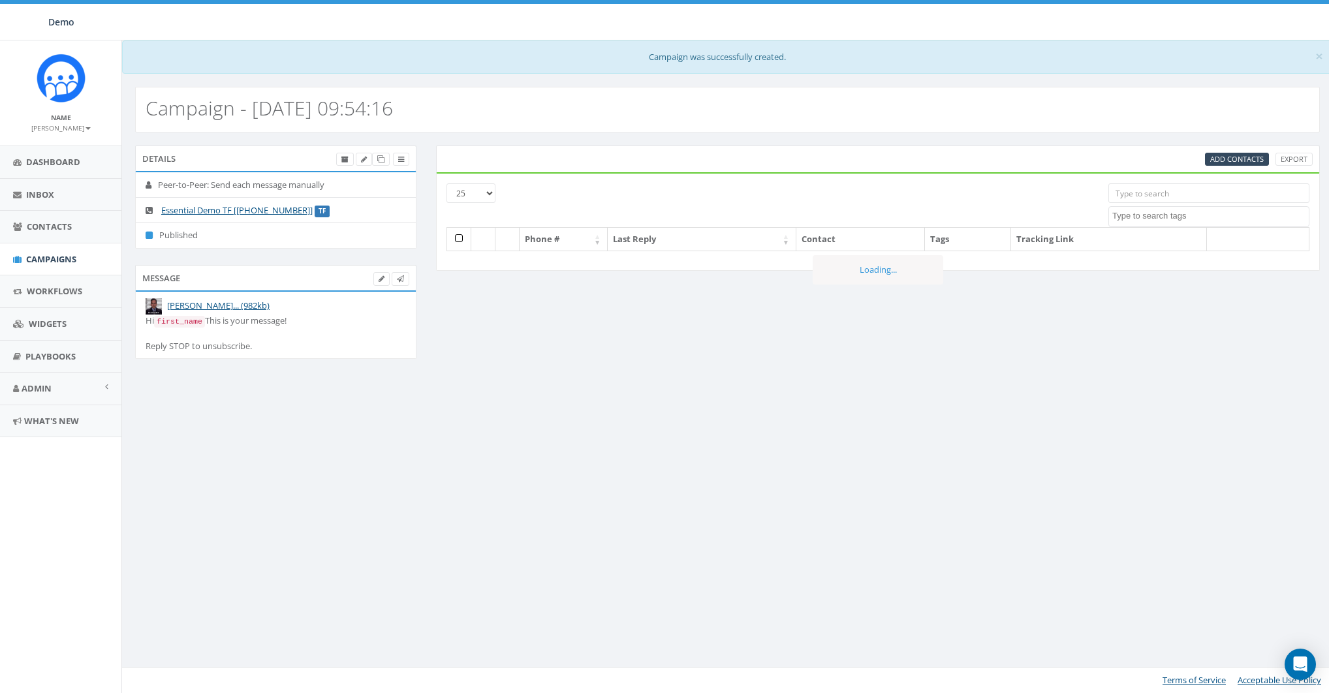
select select
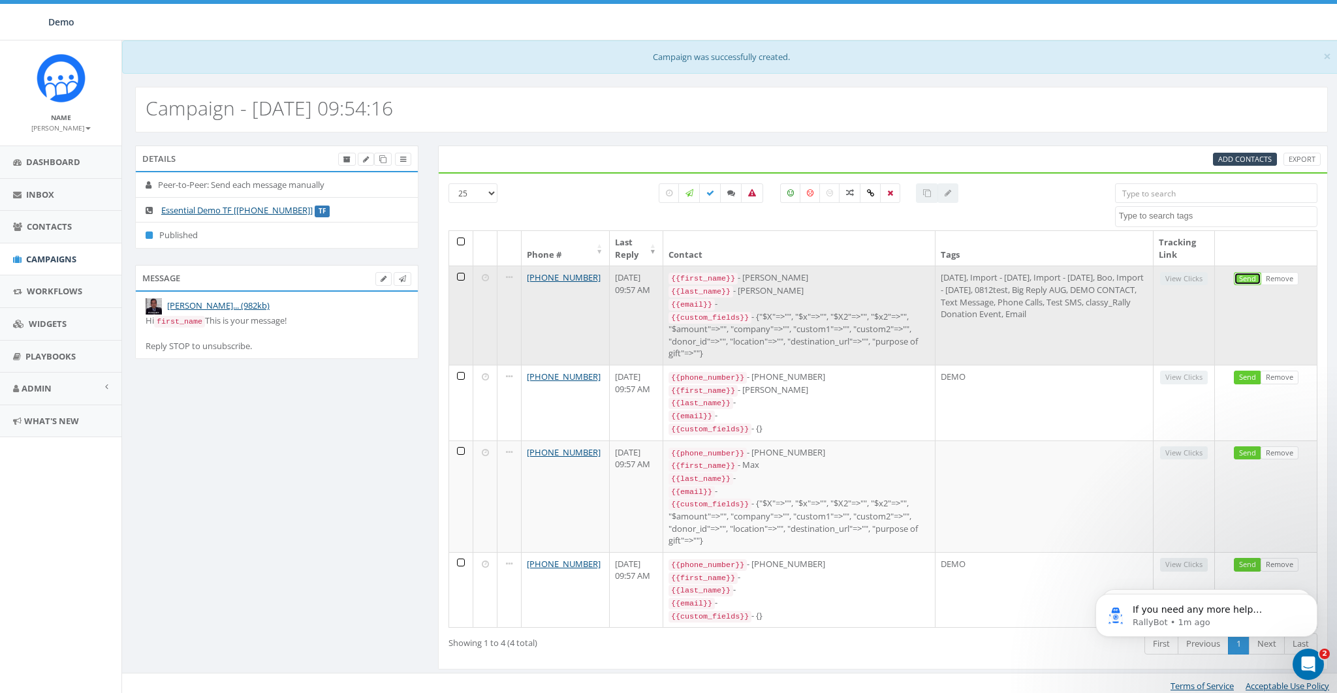
click at [1251, 274] on link "Send" at bounding box center [1247, 279] width 27 height 14
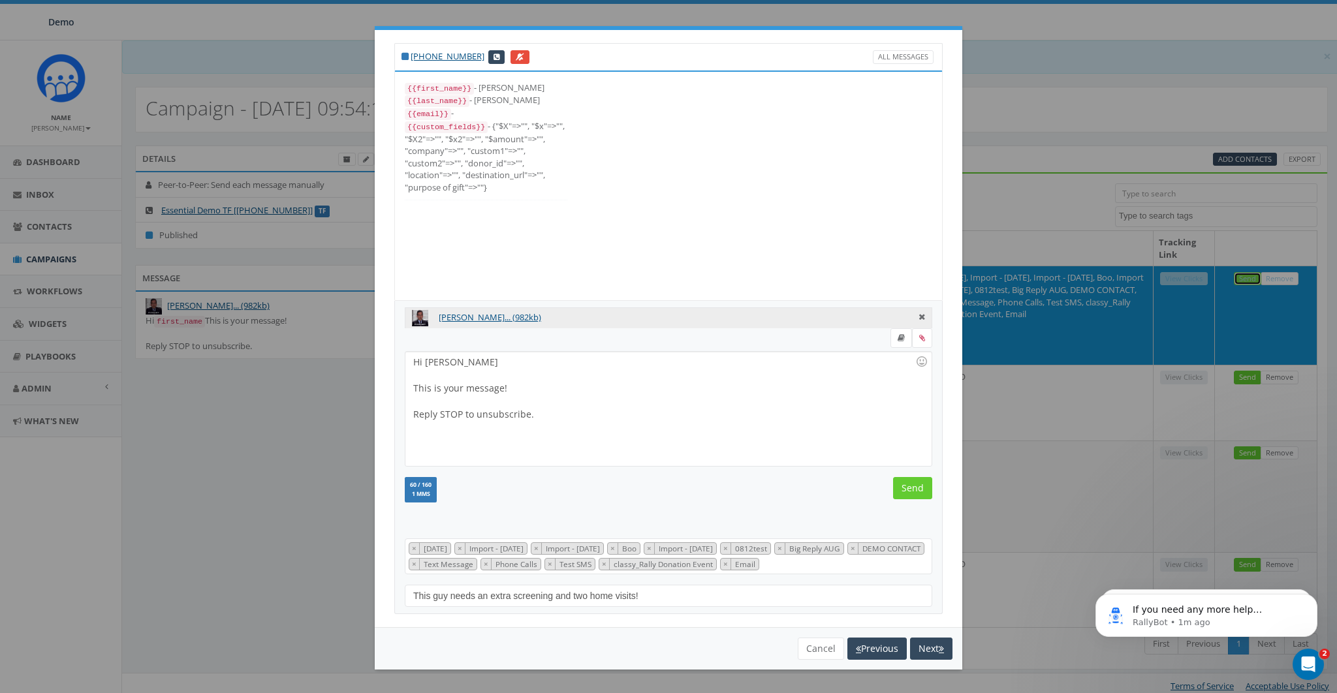
scroll to position [155, 0]
click at [908, 482] on input "Send" at bounding box center [912, 488] width 39 height 22
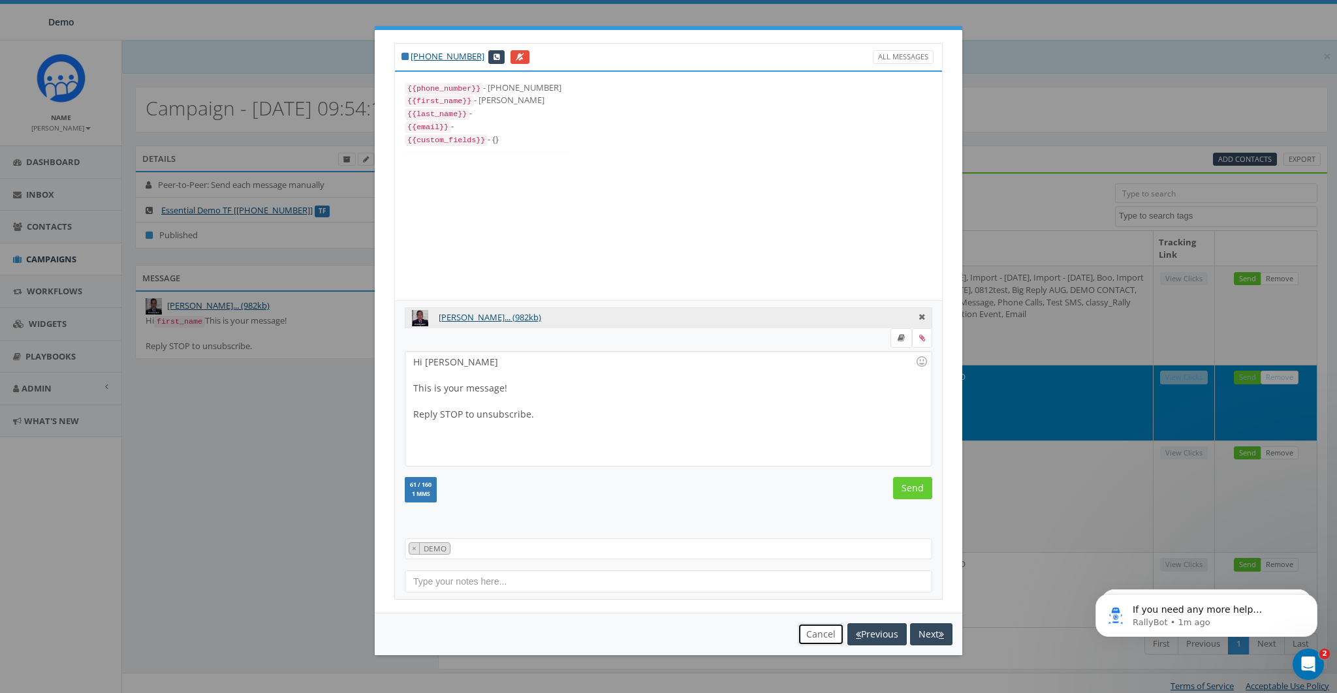
click at [815, 628] on button "Cancel" at bounding box center [821, 634] width 46 height 22
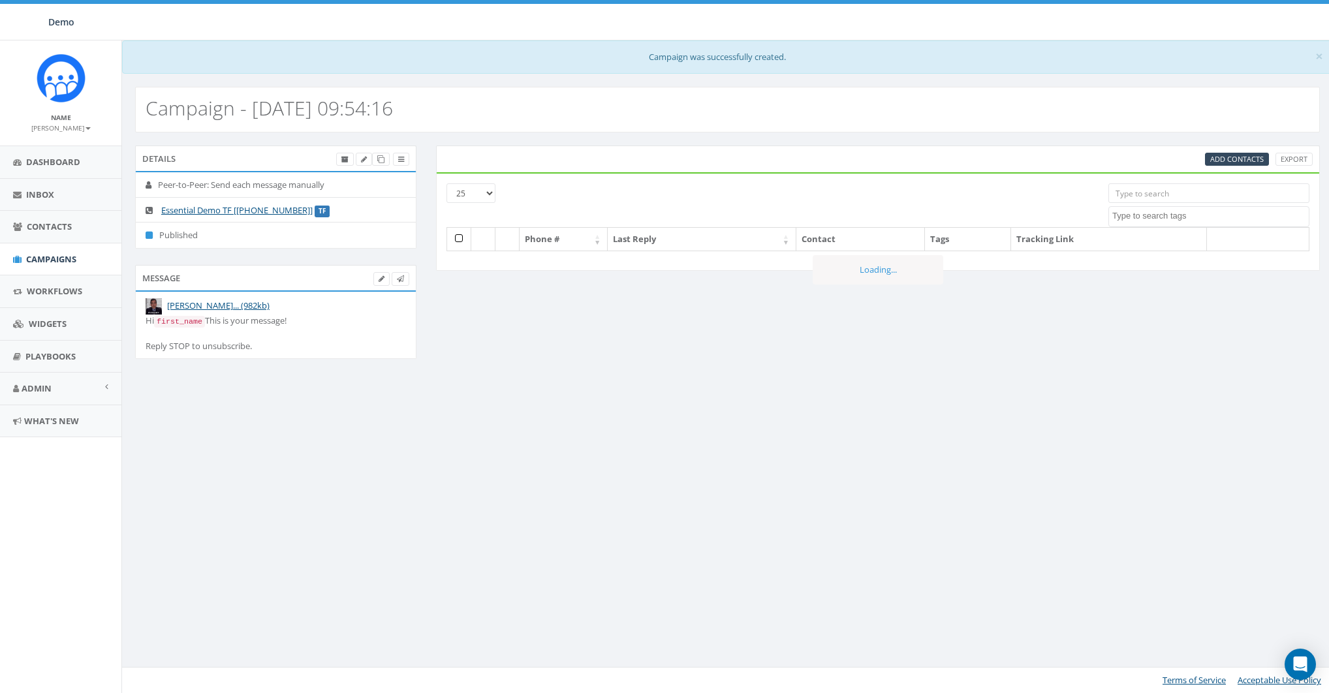
select select
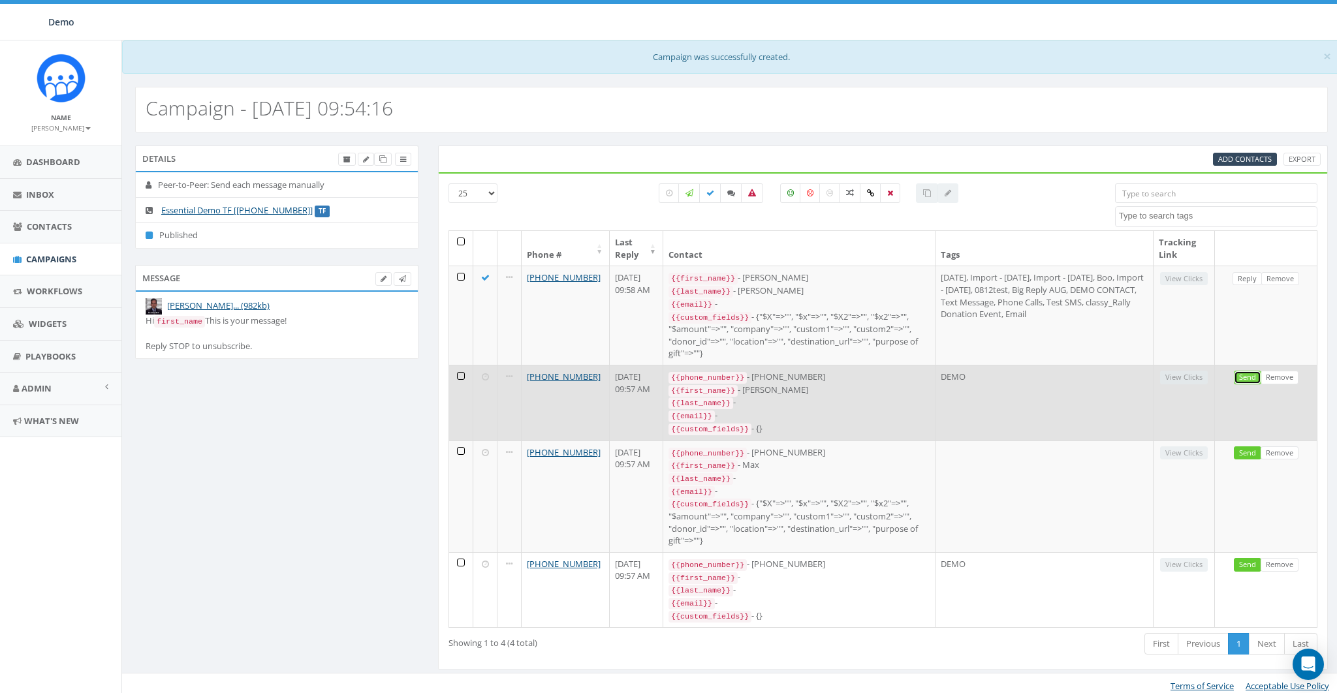
click at [1246, 371] on link "Send" at bounding box center [1247, 378] width 27 height 14
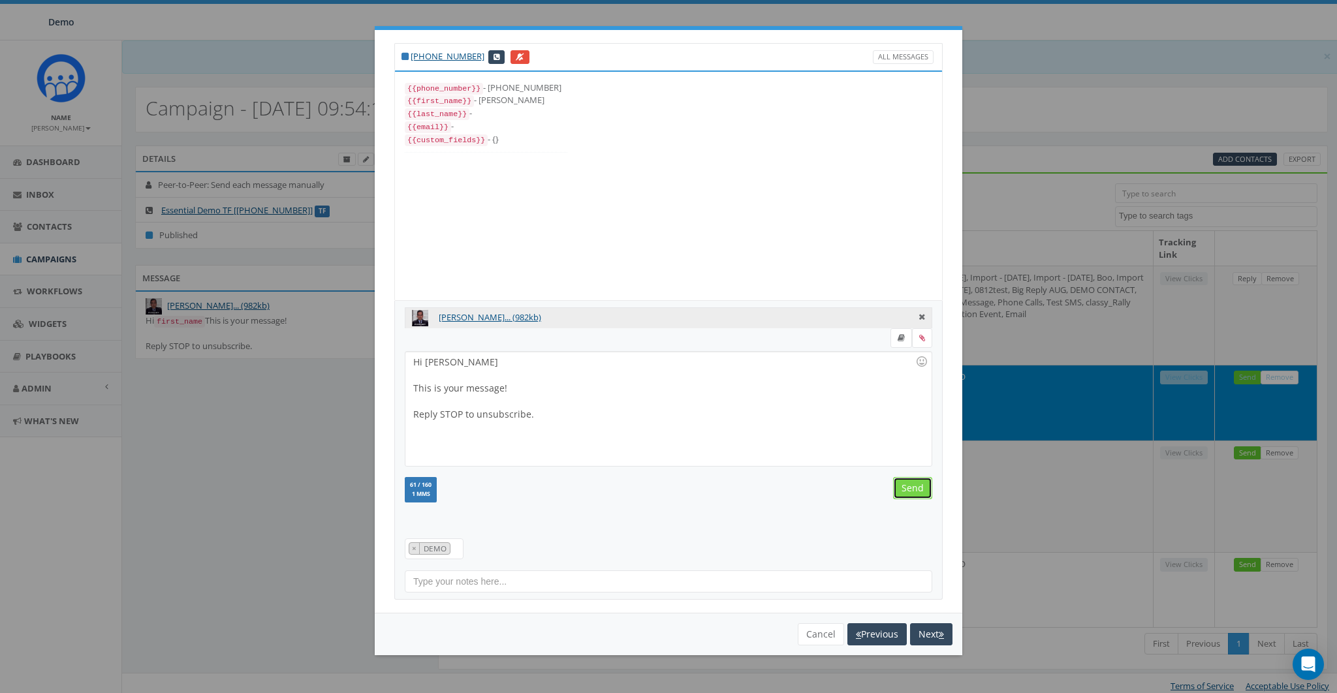
click at [914, 491] on input "Send" at bounding box center [912, 488] width 39 height 22
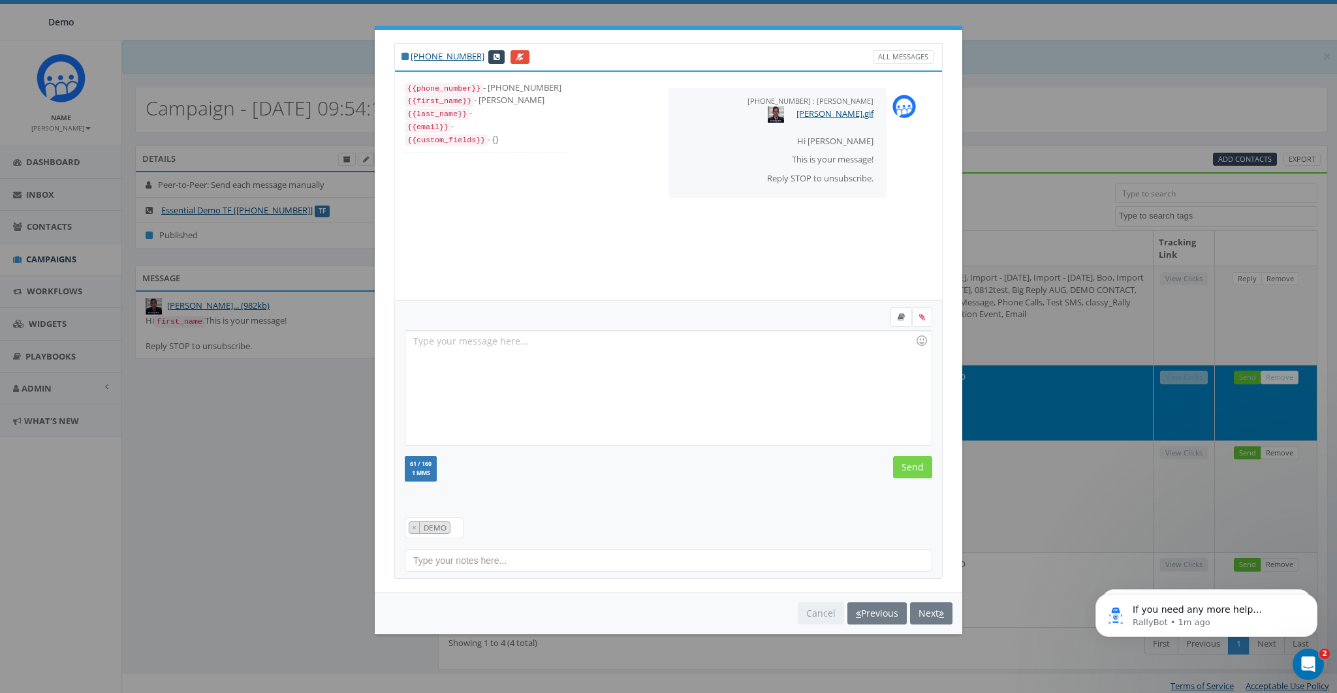
select select
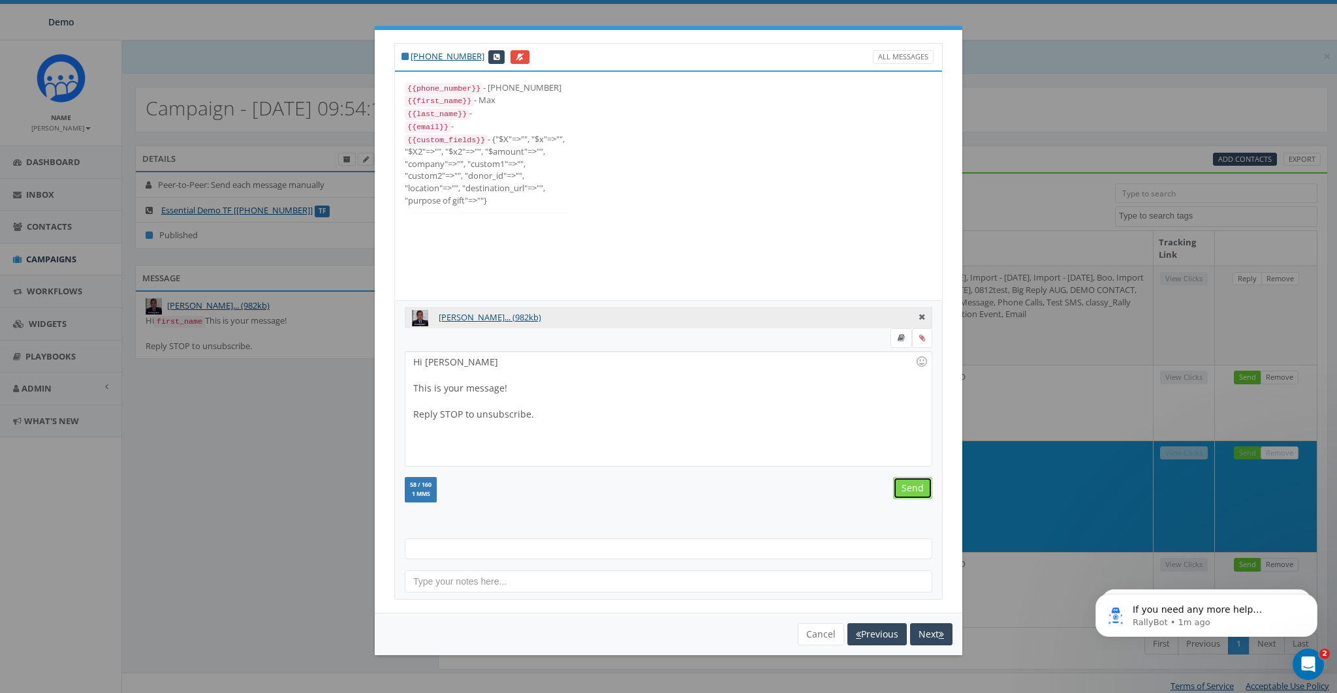
click at [917, 489] on input "Send" at bounding box center [912, 488] width 39 height 22
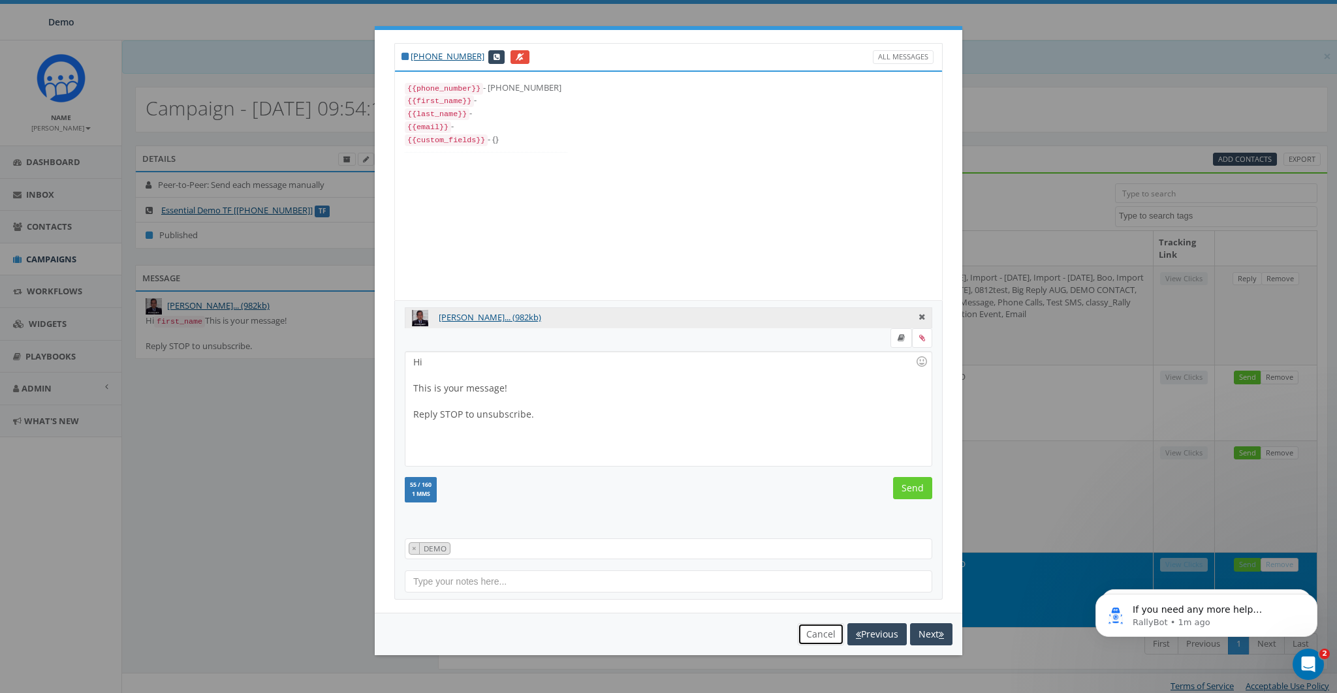
click at [804, 627] on button "Cancel" at bounding box center [821, 634] width 46 height 22
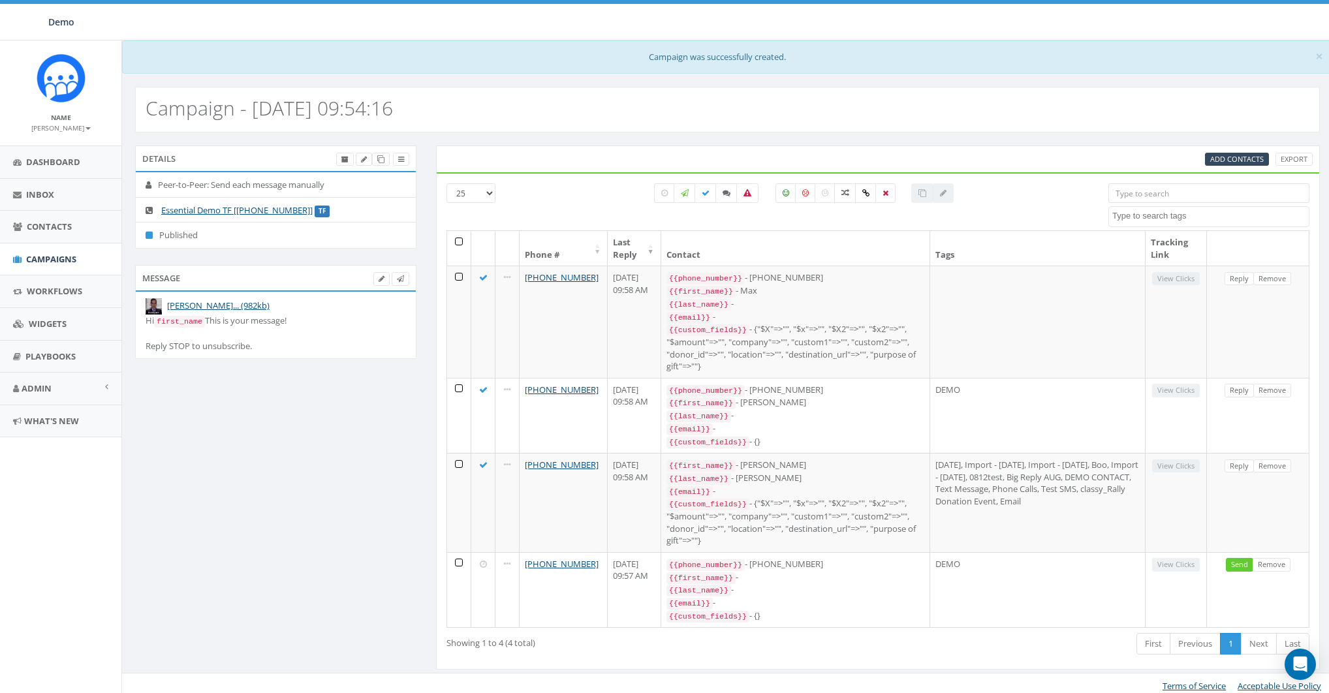
select select
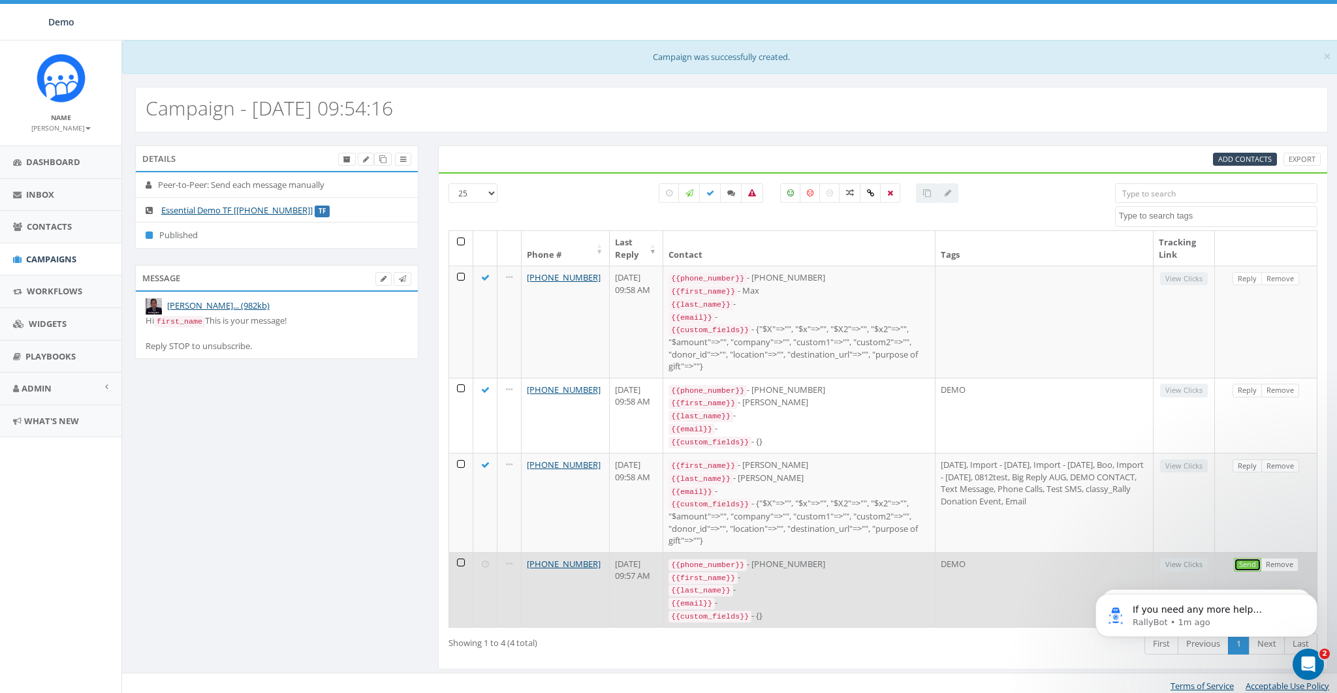
click at [1246, 558] on link "Send" at bounding box center [1247, 565] width 27 height 14
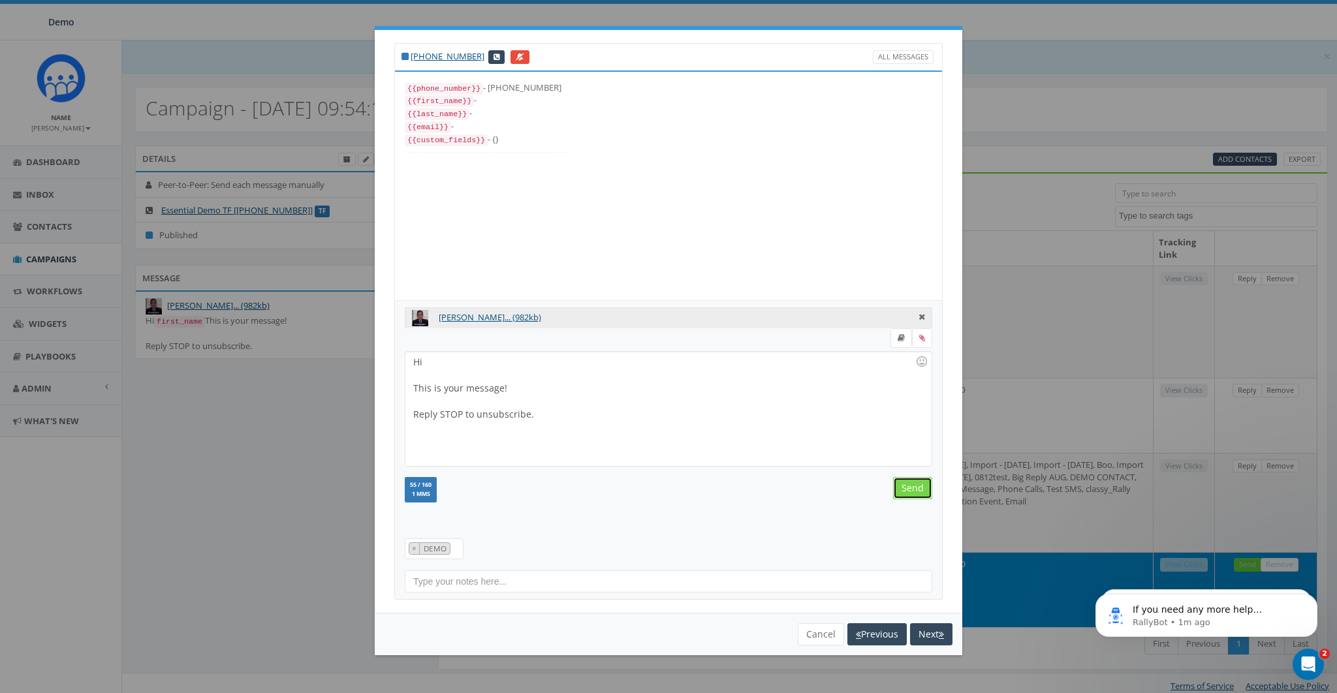
click at [917, 486] on input "Send" at bounding box center [912, 488] width 39 height 22
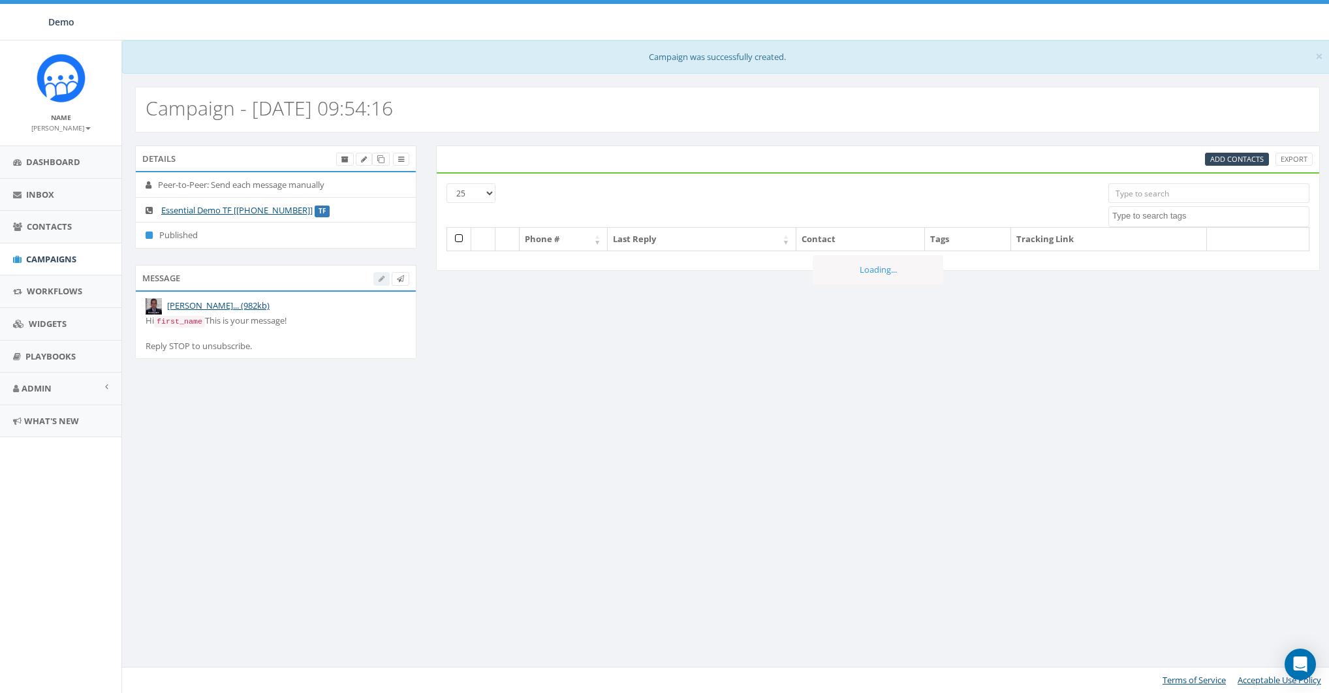
select select
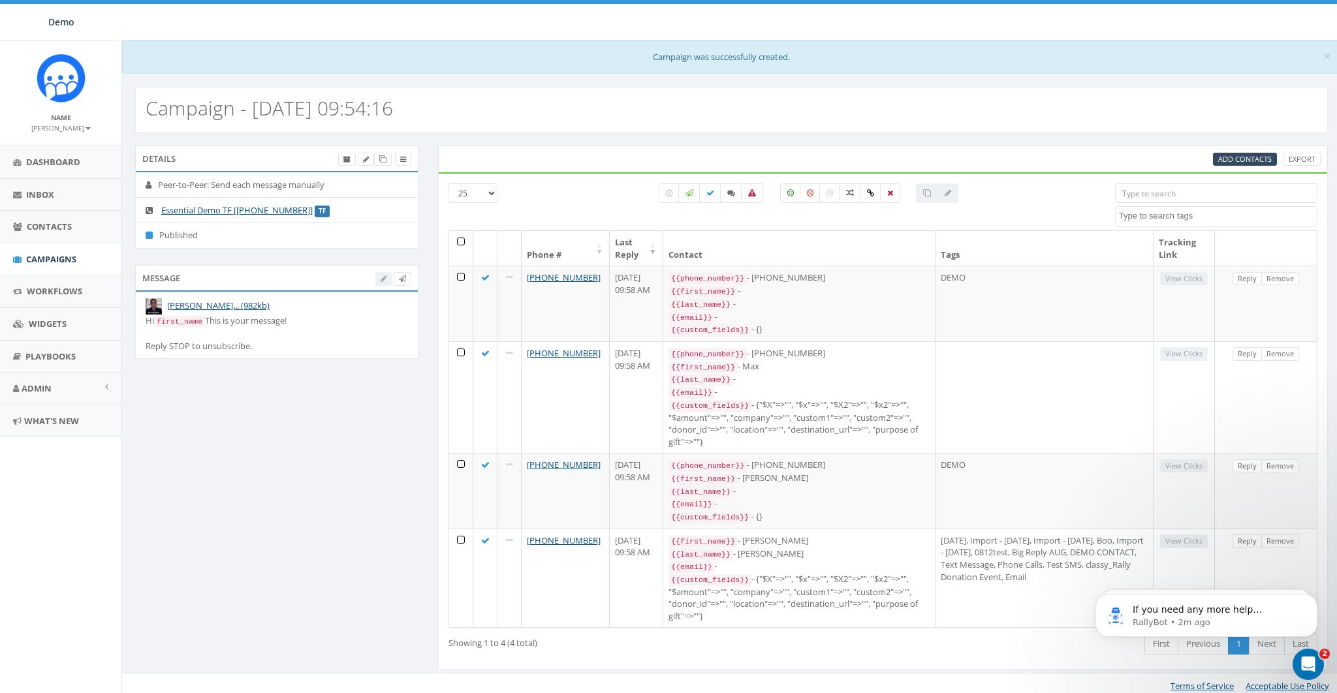
click at [319, 552] on div "Details Peer-to-Peer: Send each message manually Essential Demo TF [+1 833-734-…" at bounding box center [731, 416] width 1212 height 541
click at [633, 94] on div "Campaign - 09/02/2025, 09:54:16" at bounding box center [731, 110] width 1193 height 46
click at [58, 156] on span "Dashboard" at bounding box center [53, 162] width 54 height 12
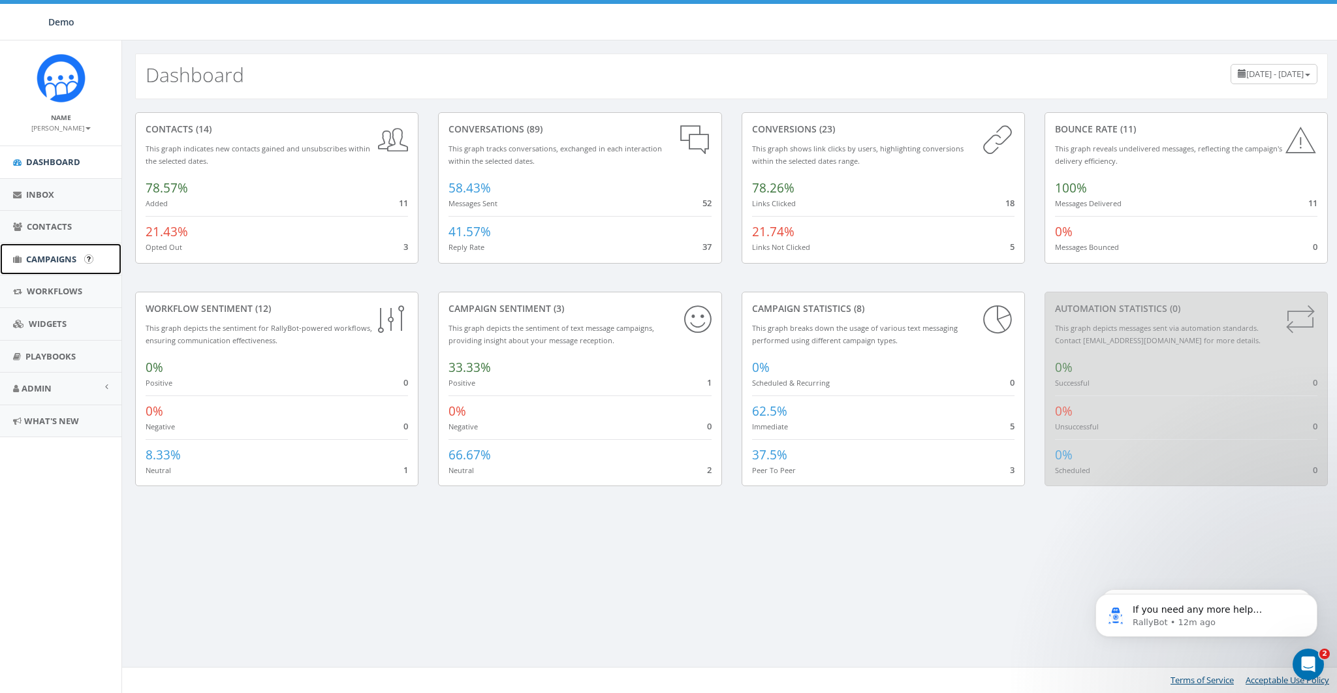
click at [46, 257] on span "Campaigns" at bounding box center [51, 259] width 50 height 12
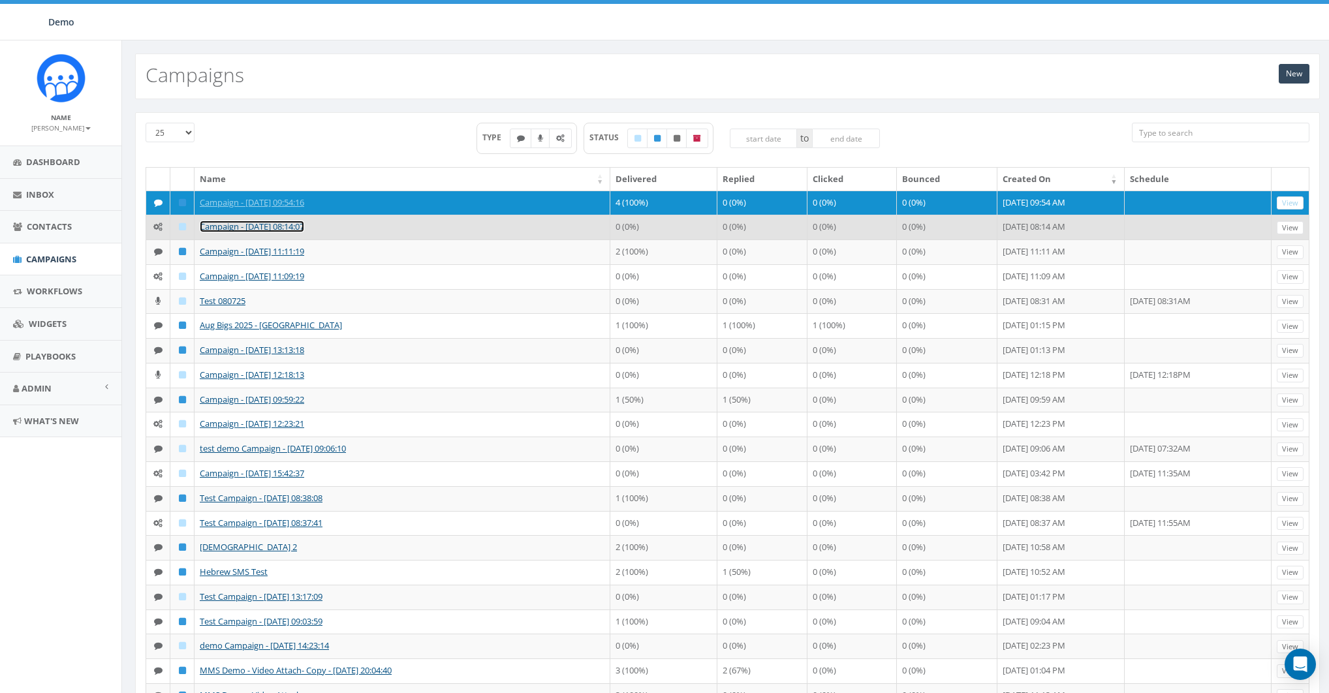
click at [221, 232] on link "Campaign - [DATE] 08:14:07" at bounding box center [252, 227] width 104 height 12
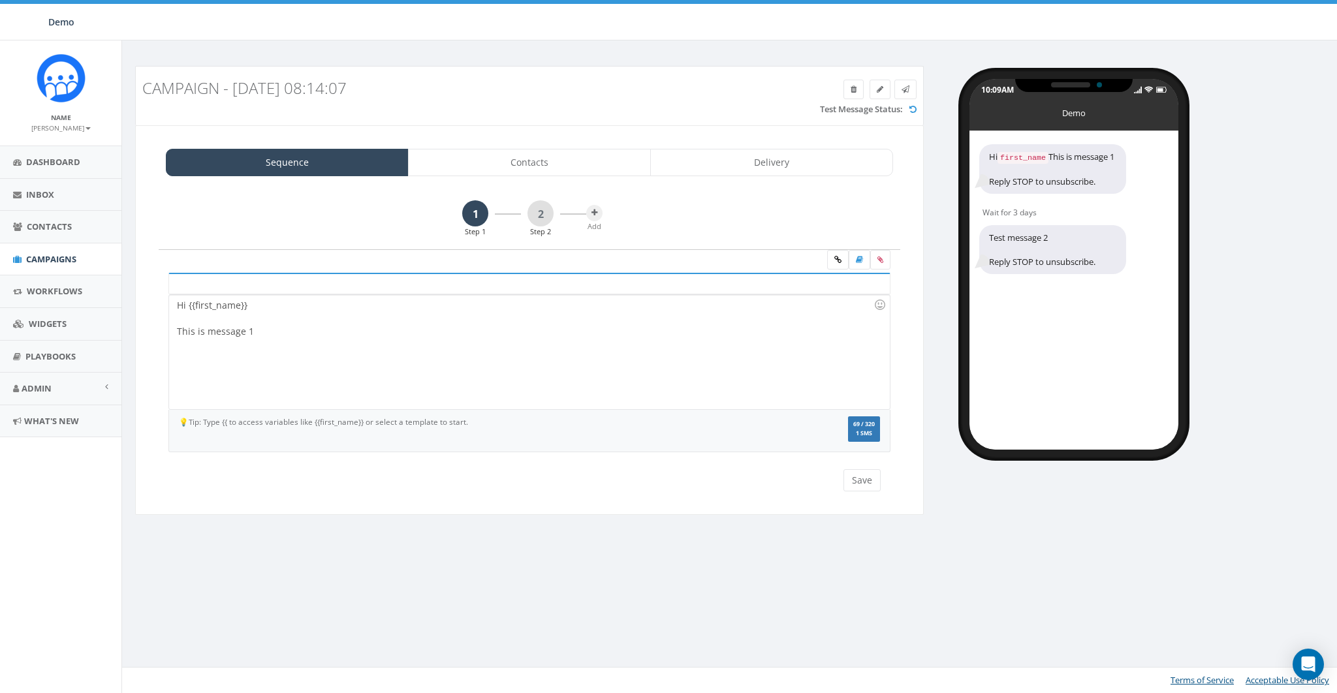
click at [449, 387] on div "Hi {{first_name}} This is message 1" at bounding box center [529, 352] width 720 height 114
click at [883, 262] on icon at bounding box center [880, 260] width 6 height 8
click at [0, 0] on input "file" at bounding box center [0, 0] width 0 height 0
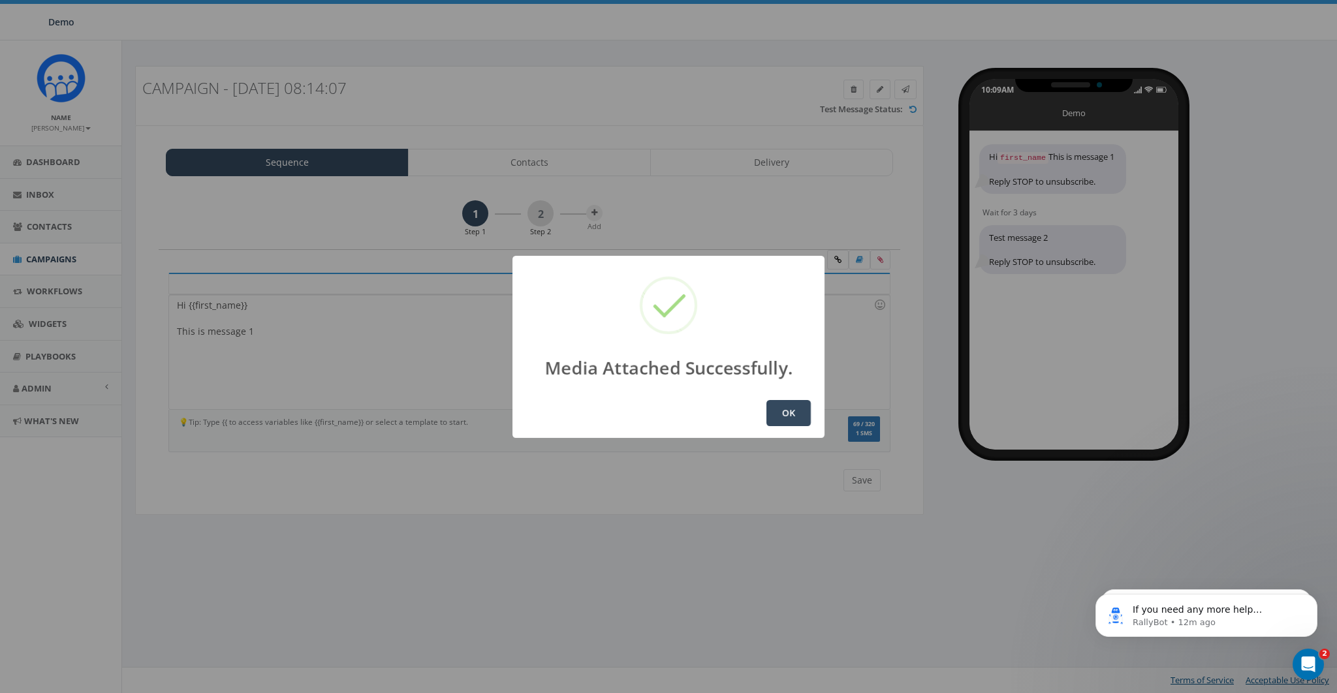
click at [770, 415] on button "OK" at bounding box center [788, 413] width 44 height 26
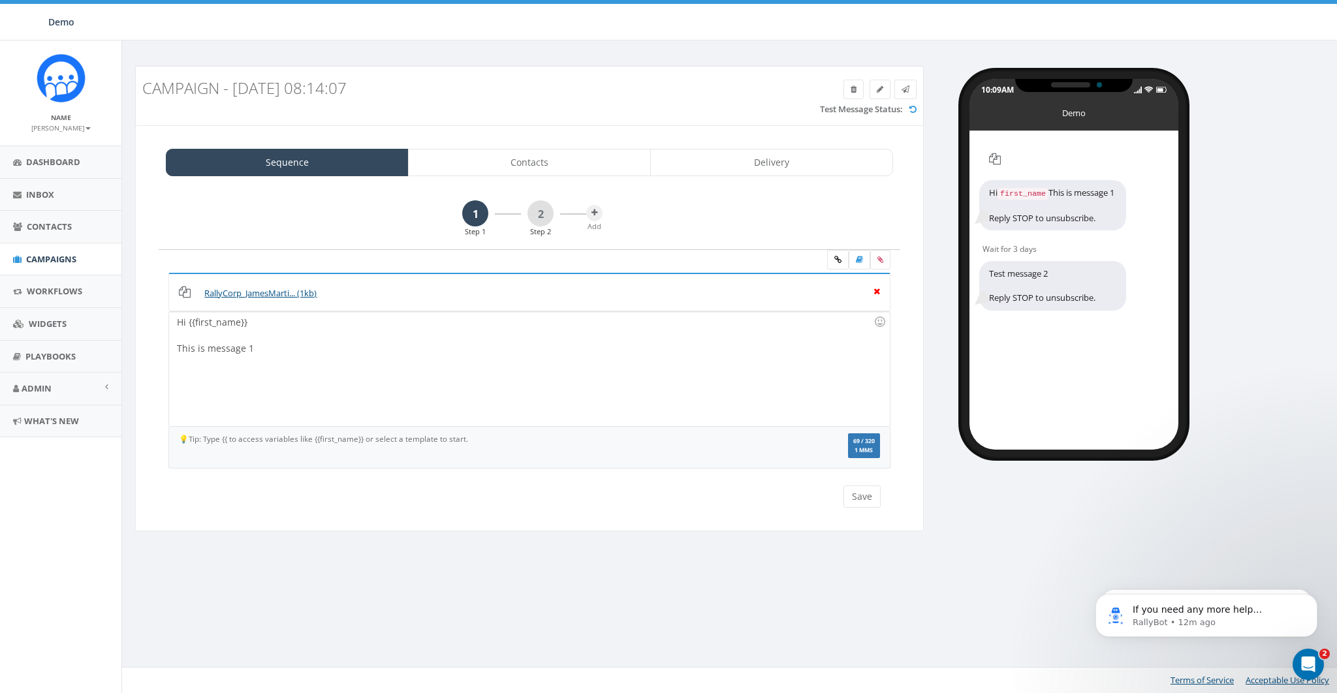
click at [874, 290] on icon at bounding box center [876, 290] width 7 height 12
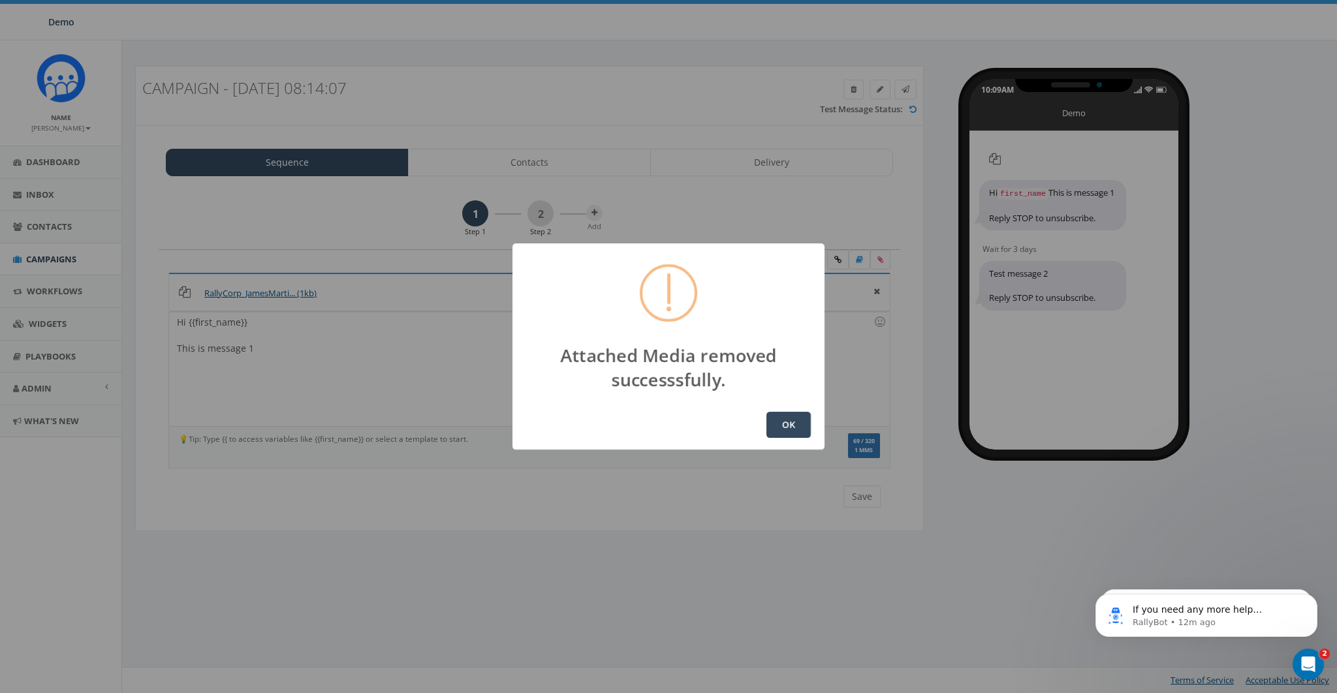
click at [791, 418] on button "OK" at bounding box center [788, 425] width 44 height 26
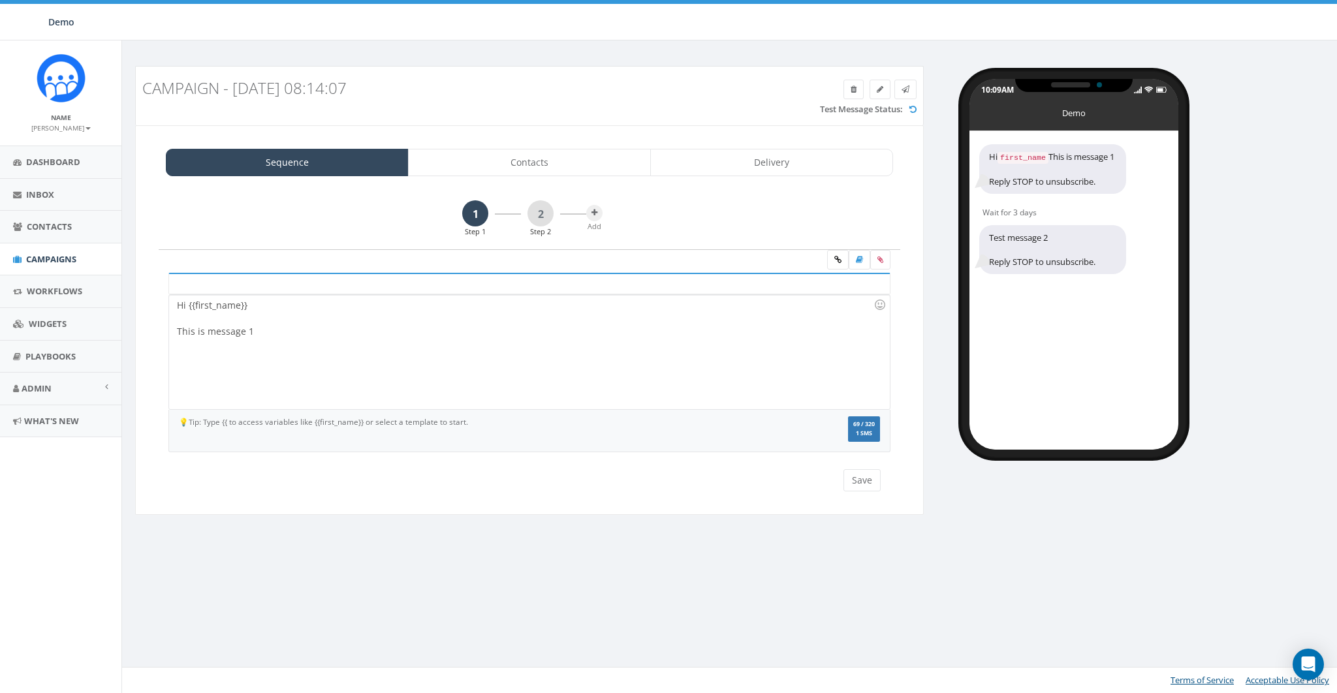
click at [558, 372] on div "Hi {{first_name}} This is message 1" at bounding box center [529, 352] width 720 height 114
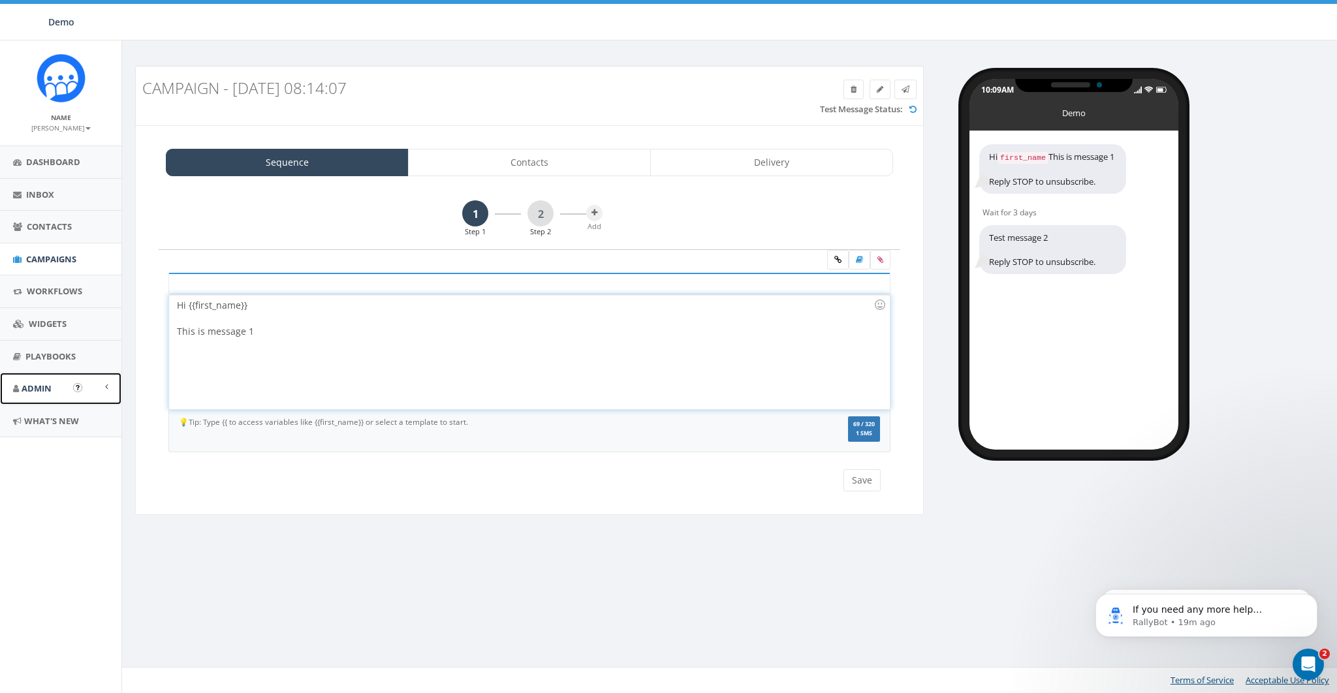
click at [33, 393] on span "Admin" at bounding box center [37, 389] width 30 height 12
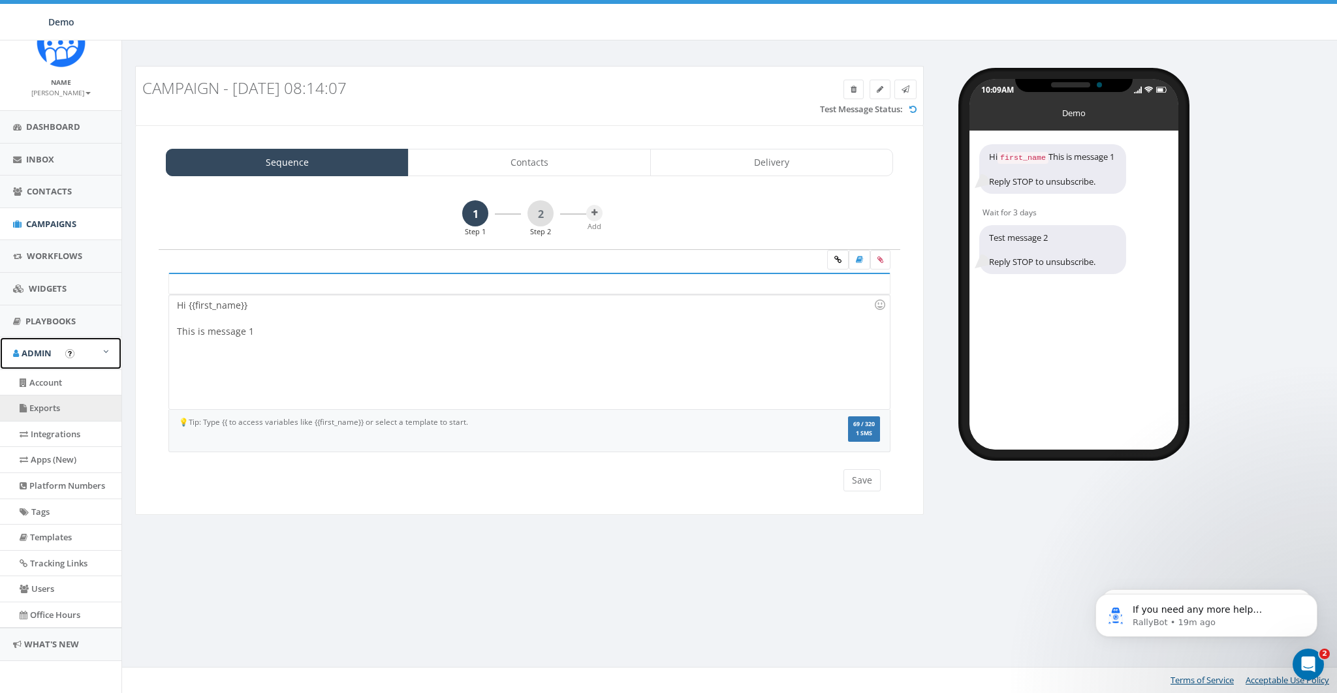
scroll to position [37, 0]
click at [47, 443] on link "Integrations" at bounding box center [60, 432] width 121 height 25
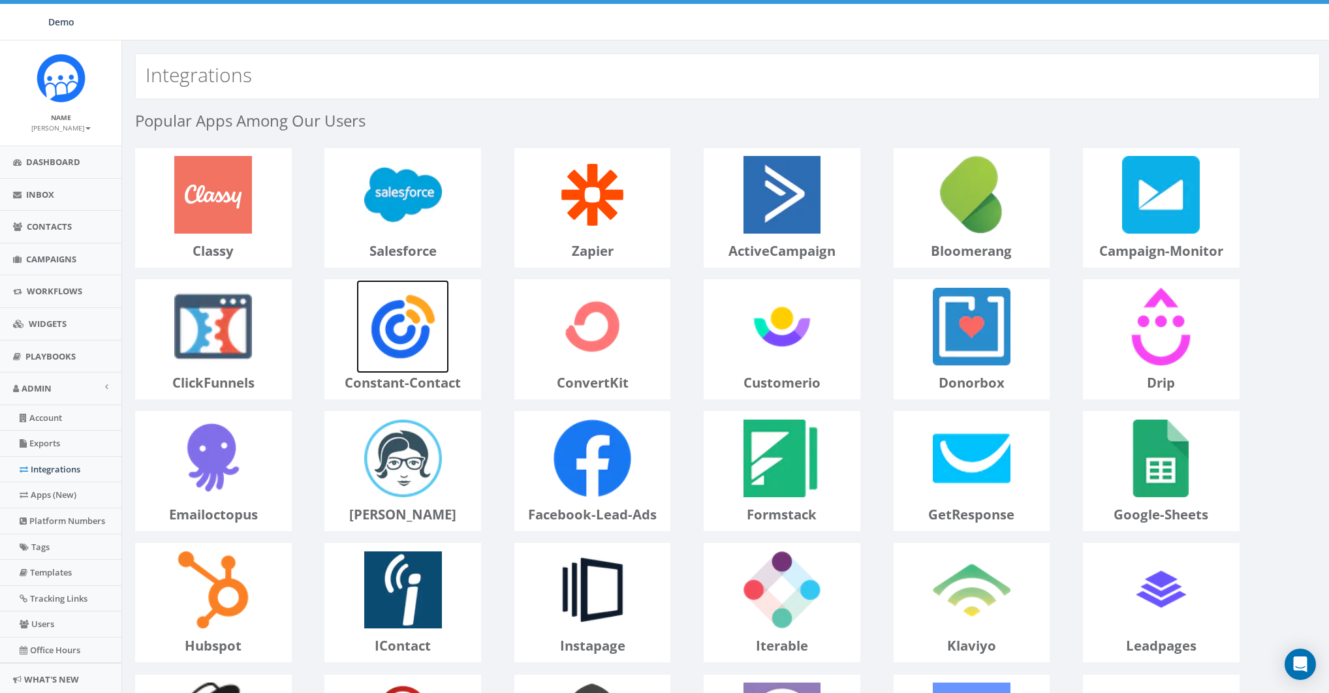
click at [359, 343] on img at bounding box center [402, 326] width 93 height 93
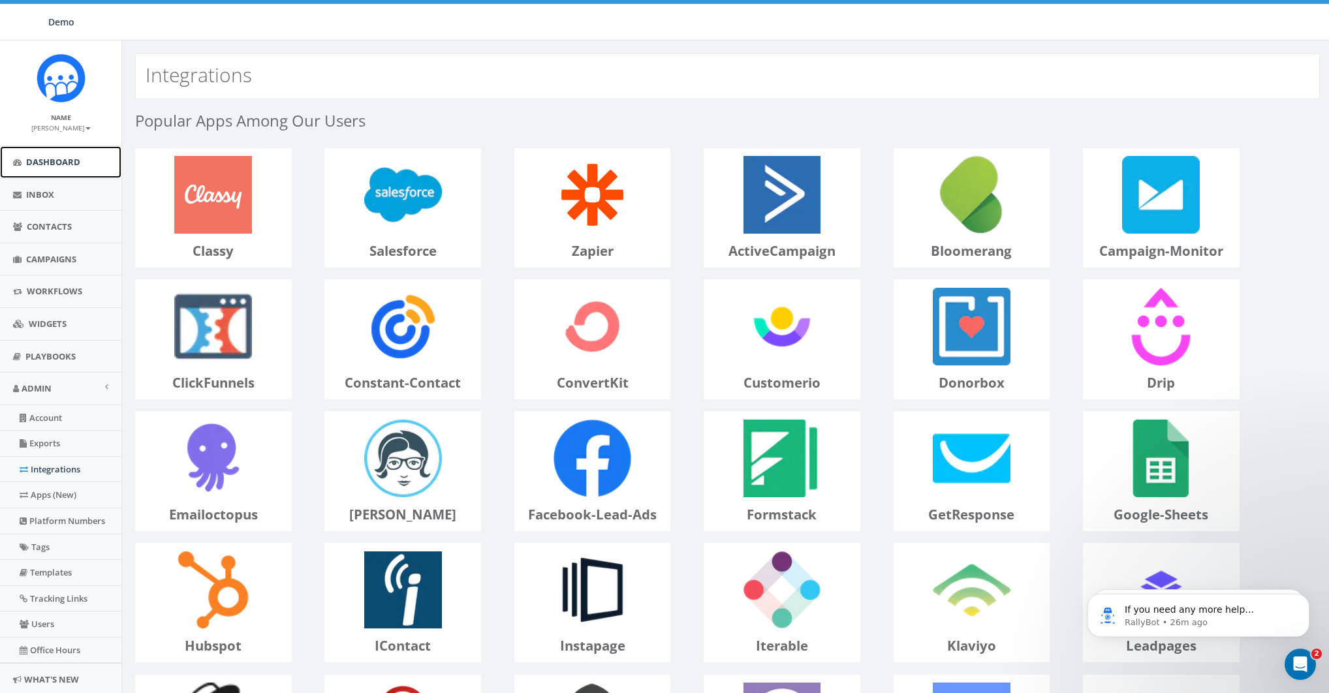
click at [63, 168] on link "Dashboard" at bounding box center [60, 162] width 121 height 32
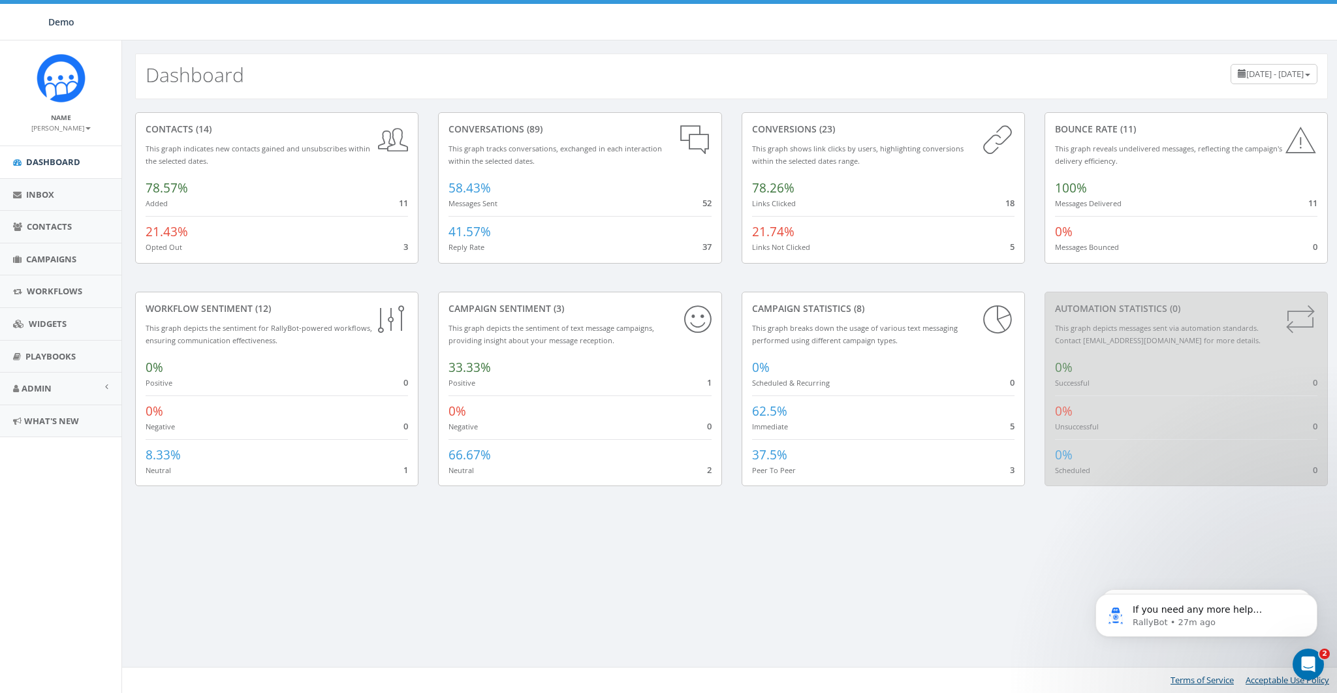
drag, startPoint x: 159, startPoint y: 223, endPoint x: 20, endPoint y: 127, distance: 168.4
click at [151, 220] on div "21.43% Opted Out 3" at bounding box center [277, 234] width 262 height 37
click at [63, 125] on small "James Martin" at bounding box center [60, 127] width 59 height 9
click at [62, 158] on link "Sign Out" at bounding box center [65, 164] width 103 height 16
